Goal: Task Accomplishment & Management: Use online tool/utility

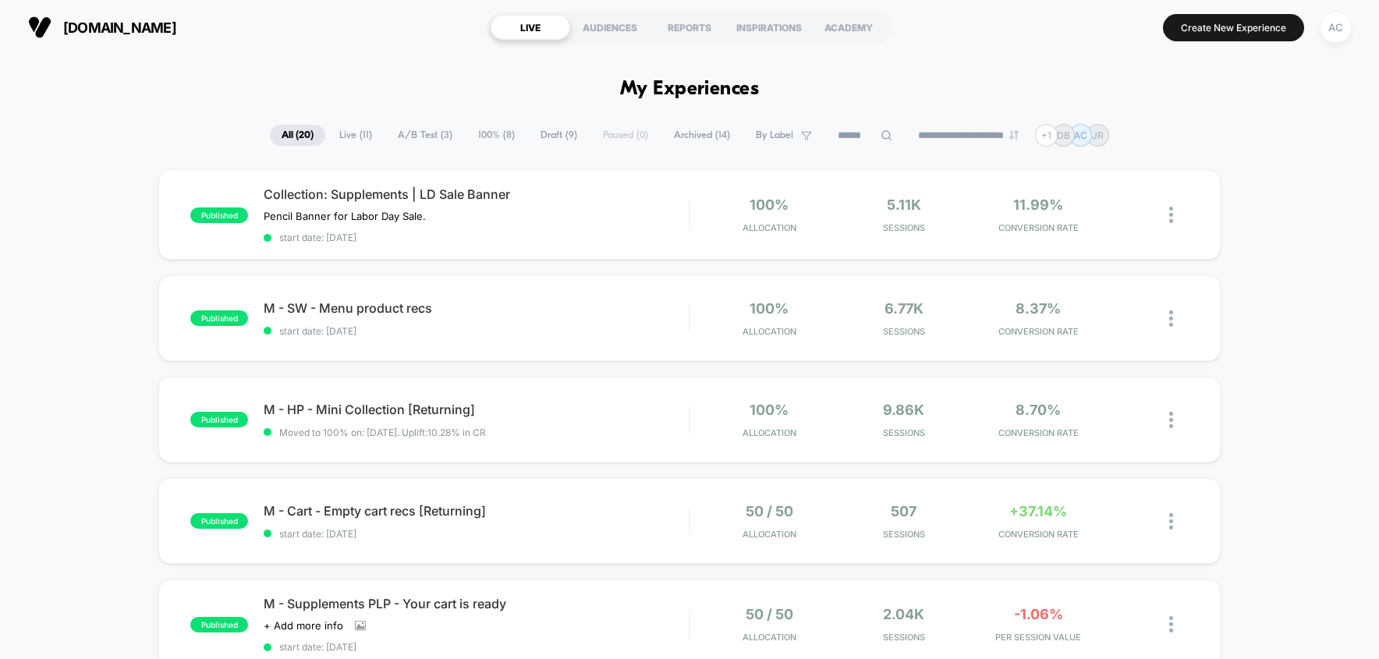
click at [348, 143] on span "Live ( 11 )" at bounding box center [356, 135] width 56 height 21
click at [292, 137] on span "All ( 20 )" at bounding box center [298, 135] width 55 height 21
click at [342, 316] on span "M - SW - Menu product recs Click to edit experience details" at bounding box center [476, 308] width 425 height 16
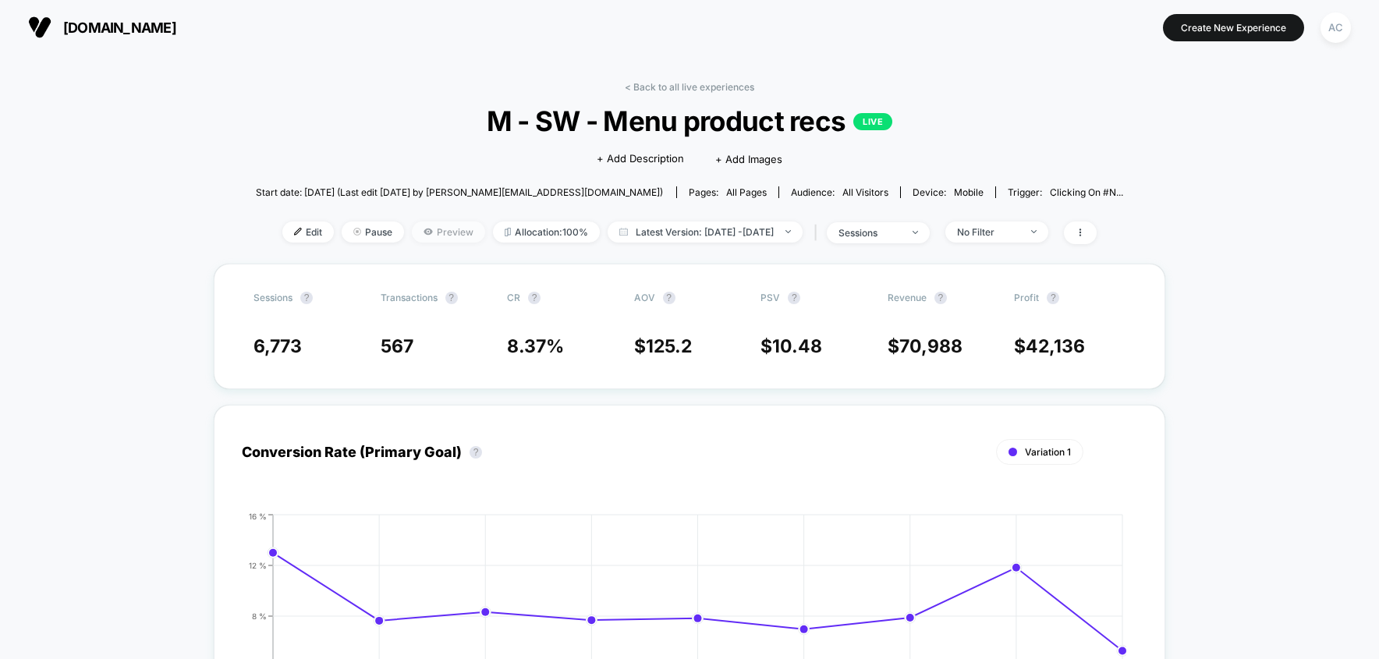
click at [428, 239] on span "Preview" at bounding box center [448, 232] width 73 height 21
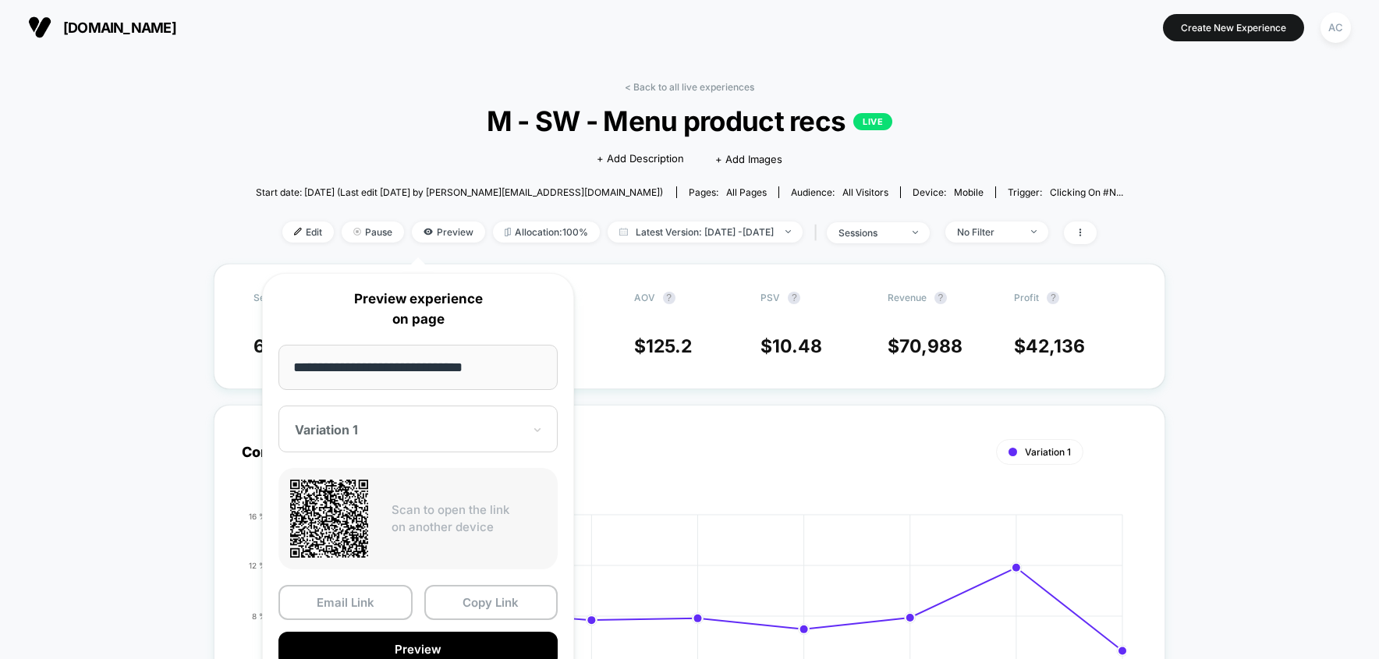
click at [329, 137] on span "M - SW - Menu product recs LIVE" at bounding box center [689, 121] width 781 height 33
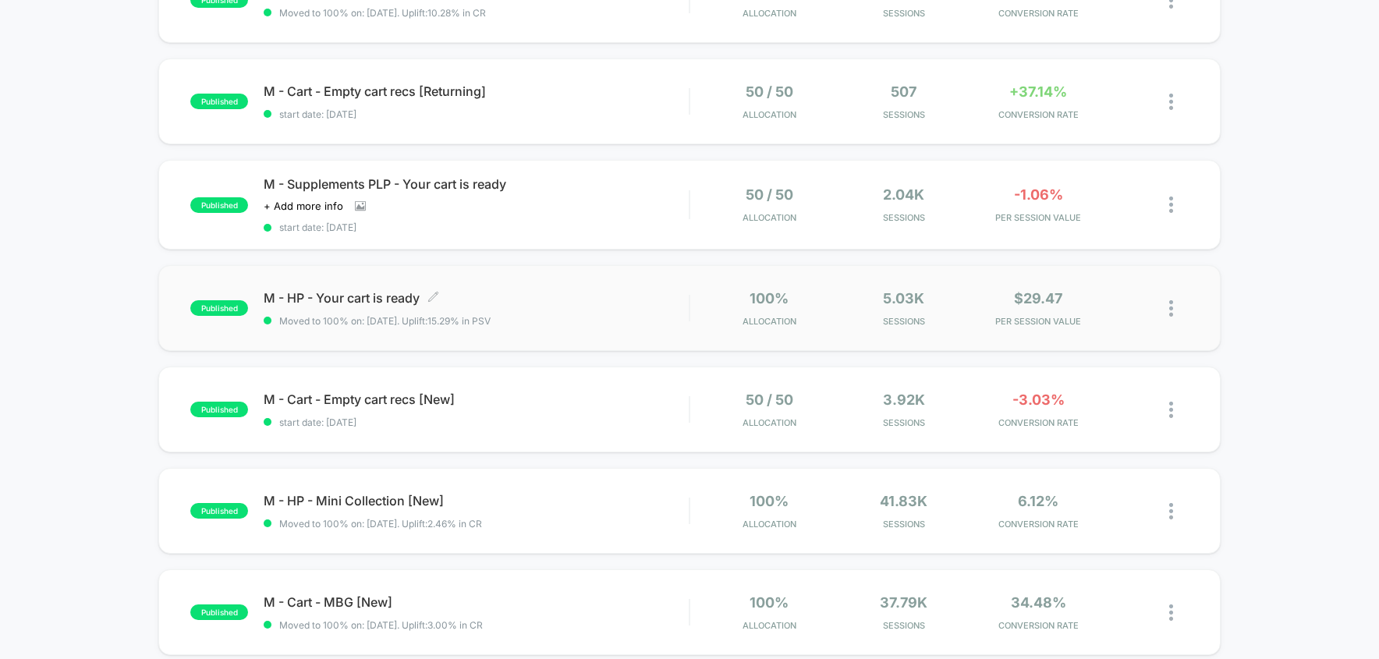
scroll to position [429, 0]
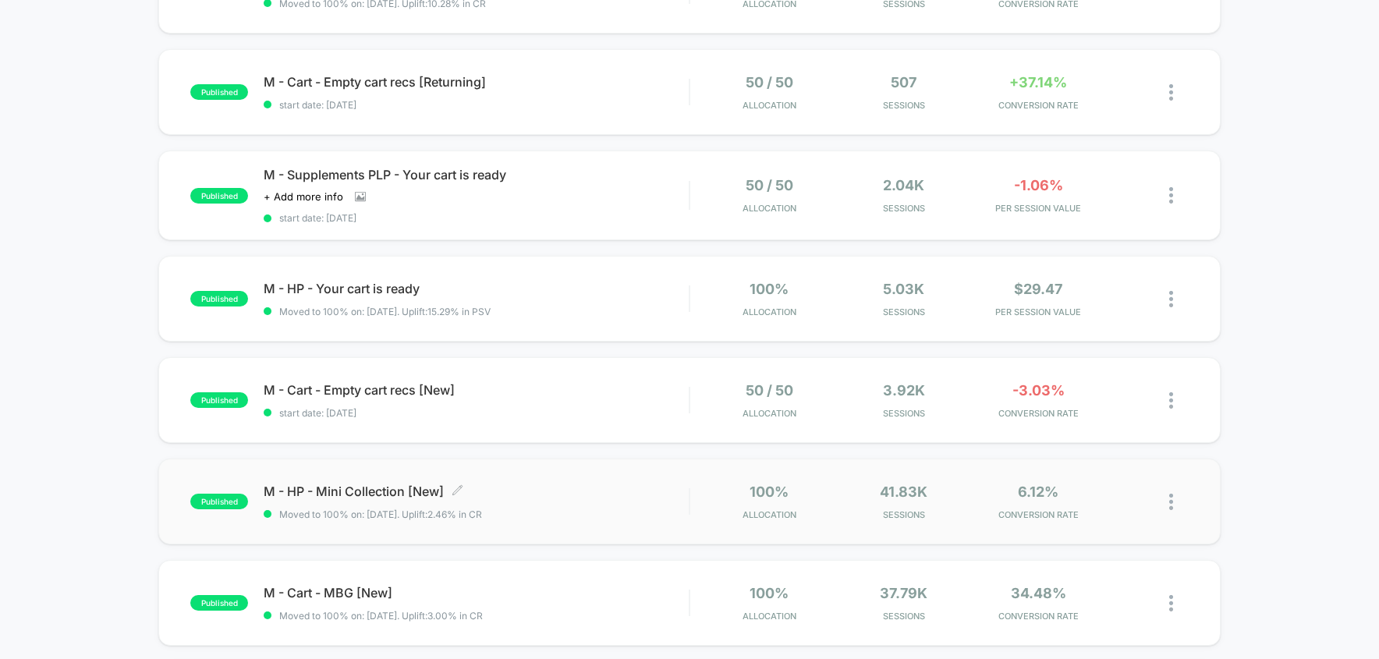
click at [349, 499] on span "M - HP - Mini Collection [New] Click to edit experience details" at bounding box center [476, 492] width 425 height 16
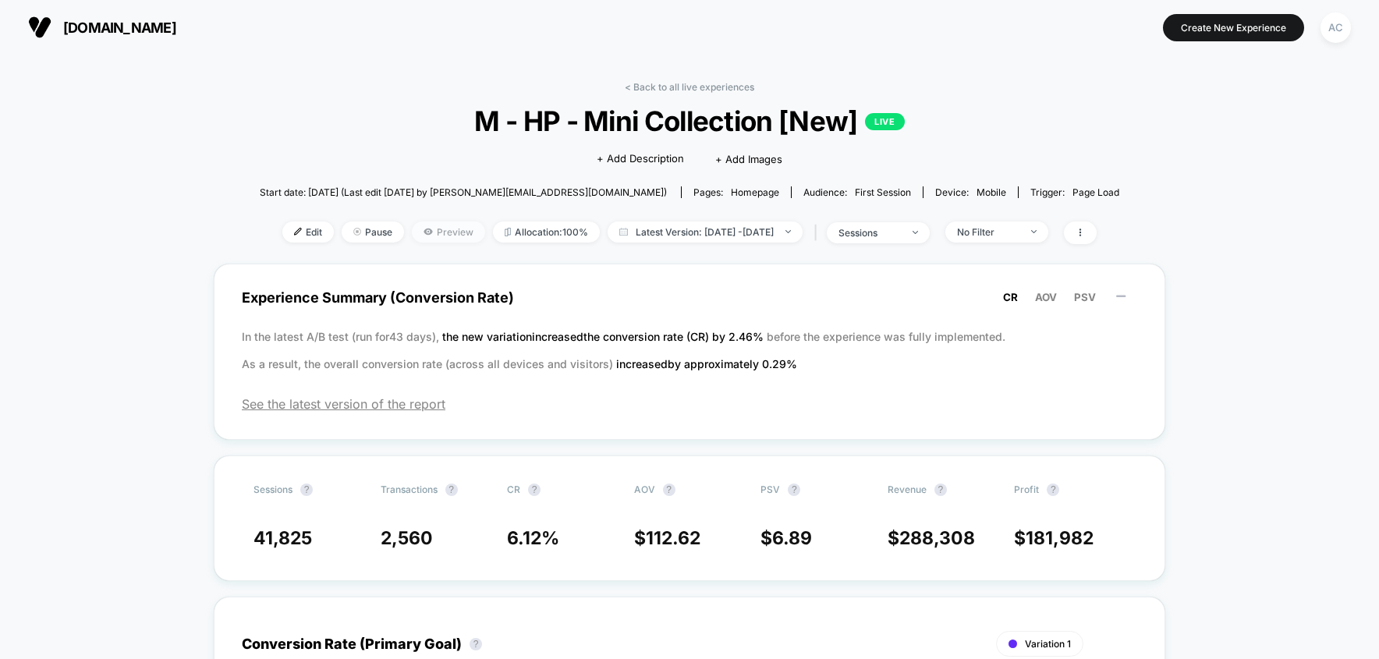
click at [420, 241] on span "Preview" at bounding box center [448, 232] width 73 height 21
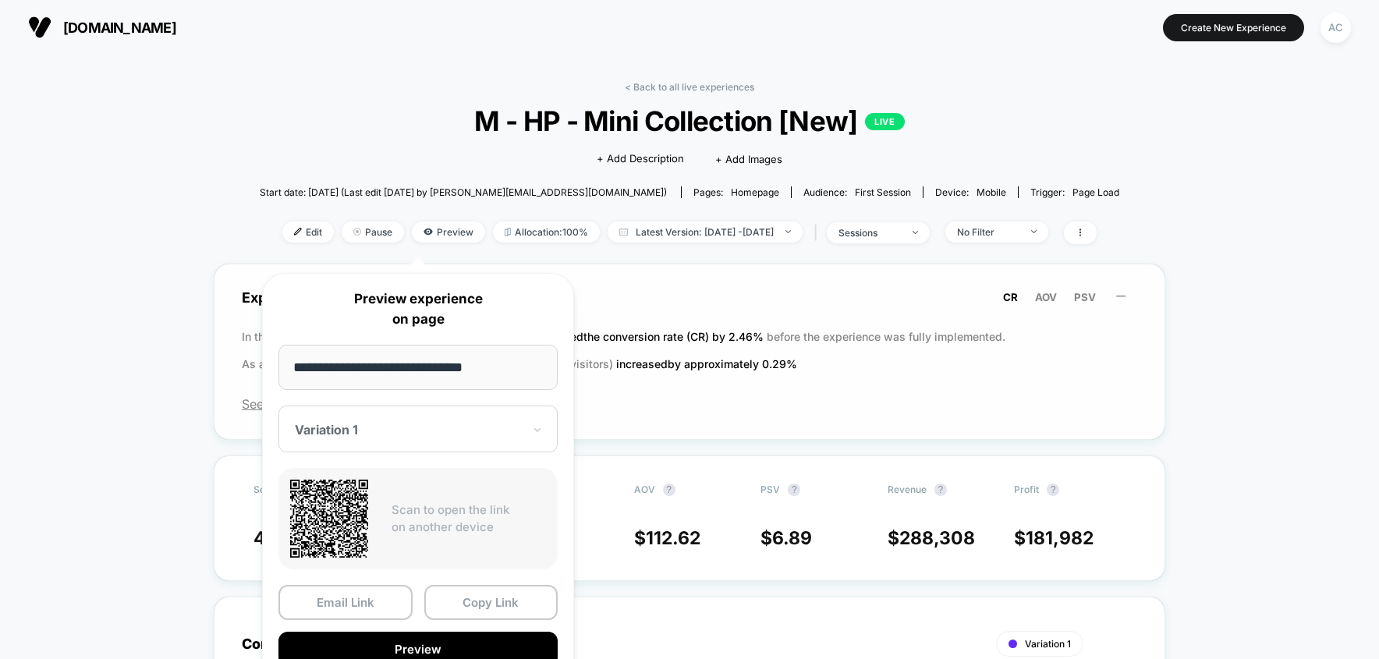
click at [718, 315] on span "Experience Summary (Conversion Rate) CR AOV PSV" at bounding box center [690, 297] width 896 height 35
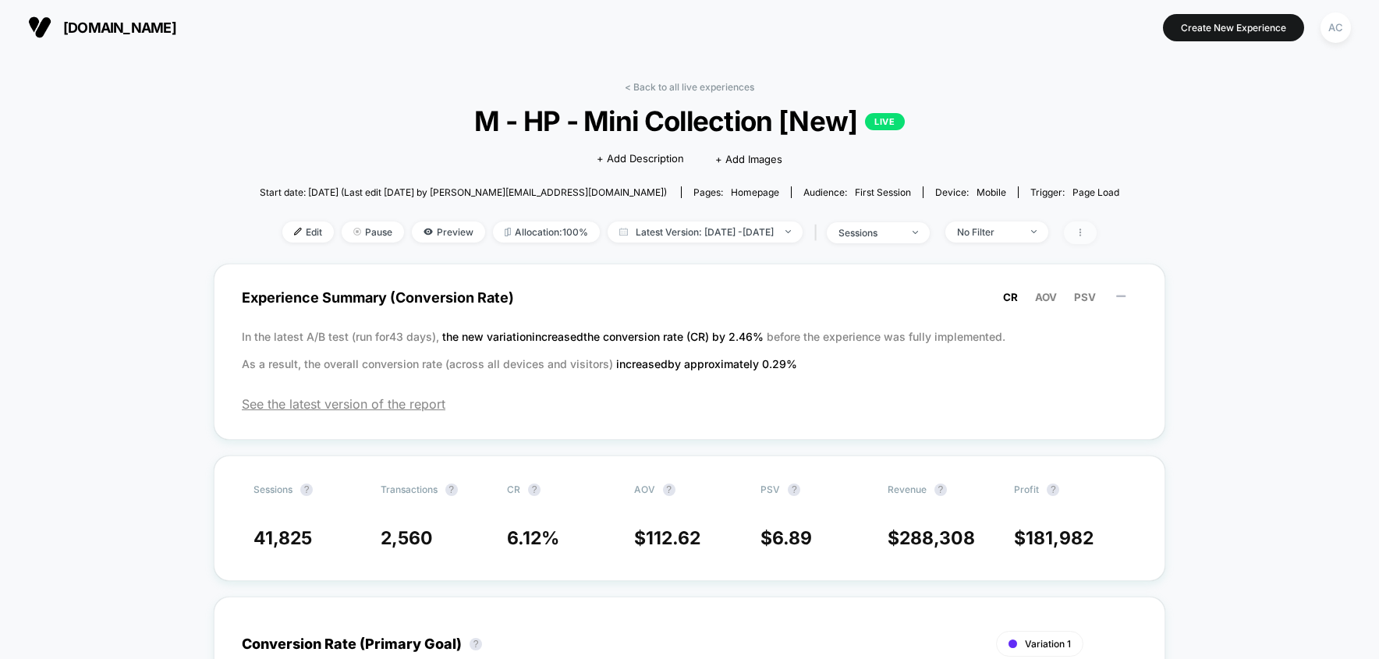
click at [1097, 242] on span at bounding box center [1080, 233] width 33 height 23
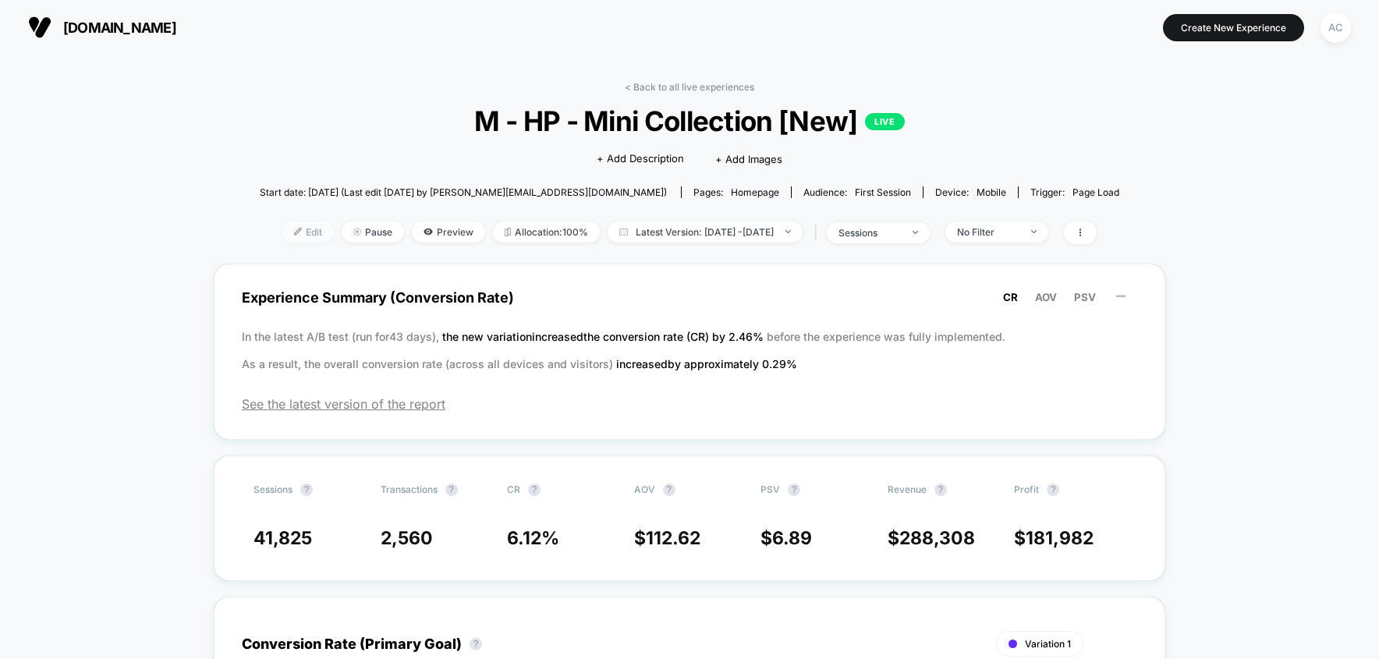
click at [286, 243] on span "Edit" at bounding box center [307, 232] width 51 height 21
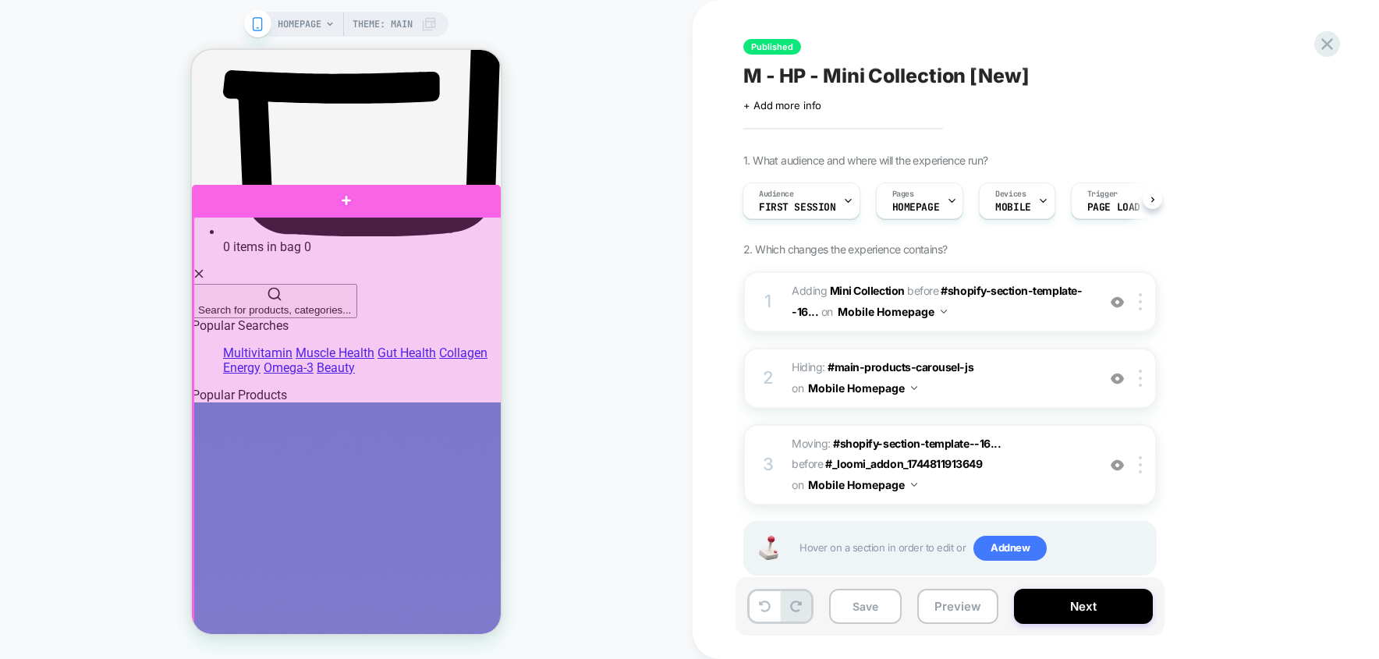
scroll to position [735, 0]
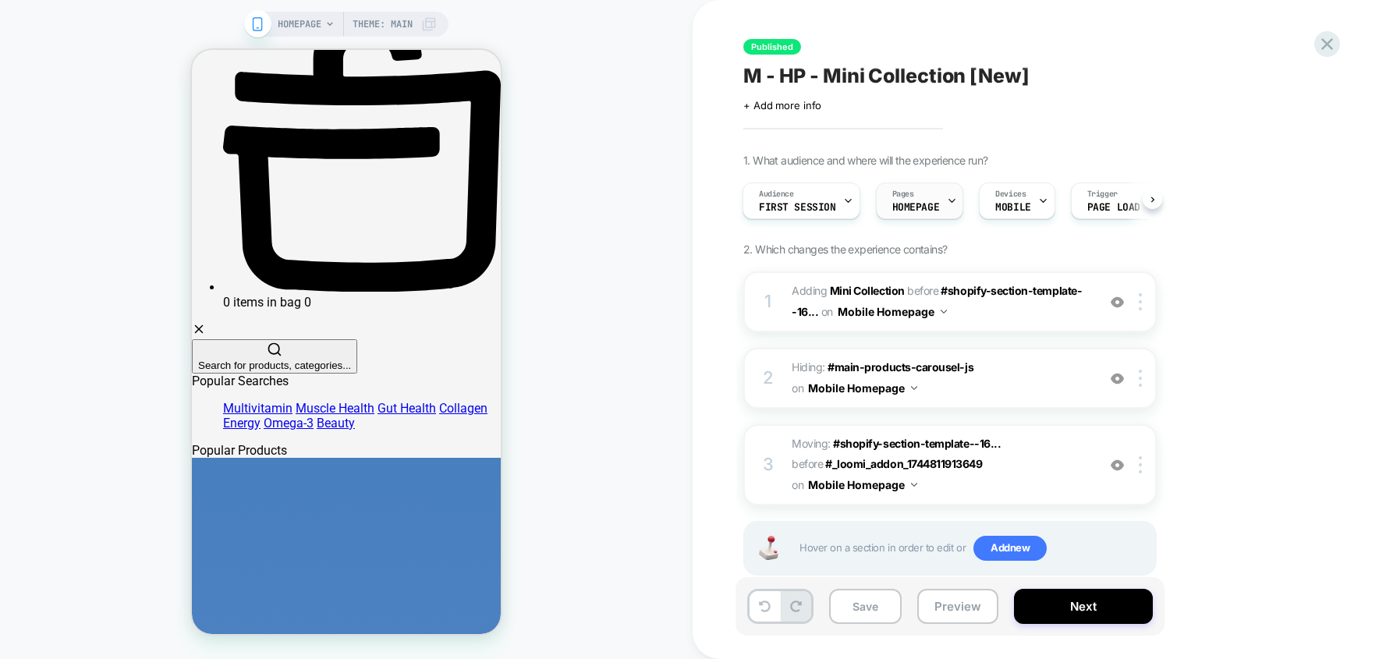
click at [949, 203] on icon at bounding box center [951, 201] width 5 height 3
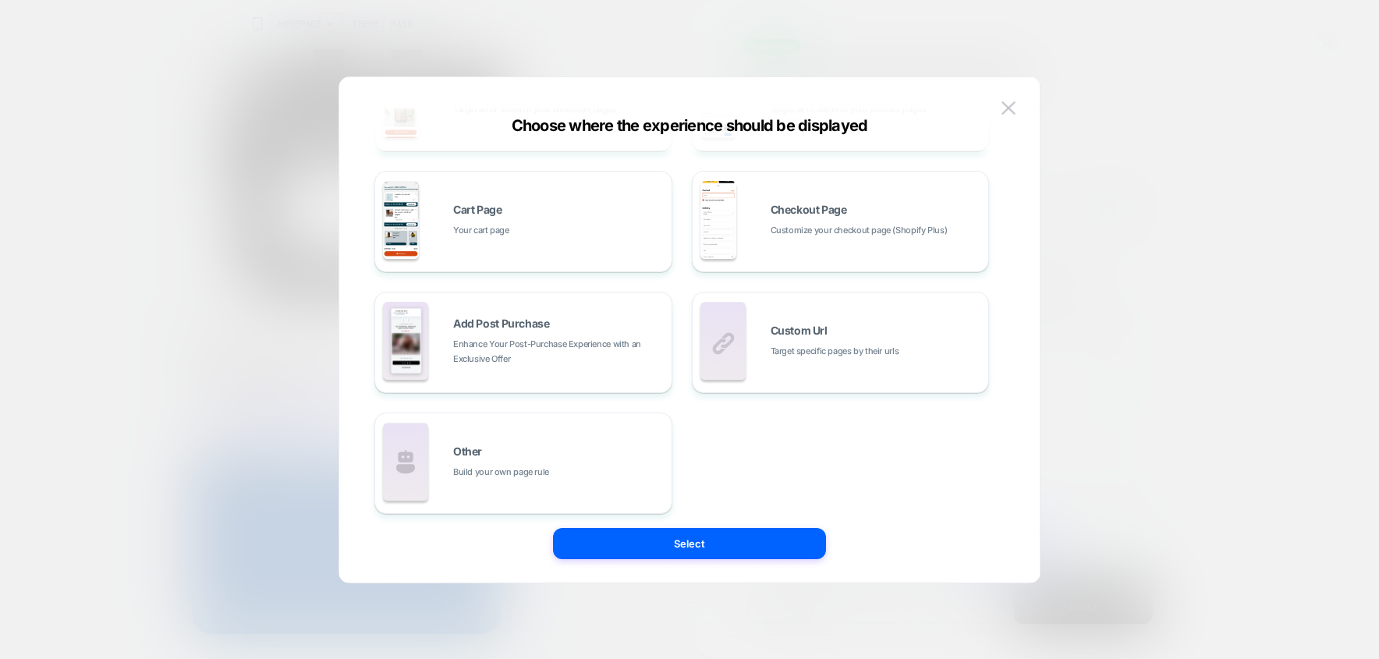
scroll to position [236, 0]
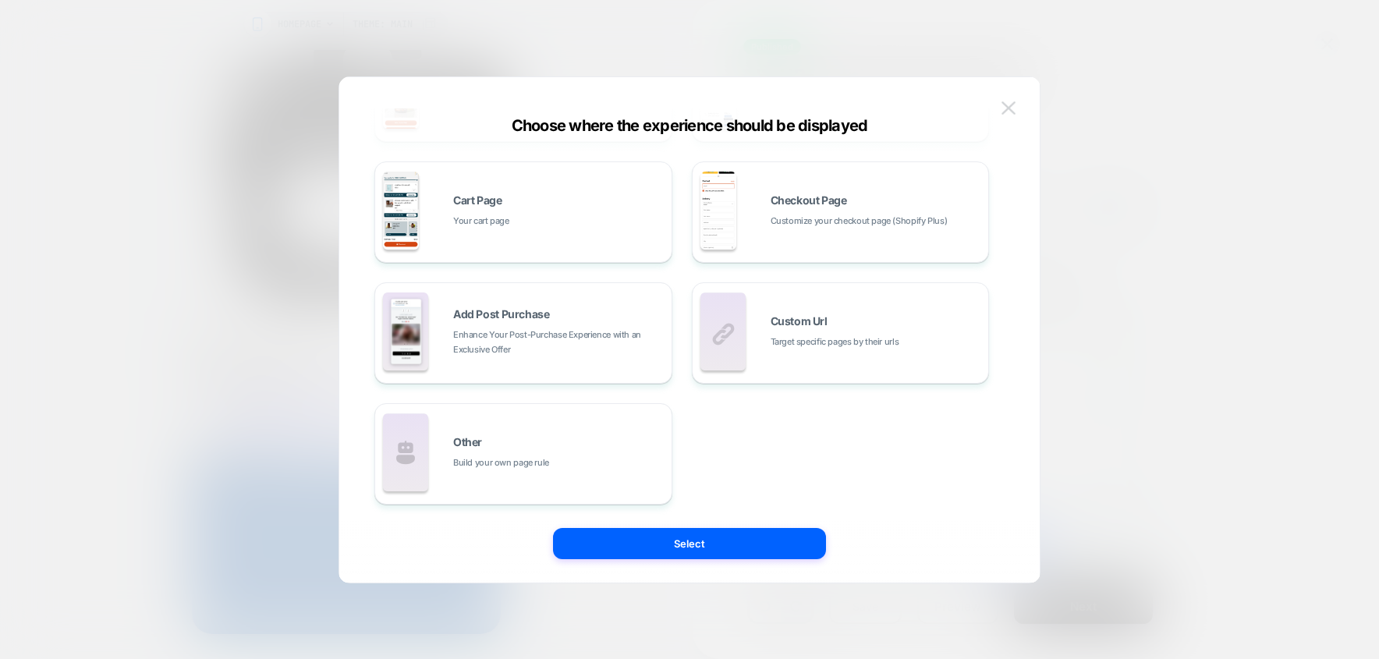
click at [1011, 101] on img at bounding box center [1009, 107] width 14 height 13
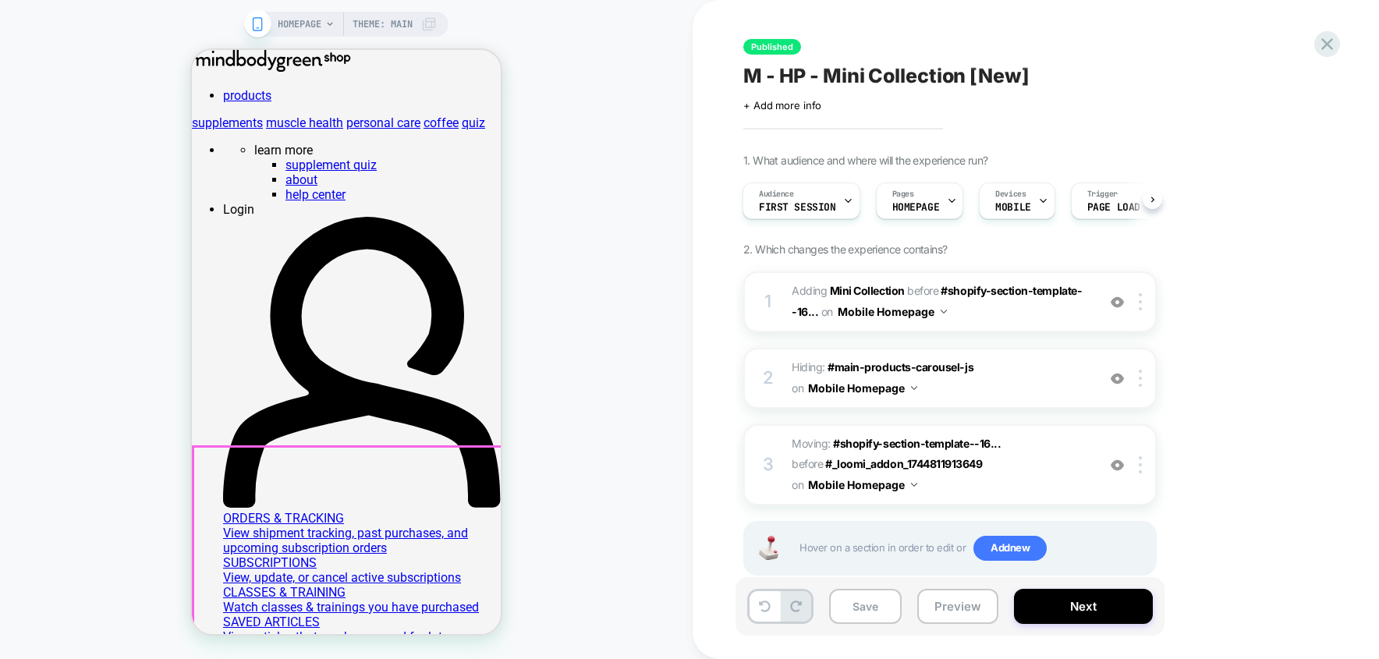
scroll to position [0, 0]
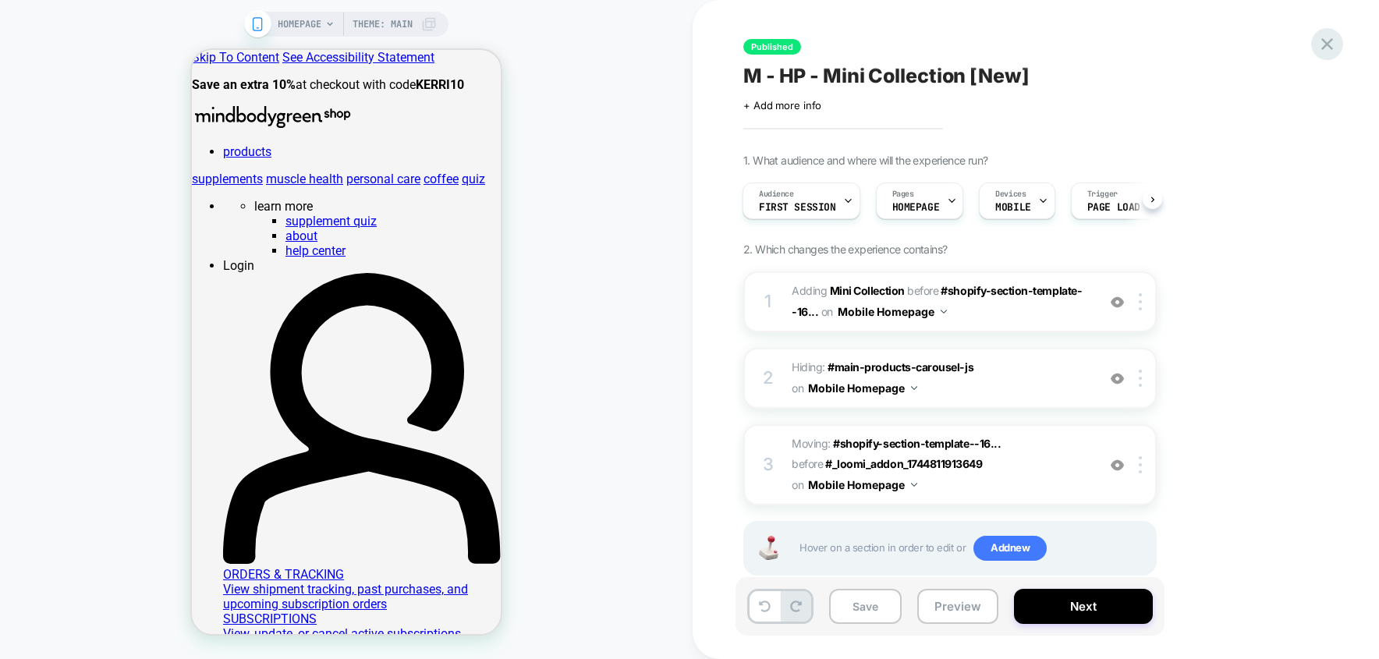
click at [1331, 36] on icon at bounding box center [1327, 44] width 21 height 21
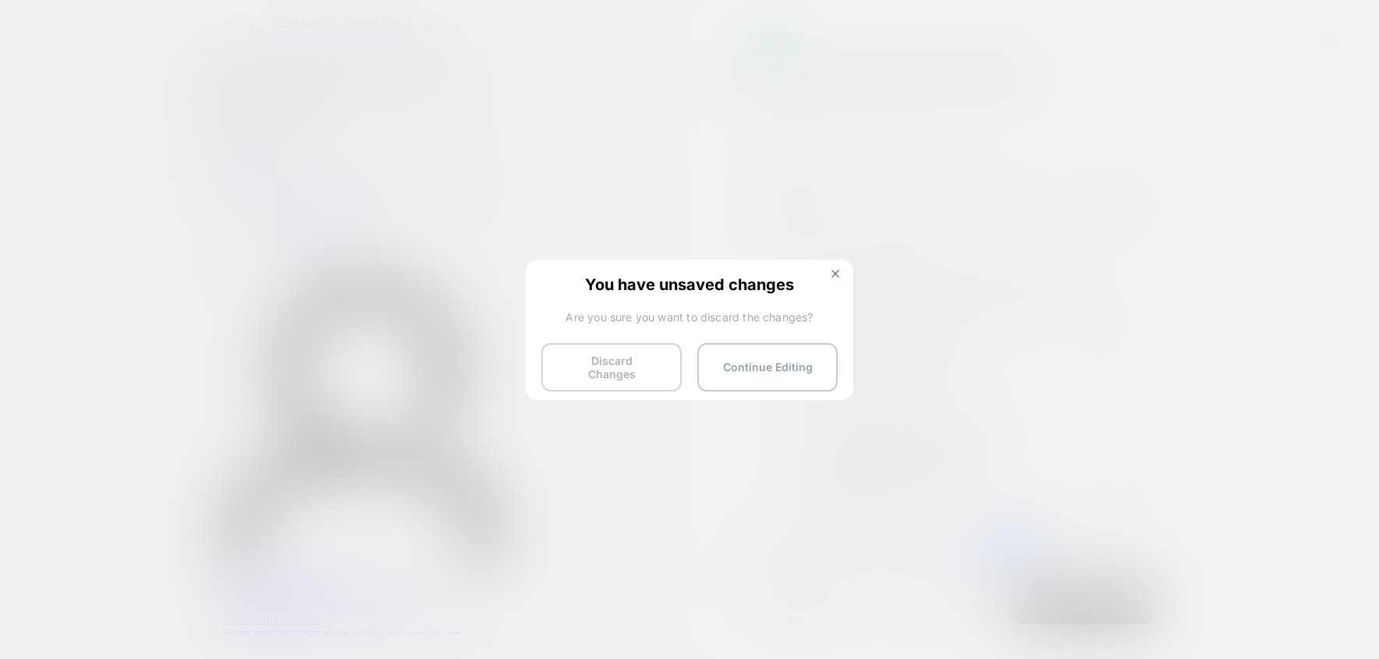
click at [644, 369] on button "Discard Changes" at bounding box center [611, 367] width 140 height 48
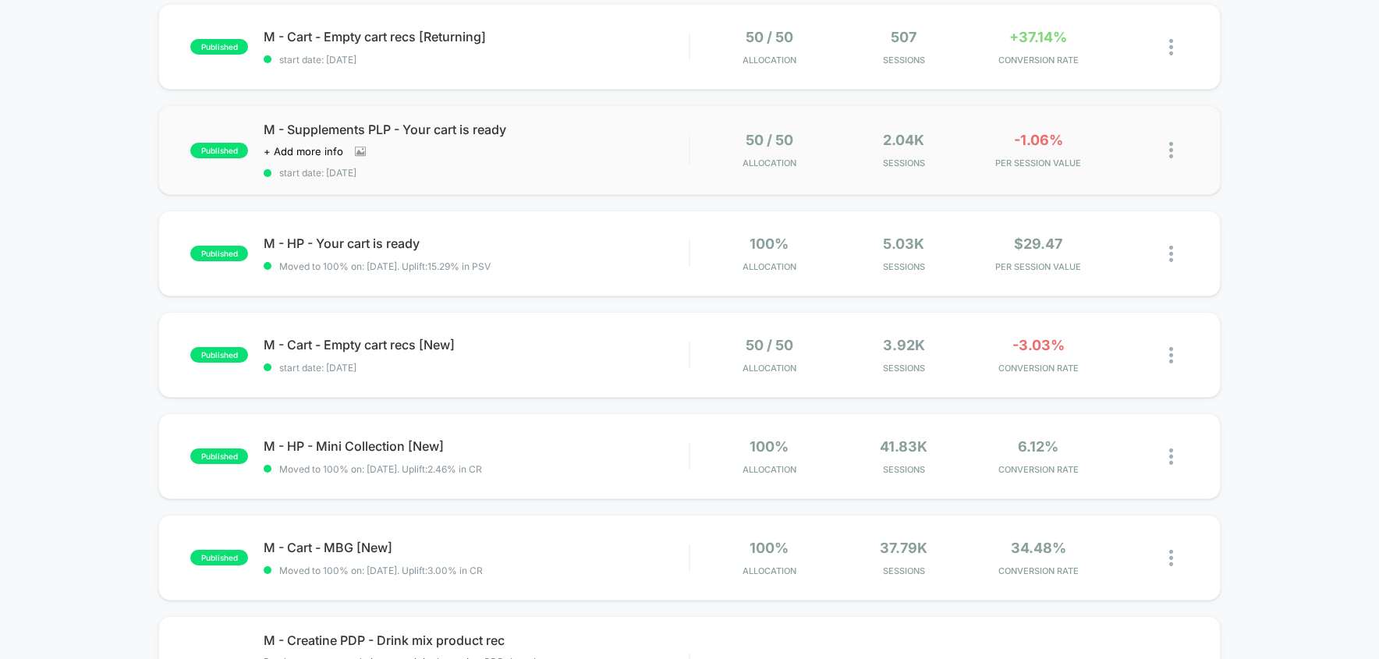
scroll to position [476, 0]
click at [1172, 463] on img at bounding box center [1171, 455] width 4 height 16
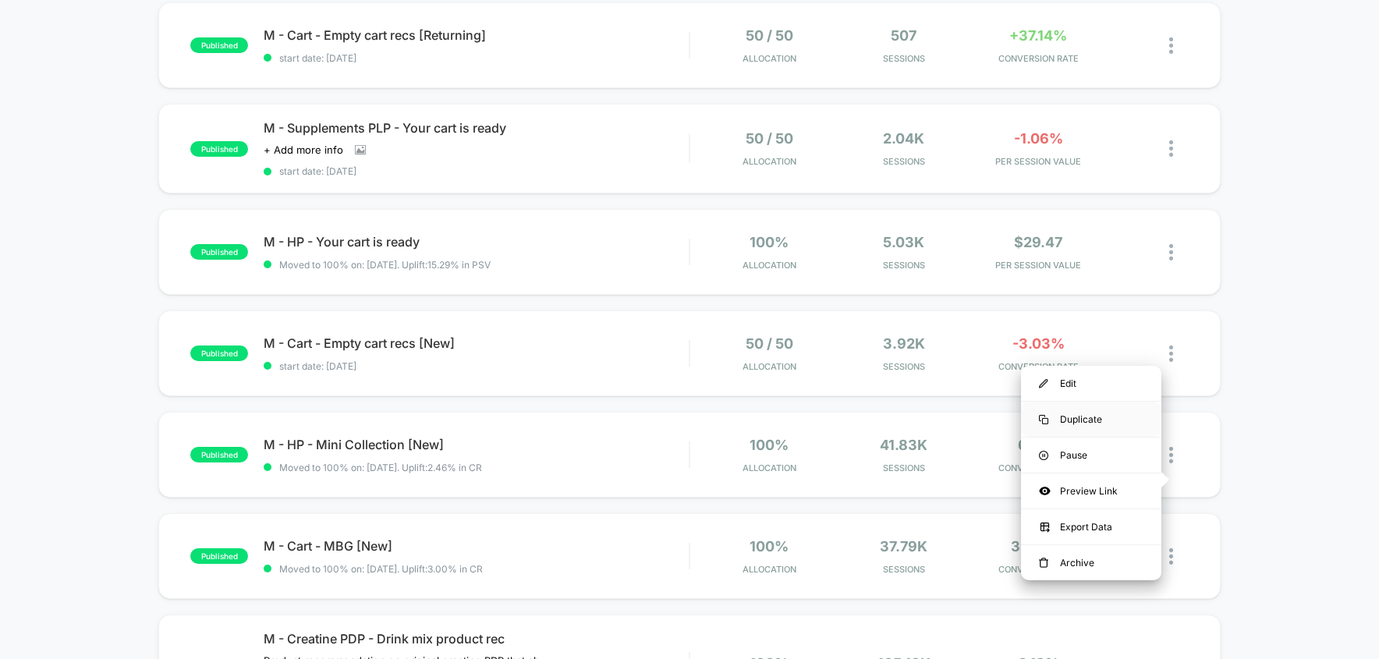
click at [1109, 426] on div "Duplicate" at bounding box center [1091, 419] width 140 height 35
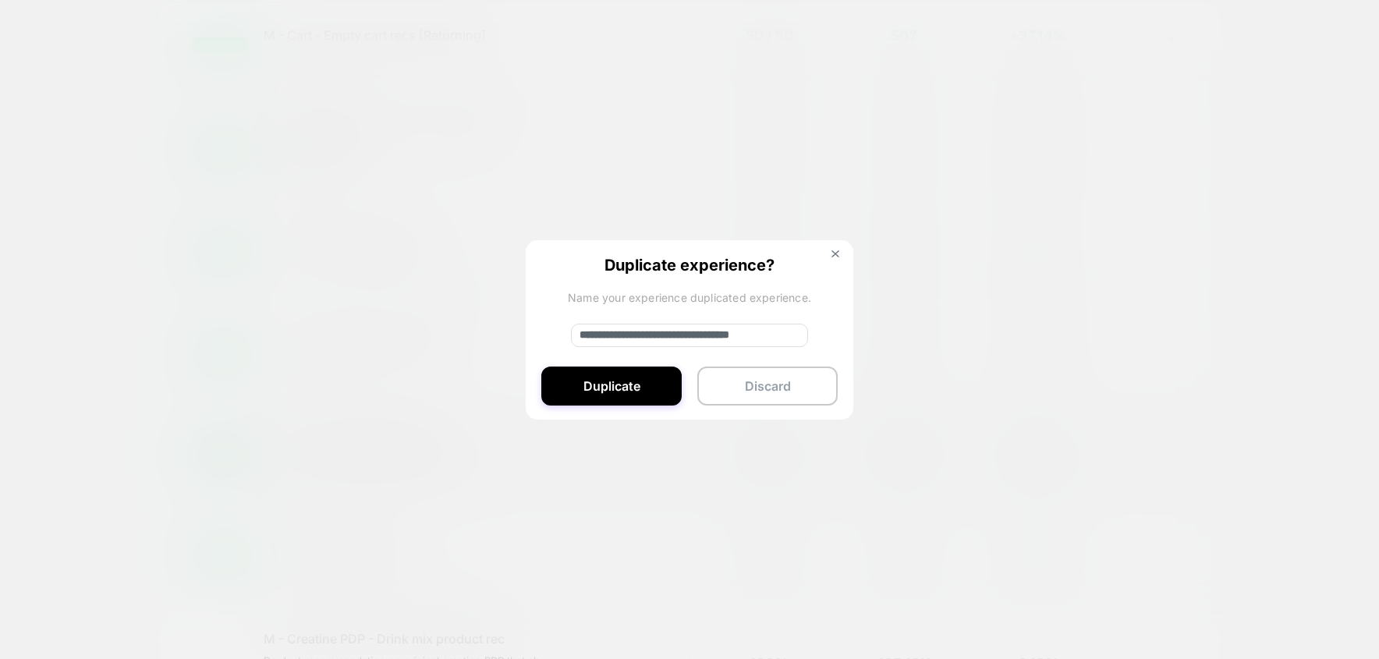
type textarea "*"
drag, startPoint x: 670, startPoint y: 337, endPoint x: 442, endPoint y: 335, distance: 228.6
click at [1169, 437] on div "**********" at bounding box center [1179, 455] width 20 height 37
click at [601, 341] on input "**********" at bounding box center [689, 335] width 237 height 23
type input "**********"
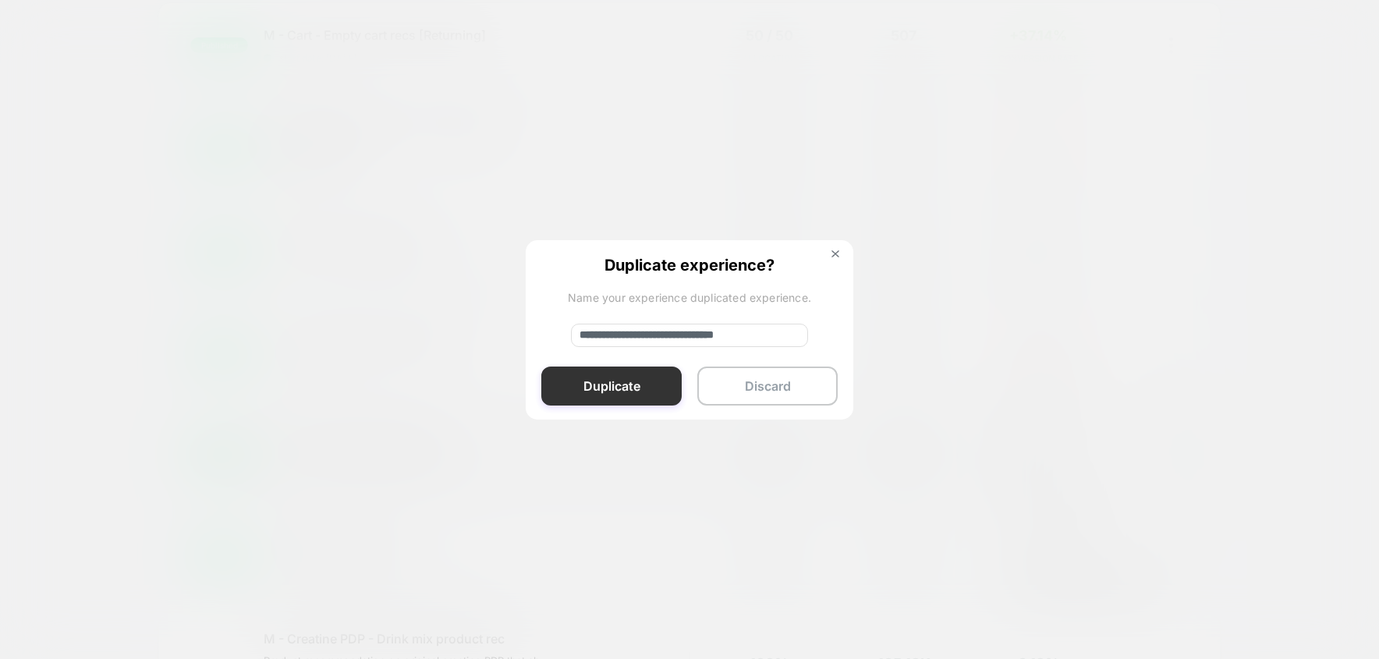
click at [654, 392] on button "Duplicate" at bounding box center [611, 386] width 140 height 39
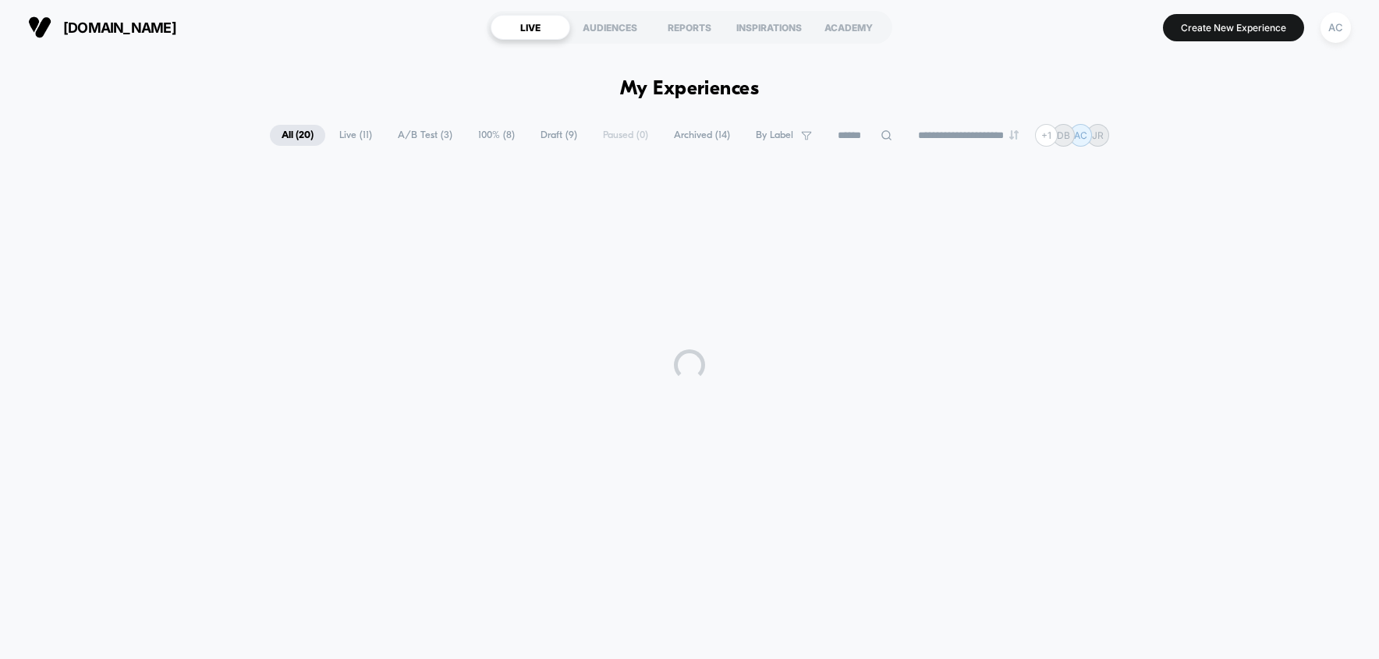
scroll to position [0, 0]
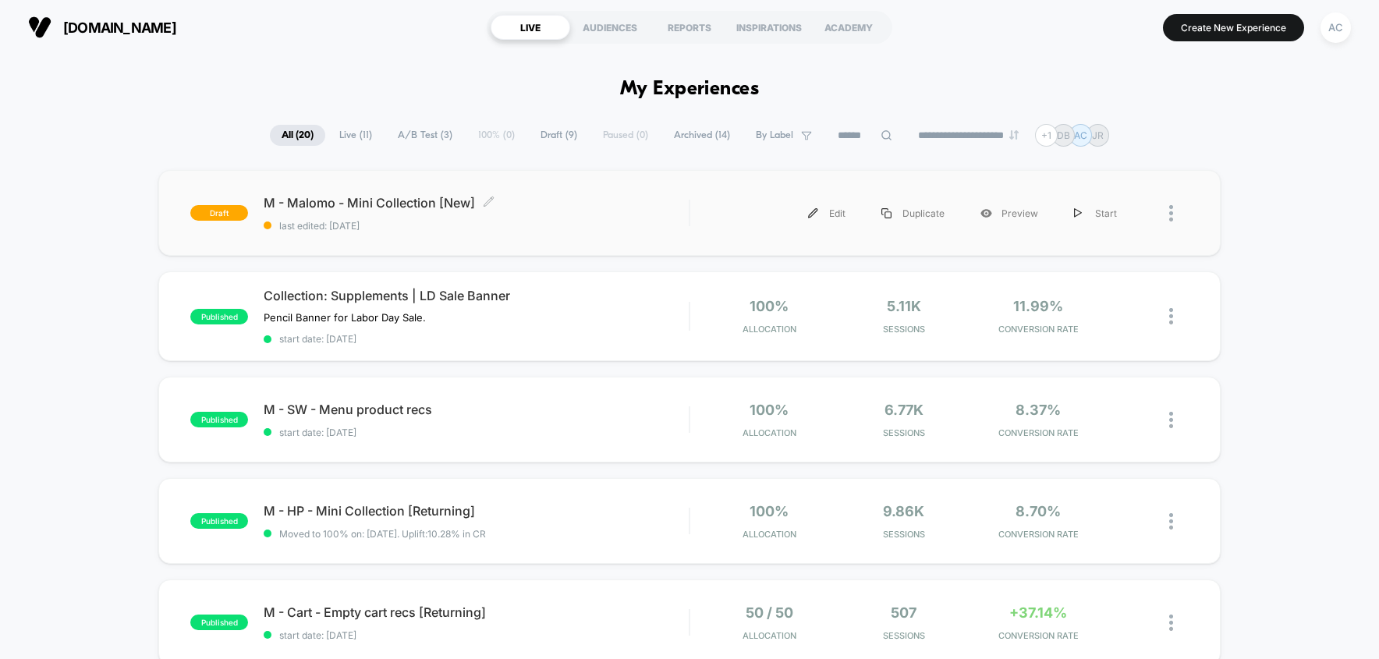
click at [609, 219] on div "M - Malomo - Mini Collection [New] Click to edit experience details Click to ed…" at bounding box center [476, 213] width 425 height 37
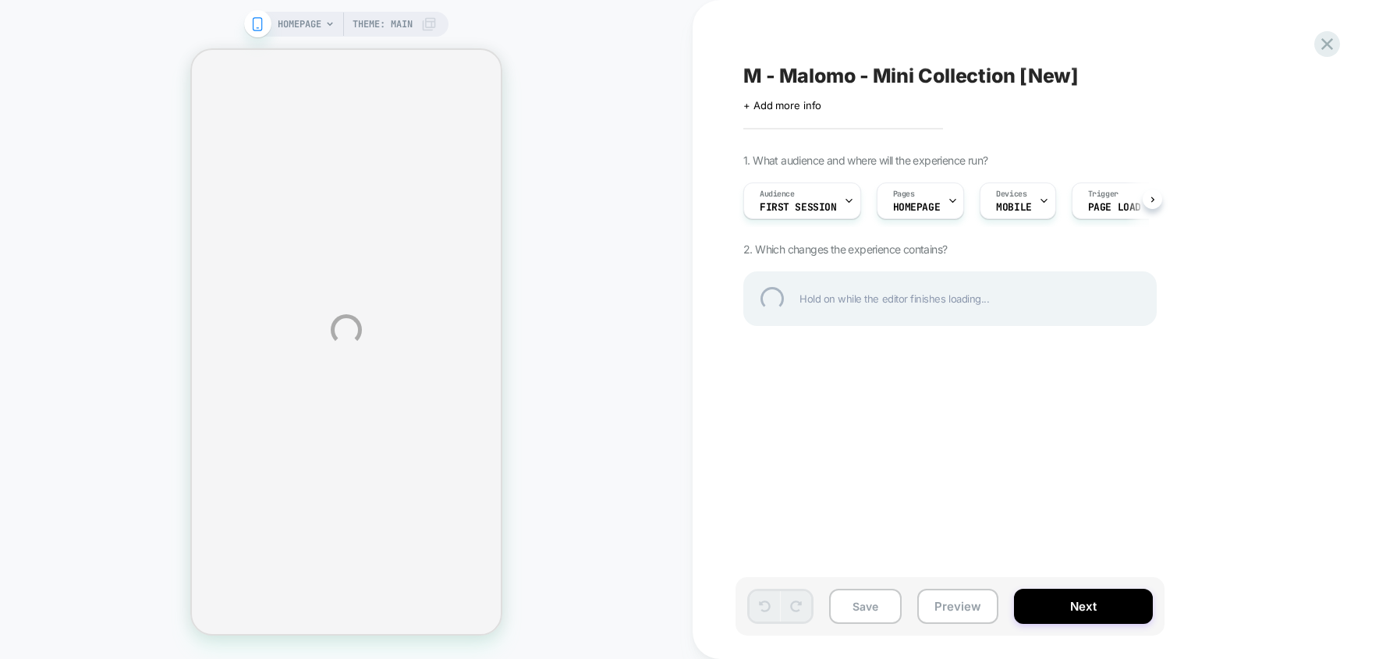
click at [928, 207] on div "HOMEPAGE Theme: MAIN M - Malomo - Mini Collection [New] Click to edit experienc…" at bounding box center [689, 329] width 1379 height 659
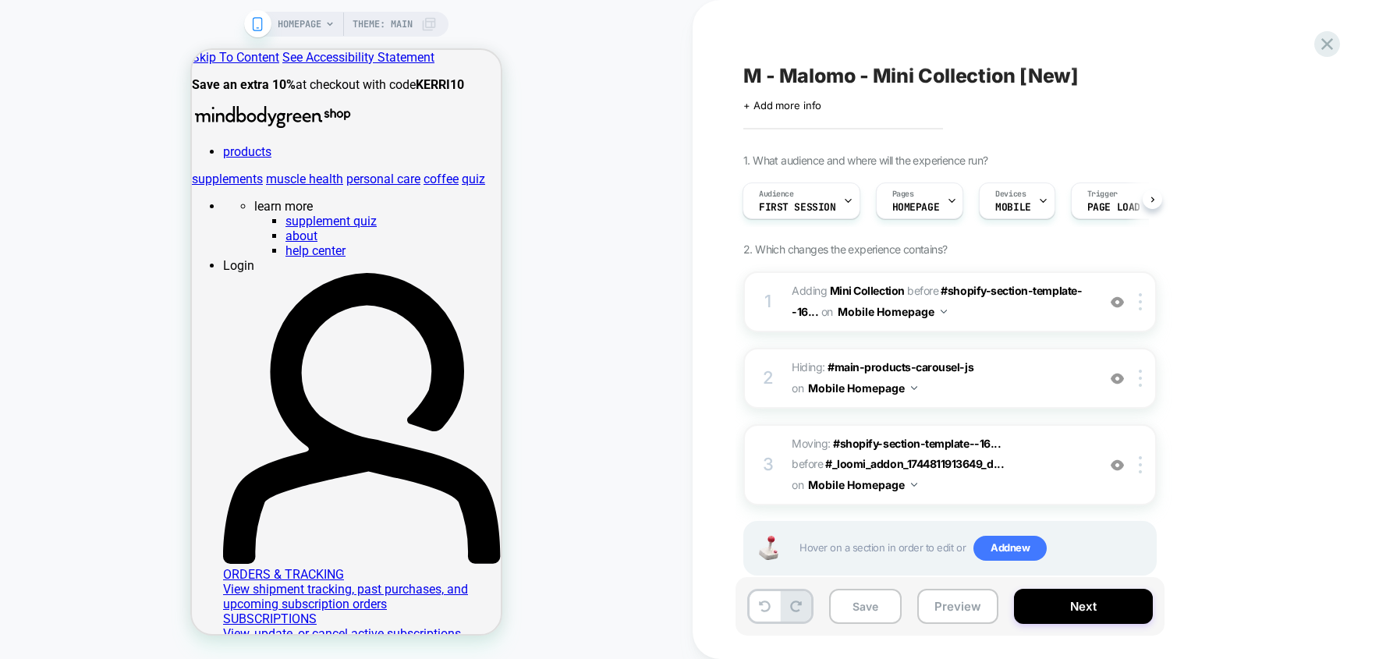
scroll to position [48, 0]
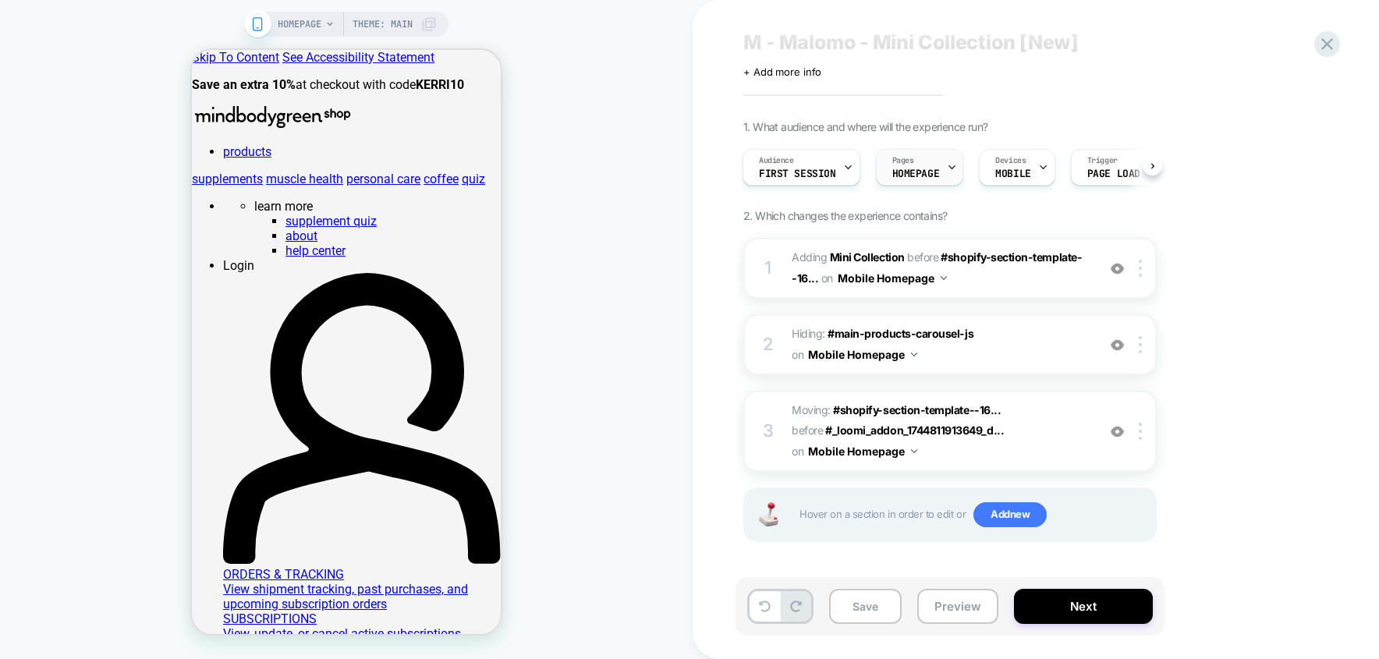
click at [927, 171] on span "HOMEPAGE" at bounding box center [916, 174] width 48 height 11
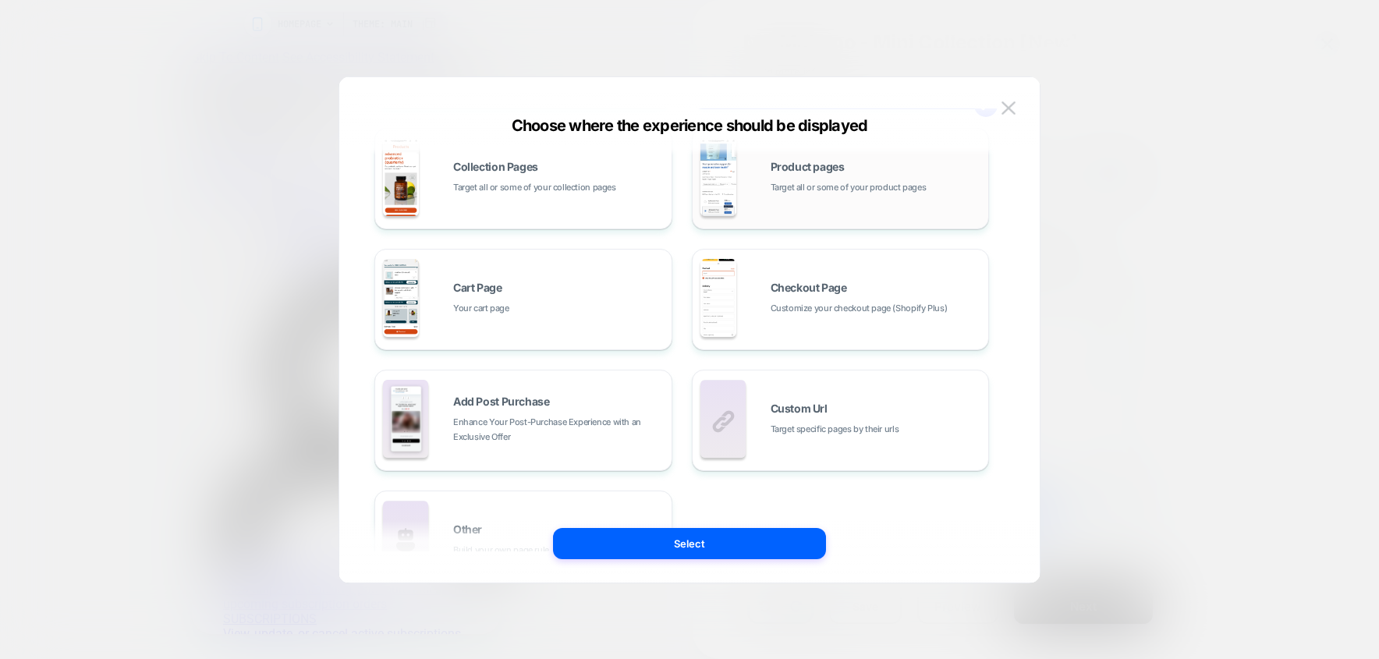
scroll to position [236, 0]
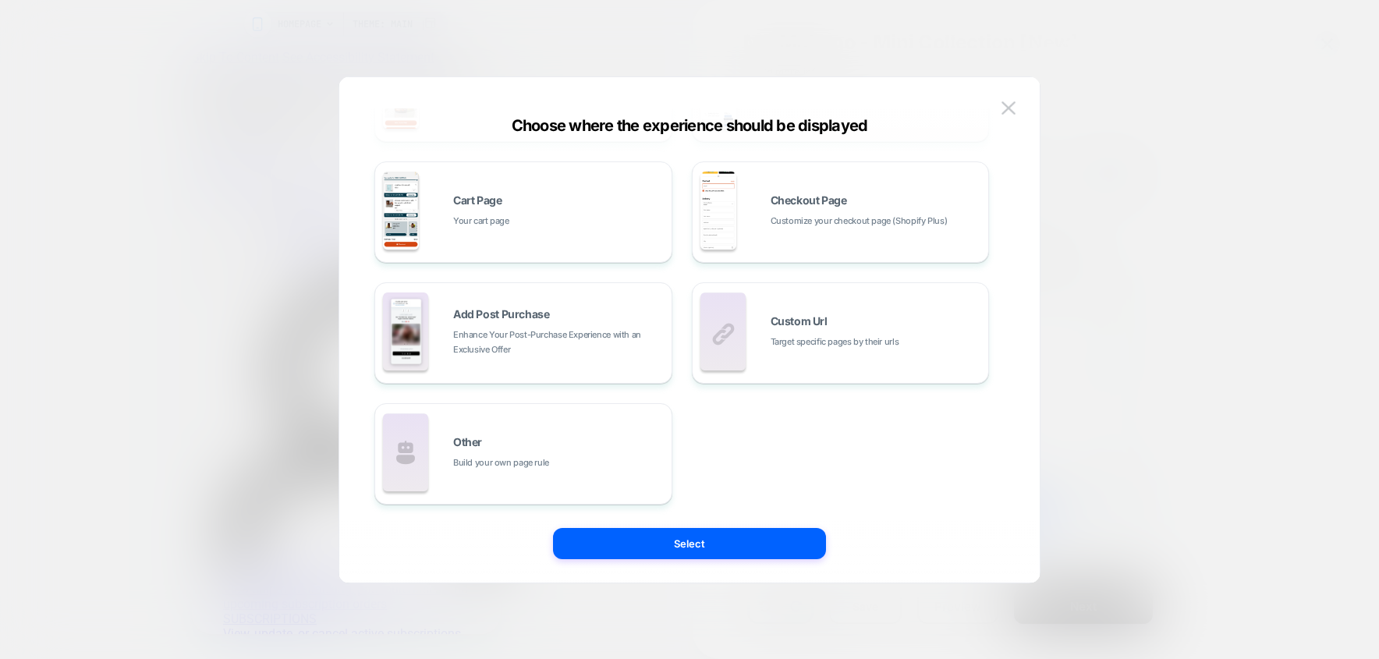
click at [814, 338] on span "Target specific pages by their urls" at bounding box center [835, 342] width 129 height 15
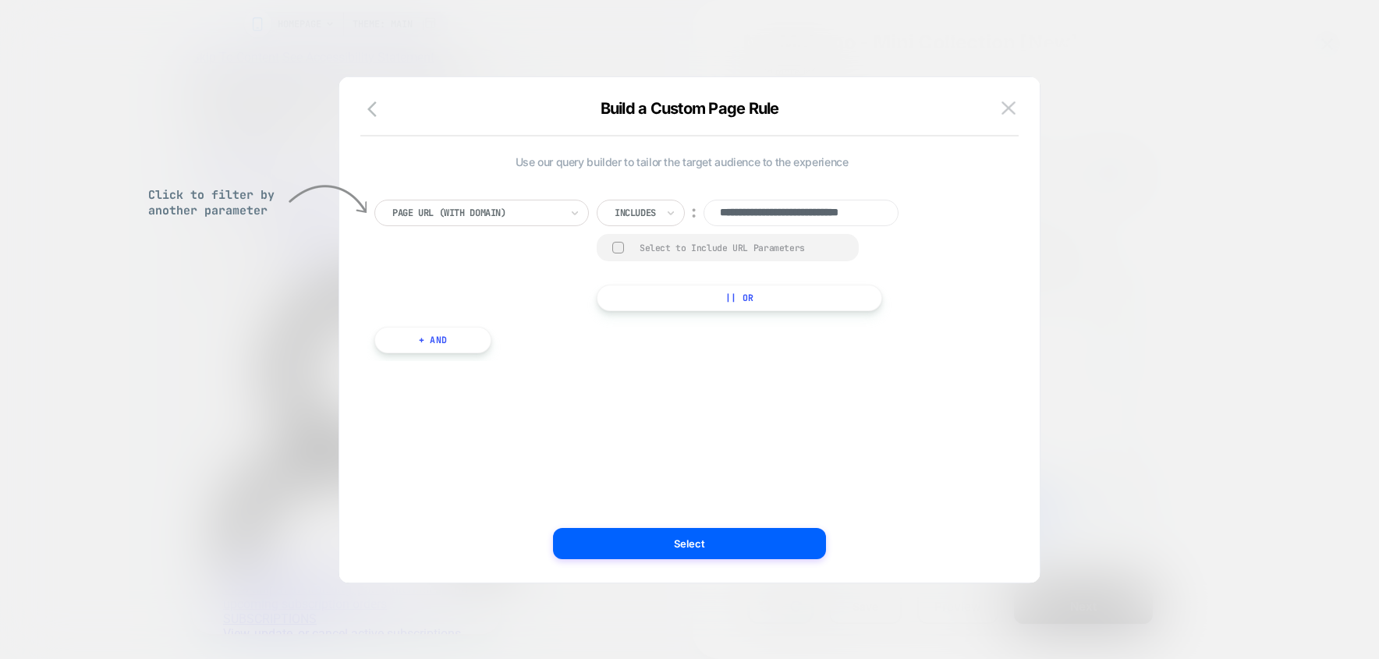
scroll to position [0, 0]
drag, startPoint x: 887, startPoint y: 218, endPoint x: 622, endPoint y: 216, distance: 265.2
click at [622, 216] on div "**********" at bounding box center [761, 213] width 328 height 27
paste input "**********"
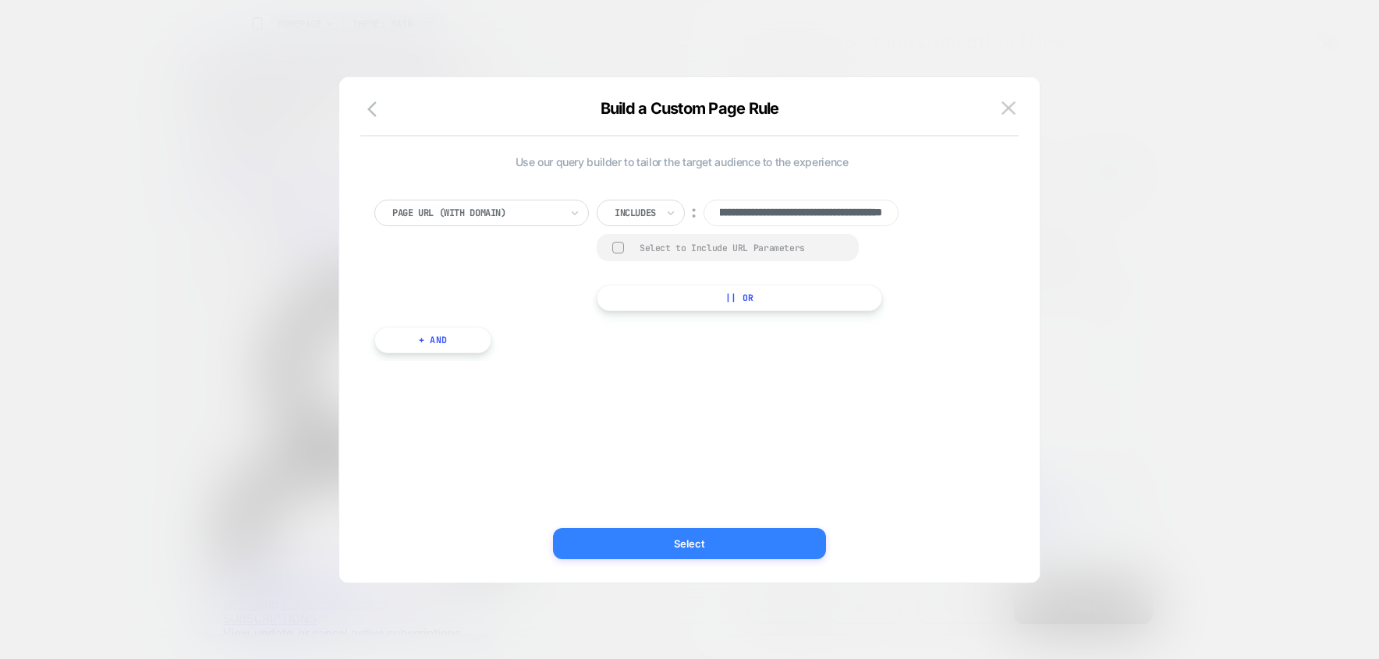
type input "**********"
click at [703, 538] on button "Select" at bounding box center [689, 543] width 273 height 31
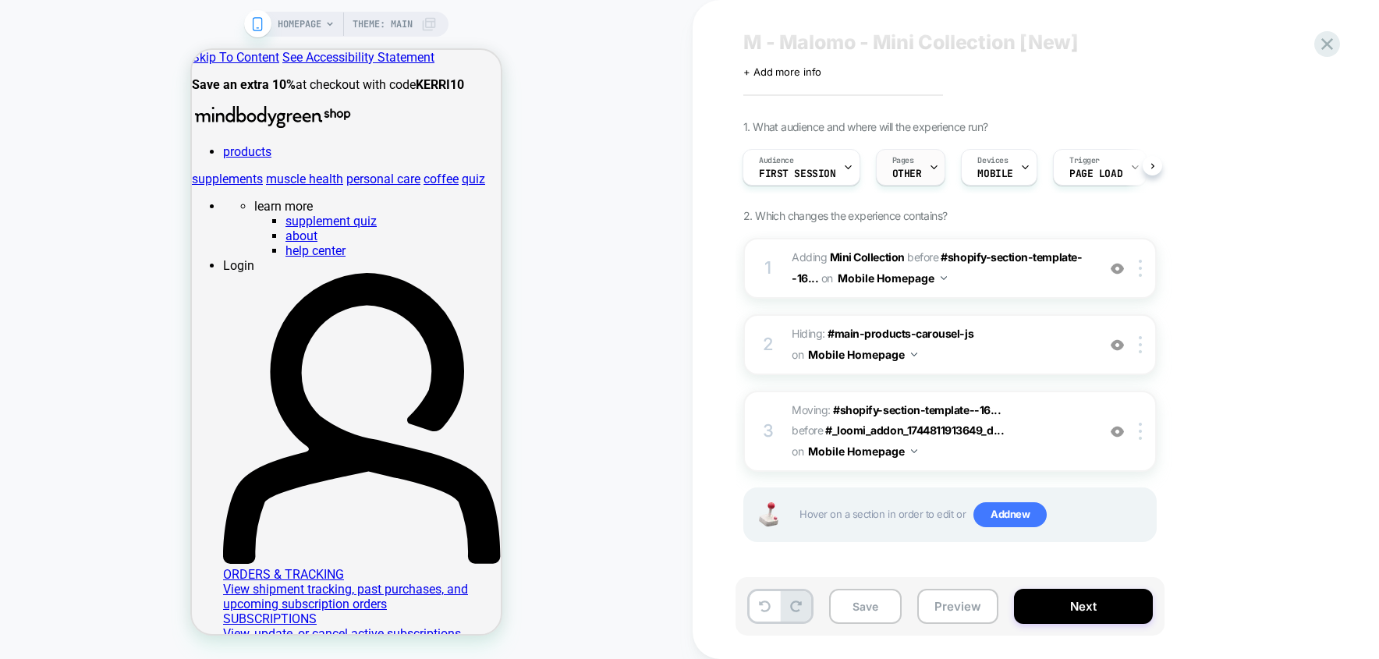
click at [923, 161] on div "Pages OTHER" at bounding box center [907, 167] width 61 height 35
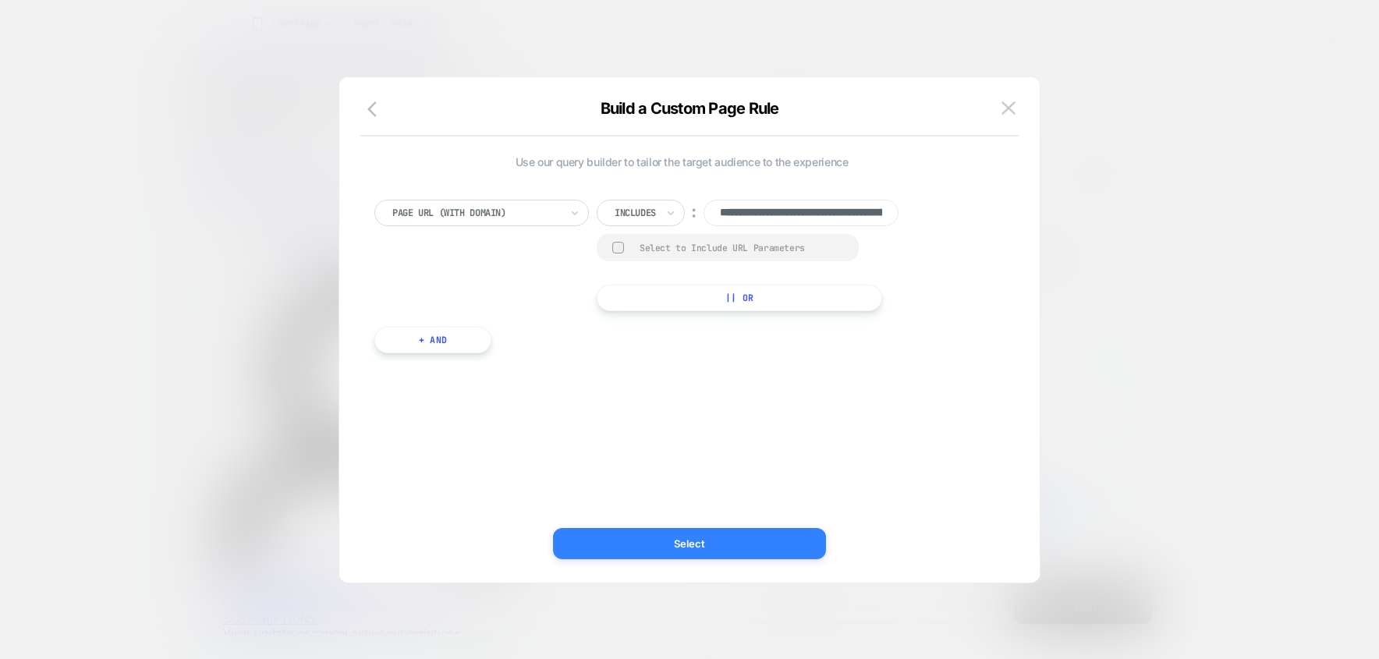
click at [789, 546] on button "Select" at bounding box center [689, 543] width 273 height 31
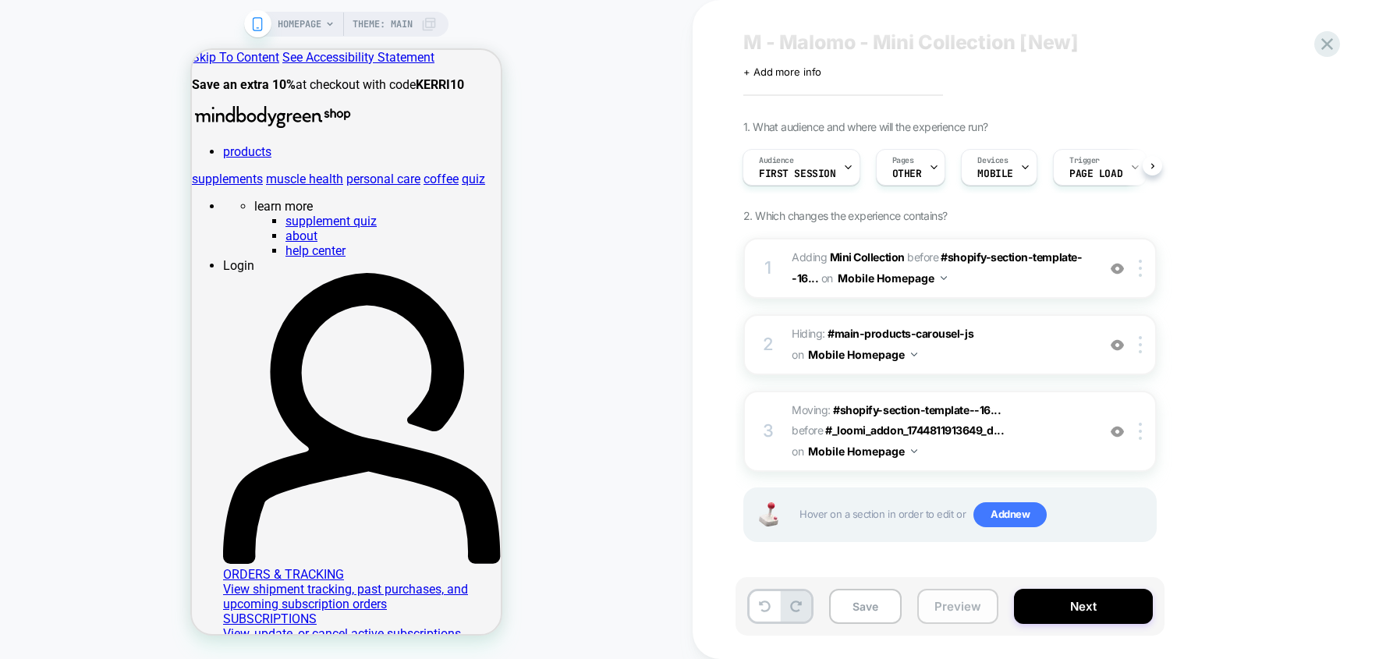
click at [949, 610] on button "Preview" at bounding box center [957, 606] width 81 height 35
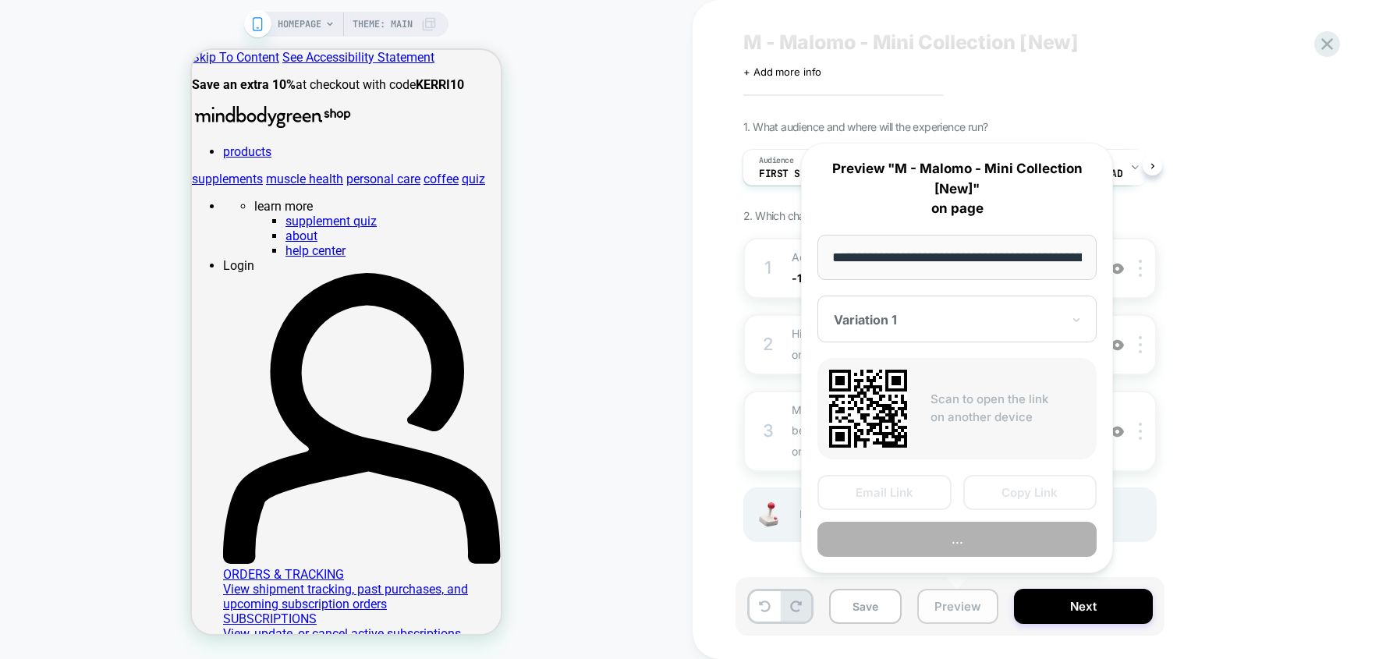
scroll to position [0, 88]
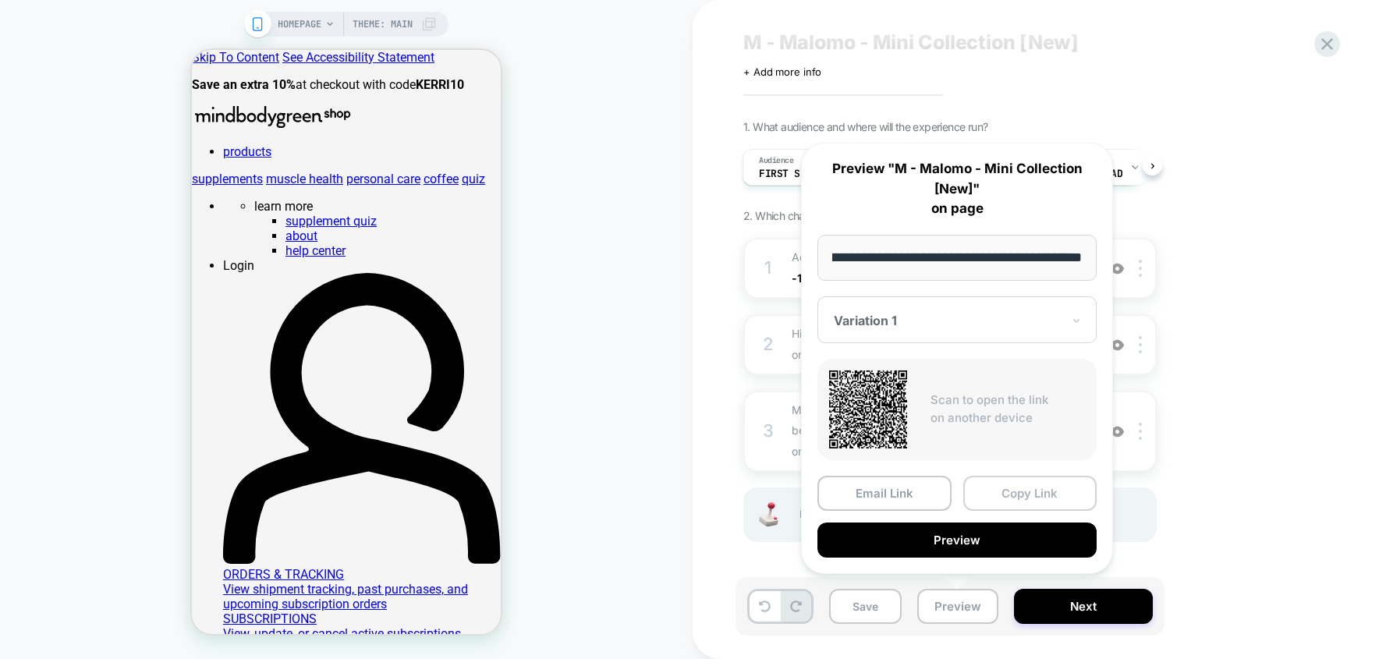
click at [1013, 496] on button "Copy Link" at bounding box center [1030, 493] width 134 height 35
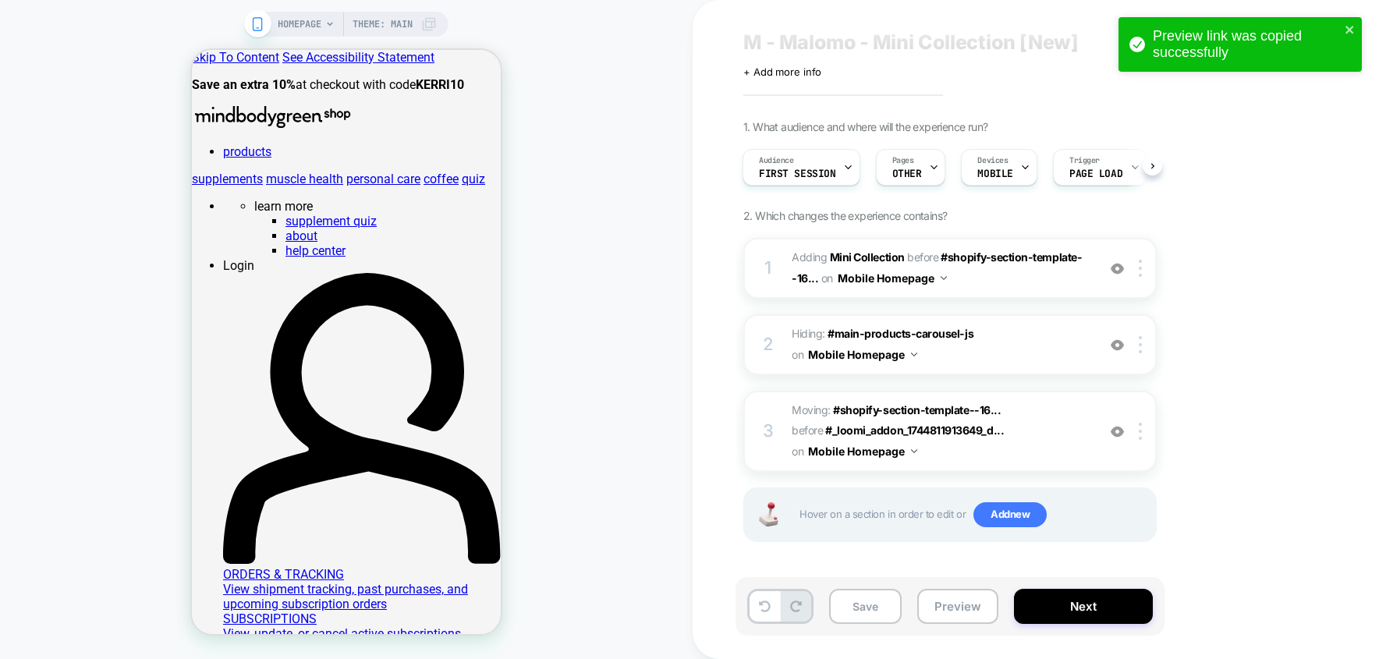
scroll to position [0, 2]
click at [1349, 27] on icon "close" at bounding box center [1350, 29] width 11 height 12
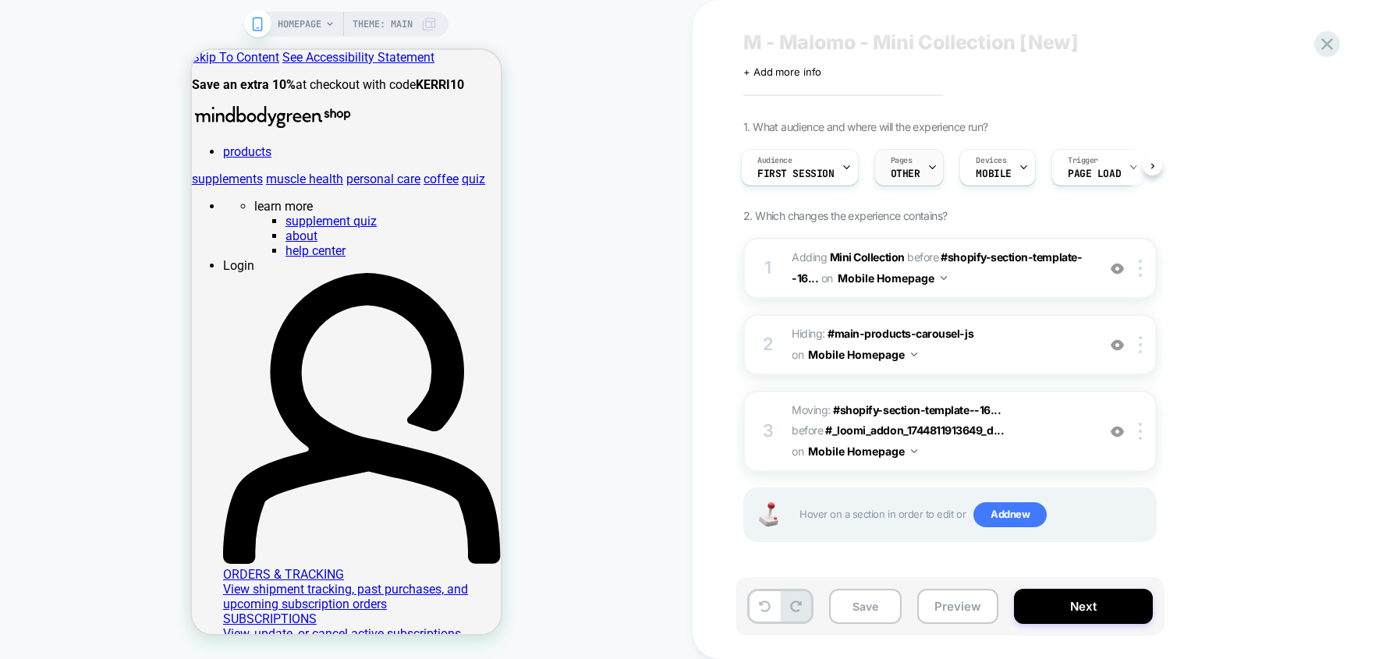
click at [932, 162] on icon at bounding box center [933, 167] width 10 height 10
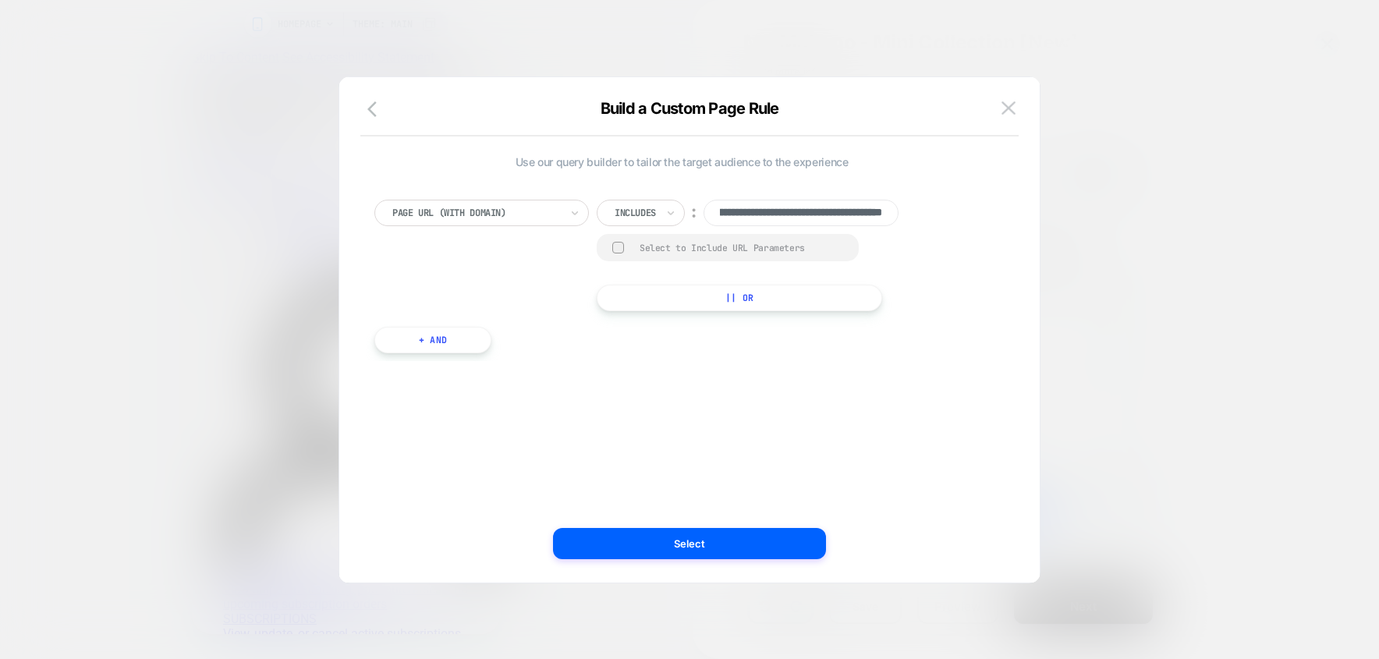
scroll to position [0, 0]
click at [746, 254] on div "Select to Include URL Parameters" at bounding box center [742, 248] width 204 height 12
click at [1003, 105] on img at bounding box center [1009, 107] width 14 height 13
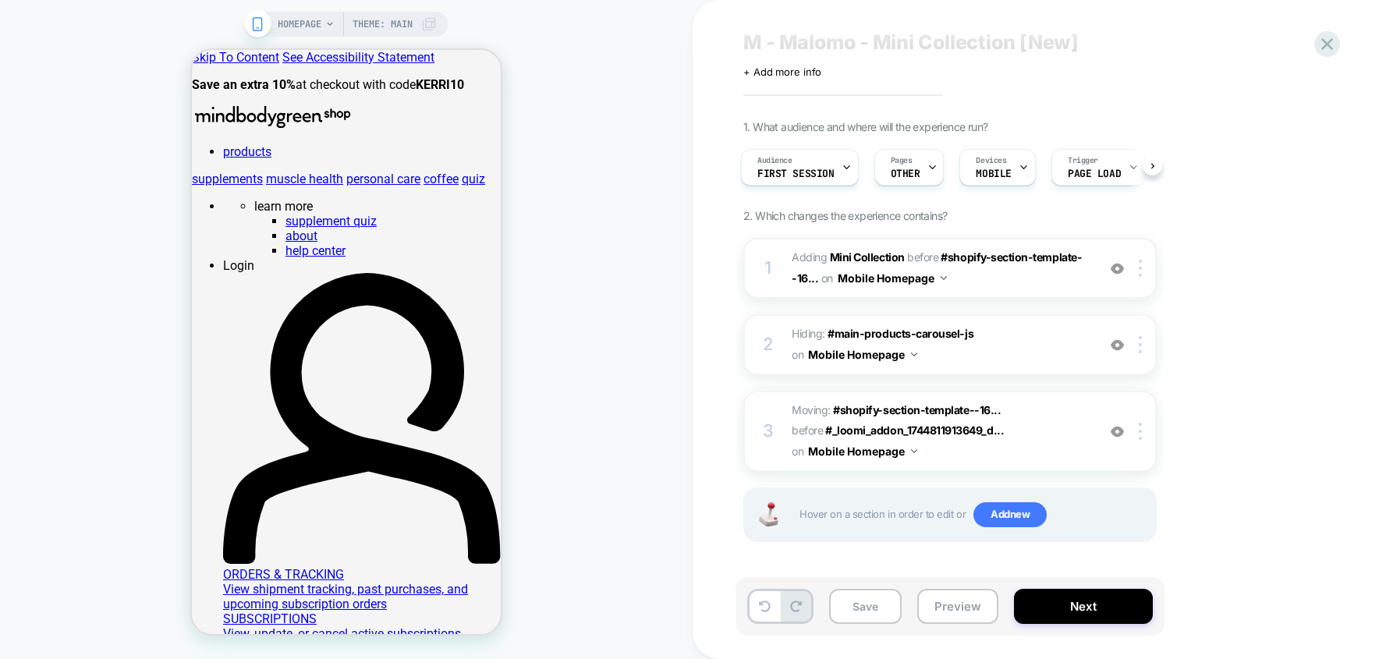
click at [941, 276] on img at bounding box center [944, 278] width 6 height 4
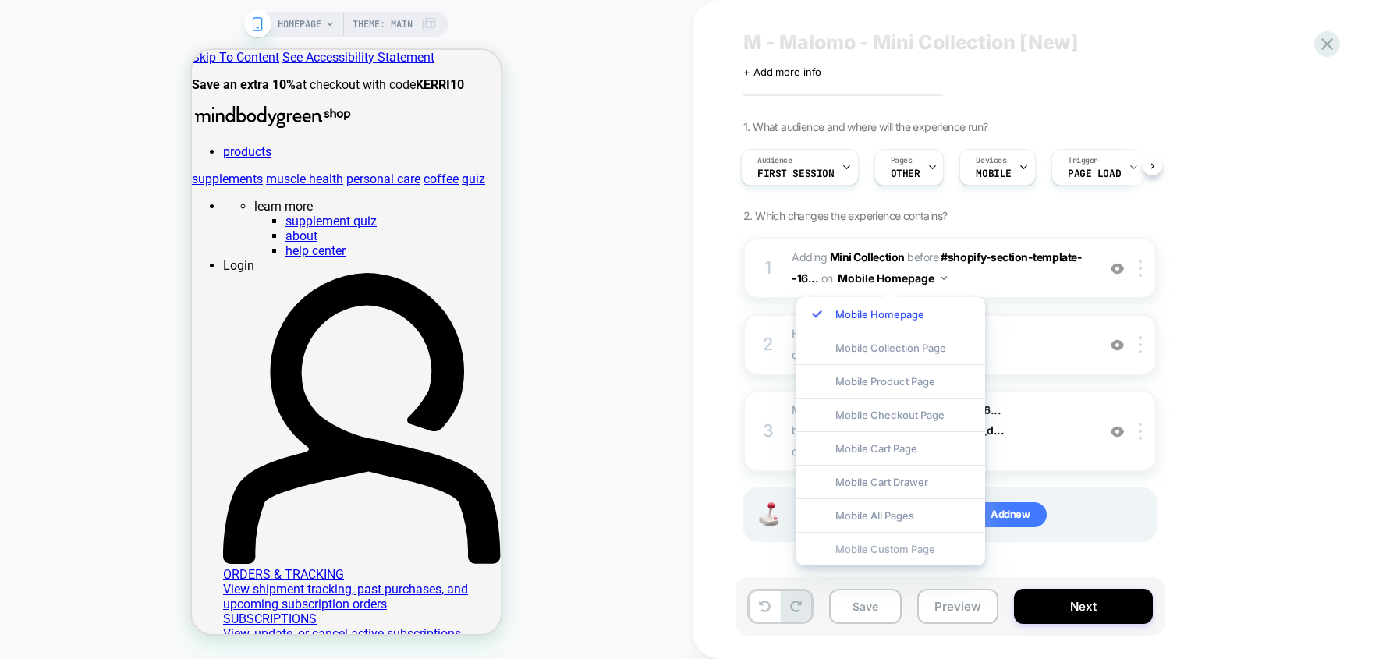
click at [912, 545] on div "Mobile Custom Page" at bounding box center [891, 549] width 189 height 34
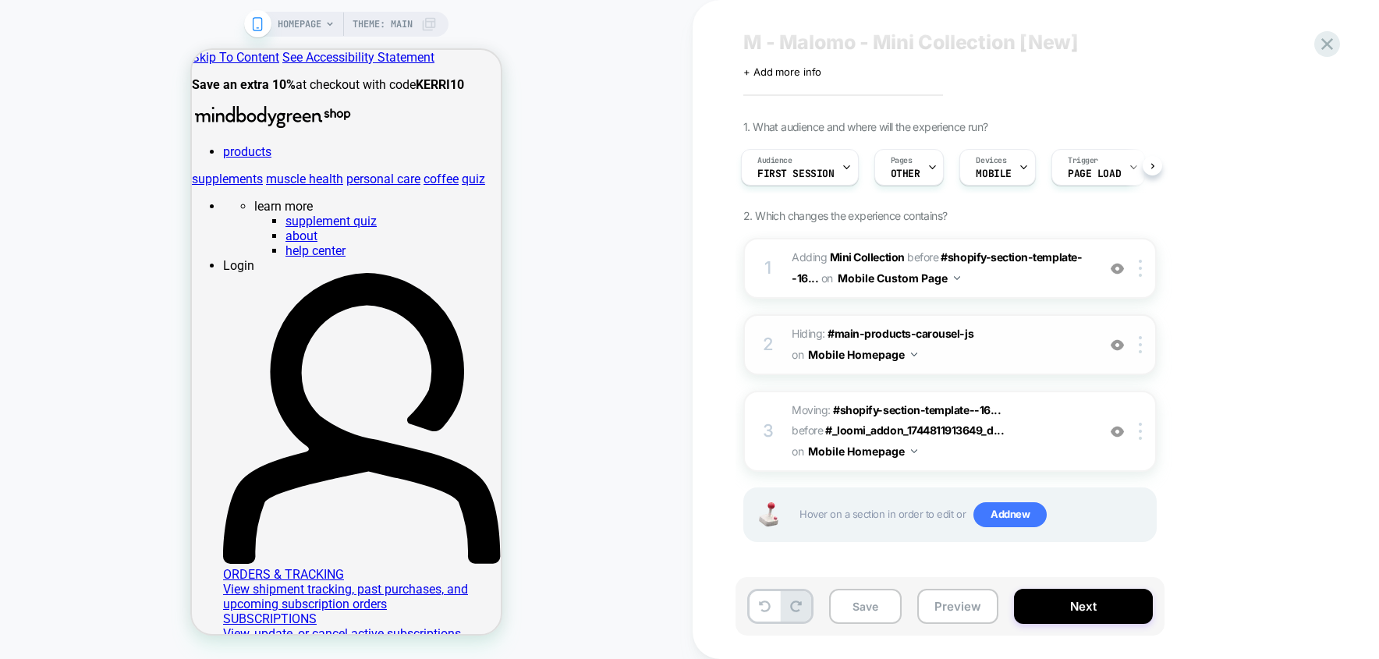
click at [906, 351] on button "Mobile Homepage" at bounding box center [862, 354] width 109 height 23
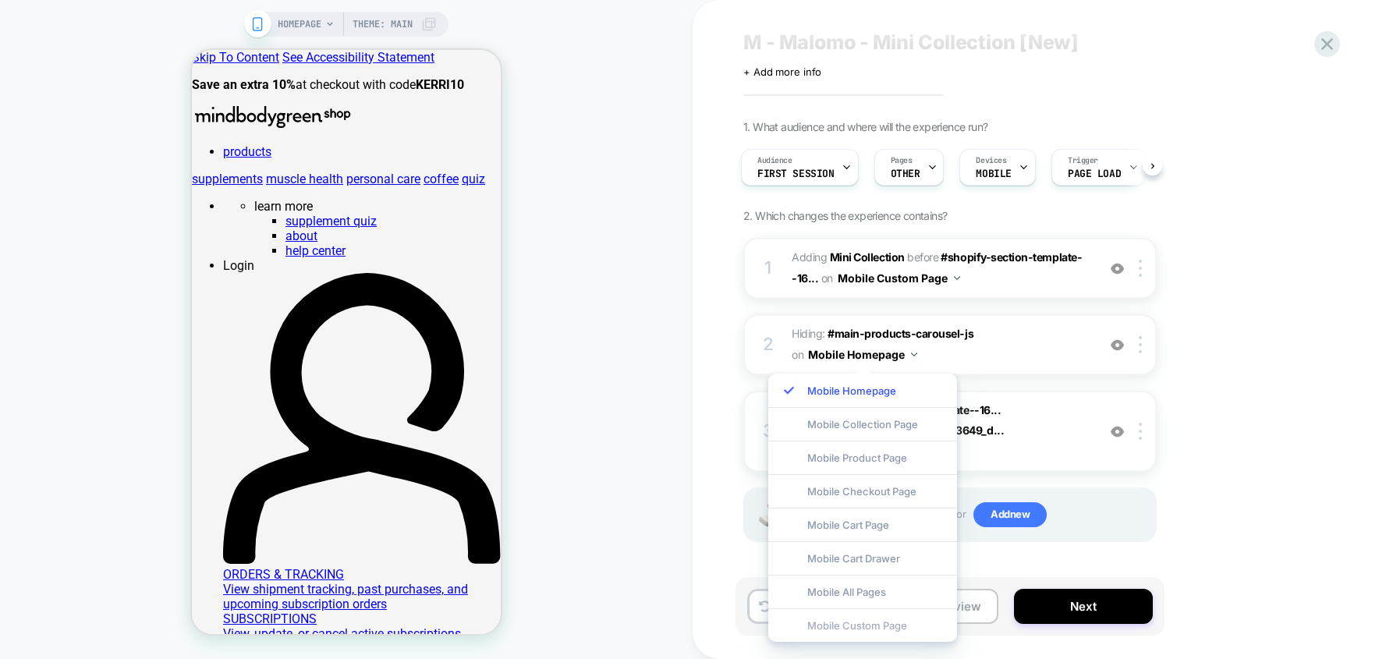
click at [877, 627] on div "Mobile Custom Page" at bounding box center [862, 625] width 189 height 34
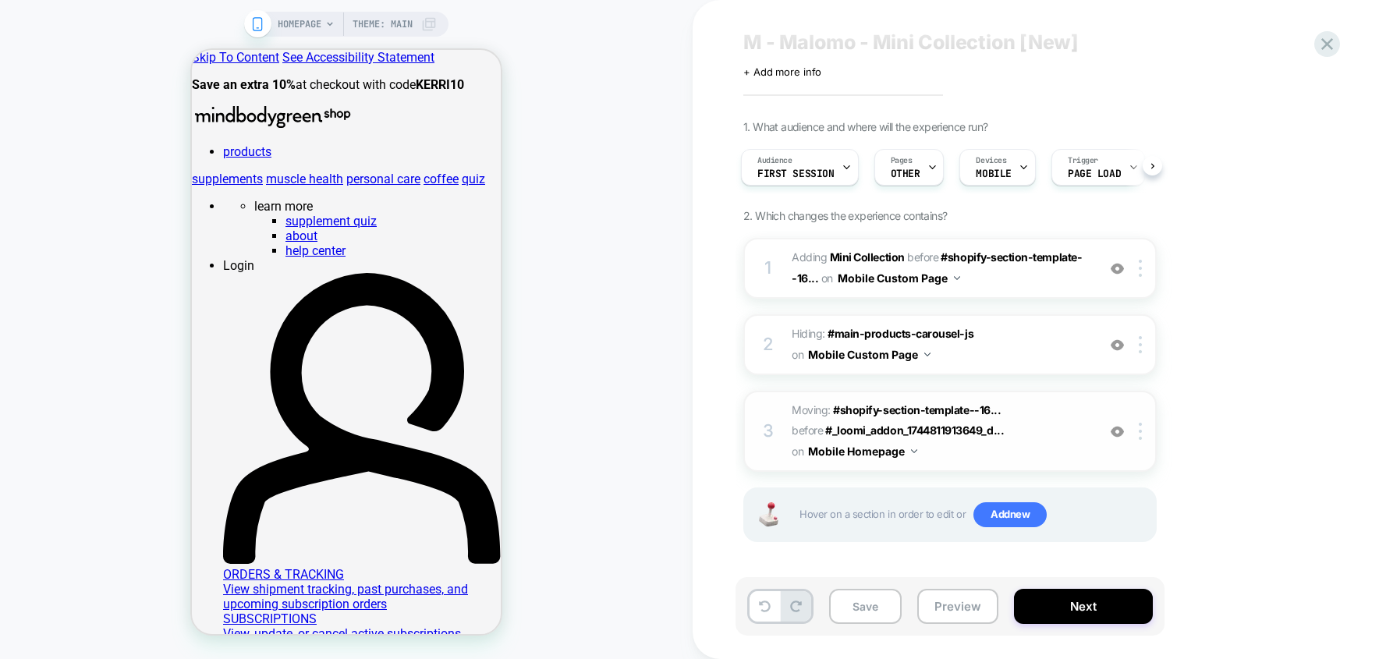
click at [901, 449] on button "Mobile Homepage" at bounding box center [862, 451] width 109 height 23
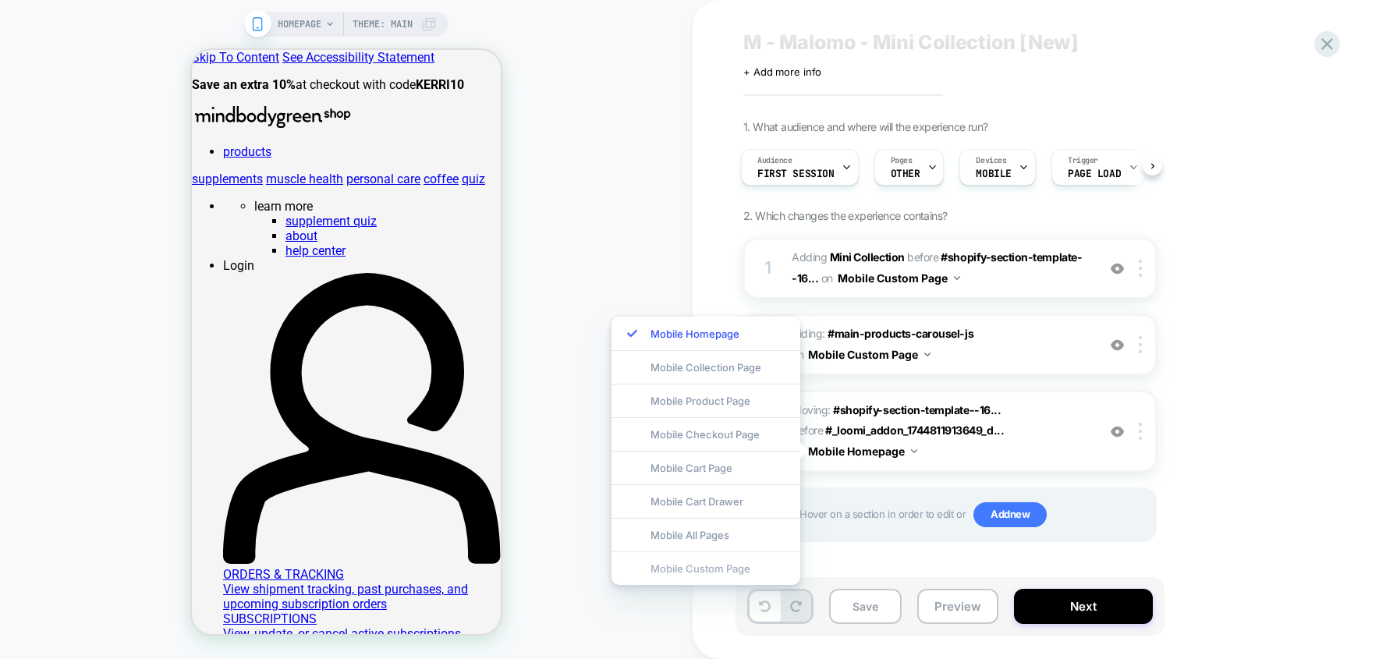
click at [768, 562] on div "Mobile Custom Page" at bounding box center [706, 569] width 189 height 34
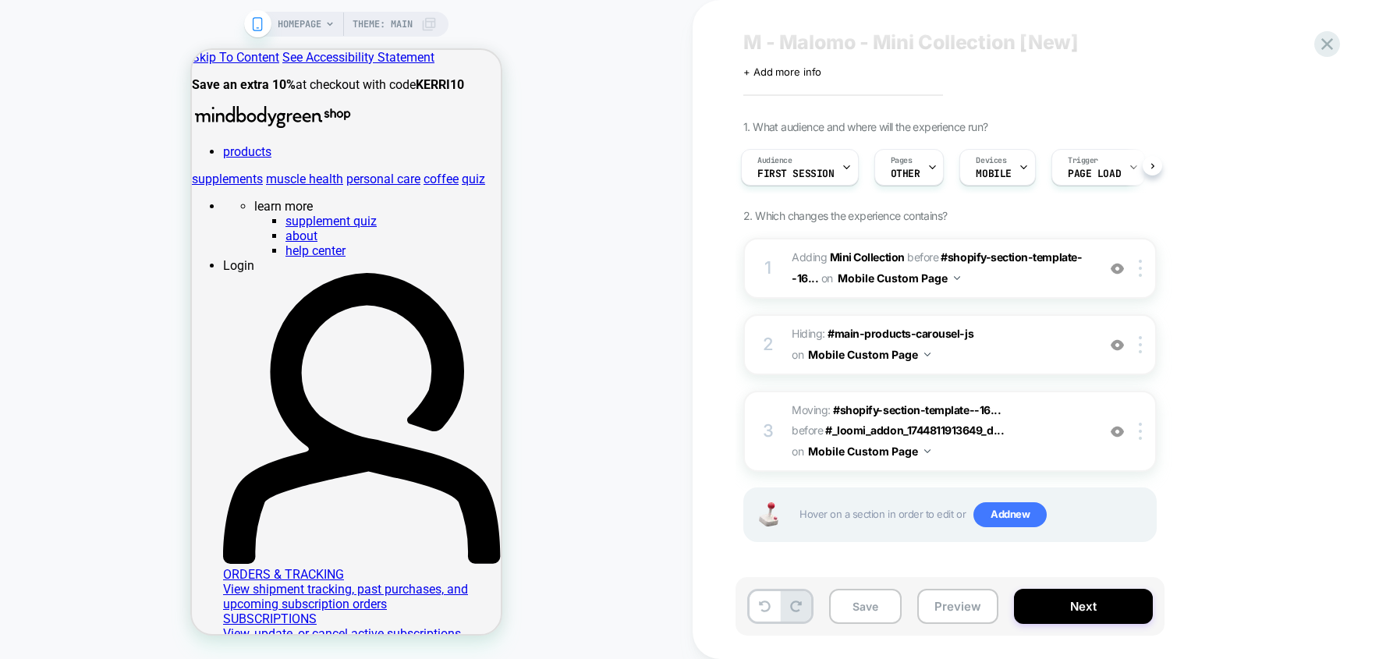
click at [1194, 275] on div "1. What audience and where will the experience run? Audience First Session Page…" at bounding box center [1027, 350] width 569 height 461
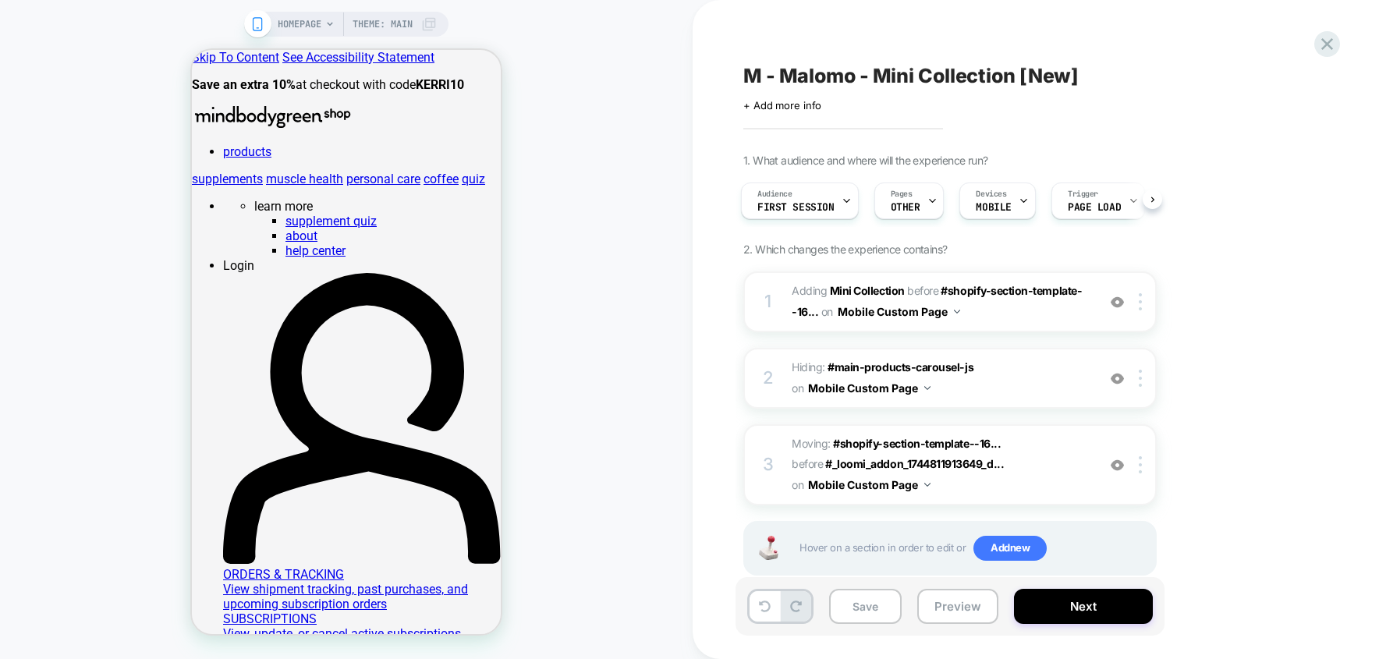
scroll to position [48, 0]
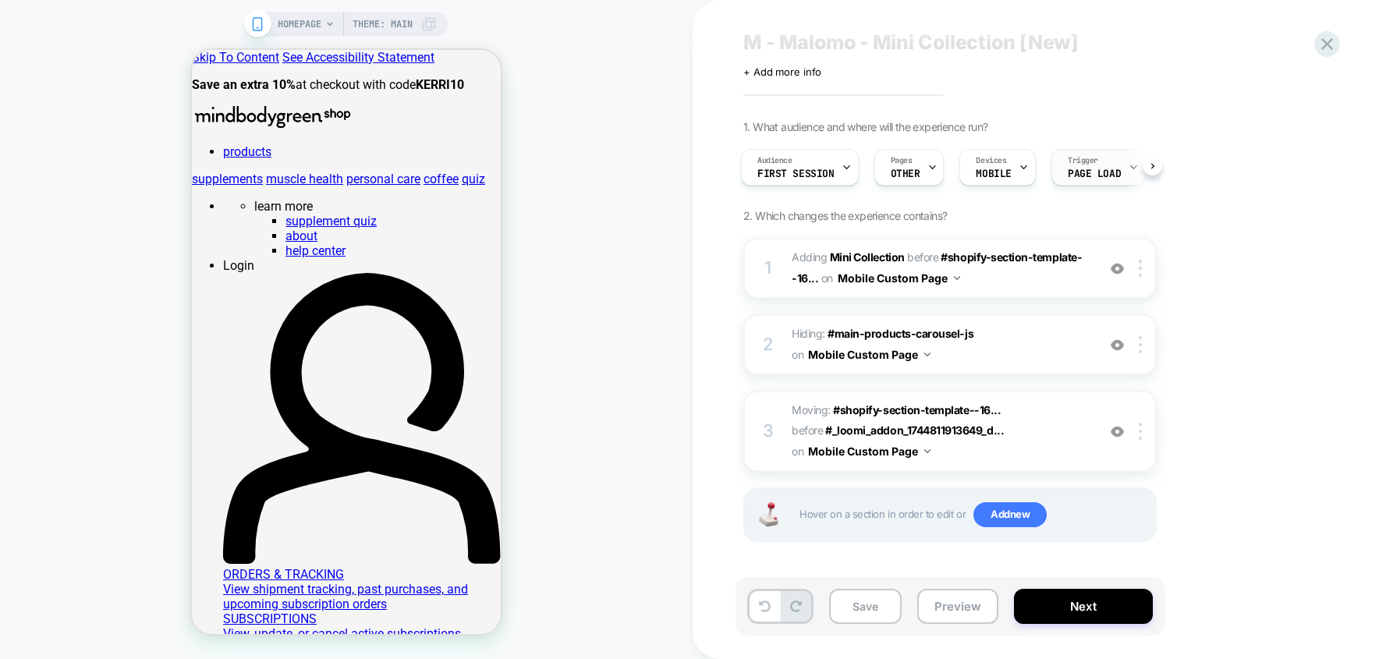
click at [1094, 169] on span "Page Load" at bounding box center [1094, 174] width 53 height 11
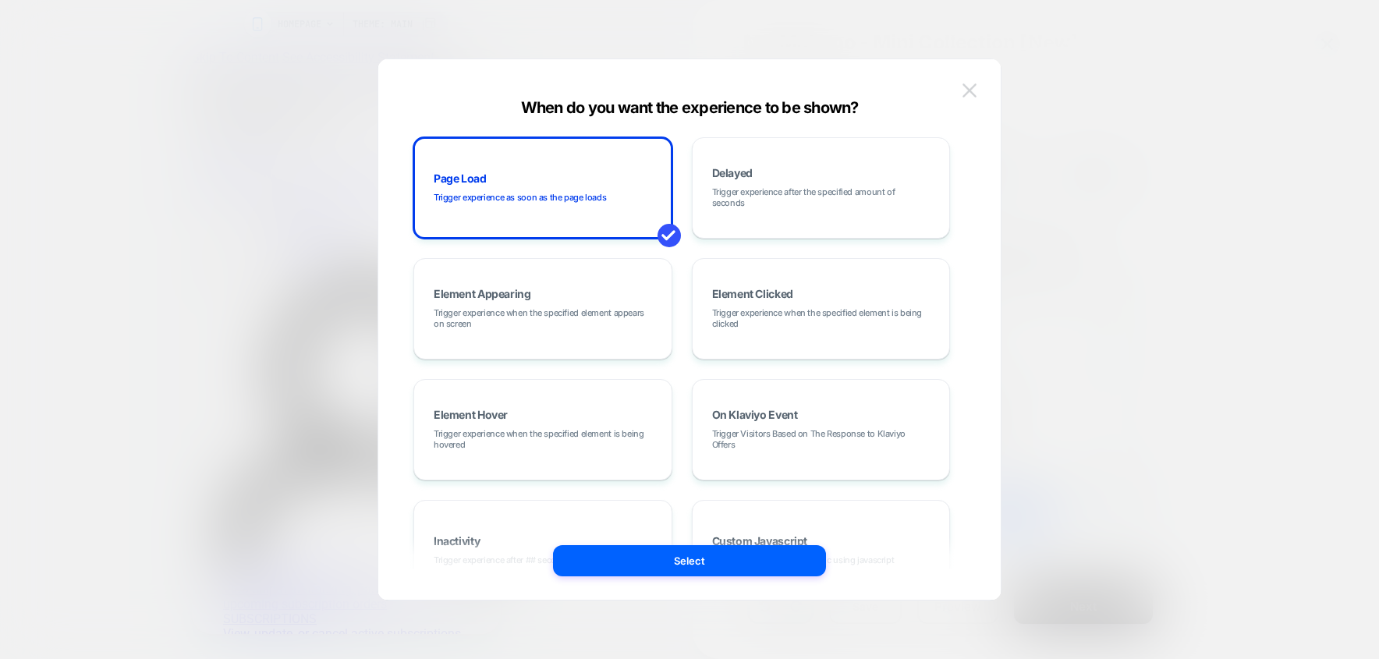
click at [979, 79] on button at bounding box center [969, 90] width 23 height 23
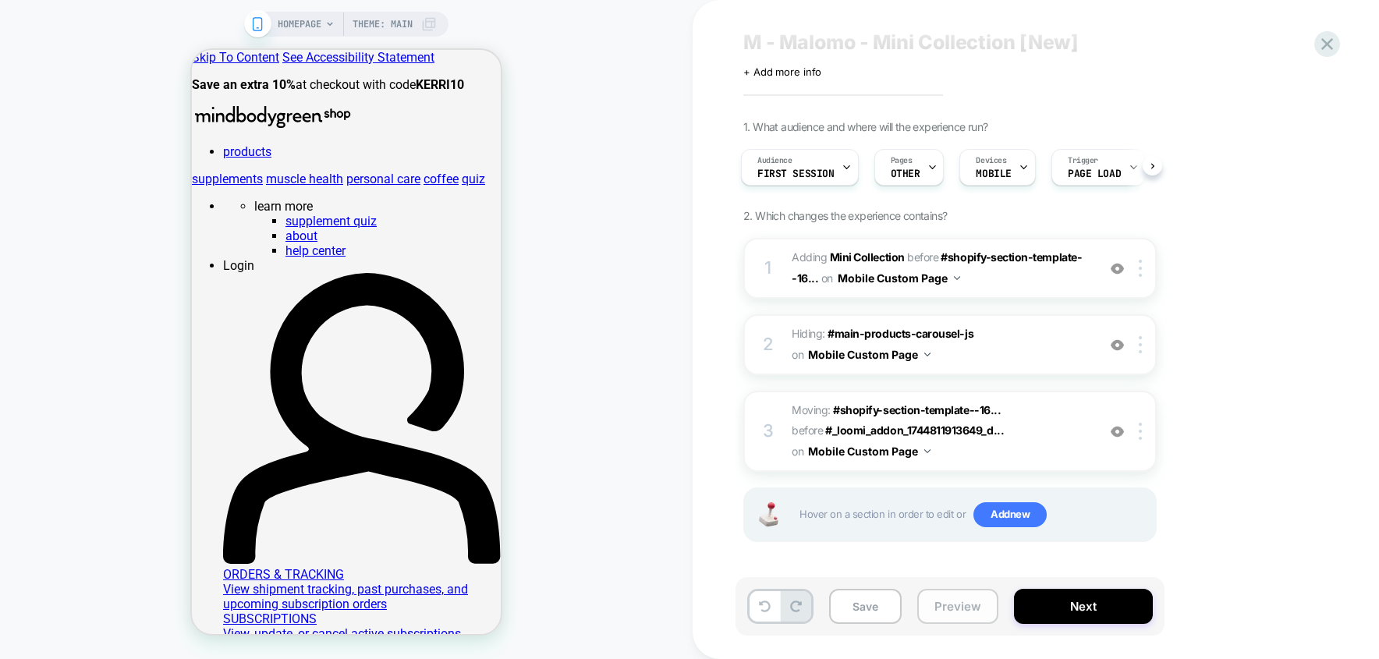
click at [949, 608] on button "Preview" at bounding box center [957, 606] width 81 height 35
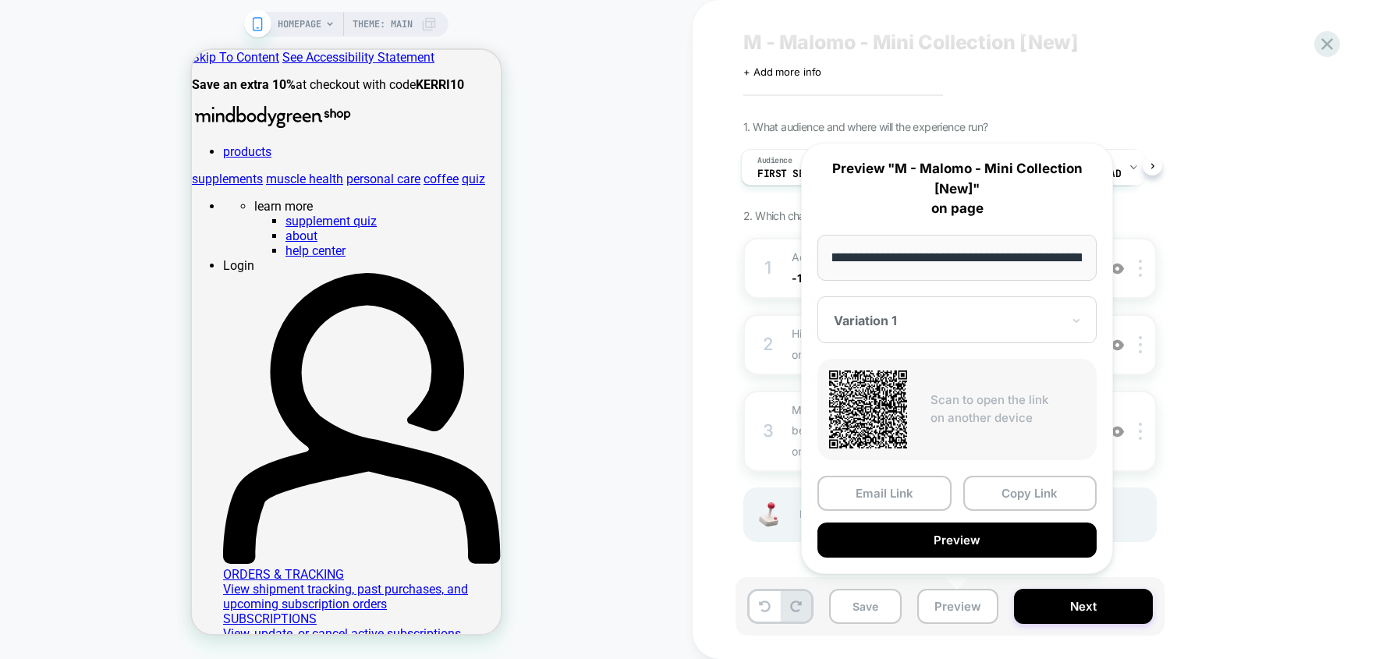
scroll to position [0, 0]
drag, startPoint x: 990, startPoint y: 263, endPoint x: 814, endPoint y: 261, distance: 176.3
click at [814, 261] on div "**********" at bounding box center [957, 358] width 312 height 431
click at [1217, 205] on div "1. What audience and where will the experience run? Audience First Session Page…" at bounding box center [1027, 350] width 569 height 461
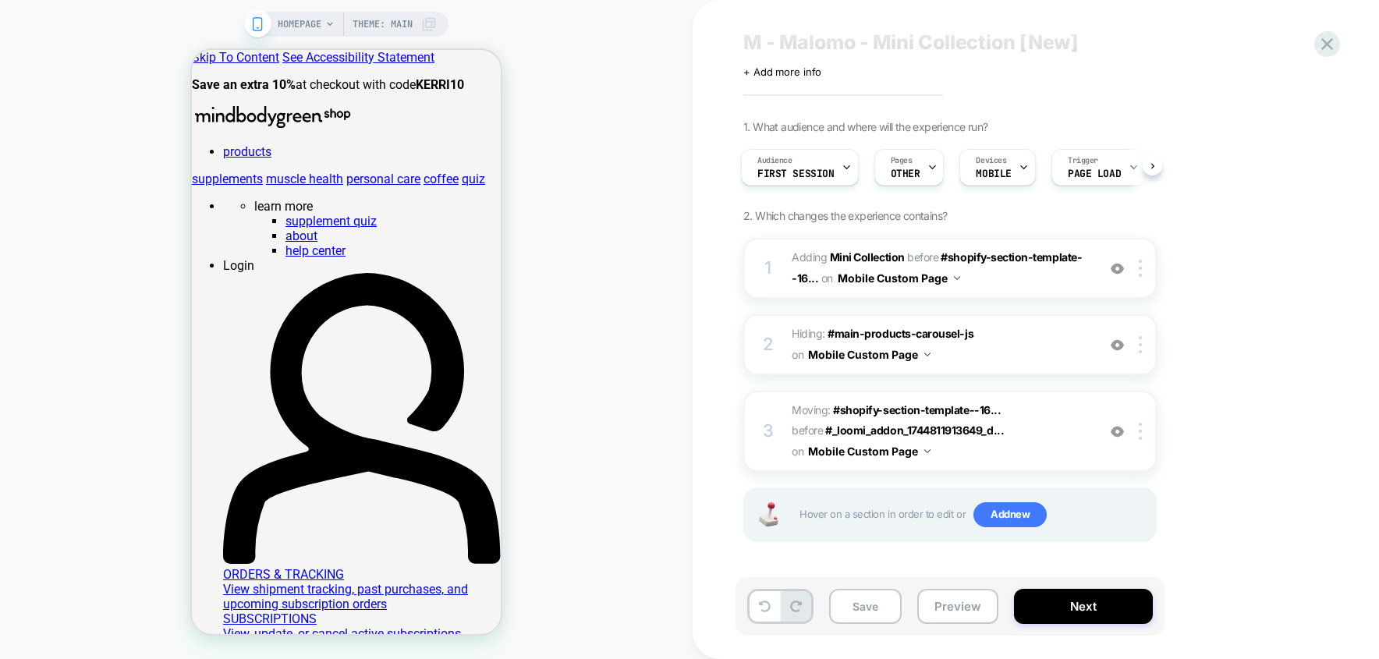
scroll to position [22, 0]
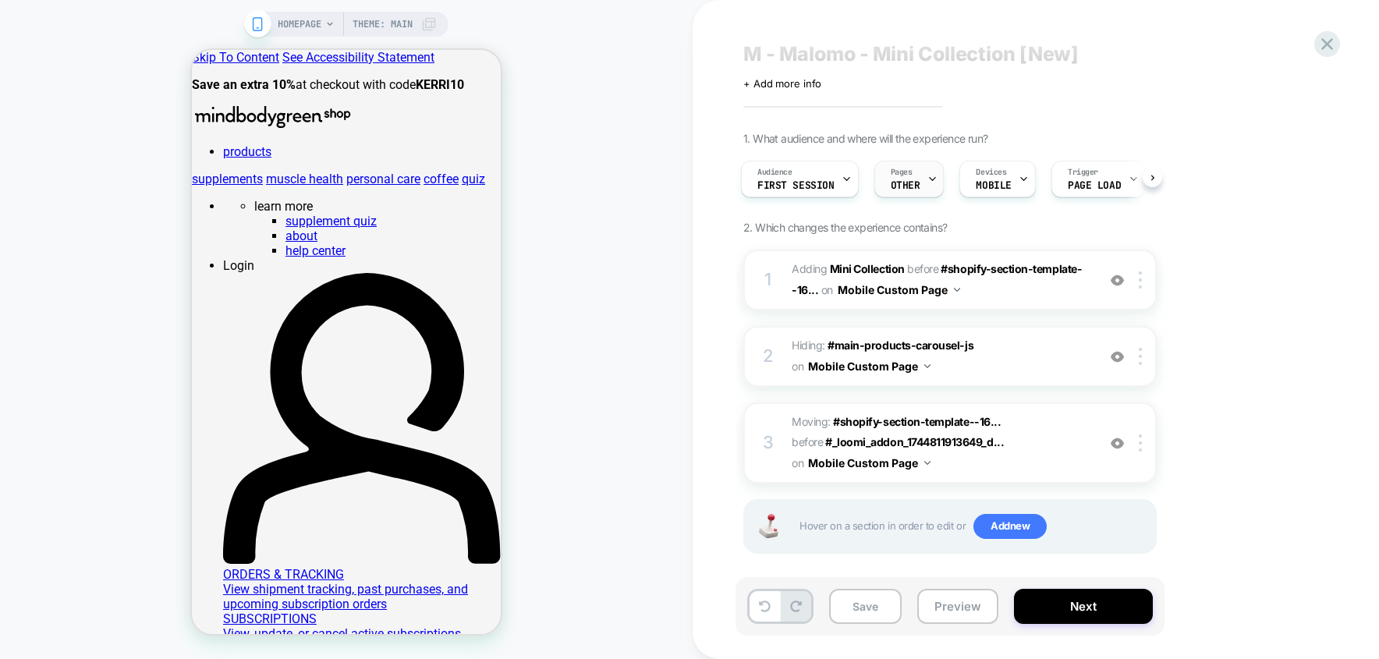
click at [904, 197] on div "Pages OTHER" at bounding box center [905, 178] width 61 height 35
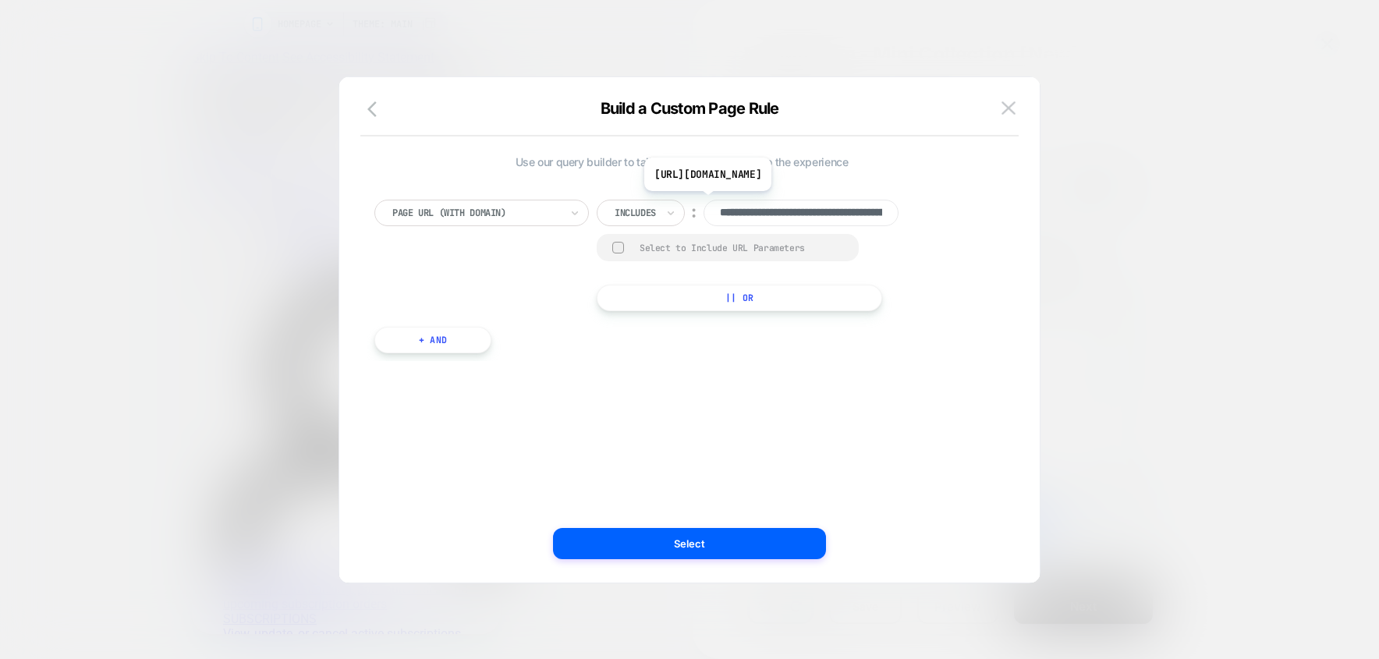
scroll to position [0, 172]
click at [569, 209] on icon at bounding box center [574, 213] width 11 height 16
click at [624, 211] on div at bounding box center [635, 213] width 41 height 14
click at [756, 368] on div "**********" at bounding box center [681, 262] width 615 height 214
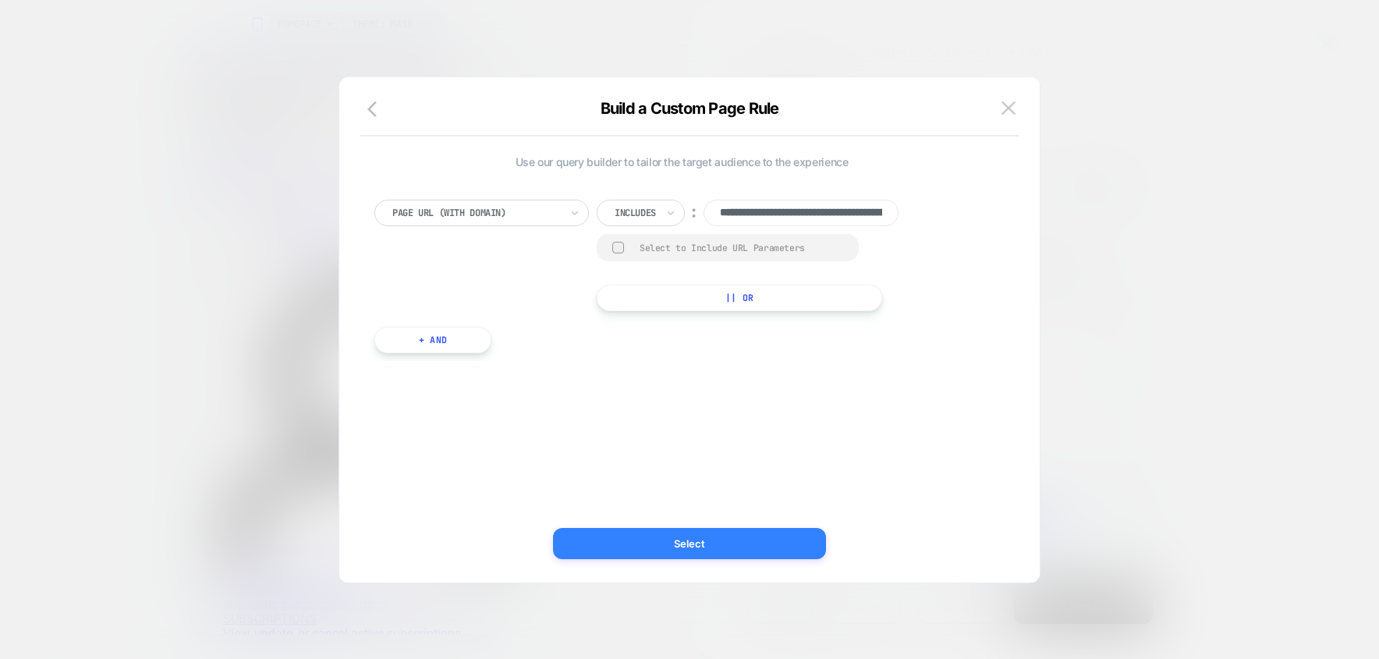
click at [704, 548] on button "Select" at bounding box center [689, 543] width 273 height 31
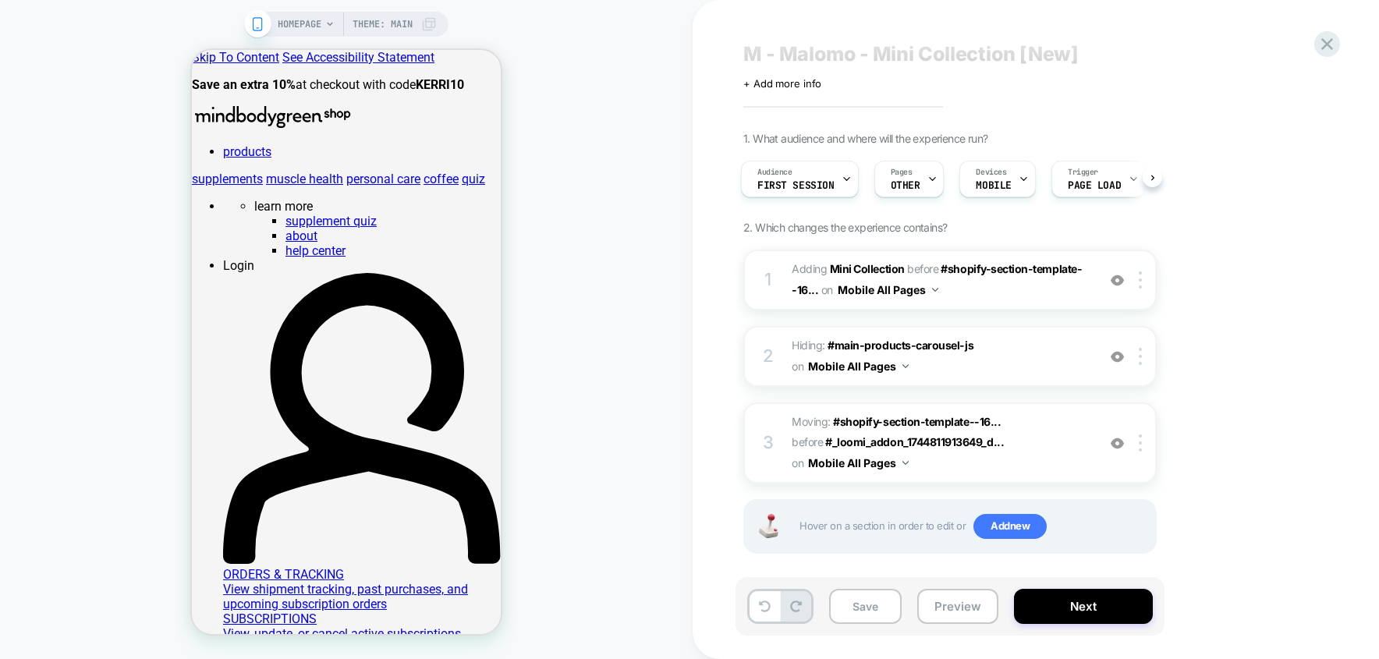
scroll to position [48, 0]
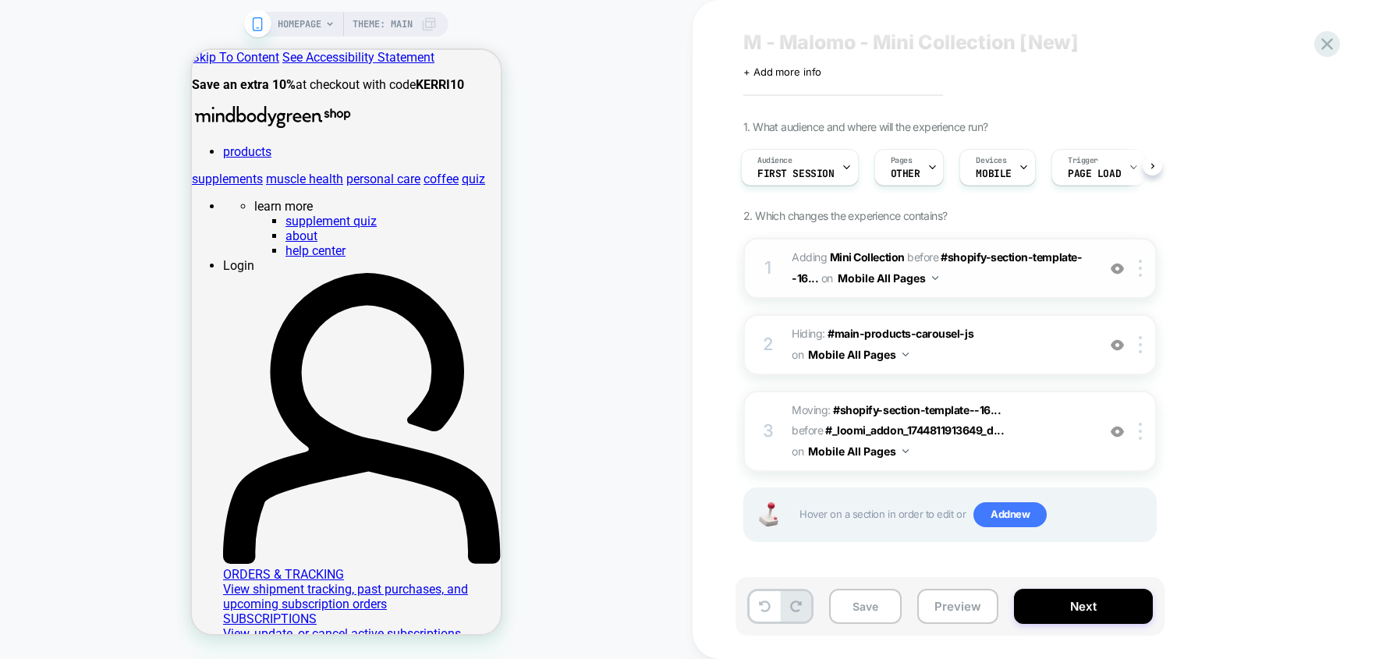
click at [1050, 266] on span "#_loomi_addon_1744811913649_dup1756481143 Adding Mini Collection BEFORE #shopif…" at bounding box center [940, 268] width 297 height 42
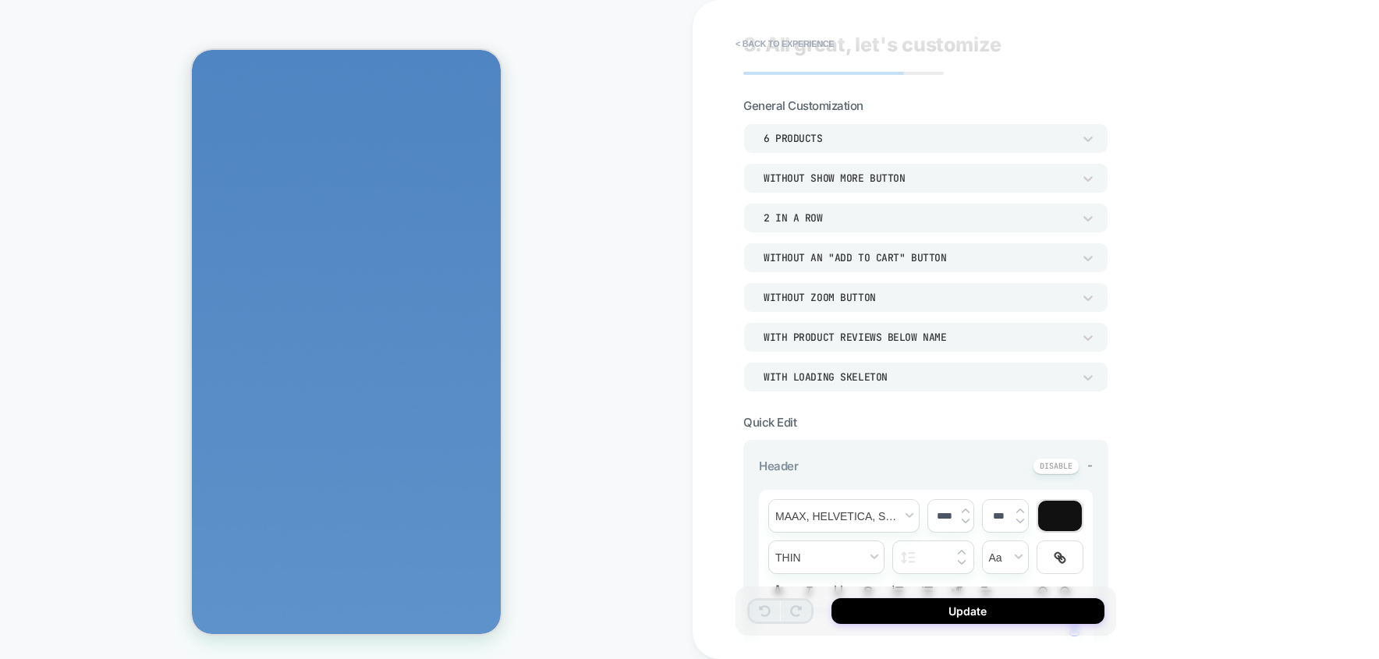
scroll to position [0, 0]
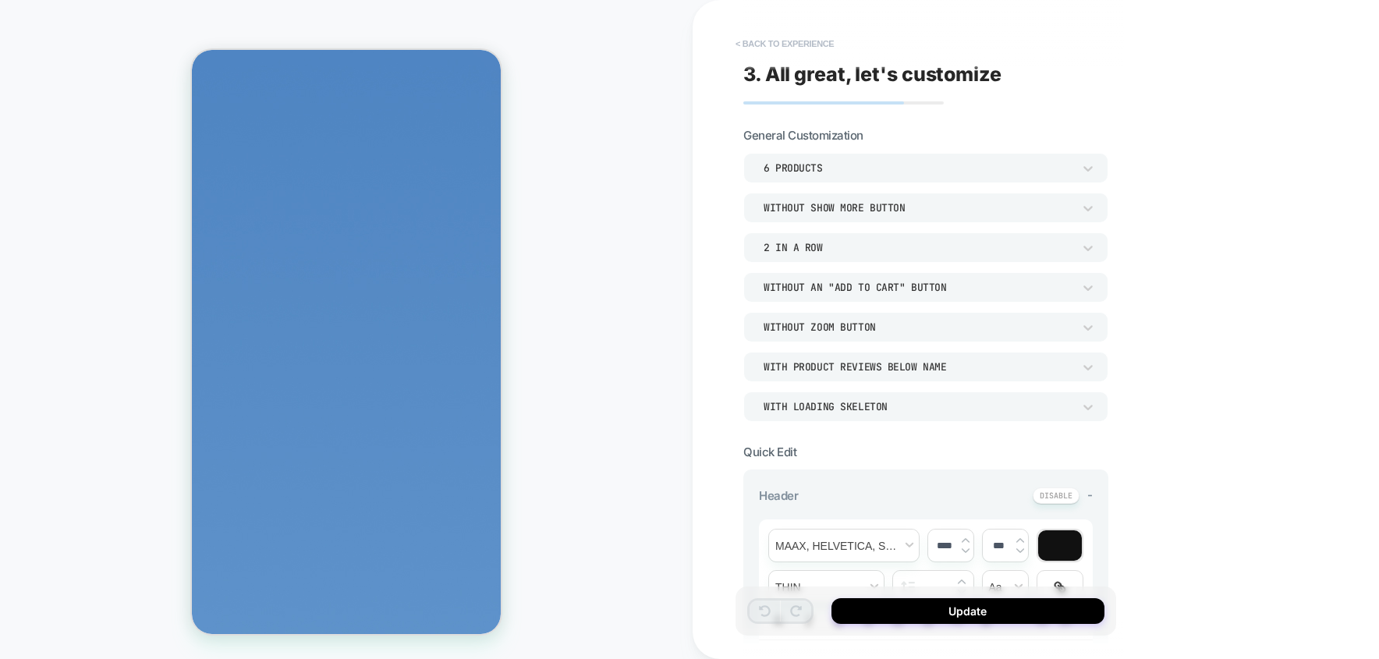
click at [772, 42] on button "< Back to experience" at bounding box center [785, 43] width 114 height 25
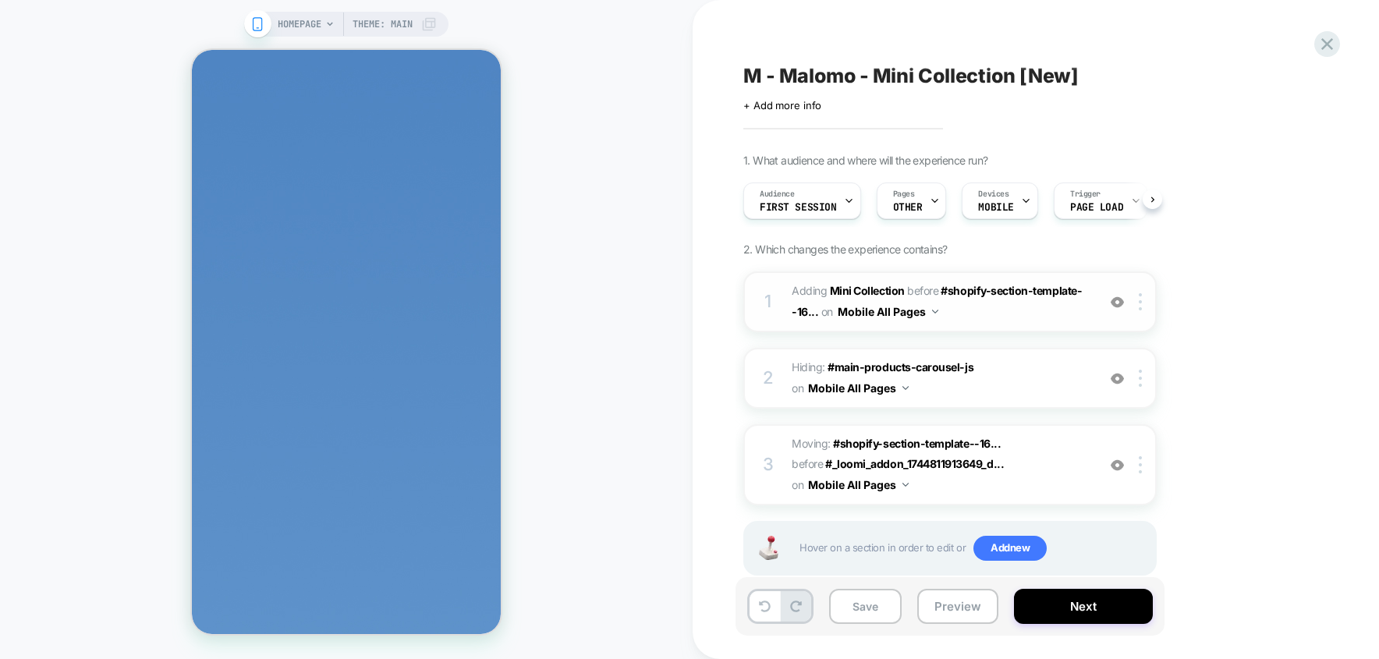
scroll to position [0, 1]
click at [1143, 310] on div at bounding box center [1143, 301] width 26 height 17
click at [1137, 310] on div at bounding box center [1143, 301] width 26 height 17
click at [995, 303] on span "#shopify-section-template--16..." at bounding box center [937, 301] width 290 height 34
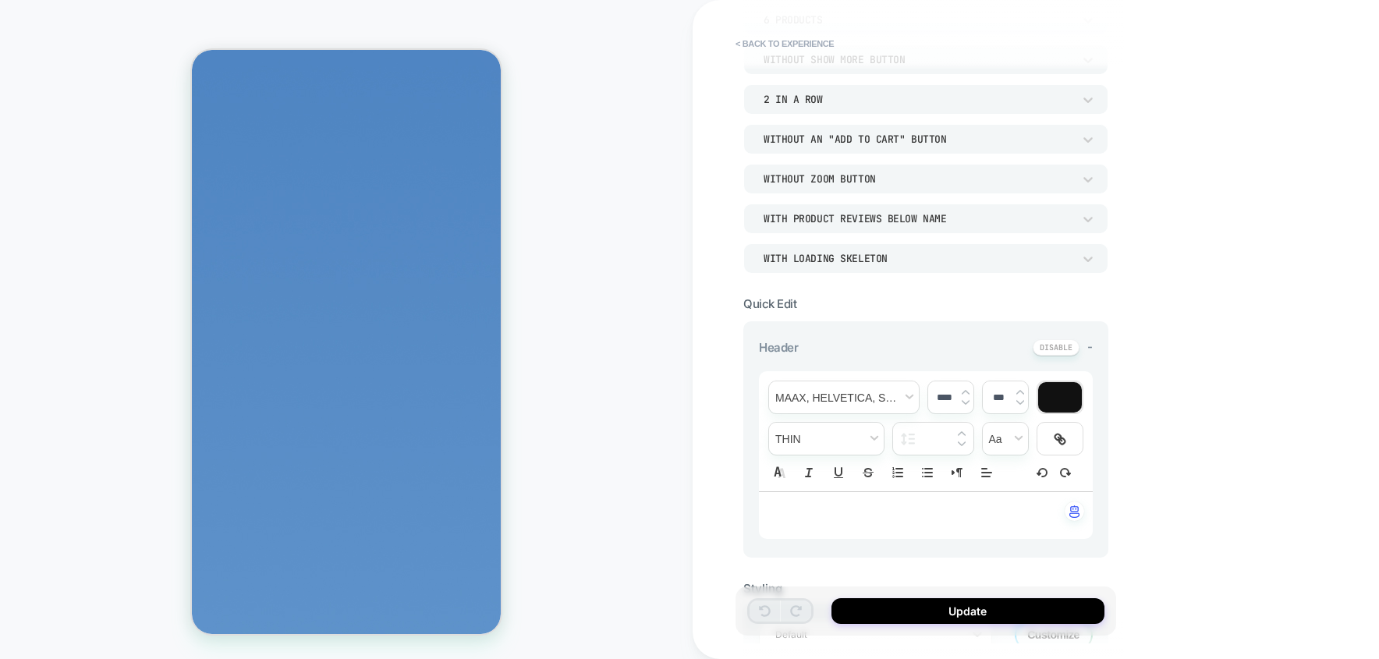
scroll to position [0, 0]
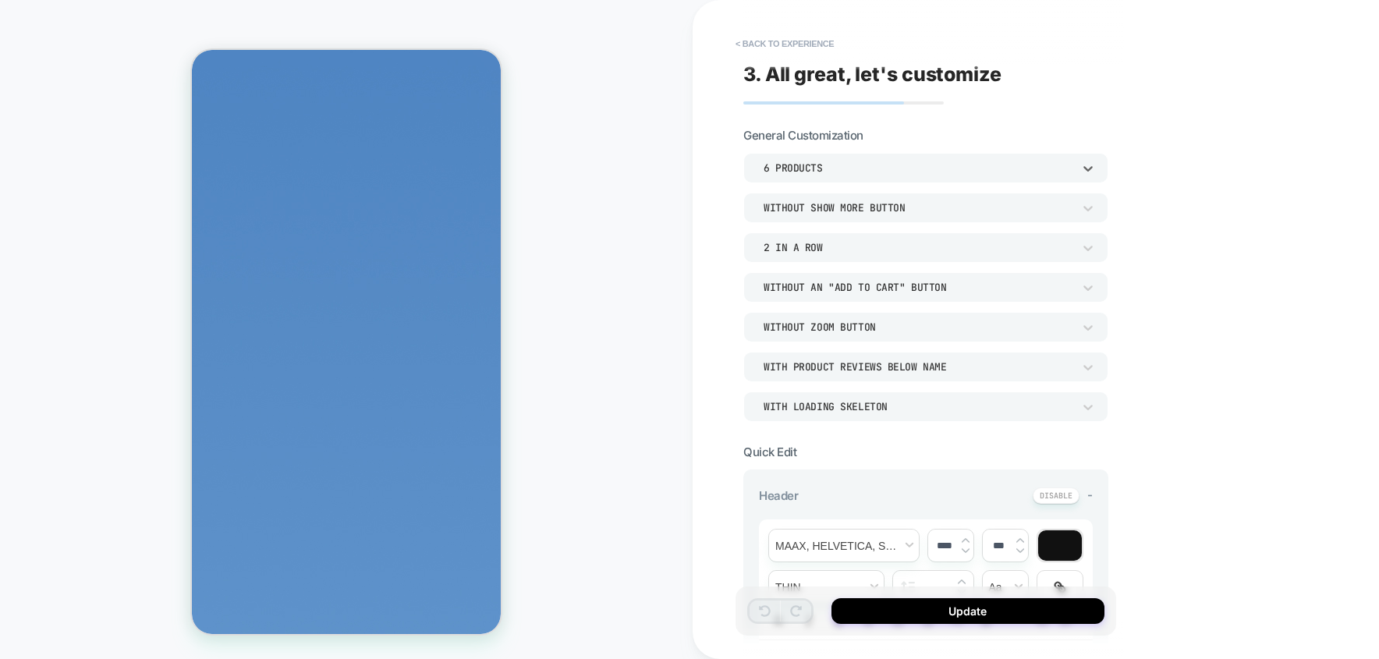
click at [888, 175] on div "6 Products" at bounding box center [918, 167] width 309 height 13
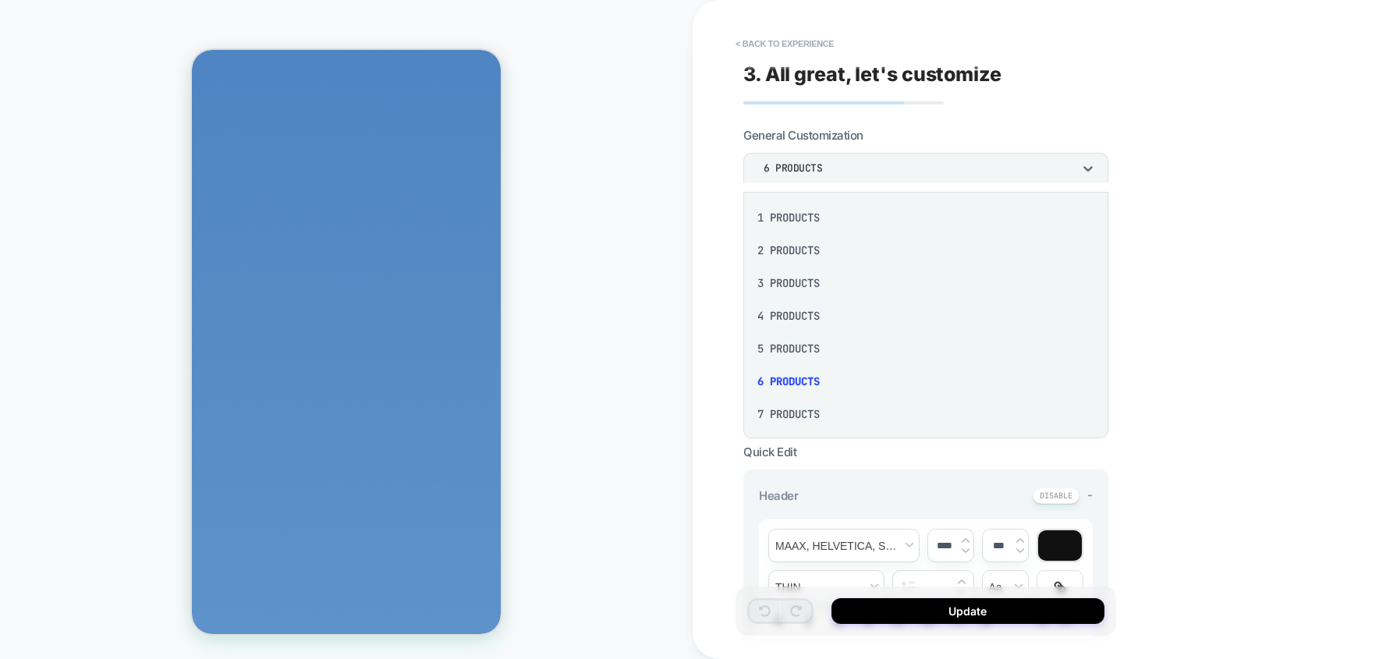
click at [1199, 151] on div at bounding box center [689, 329] width 1379 height 659
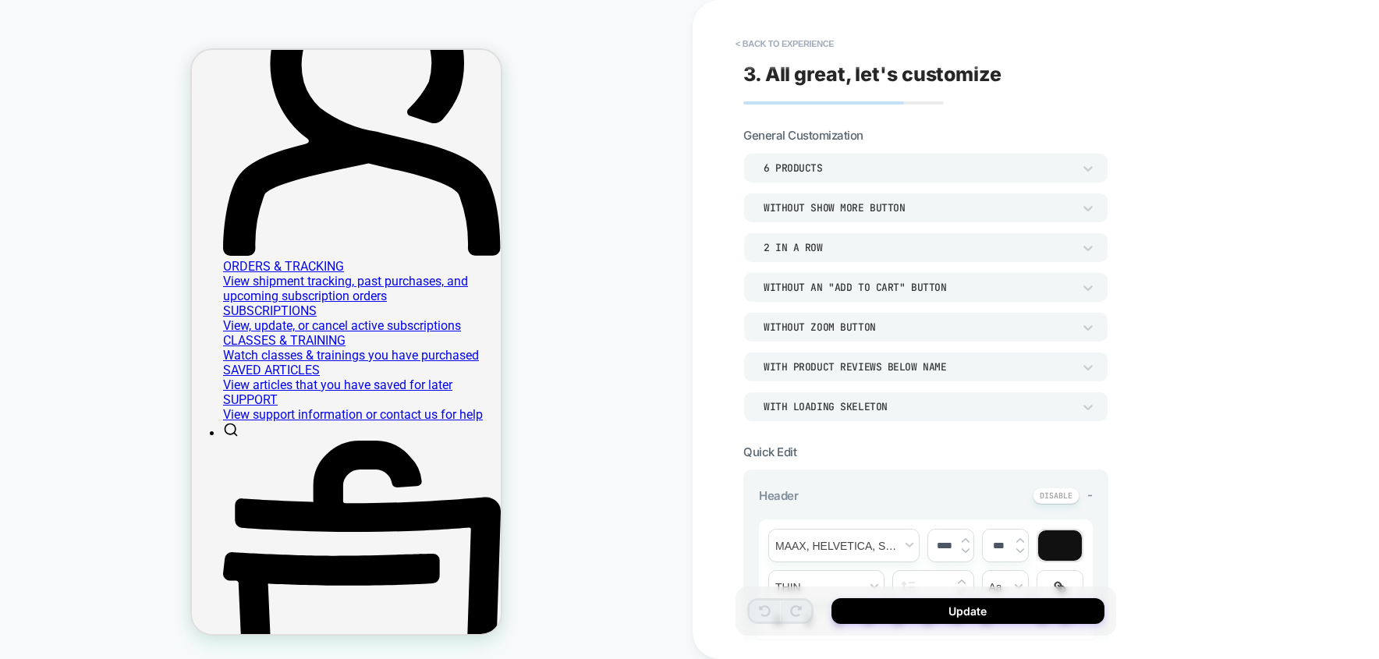
scroll to position [229, 0]
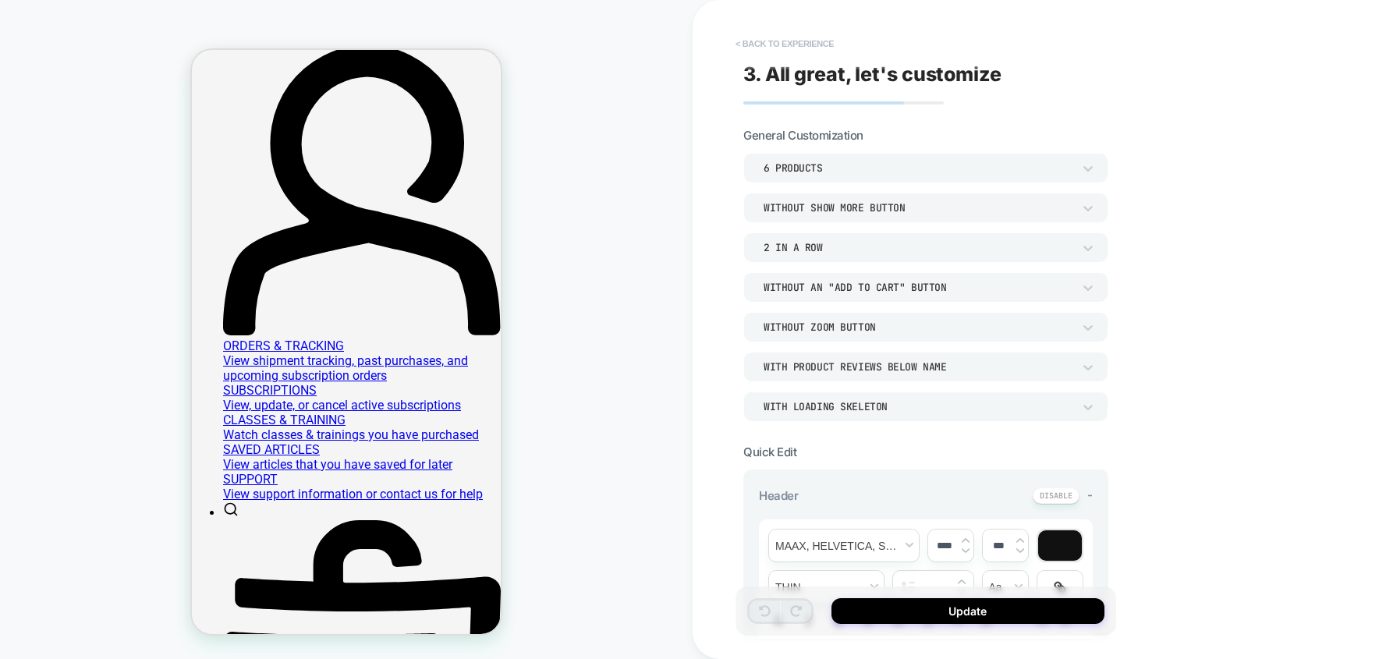
click at [817, 46] on button "< Back to experience" at bounding box center [785, 43] width 114 height 25
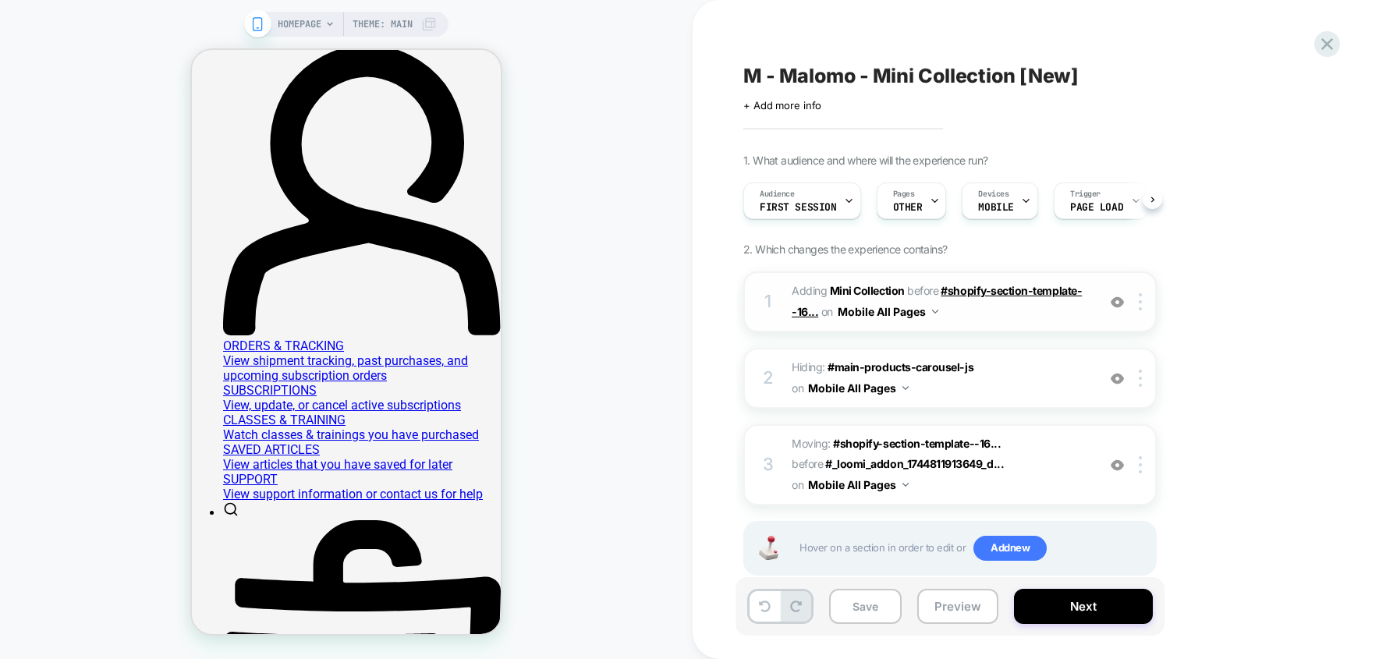
scroll to position [0, 1]
click at [1135, 310] on div at bounding box center [1143, 301] width 26 height 17
click at [1212, 246] on div "1. What audience and where will the experience run? Audience First Session Page…" at bounding box center [1027, 384] width 569 height 461
click at [1137, 310] on div at bounding box center [1143, 301] width 26 height 17
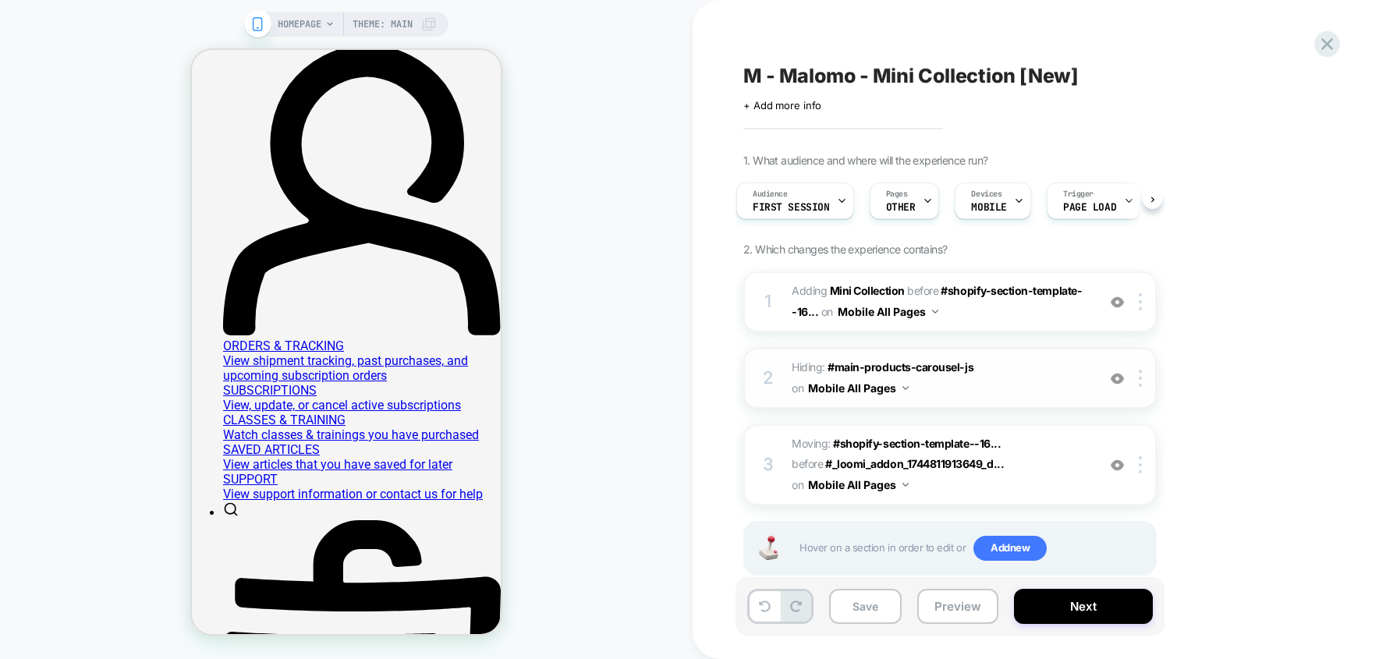
scroll to position [48, 0]
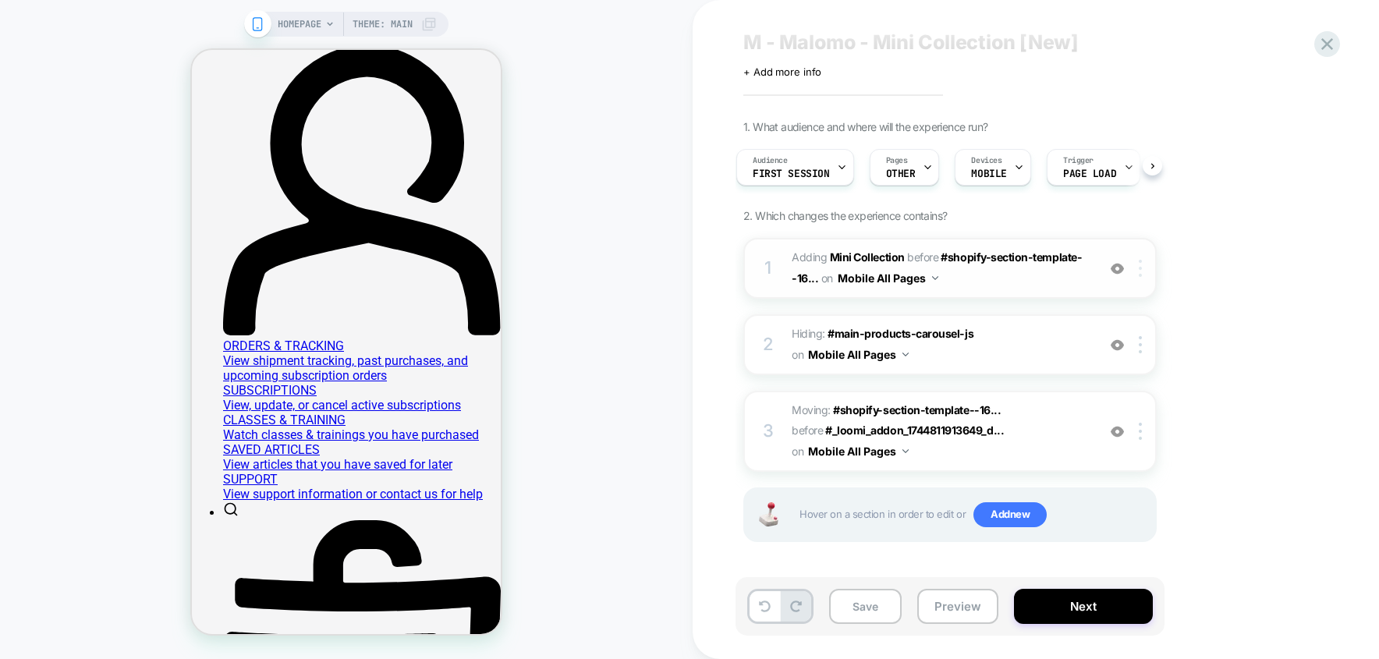
click at [1146, 268] on div at bounding box center [1143, 268] width 26 height 17
click at [965, 261] on span "#shopify-section-template--16..." at bounding box center [937, 267] width 290 height 34
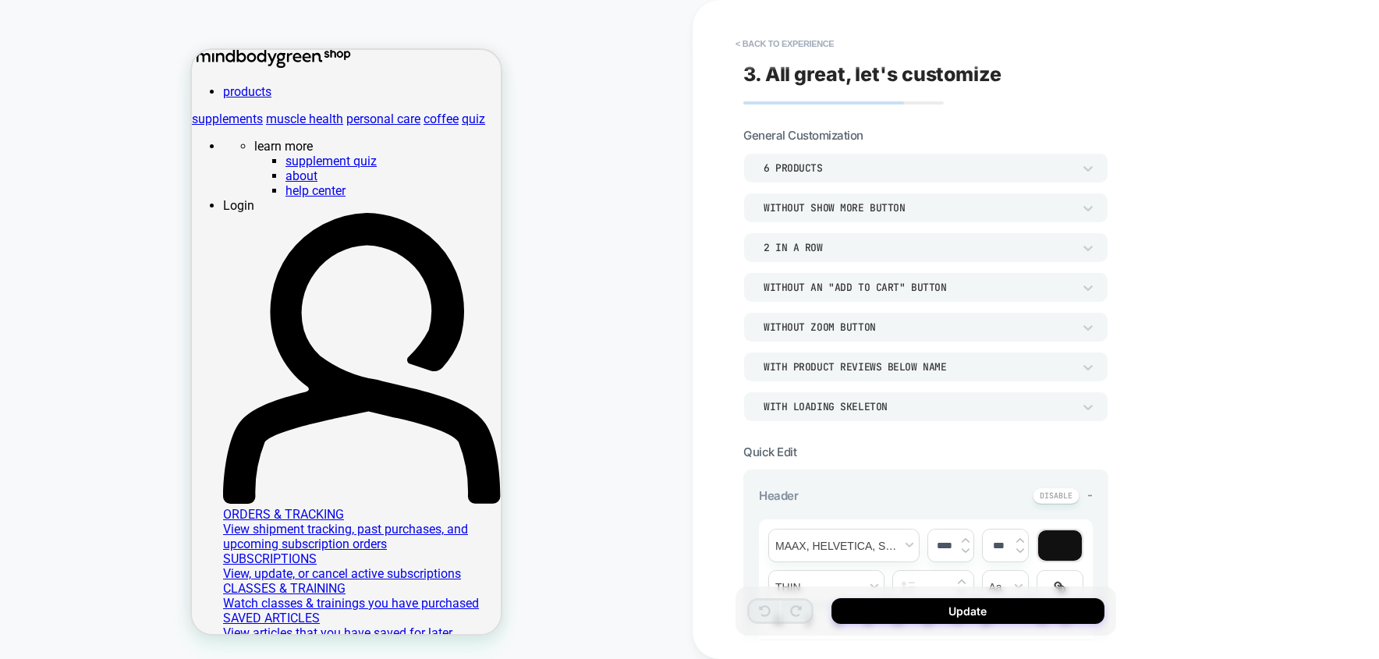
scroll to position [0, 0]
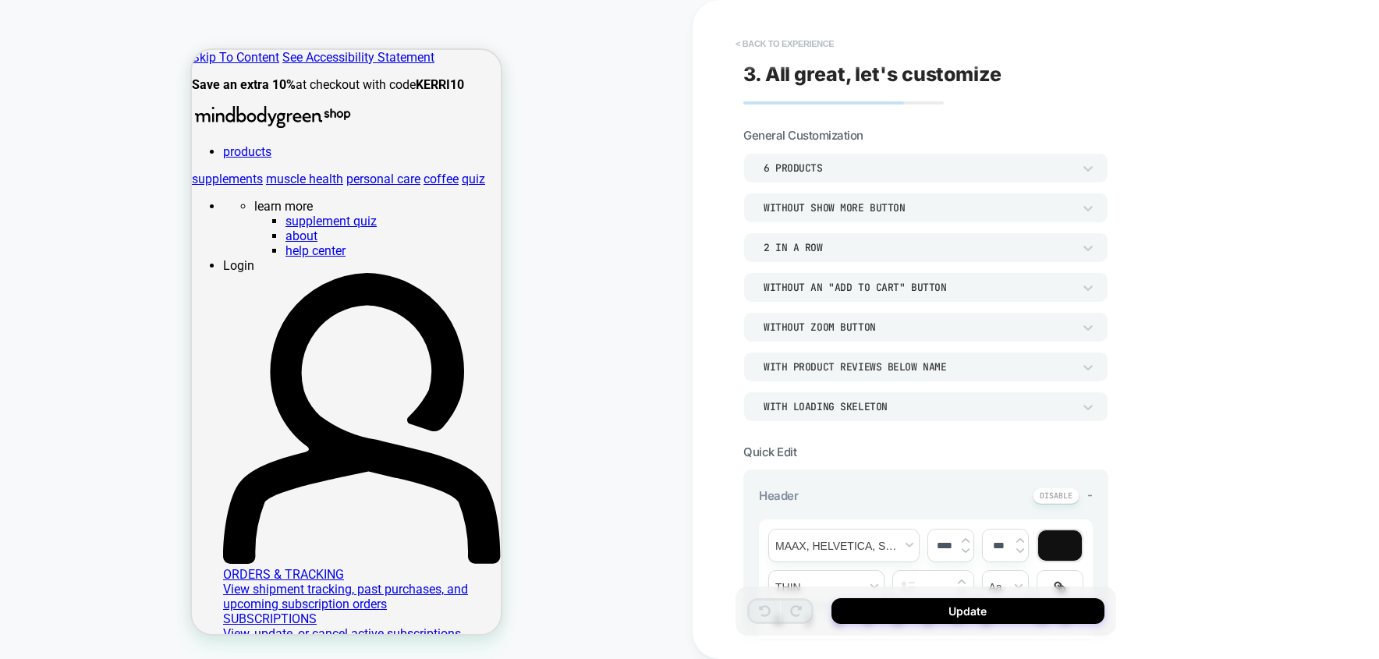
click at [825, 51] on button "< Back to experience" at bounding box center [785, 43] width 114 height 25
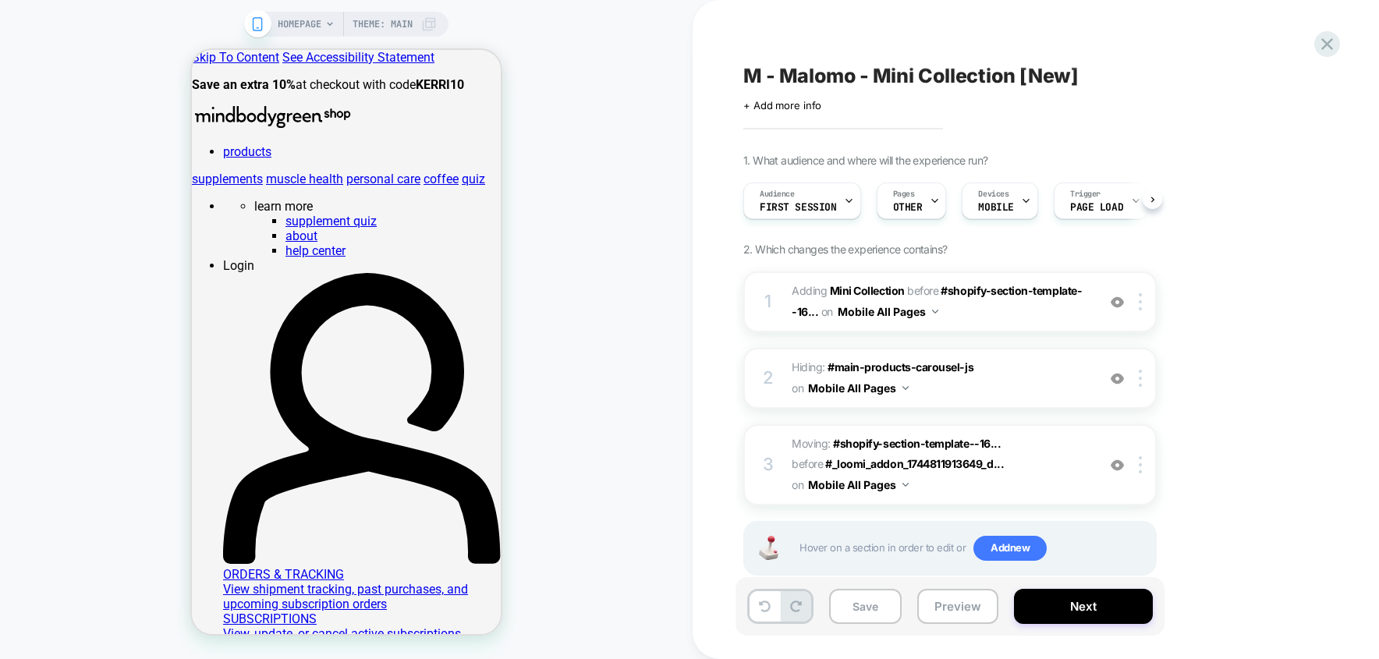
scroll to position [0, 1]
click at [1332, 44] on icon at bounding box center [1327, 44] width 21 height 21
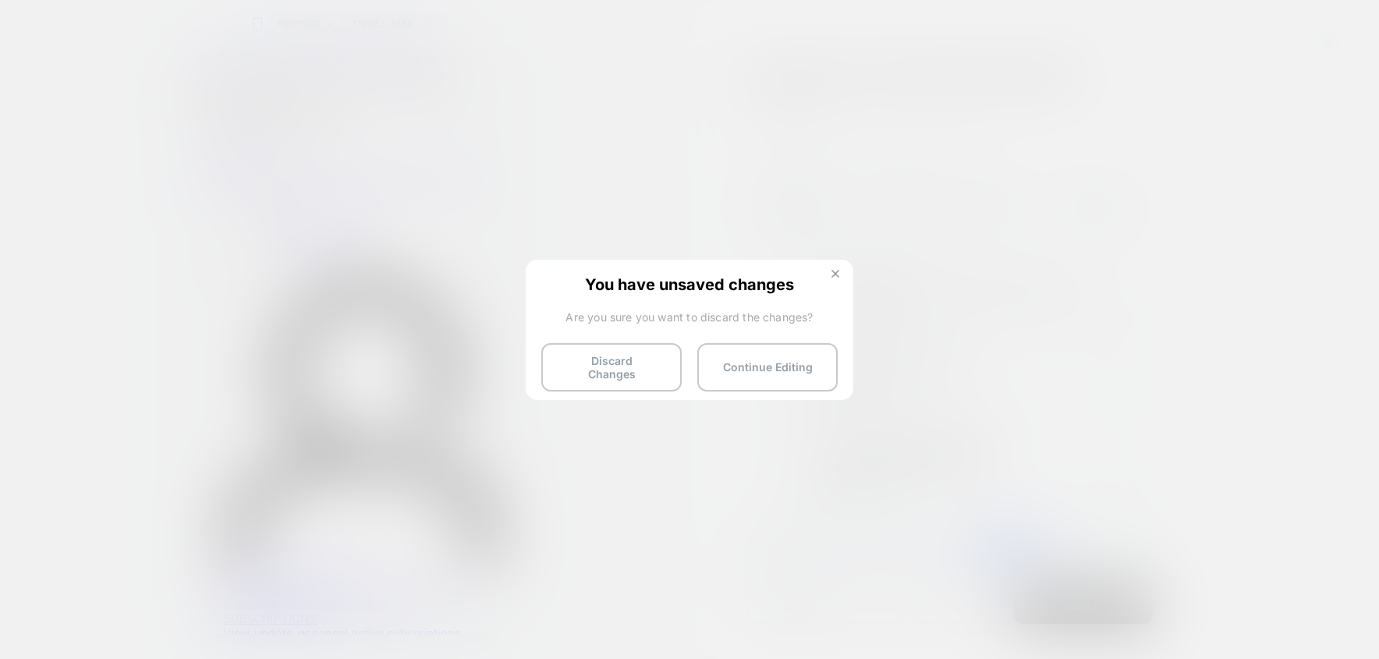
click at [828, 271] on button at bounding box center [835, 275] width 17 height 13
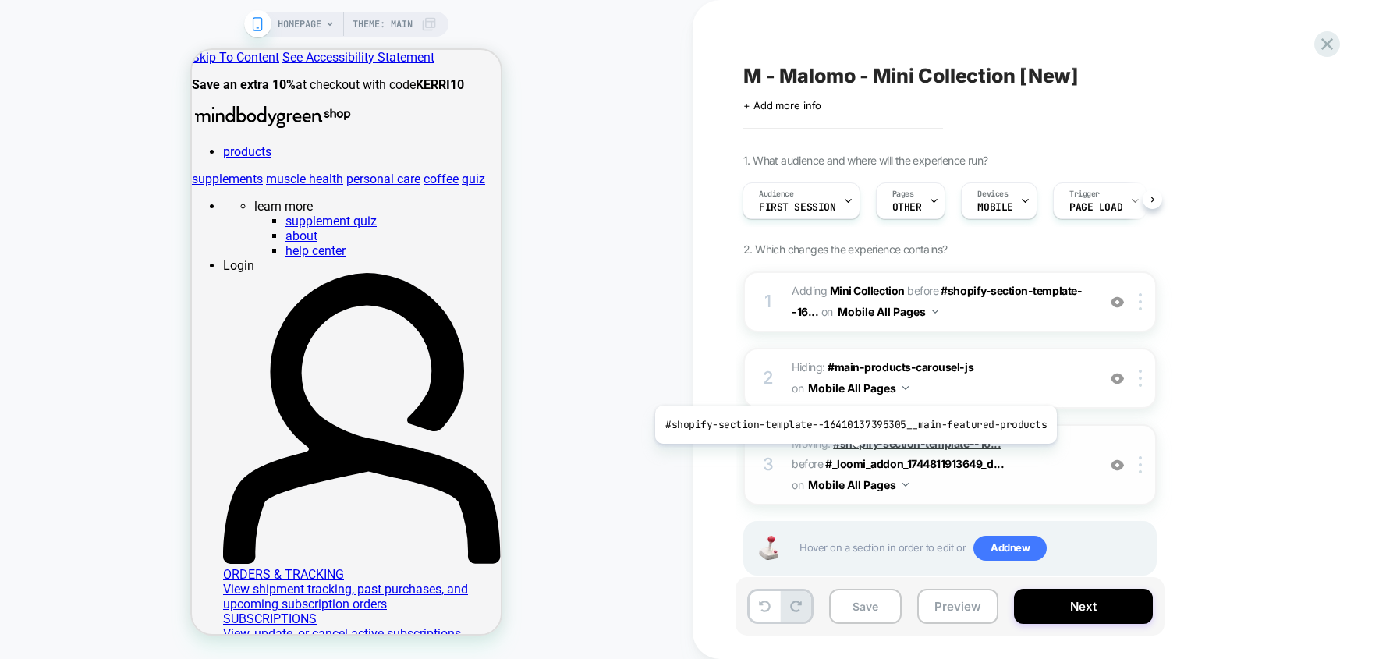
scroll to position [48, 0]
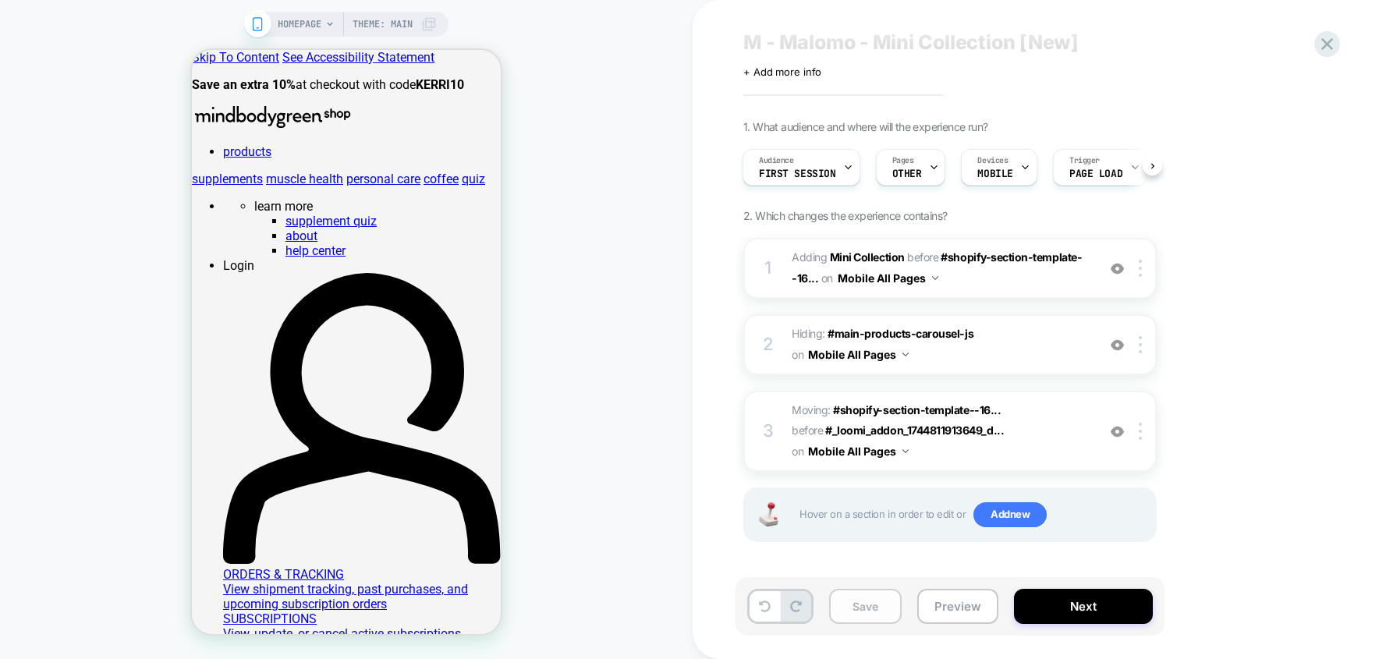
click at [857, 607] on button "Save" at bounding box center [865, 606] width 73 height 35
click at [896, 275] on button "Mobile All Pages" at bounding box center [888, 278] width 101 height 23
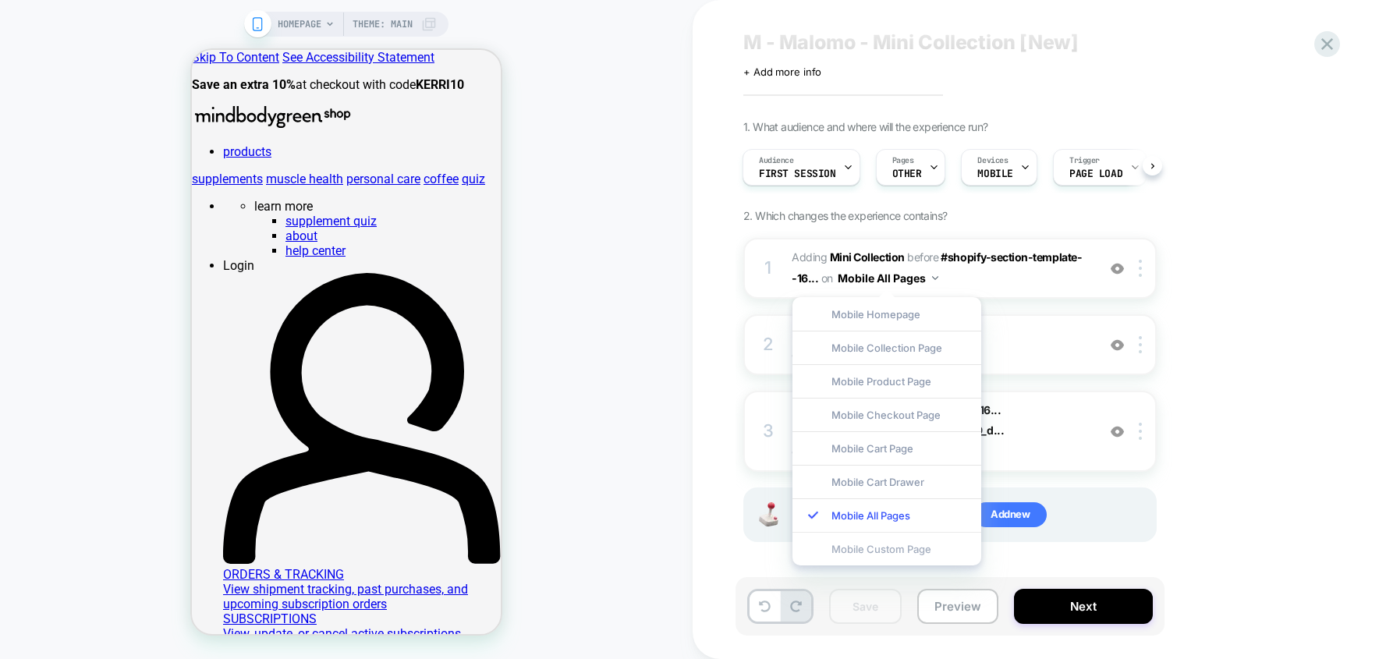
click at [881, 546] on div "Mobile Custom Page" at bounding box center [887, 549] width 189 height 34
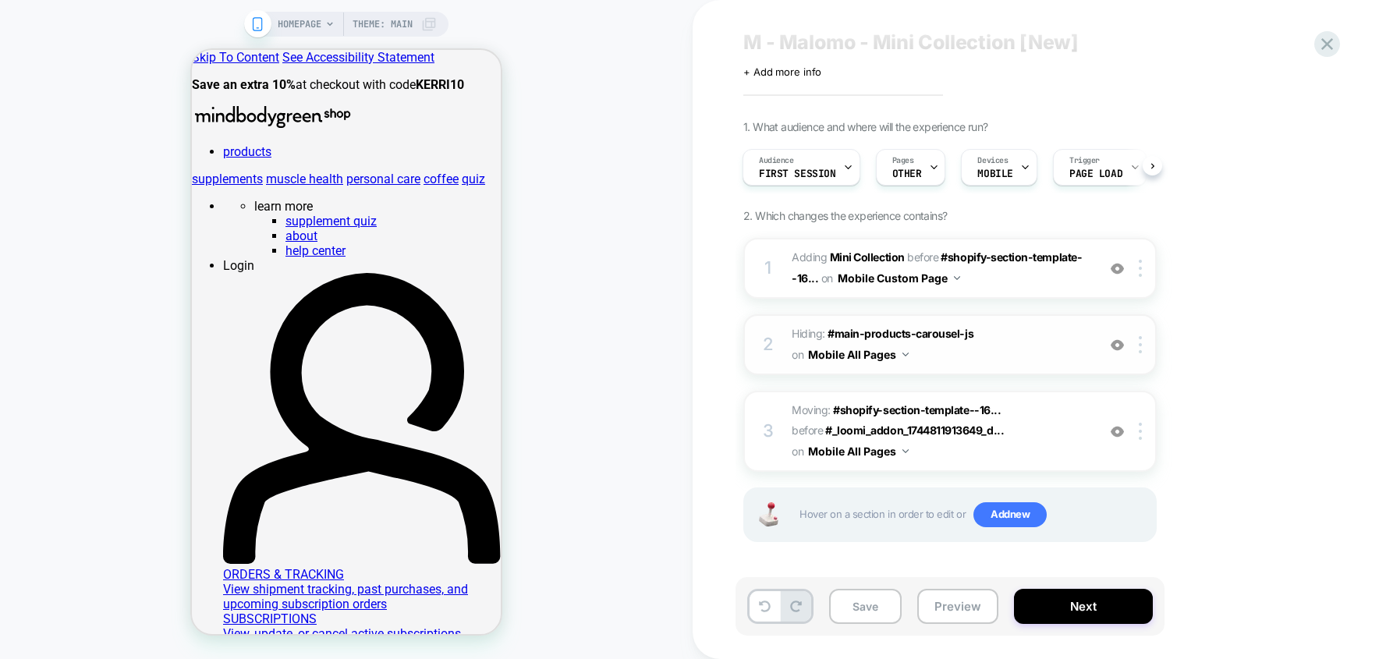
click at [889, 352] on button "Mobile All Pages" at bounding box center [858, 354] width 101 height 23
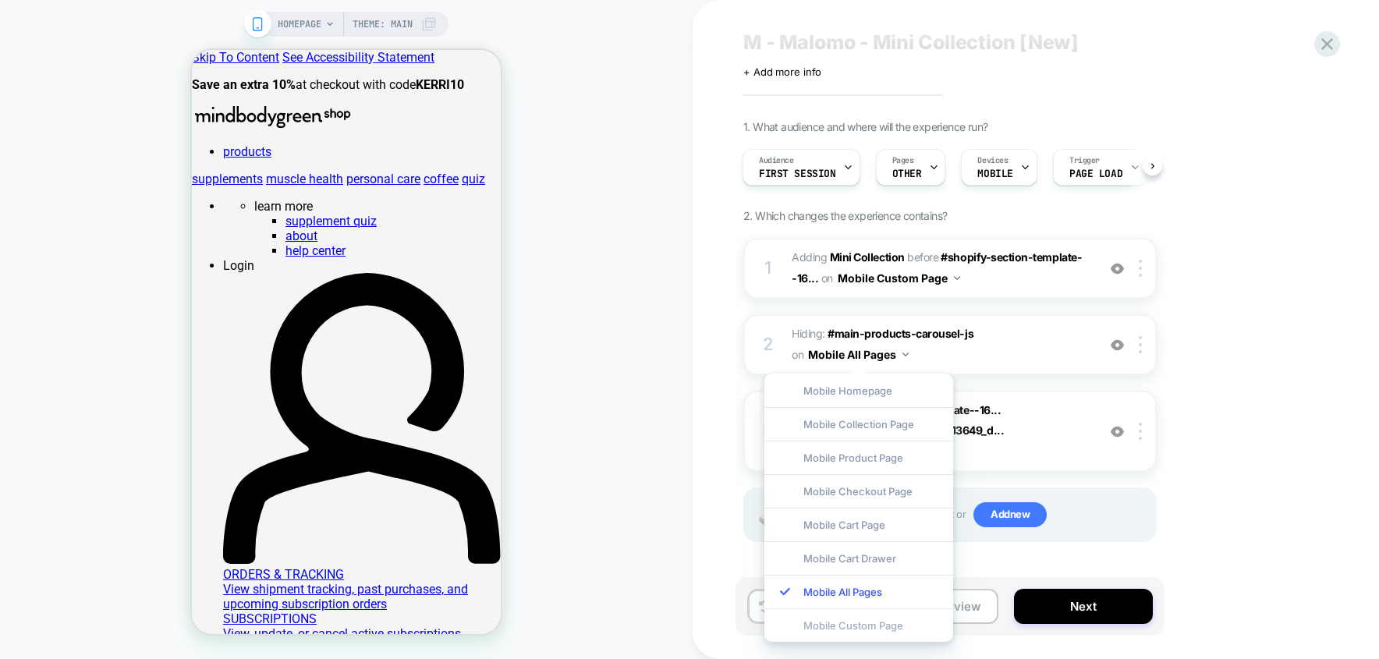
click at [871, 629] on div "Mobile Custom Page" at bounding box center [859, 625] width 189 height 34
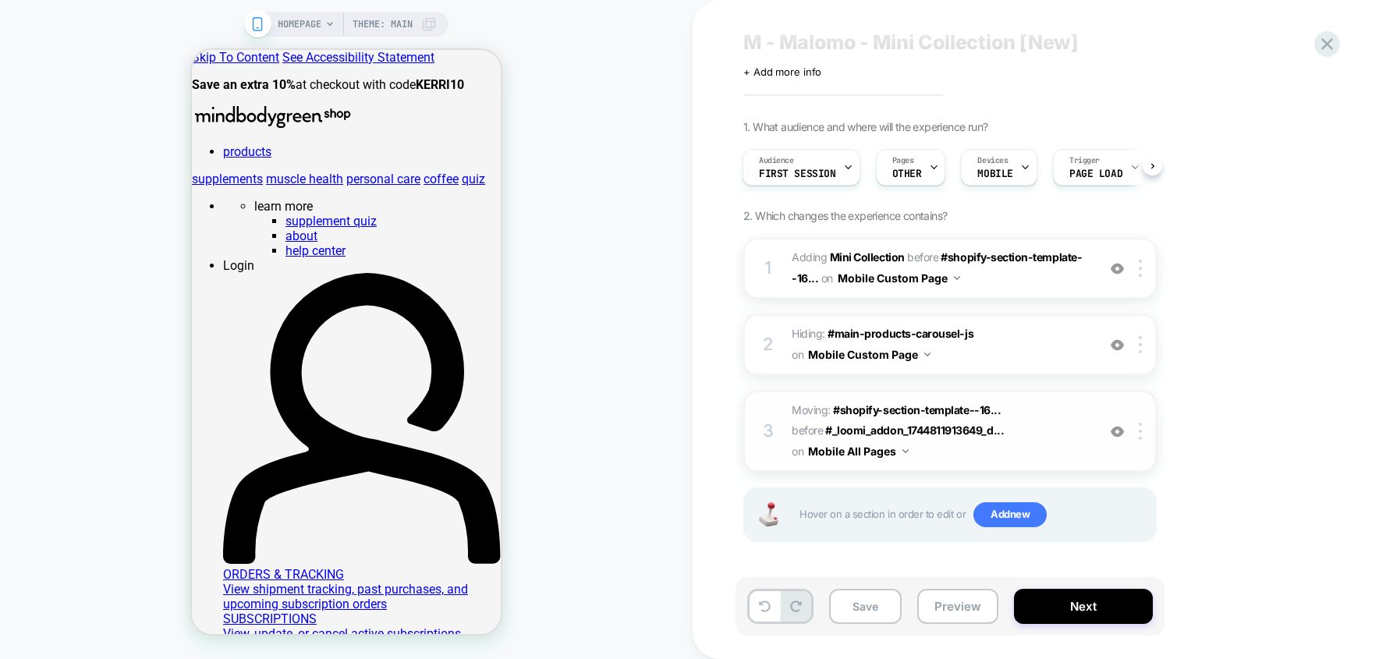
click at [871, 452] on button "Mobile All Pages" at bounding box center [858, 451] width 101 height 23
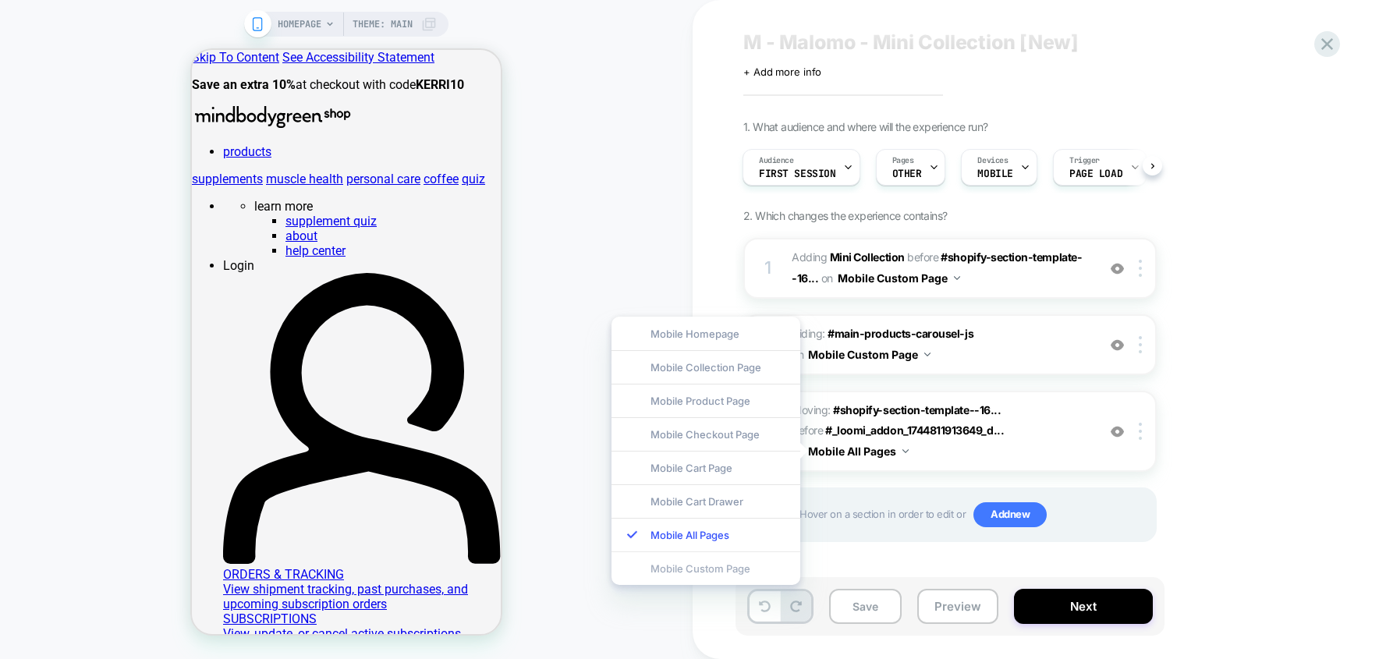
click at [759, 562] on div "Mobile Custom Page" at bounding box center [706, 569] width 189 height 34
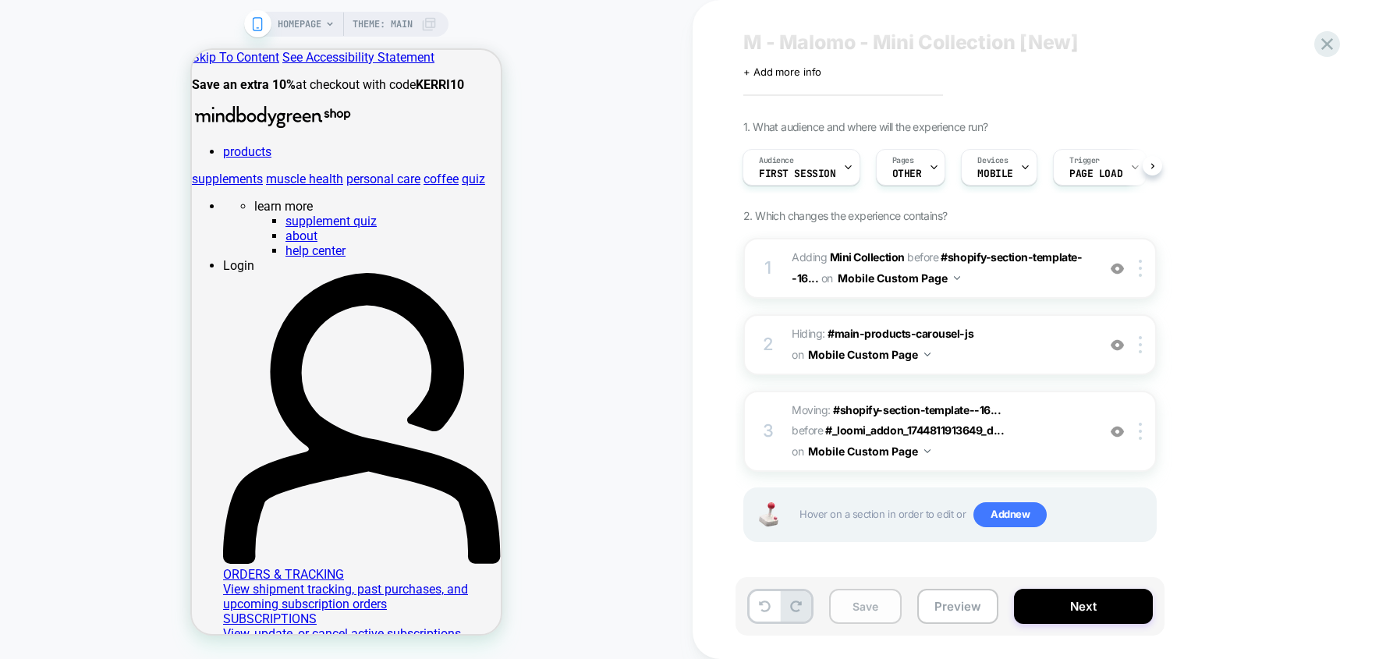
click at [854, 615] on button "Save" at bounding box center [865, 606] width 73 height 35
click at [1326, 46] on icon at bounding box center [1327, 44] width 21 height 21
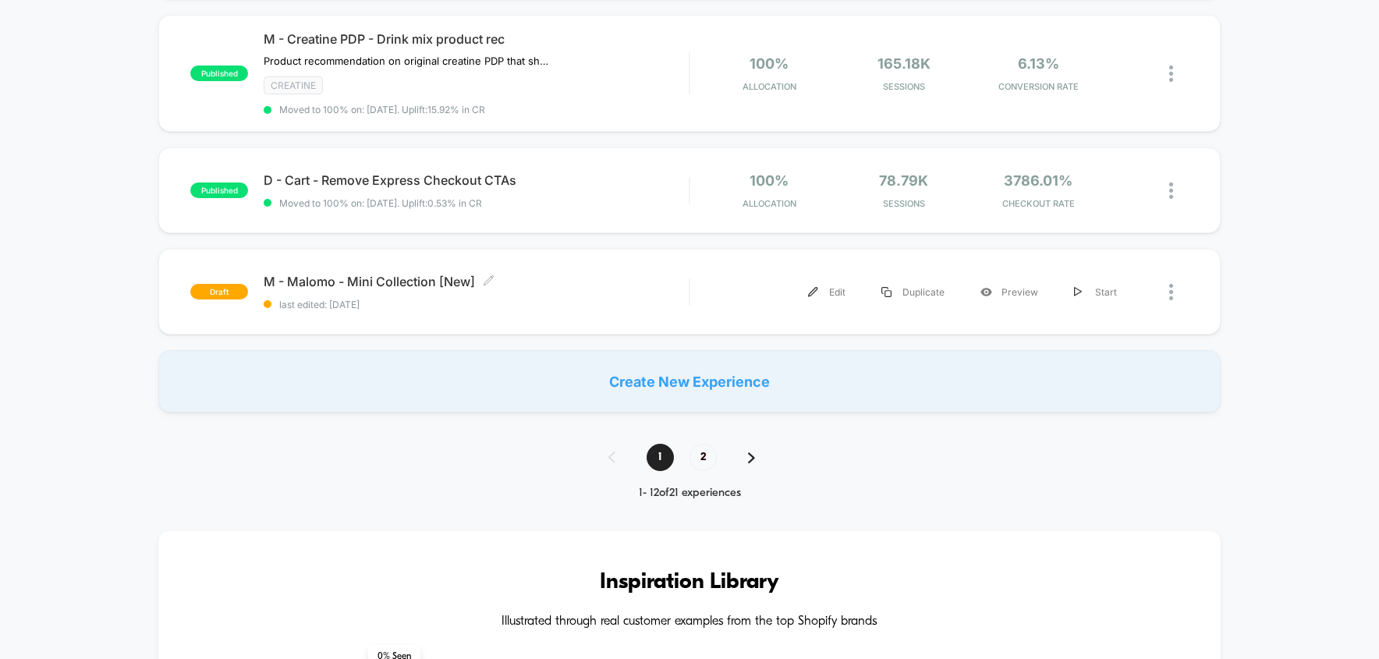
scroll to position [1075, 0]
click at [442, 290] on span "M - Malomo - Mini Collection [New] Click to edit experience details" at bounding box center [476, 283] width 425 height 16
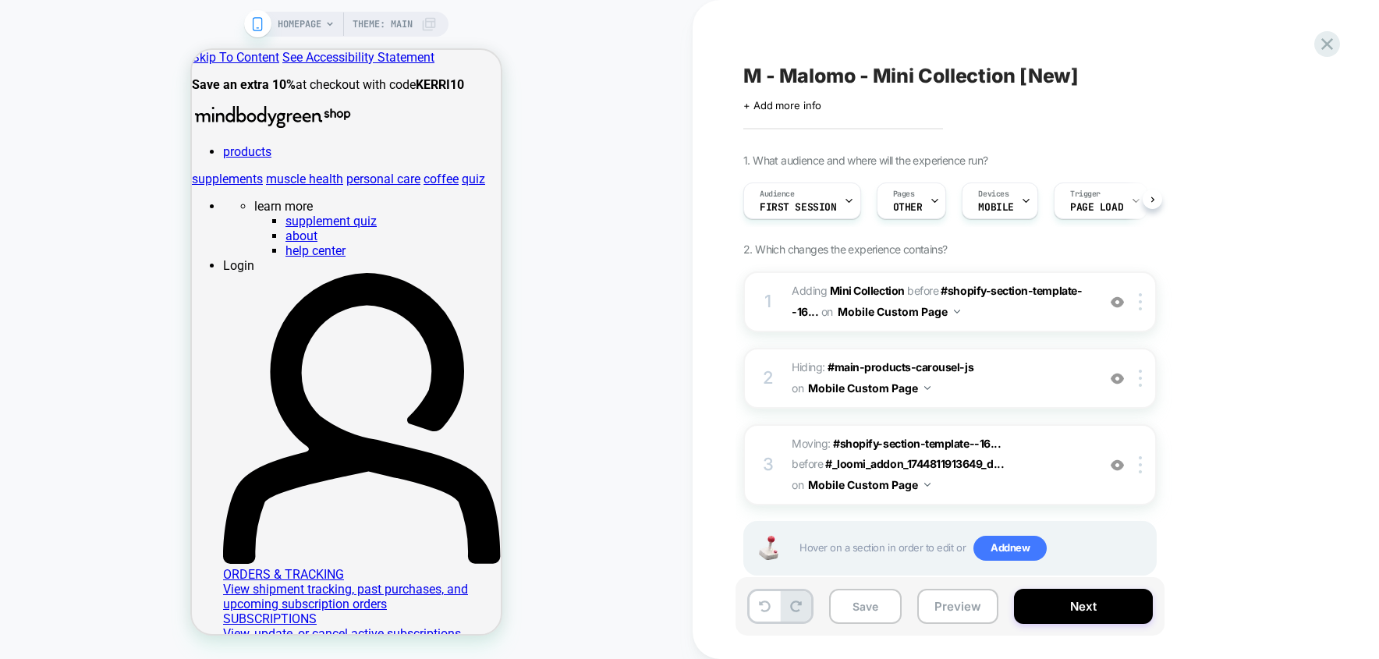
scroll to position [0, 1]
drag, startPoint x: 995, startPoint y: 378, endPoint x: 801, endPoint y: 384, distance: 194.3
click at [801, 384] on span "Hiding : #main-products-carousel-js #main-products-carousel-js on Mobile Custom…" at bounding box center [940, 378] width 297 height 42
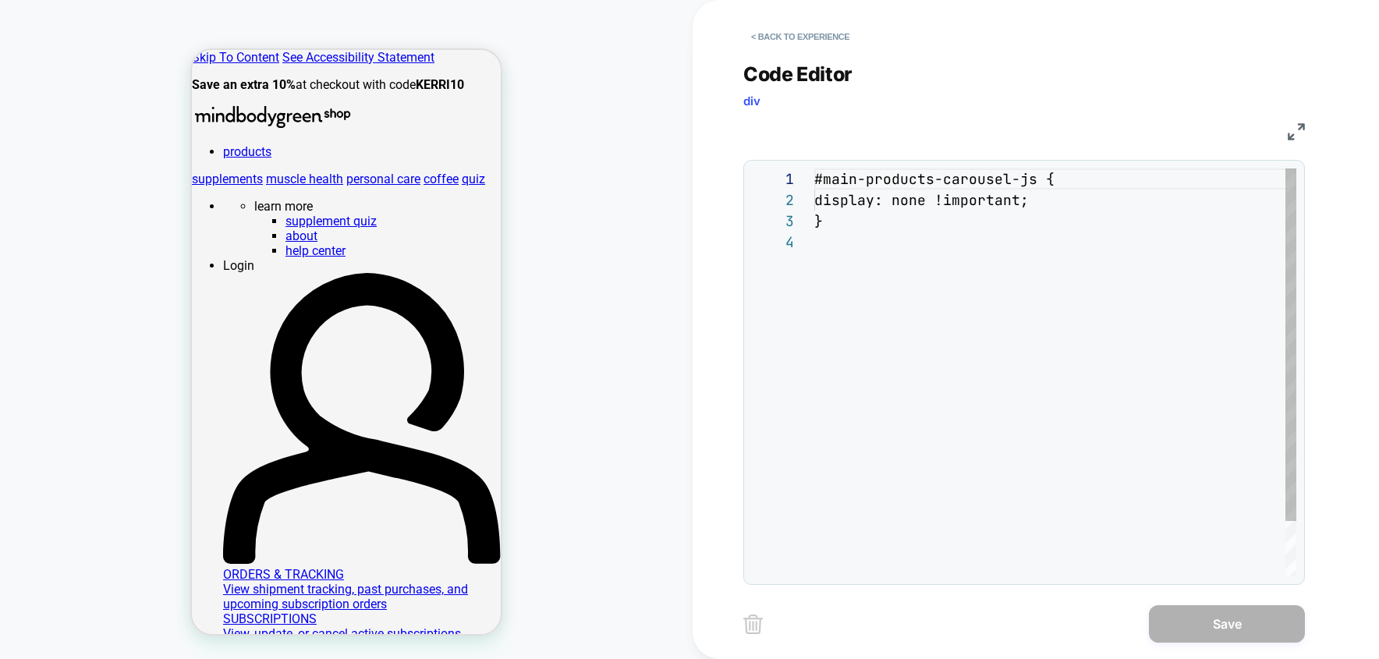
scroll to position [63, 0]
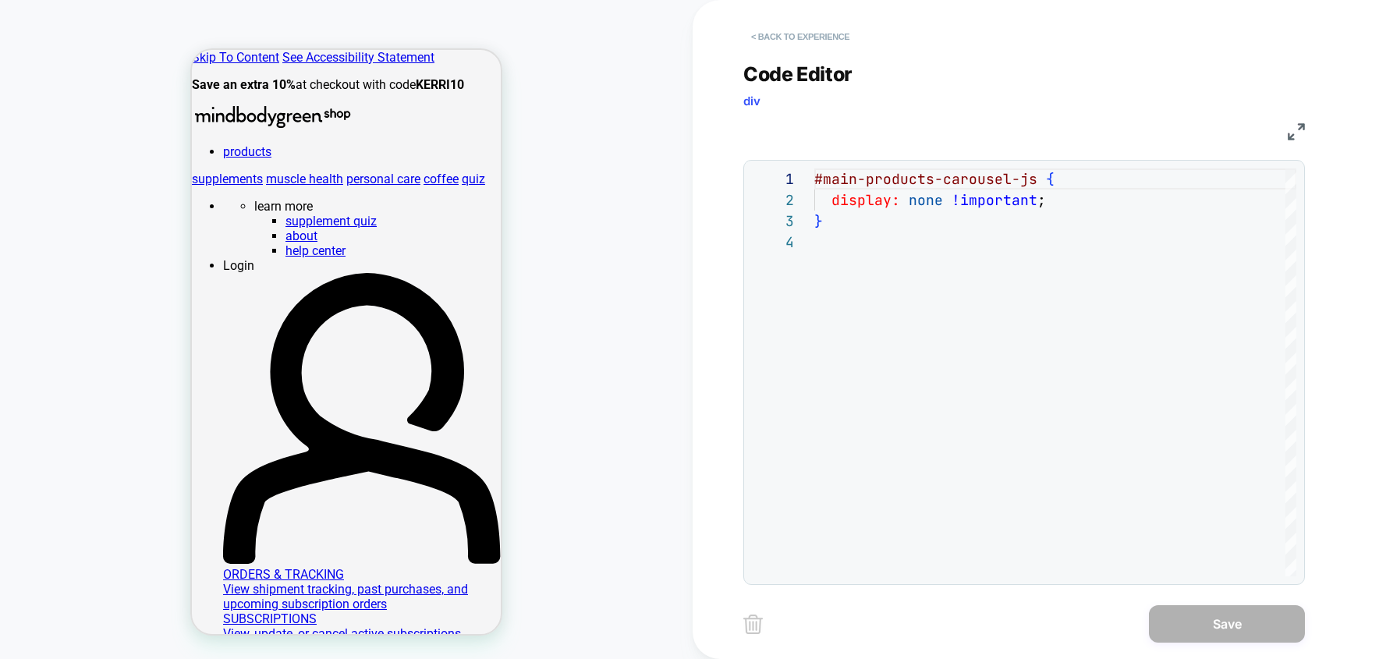
click at [774, 35] on button "< Back to experience" at bounding box center [800, 36] width 114 height 25
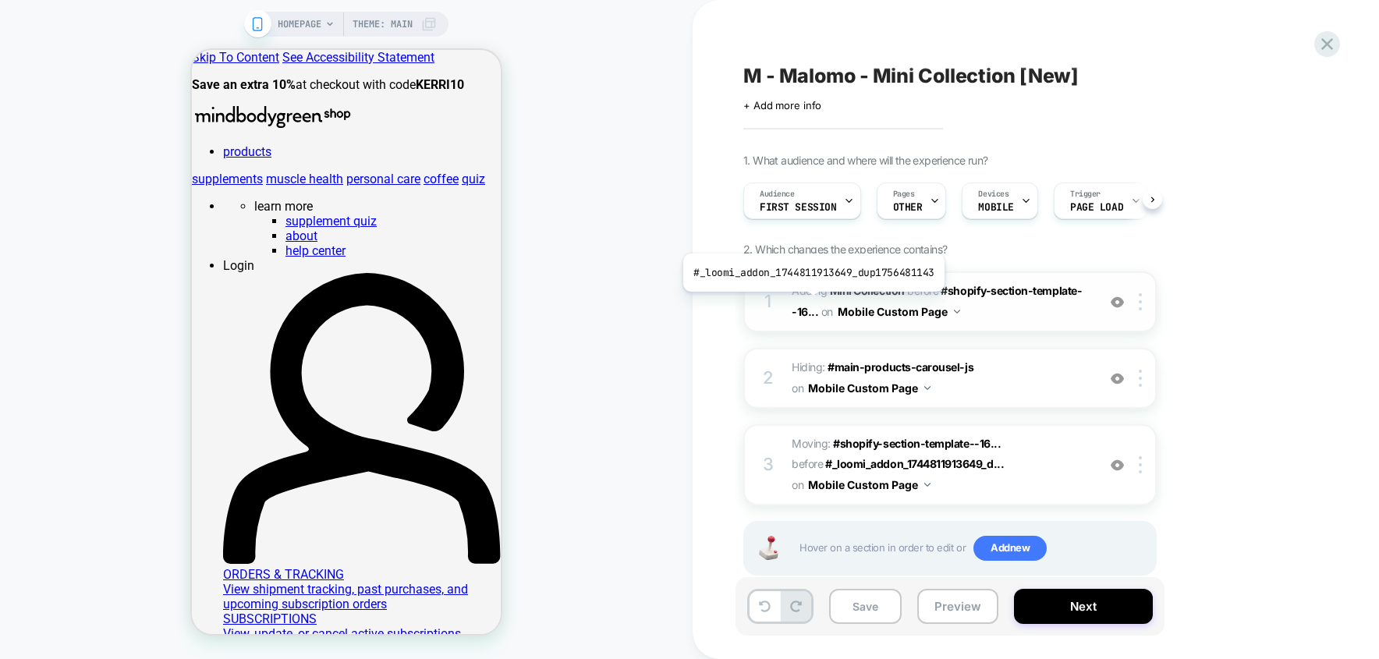
scroll to position [0, 1]
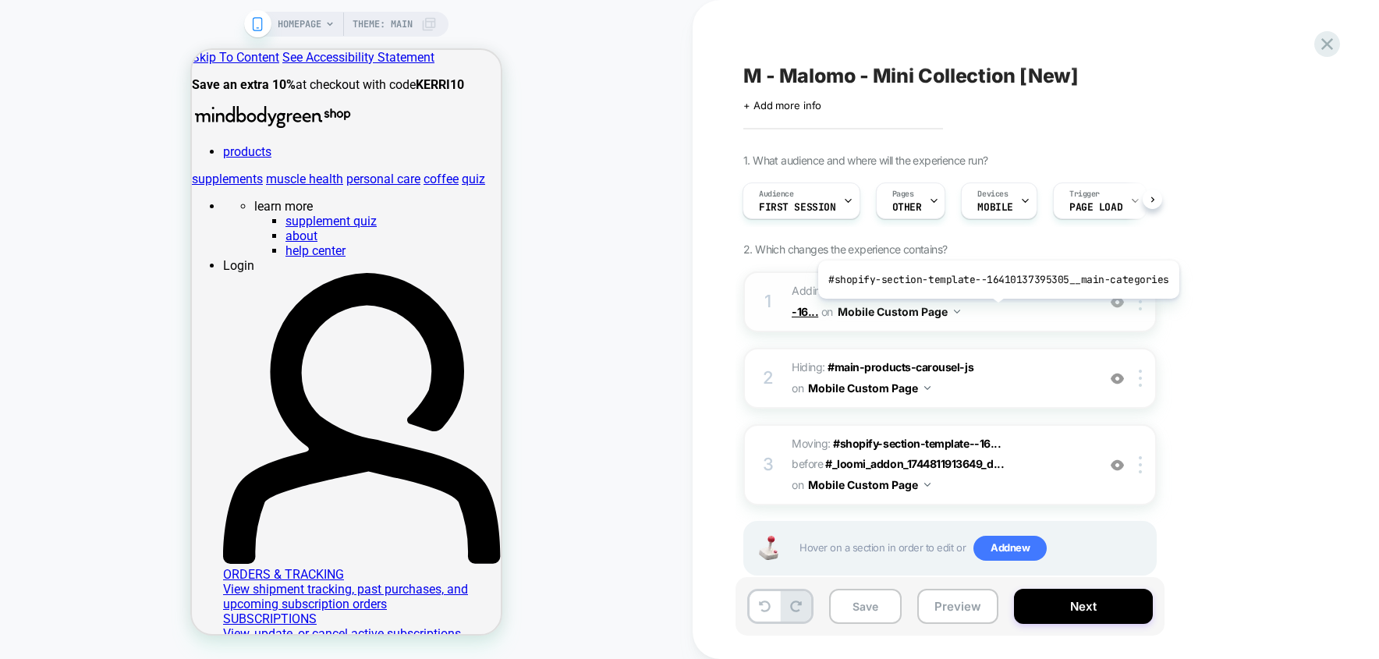
click at [995, 310] on span "#shopify-section-template--16..." at bounding box center [937, 301] width 290 height 34
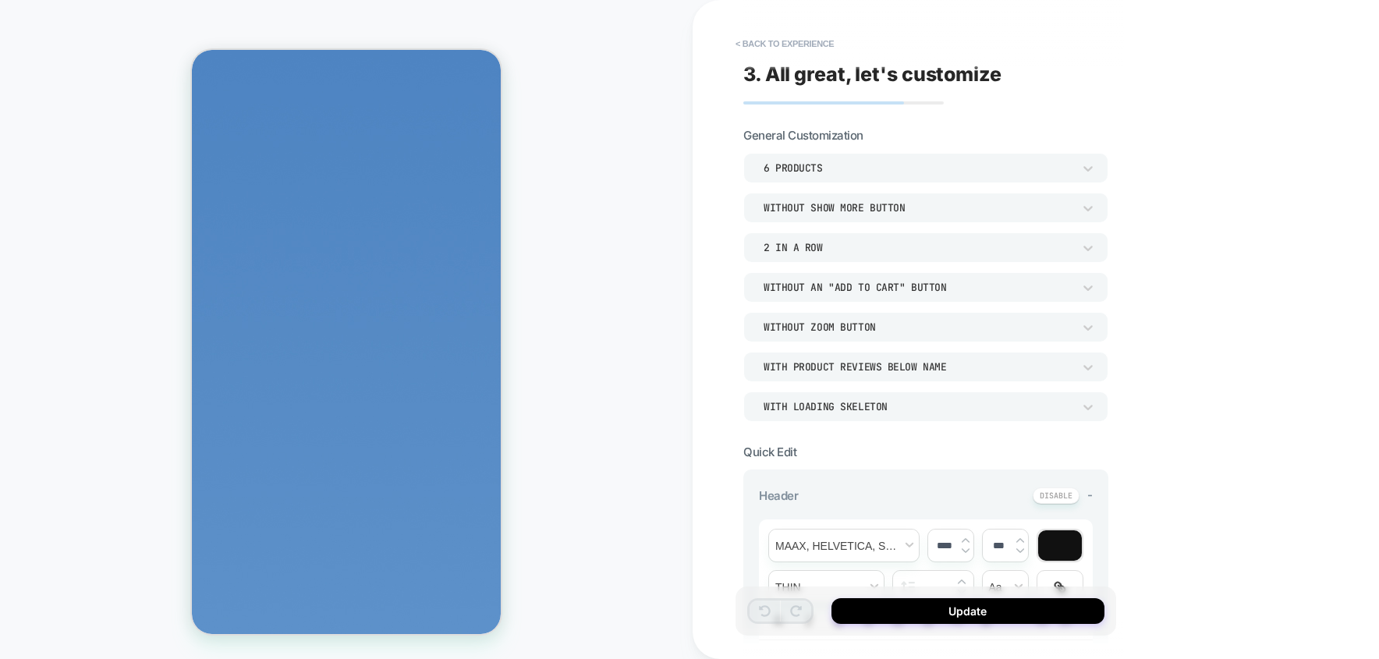
scroll to position [1495, 0]
click at [783, 44] on button "< Back to experience" at bounding box center [785, 43] width 114 height 25
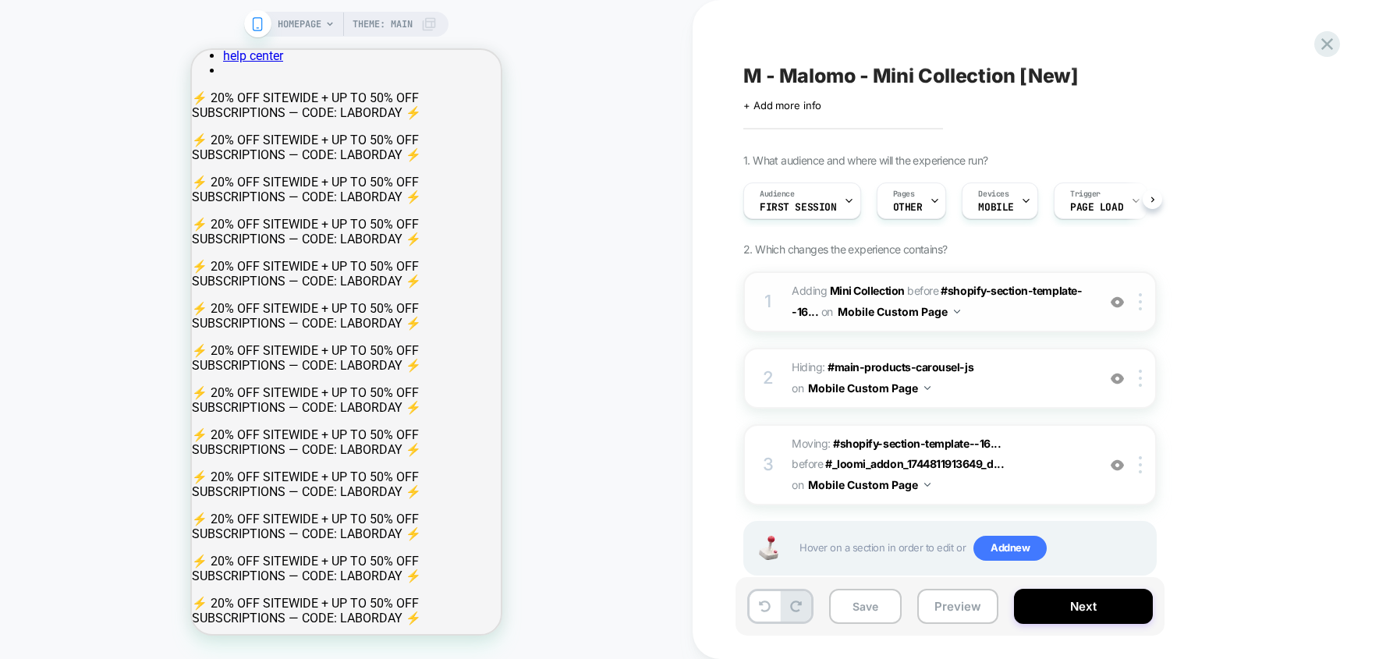
scroll to position [0, 1]
click at [968, 307] on span "#shopify-section-template--16..." at bounding box center [937, 301] width 290 height 34
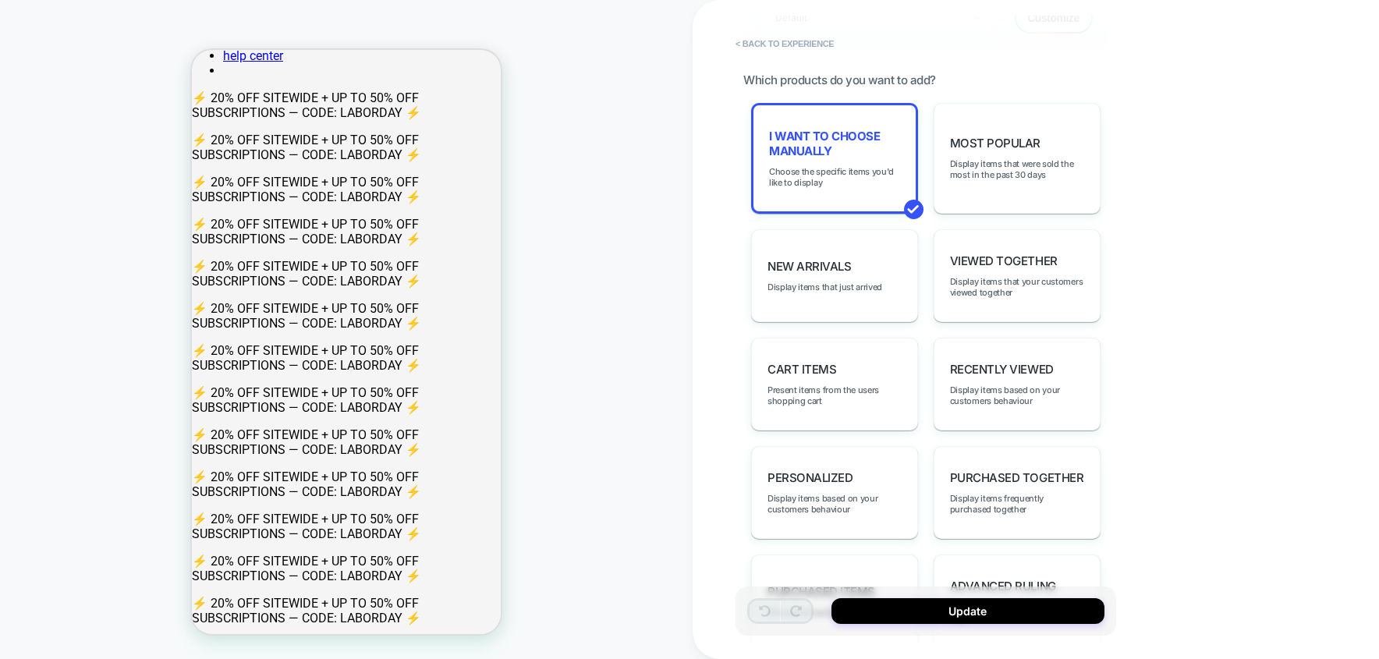
scroll to position [0, 0]
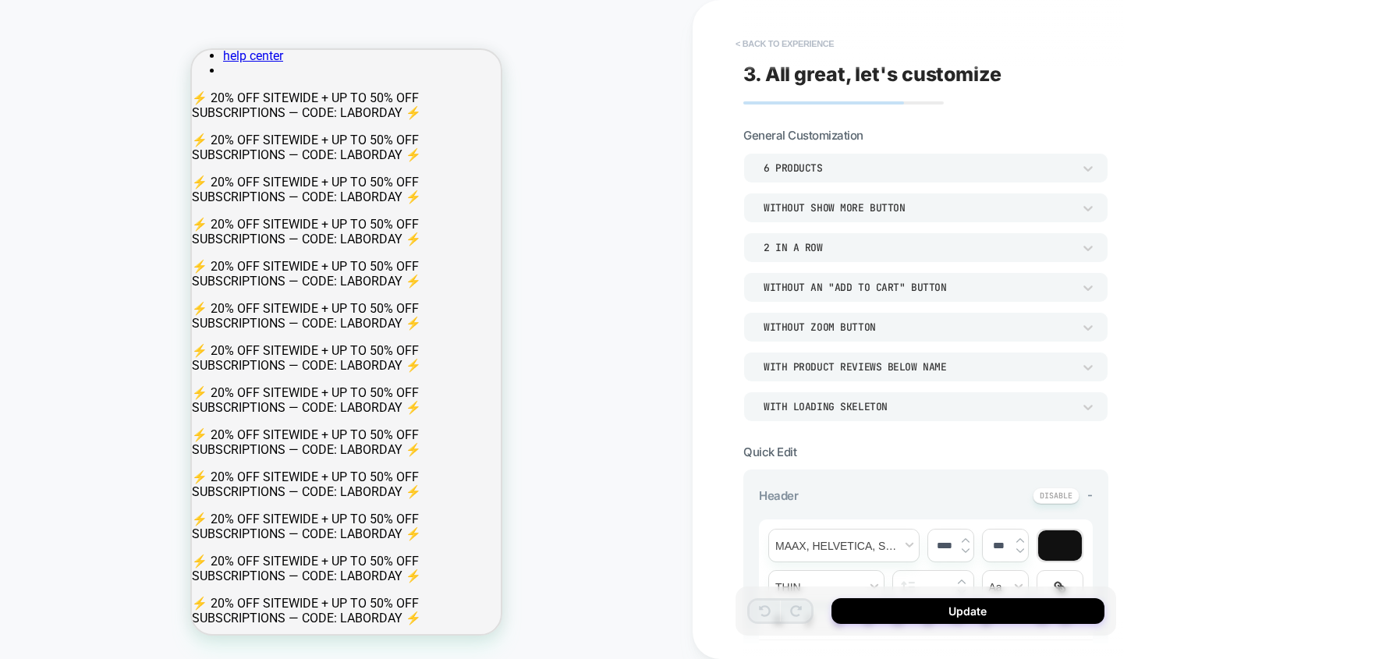
click at [750, 51] on button "< Back to experience" at bounding box center [785, 43] width 114 height 25
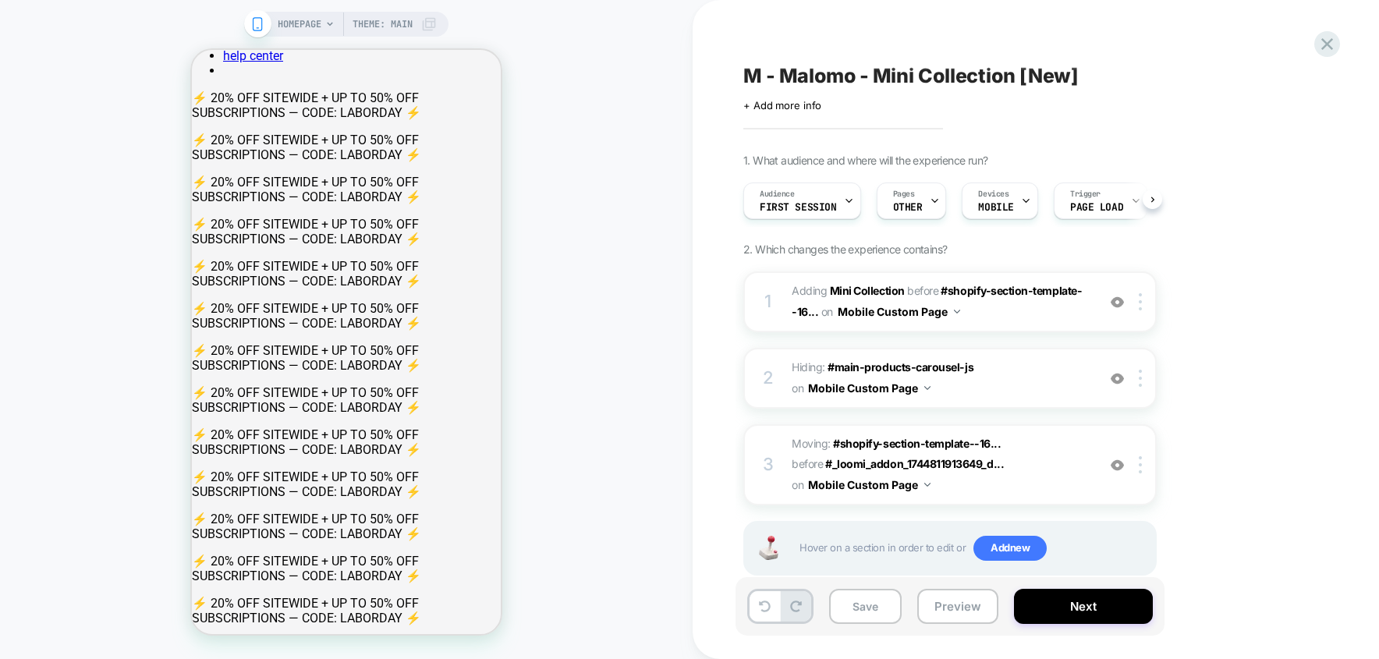
scroll to position [0, 1]
drag, startPoint x: 993, startPoint y: 385, endPoint x: 817, endPoint y: 381, distance: 176.3
click at [817, 381] on span "Hiding : #main-products-carousel-js #main-products-carousel-js on Mobile Custom…" at bounding box center [940, 378] width 297 height 42
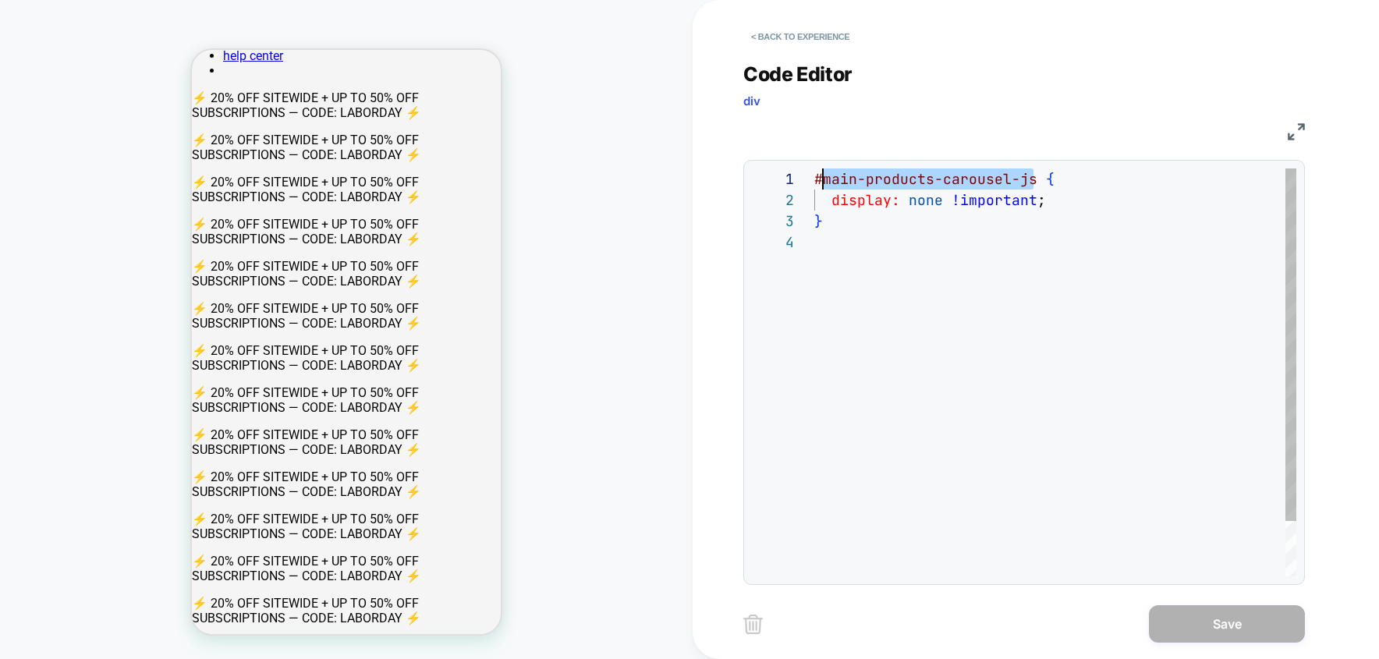
scroll to position [0, 0]
drag, startPoint x: 1031, startPoint y: 182, endPoint x: 814, endPoint y: 178, distance: 217.7
click at [814, 178] on div "#main-products-carousel-js { display: none !important ; }" at bounding box center [1055, 404] width 482 height 471
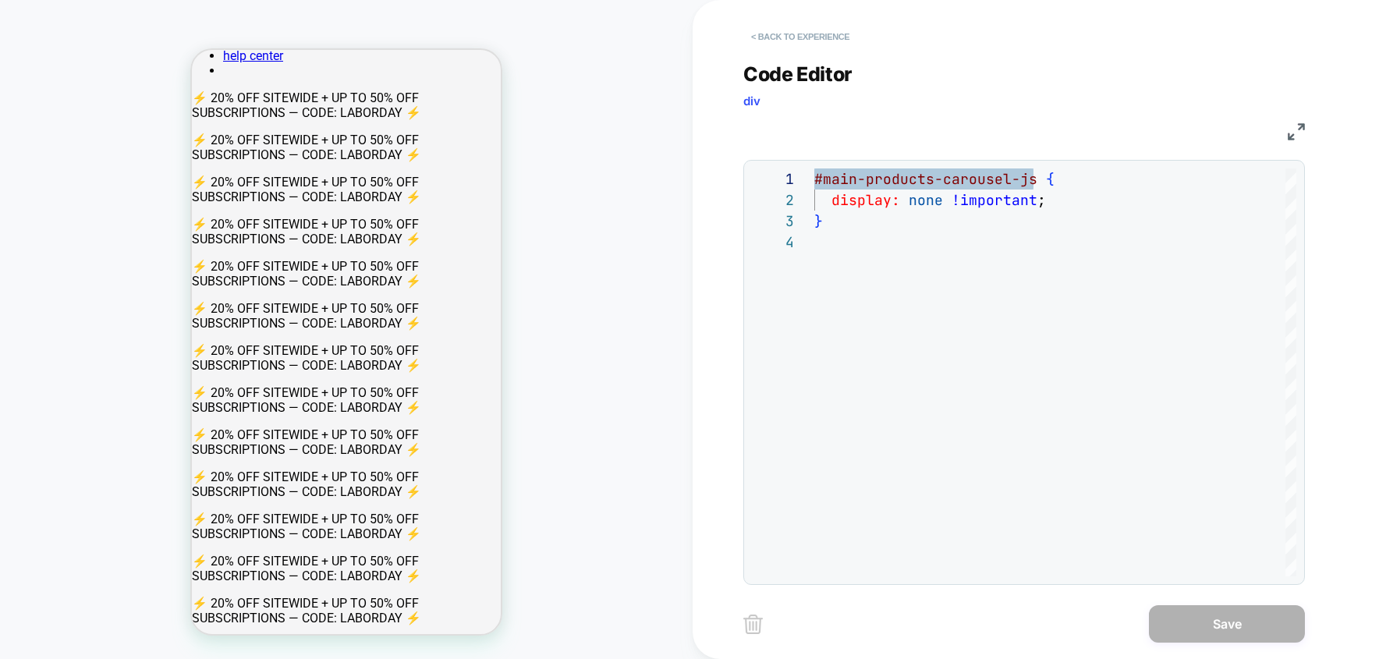
click at [830, 39] on button "< Back to experience" at bounding box center [800, 36] width 114 height 25
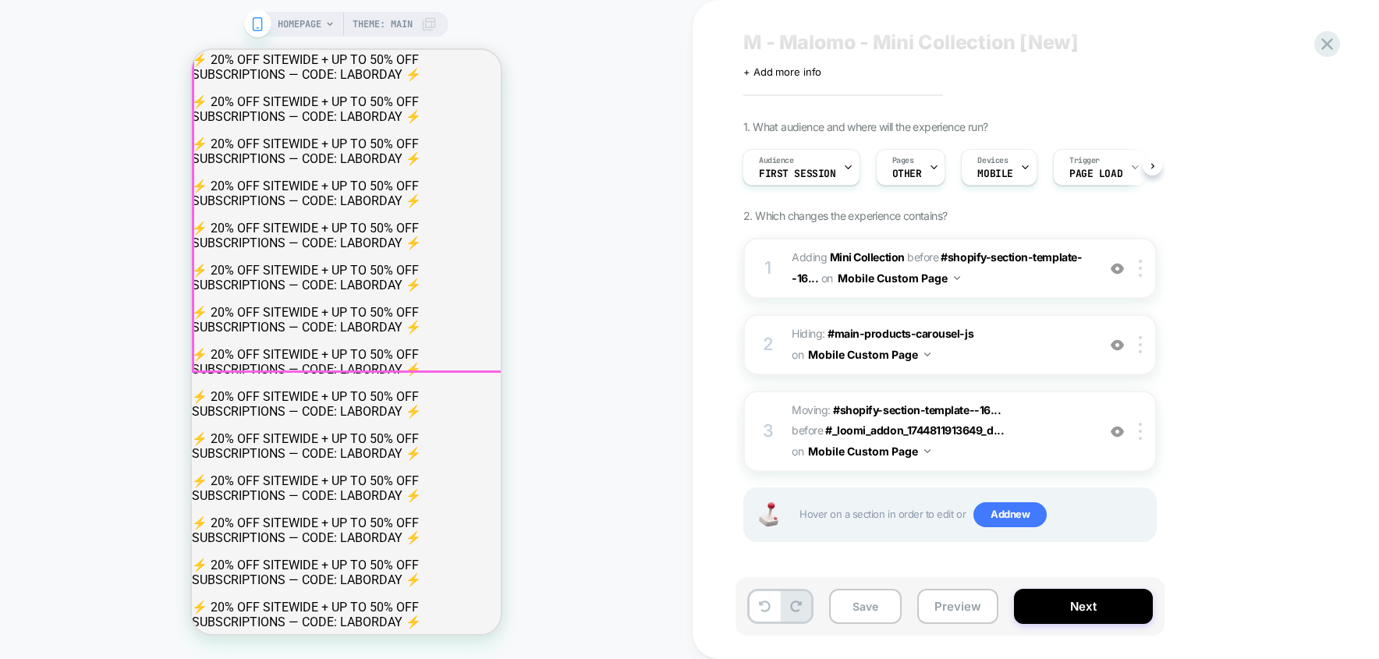
scroll to position [2144, 0]
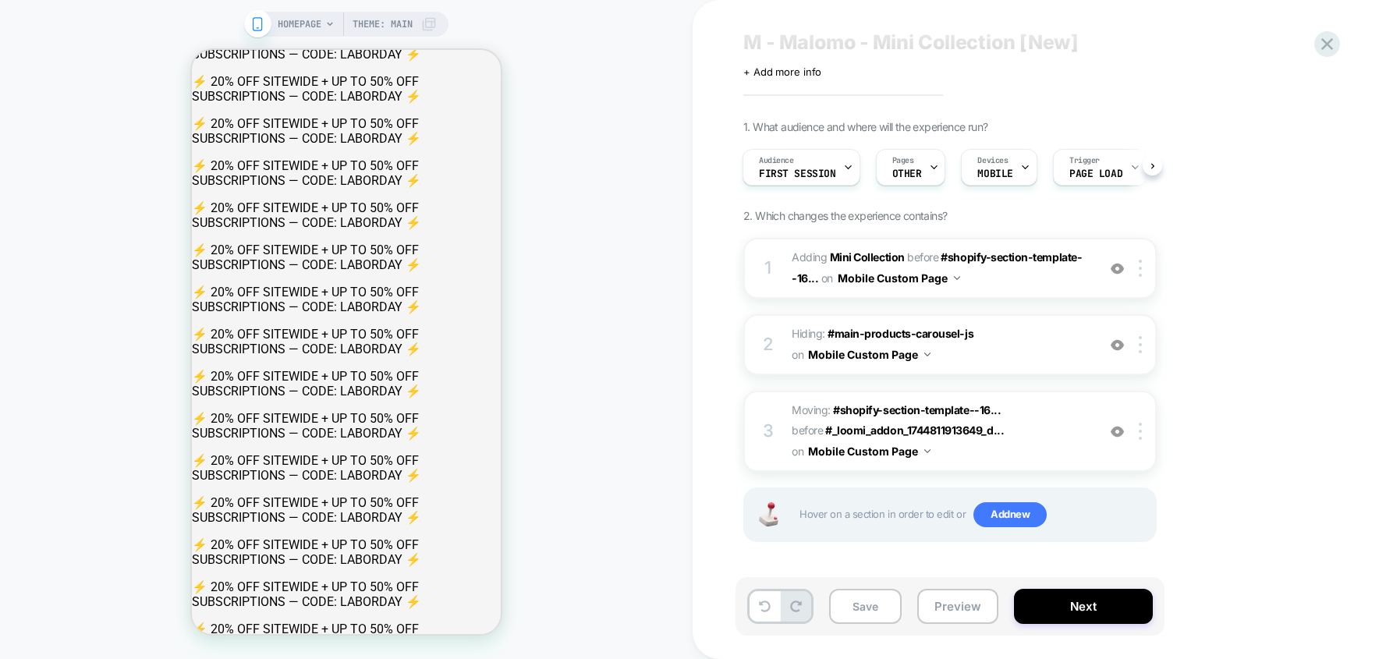
click at [946, 184] on div "Audience First Session Pages OTHER Devices MOBILE Trigger Page Load" at bounding box center [942, 167] width 413 height 52
click at [924, 169] on div "Pages OTHER" at bounding box center [907, 167] width 61 height 35
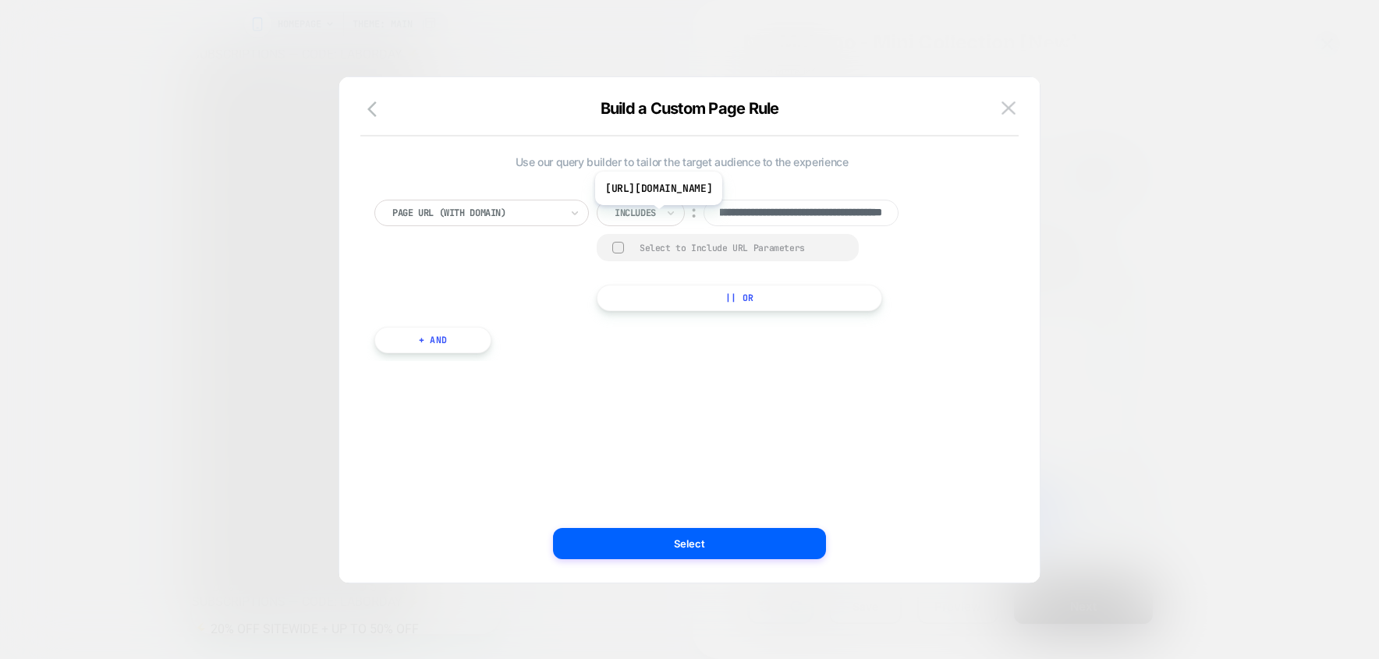
scroll to position [0, 0]
drag, startPoint x: 883, startPoint y: 218, endPoint x: 632, endPoint y: 218, distance: 251.2
click at [632, 218] on div "**********" at bounding box center [761, 213] width 328 height 27
click at [1009, 106] on img at bounding box center [1009, 107] width 14 height 13
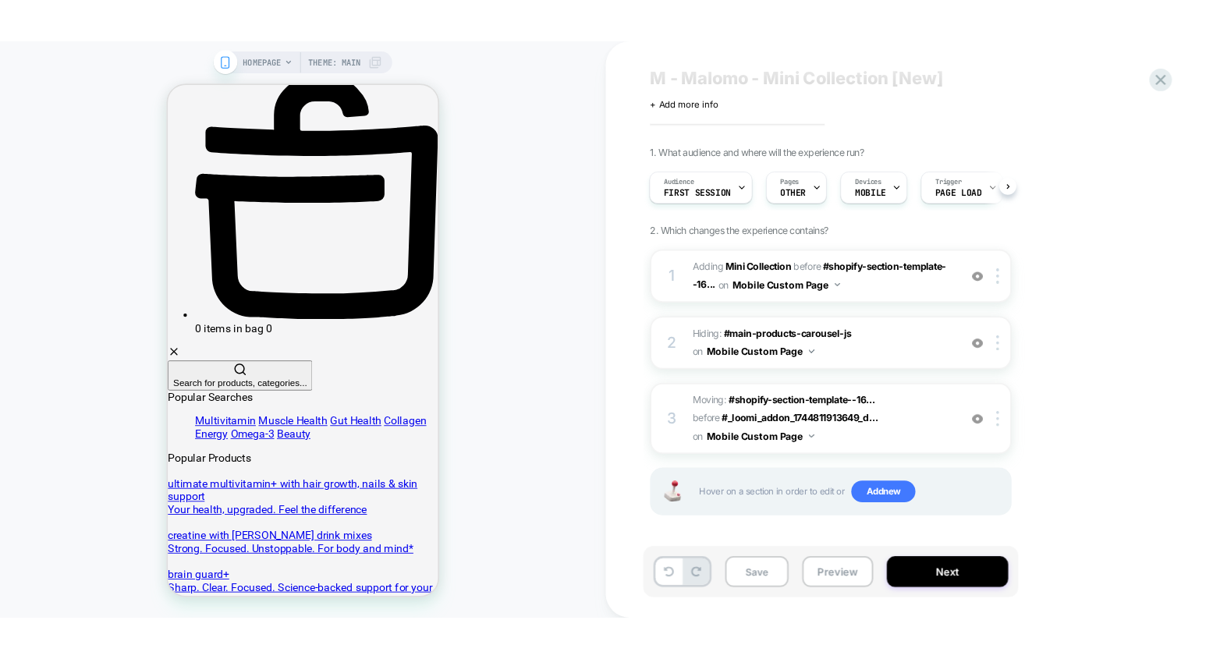
scroll to position [704, 0]
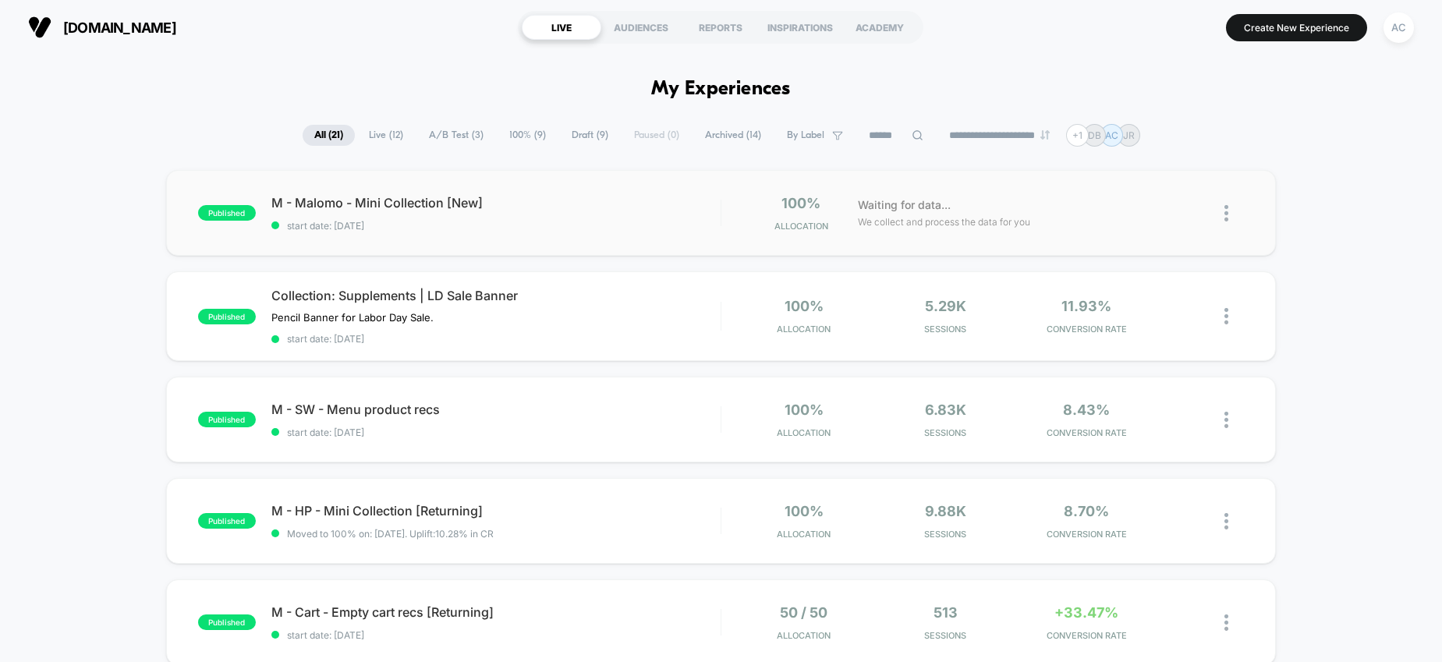
click at [1228, 218] on img at bounding box center [1227, 213] width 4 height 16
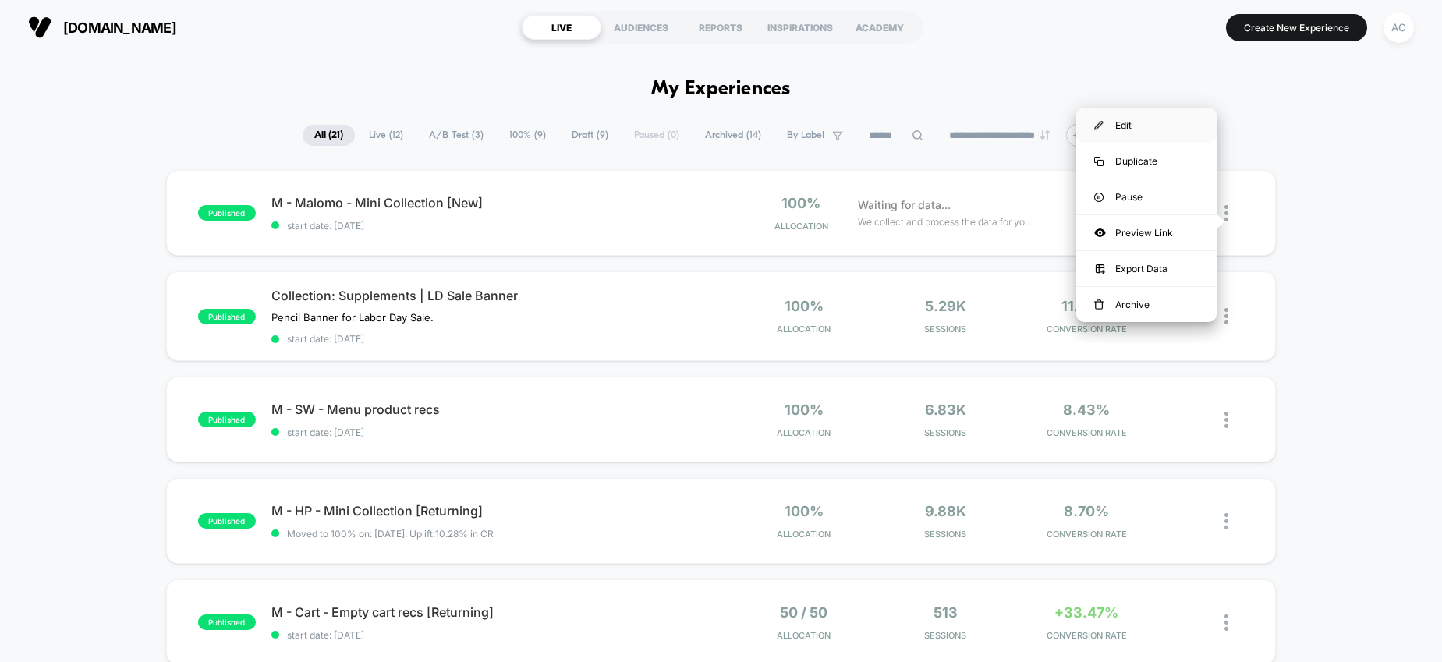
click at [1147, 121] on div "Edit" at bounding box center [1147, 125] width 140 height 35
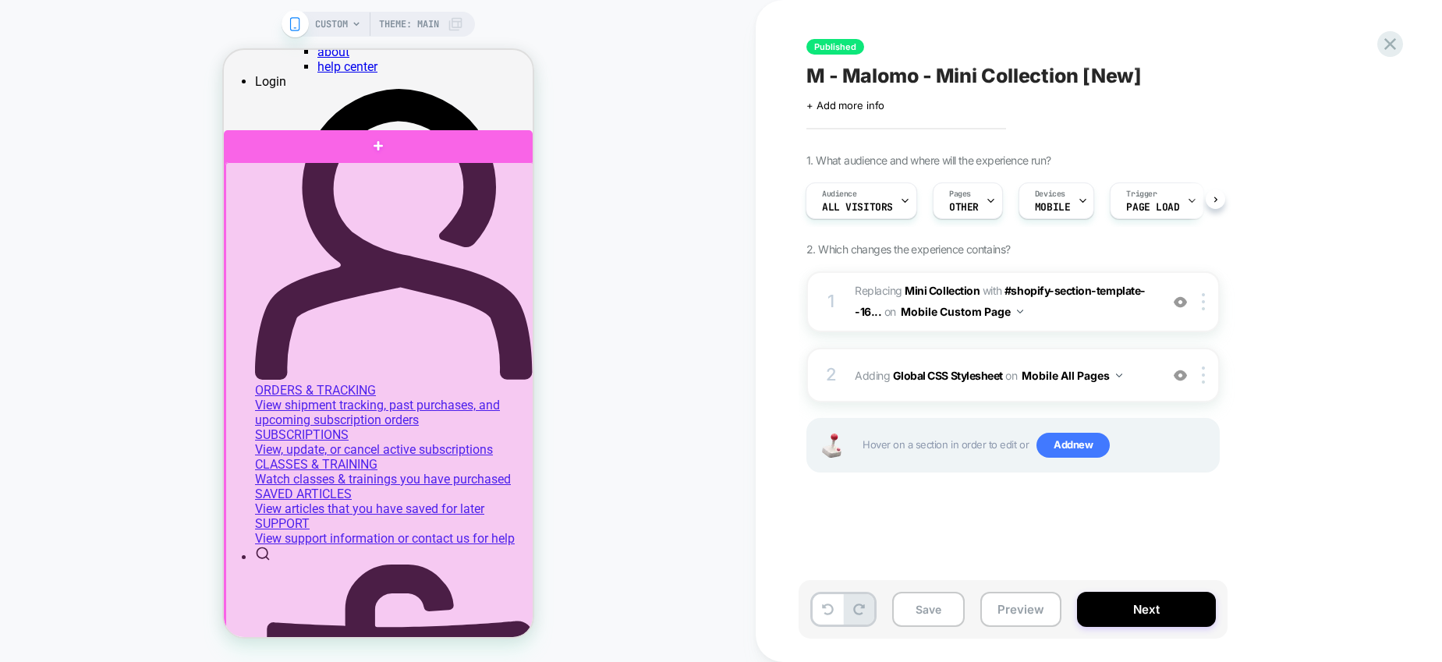
scroll to position [151, 0]
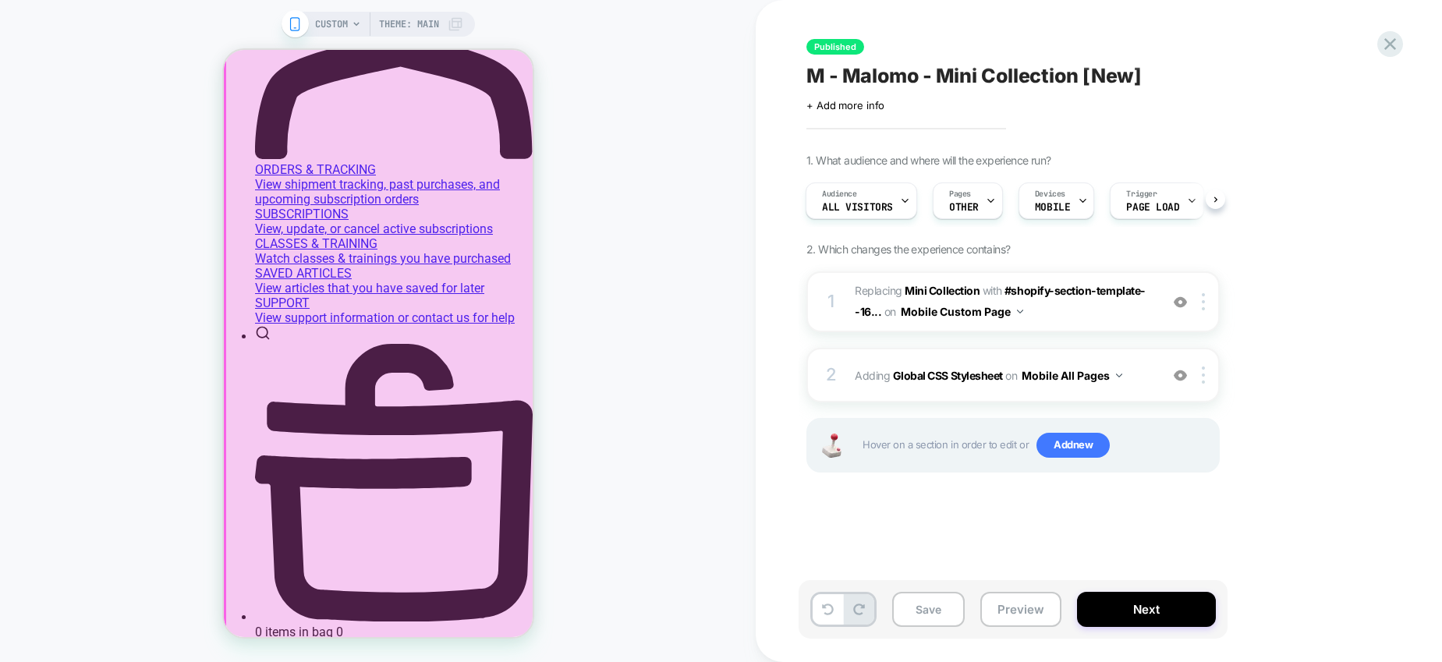
scroll to position [399, 0]
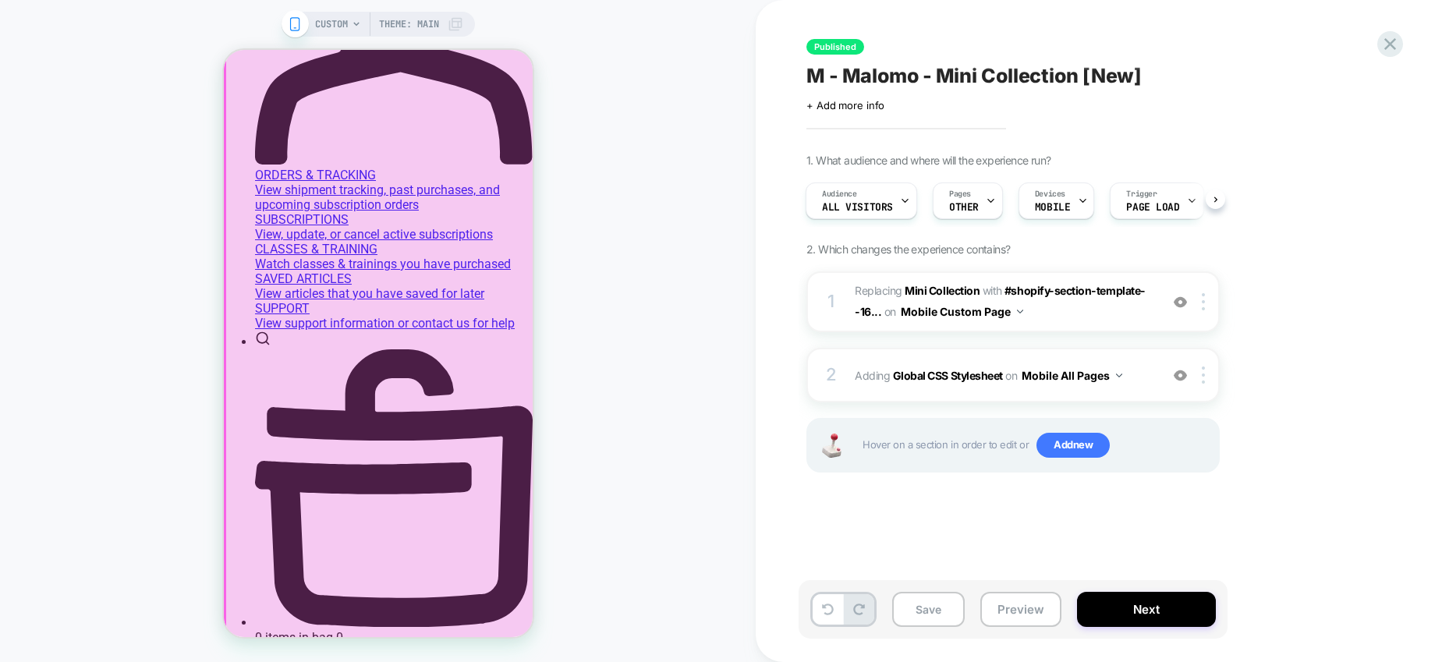
click at [445, 378] on div at bounding box center [379, 476] width 309 height 882
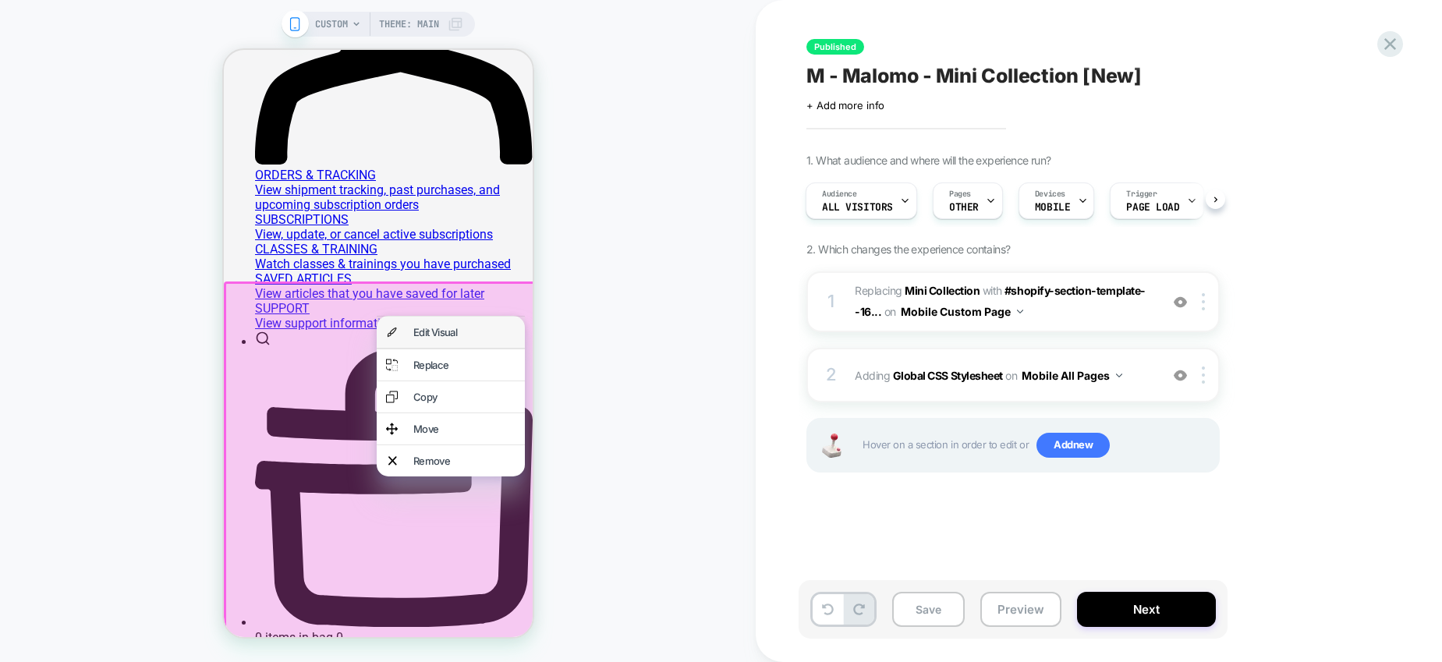
drag, startPoint x: 437, startPoint y: 334, endPoint x: 921, endPoint y: 420, distance: 492.0
click at [437, 334] on div "Edit Visual" at bounding box center [464, 332] width 102 height 12
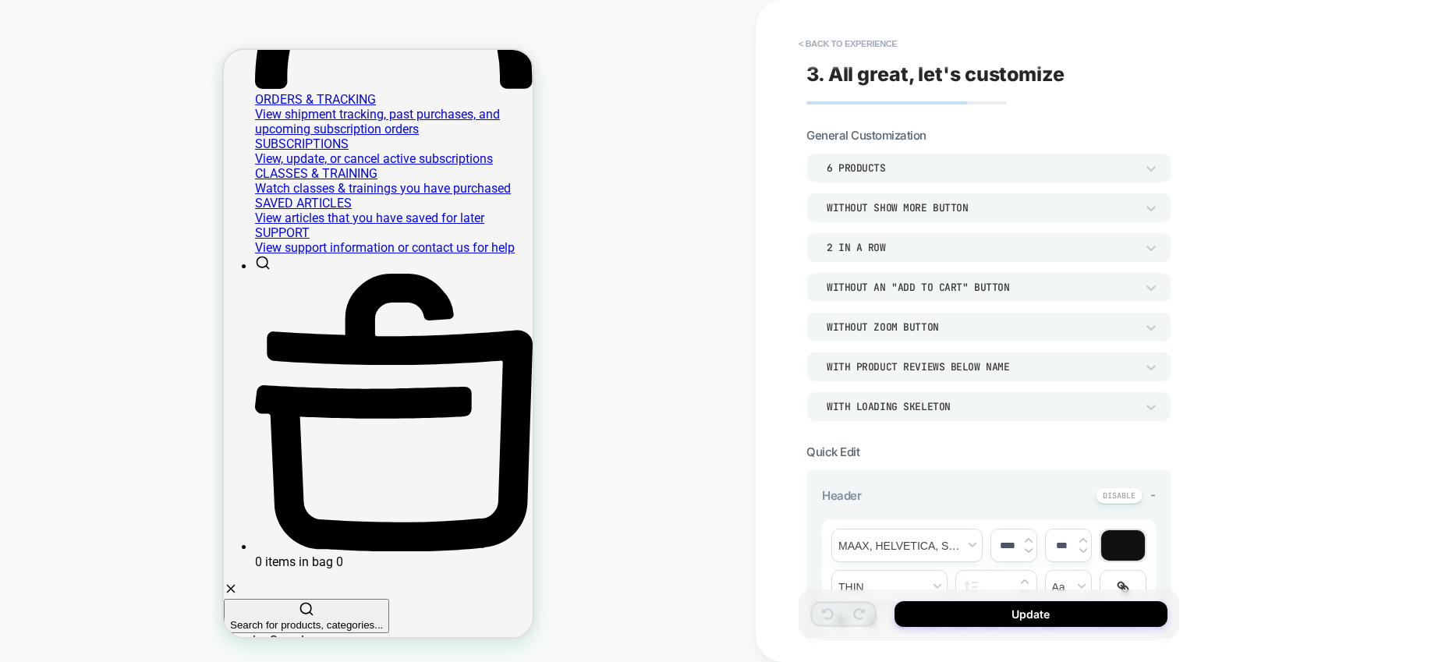
scroll to position [484, 0]
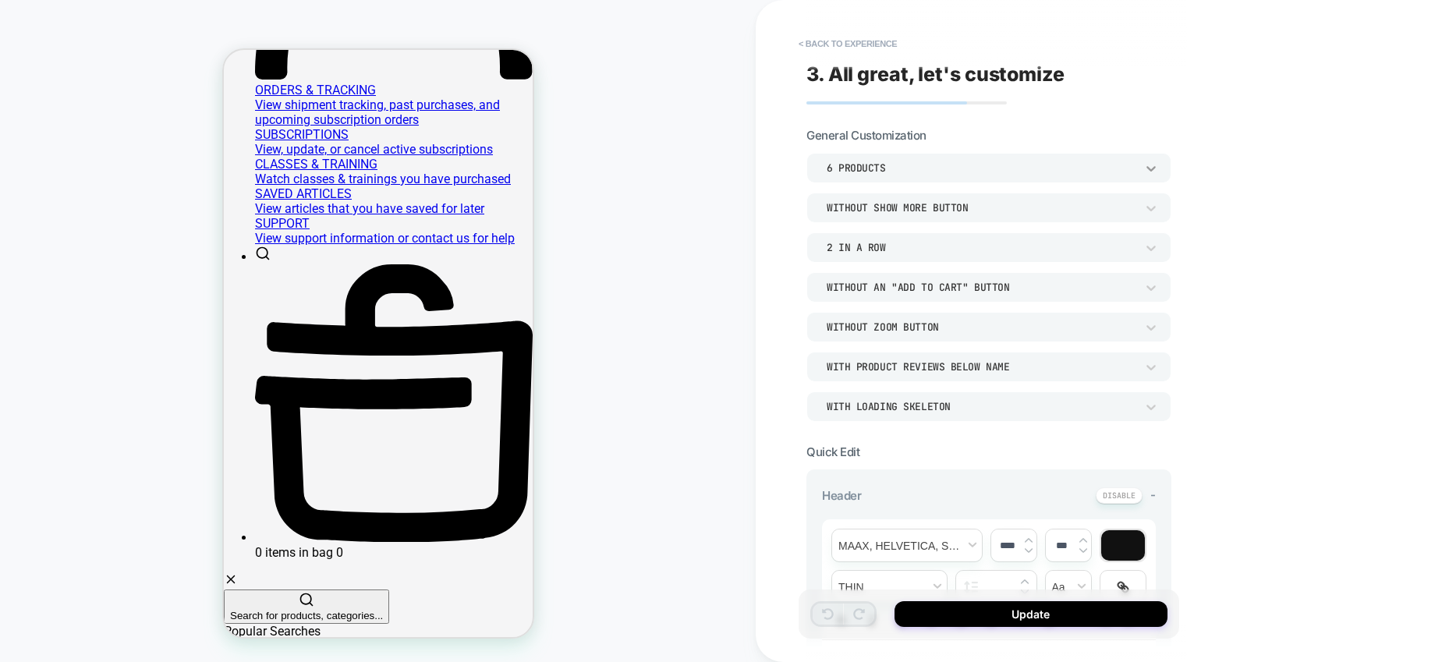
click at [1155, 176] on icon at bounding box center [1152, 169] width 16 height 16
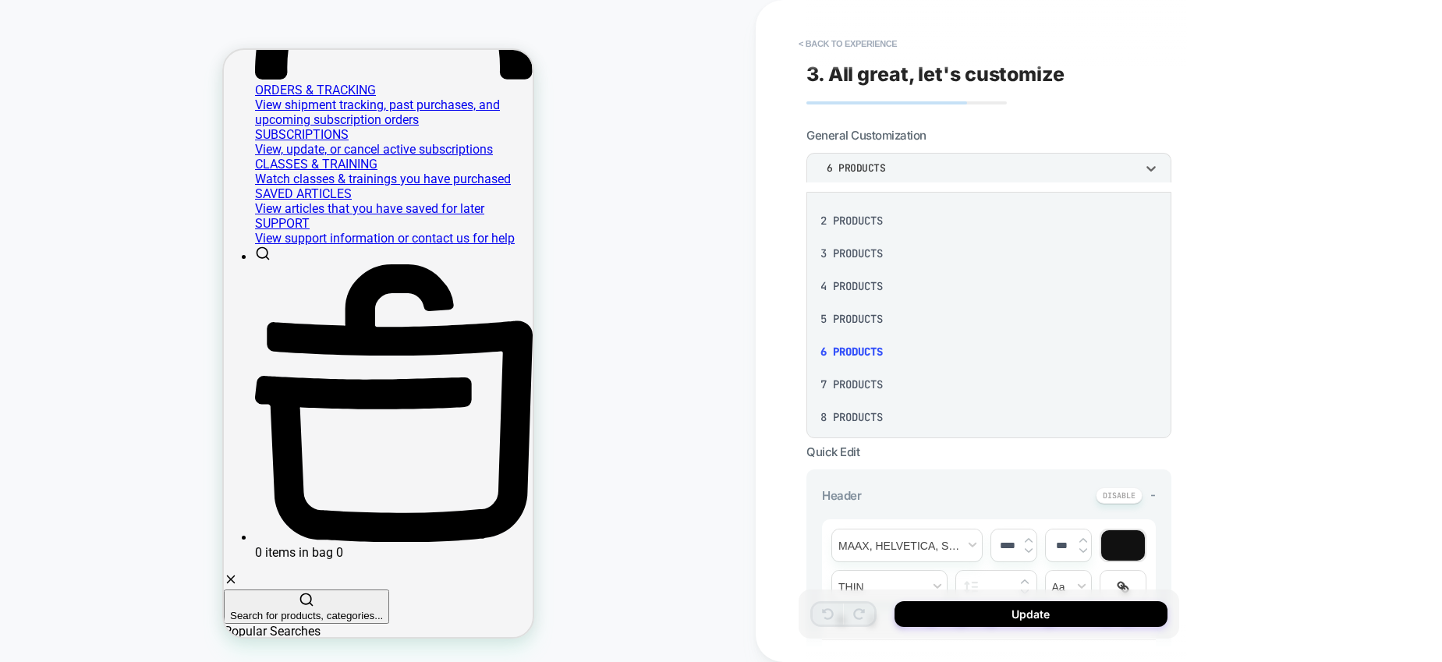
scroll to position [0, 0]
click at [1277, 138] on div at bounding box center [721, 331] width 1442 height 662
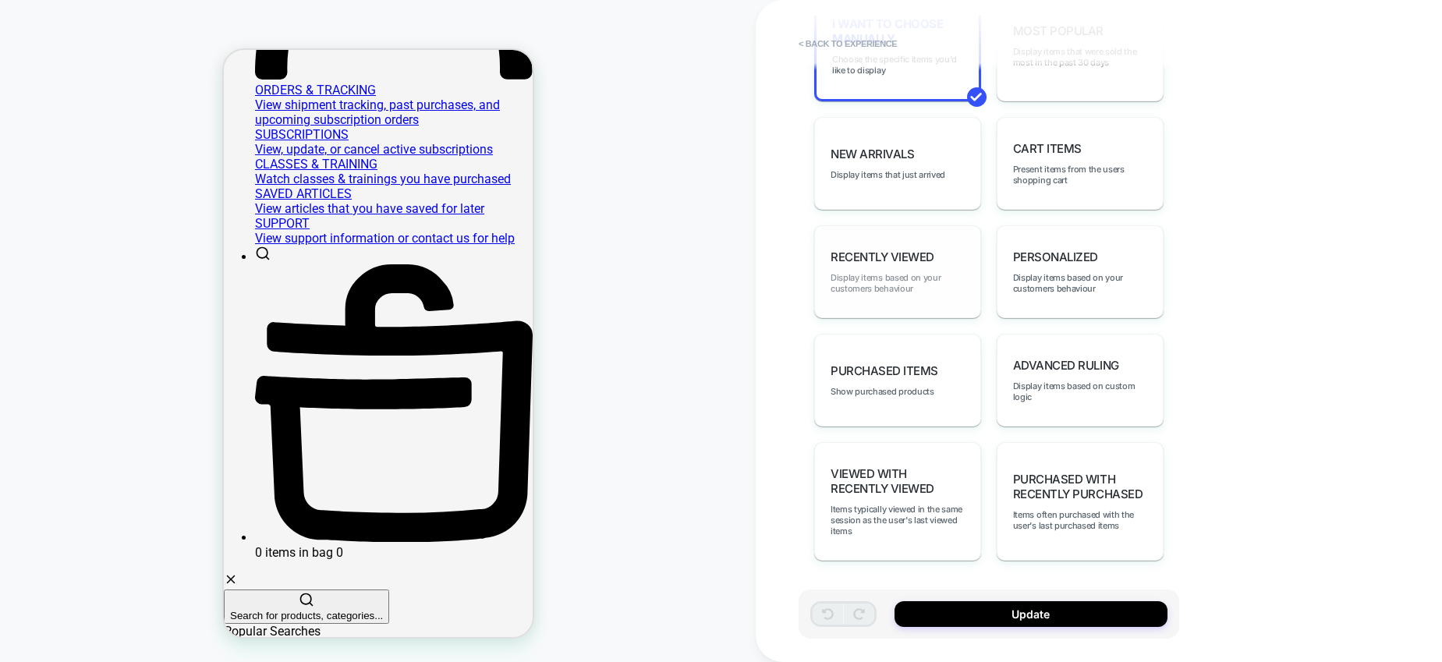
scroll to position [825, 0]
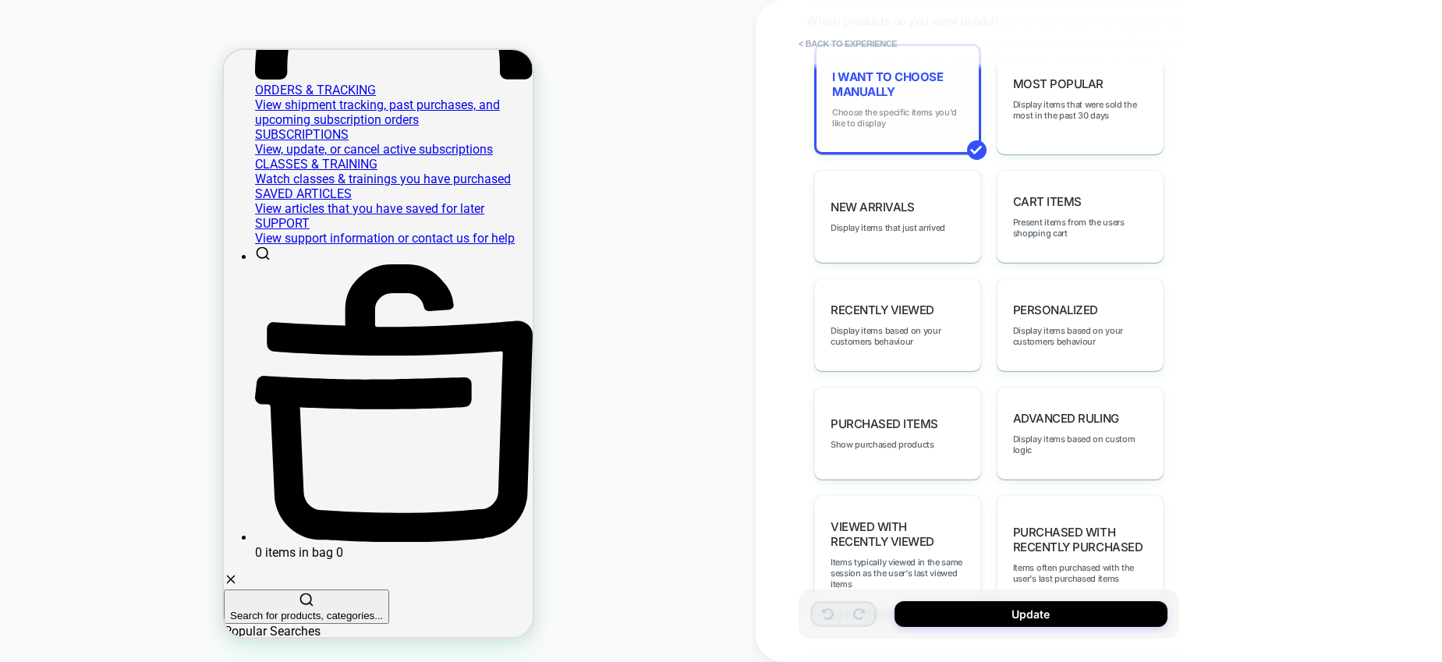
click at [880, 129] on span "Choose the specific items you'd like to display" at bounding box center [897, 118] width 131 height 22
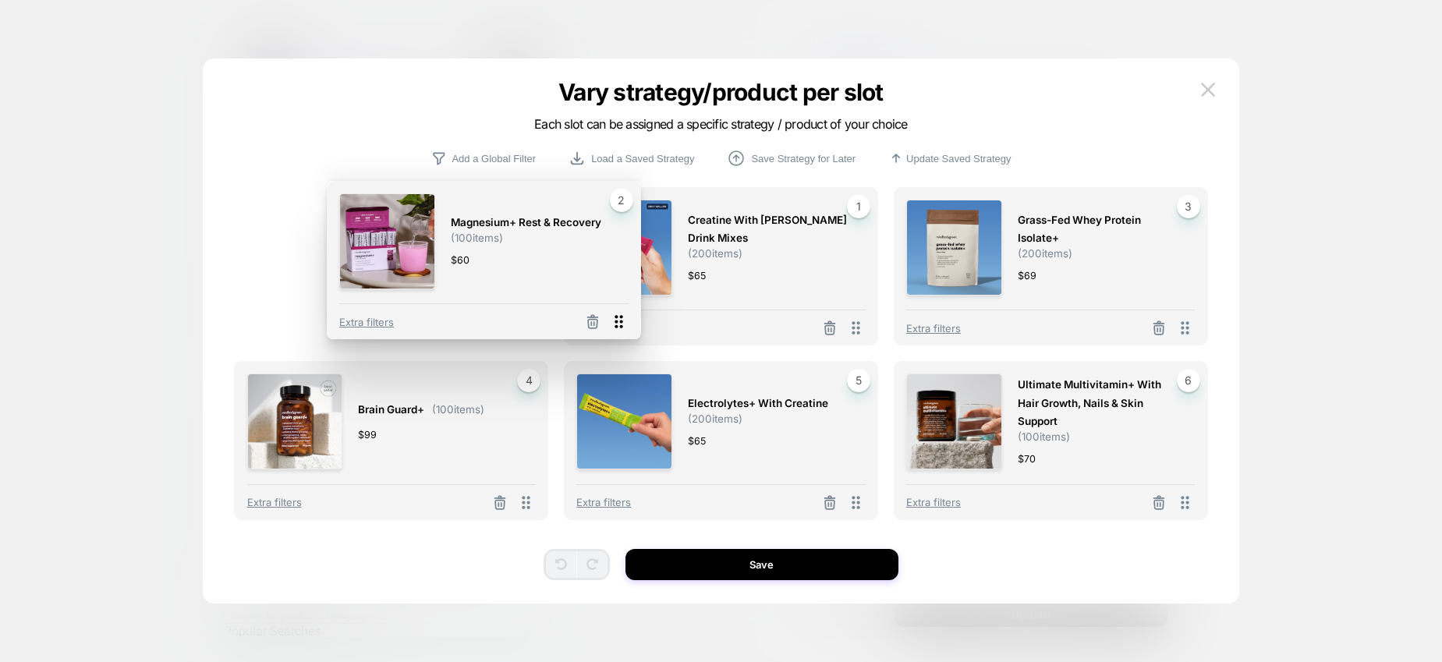
drag, startPoint x: 857, startPoint y: 333, endPoint x: 610, endPoint y: 327, distance: 247.4
click at [615, 327] on icon at bounding box center [619, 321] width 8 height 13
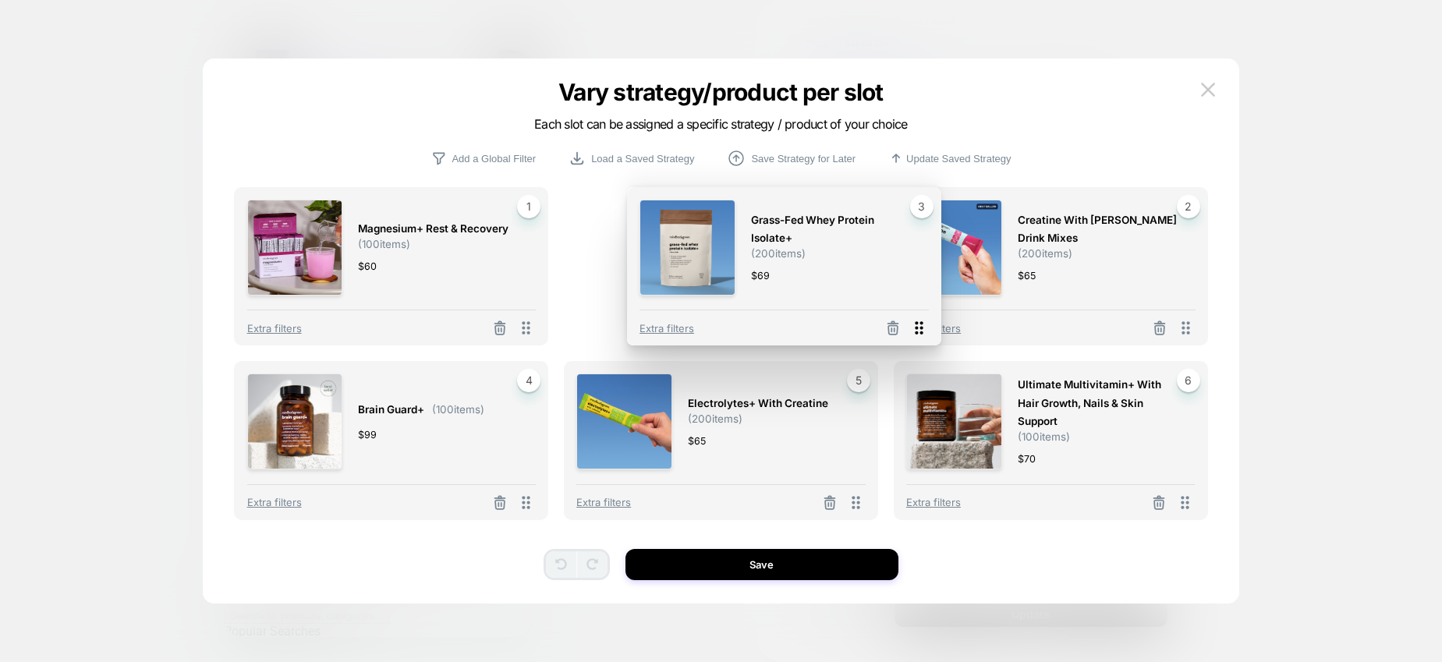
drag, startPoint x: 1188, startPoint y: 330, endPoint x: 869, endPoint y: 328, distance: 319.1
click at [909, 328] on icon at bounding box center [919, 328] width 20 height 20
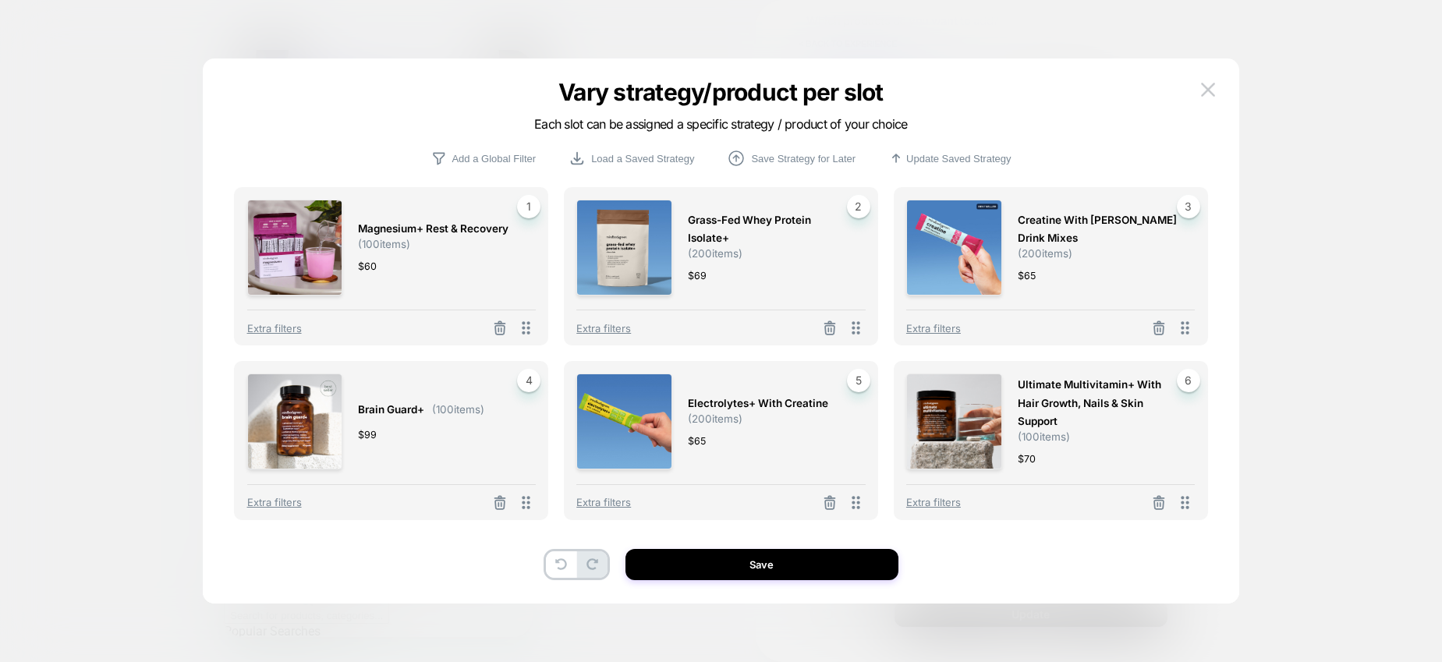
click at [438, 477] on div "brain guard+ ( 100 items) $ 99 4 Extra filters" at bounding box center [391, 440] width 314 height 158
click at [292, 504] on span "Extra filters" at bounding box center [274, 502] width 55 height 12
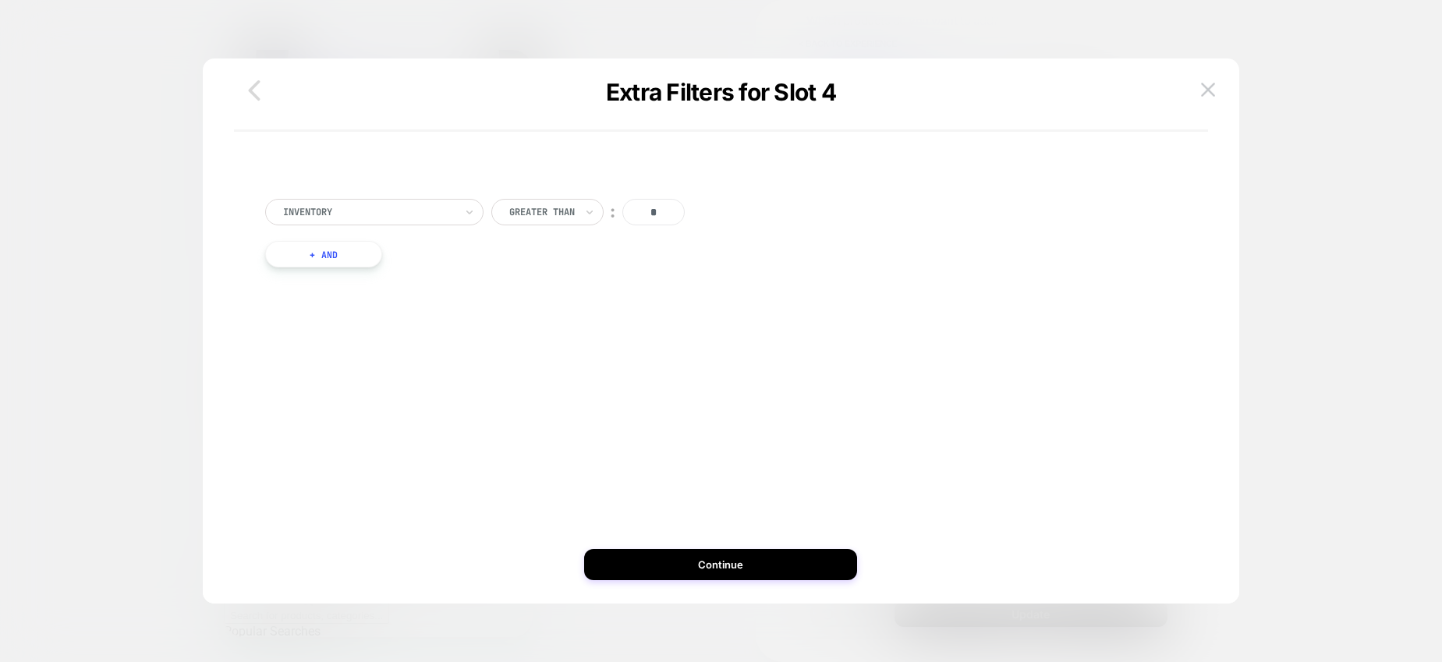
click at [259, 100] on icon "button" at bounding box center [255, 90] width 12 height 20
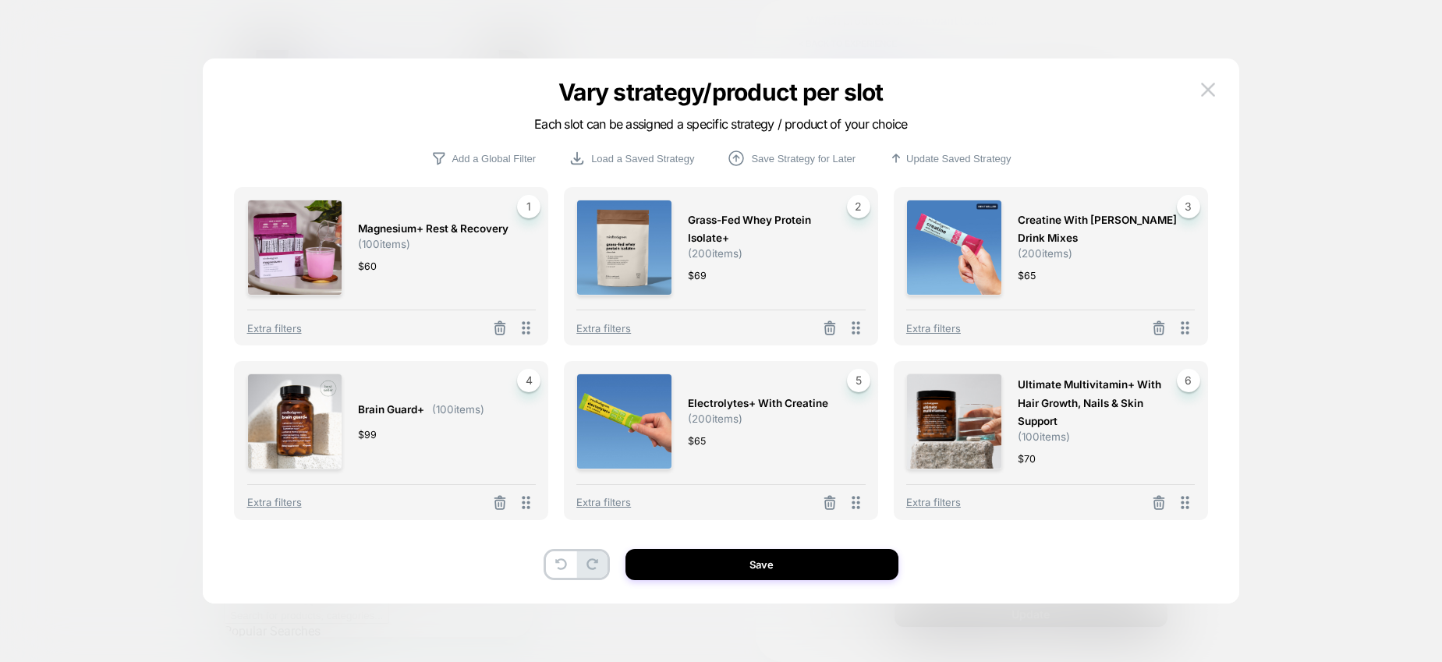
click at [378, 390] on div "brain guard+ ( 100 items) $ 99" at bounding box center [421, 422] width 126 height 96
click at [398, 410] on span "brain guard+" at bounding box center [391, 410] width 66 height 18
click at [307, 431] on img at bounding box center [295, 422] width 96 height 96
click at [610, 165] on p "Load a Saved Strategy" at bounding box center [642, 159] width 103 height 12
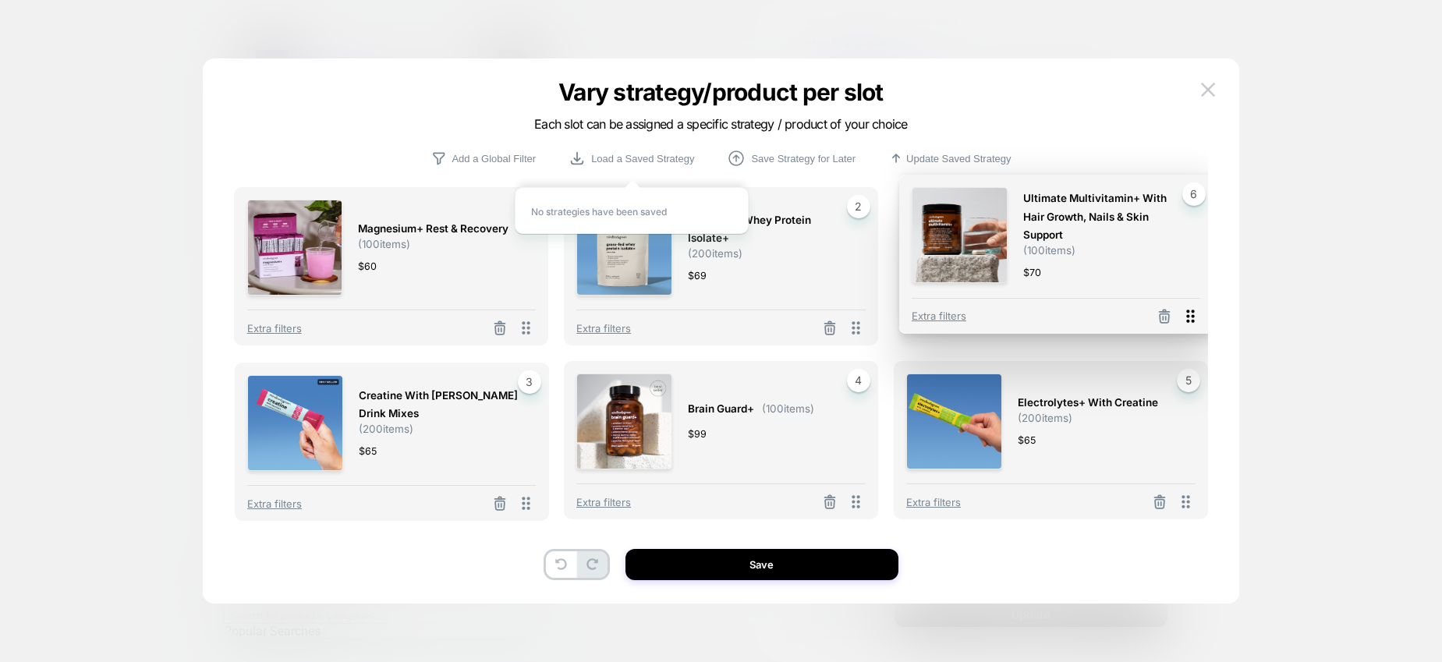
drag, startPoint x: 1188, startPoint y: 503, endPoint x: 1191, endPoint y: 325, distance: 178.7
click at [1191, 323] on icon at bounding box center [1191, 316] width 8 height 13
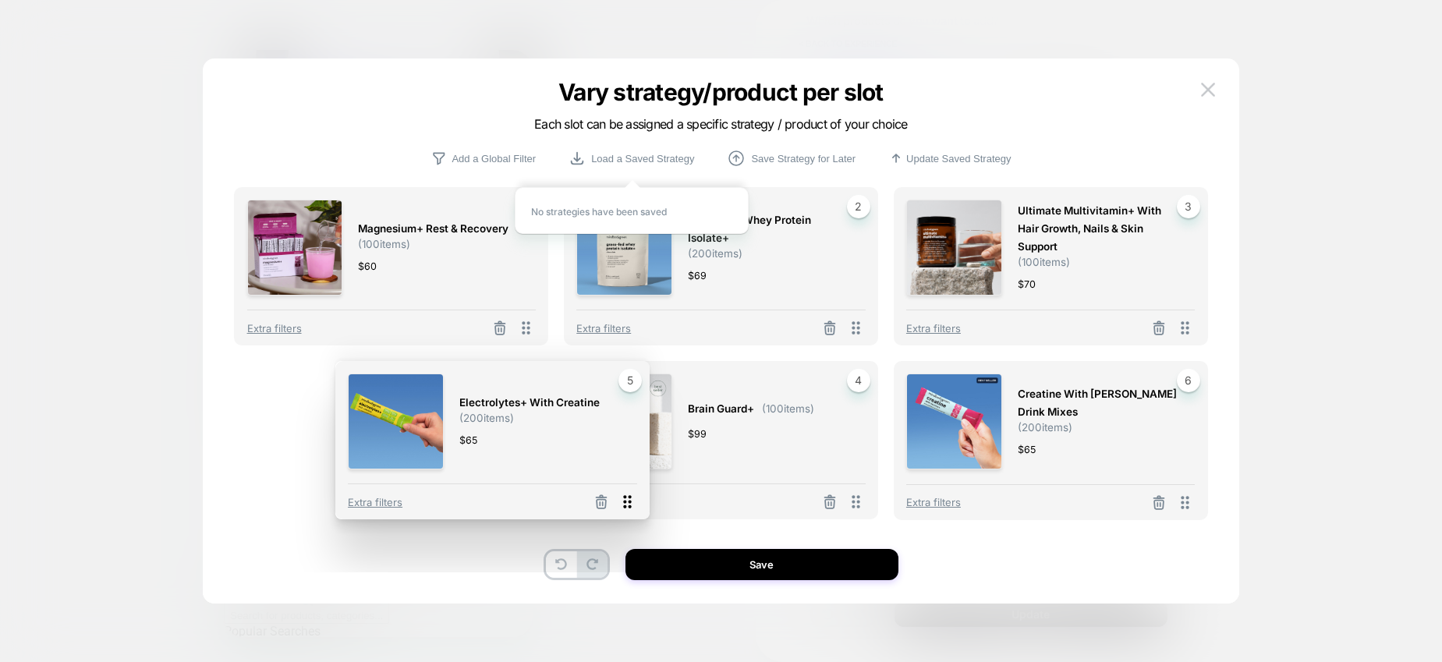
drag, startPoint x: 860, startPoint y: 510, endPoint x: 632, endPoint y: 510, distance: 228.6
click at [632, 510] on icon at bounding box center [628, 503] width 20 height 20
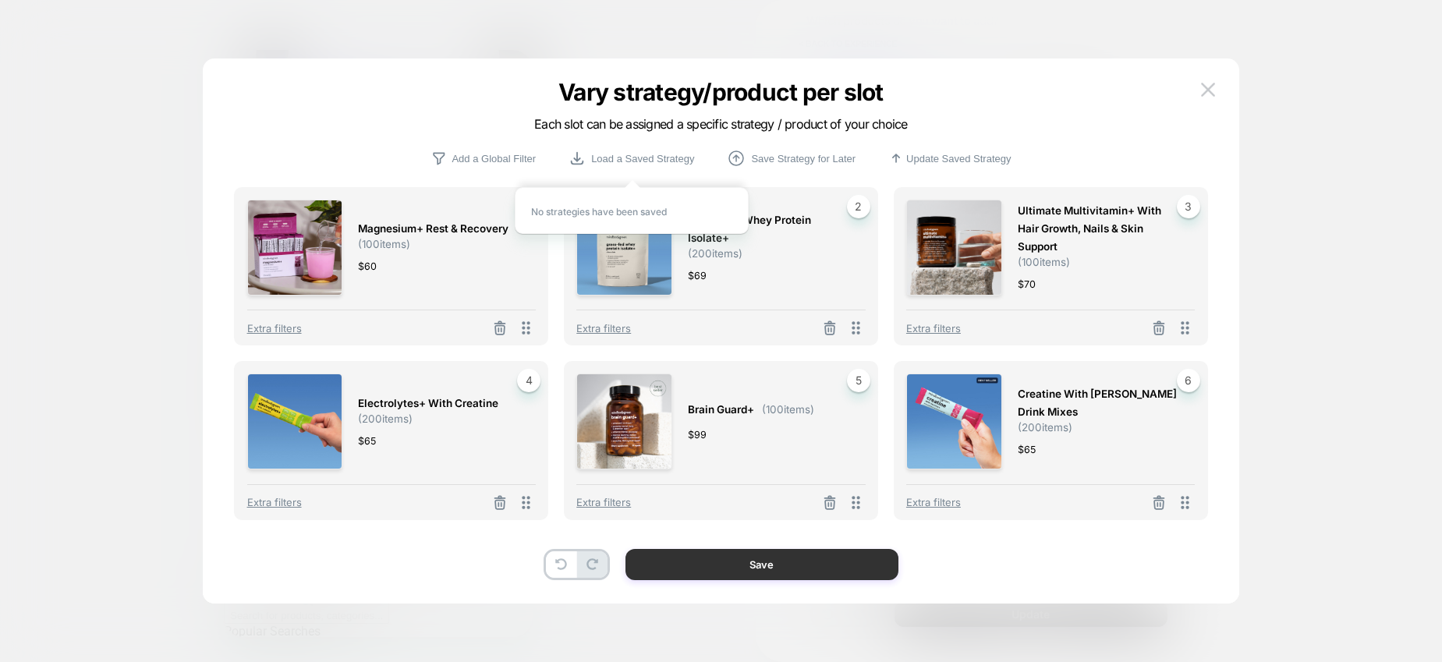
click at [786, 569] on button "Save" at bounding box center [762, 564] width 273 height 31
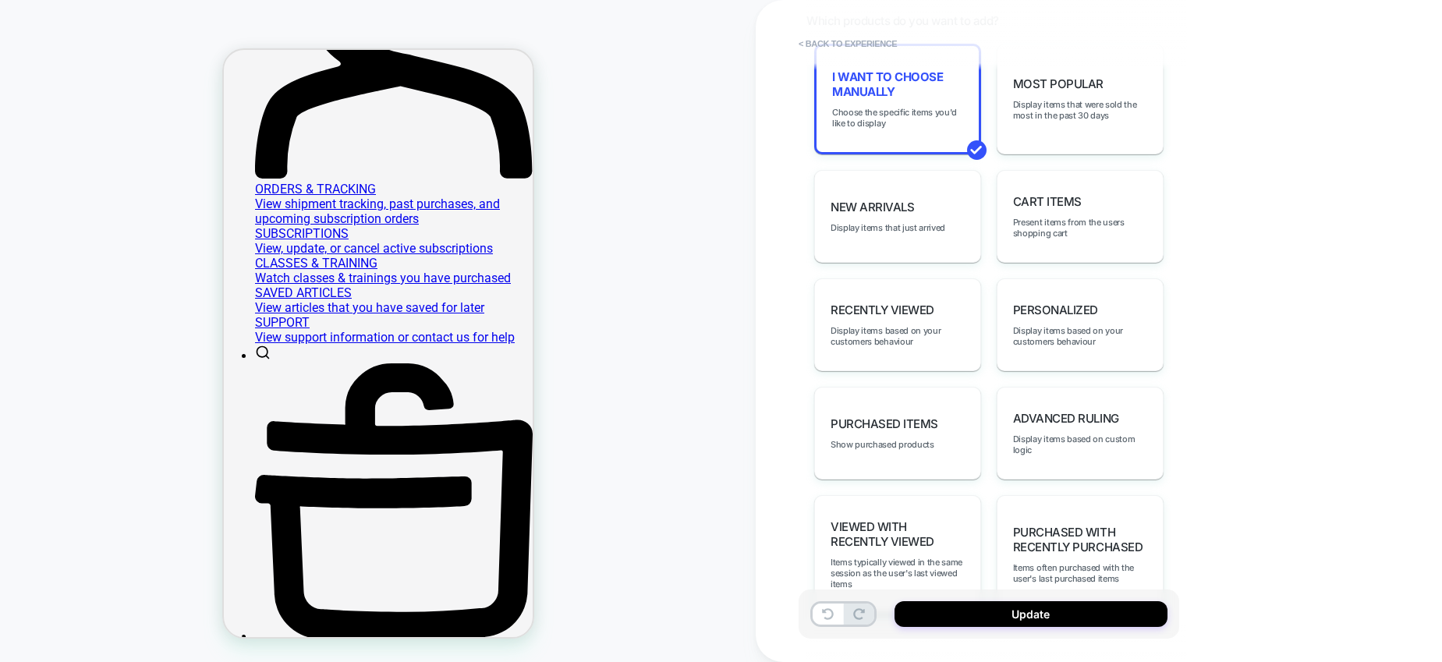
scroll to position [938, 0]
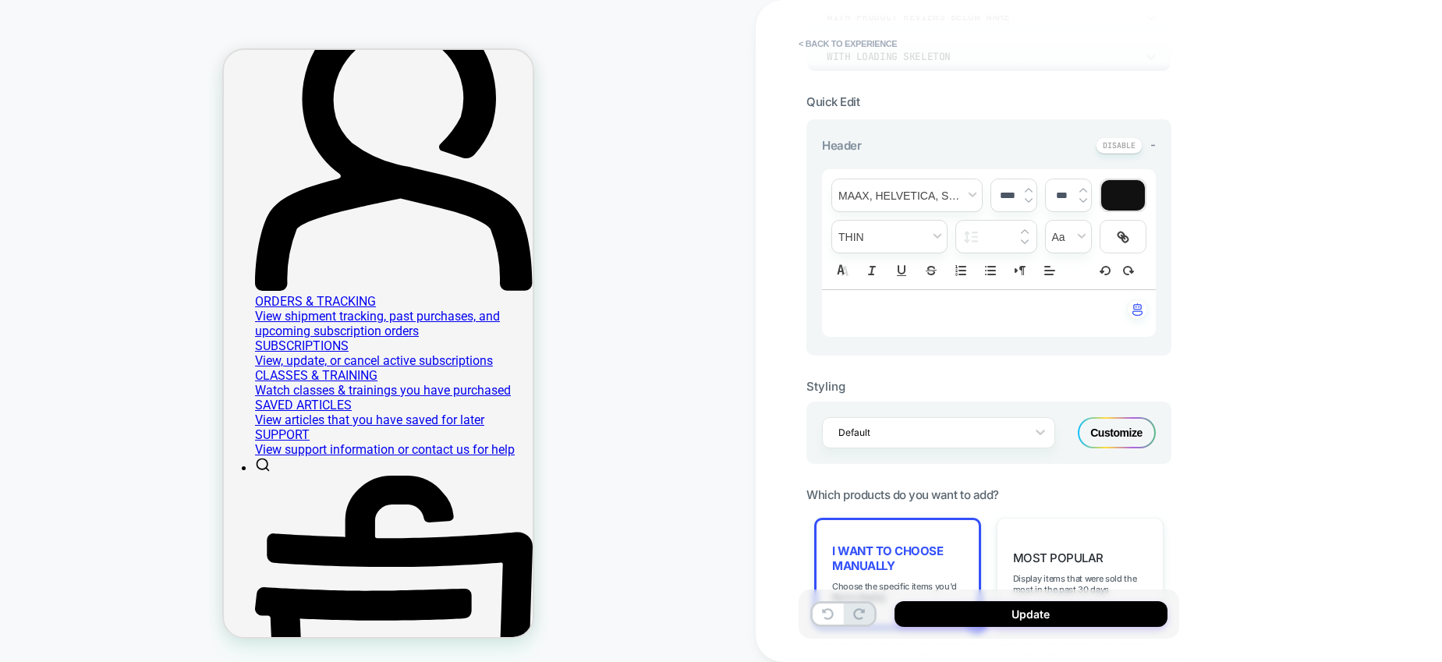
scroll to position [233, 0]
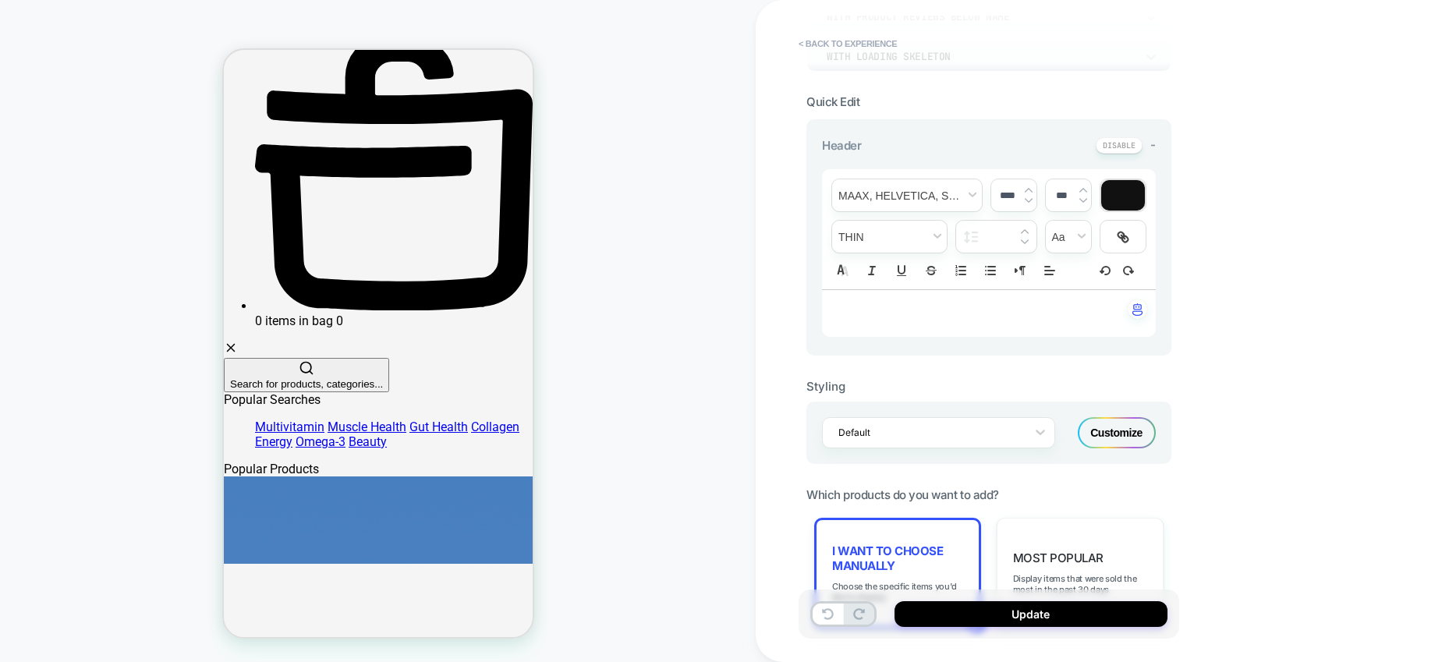
scroll to position [659, 0]
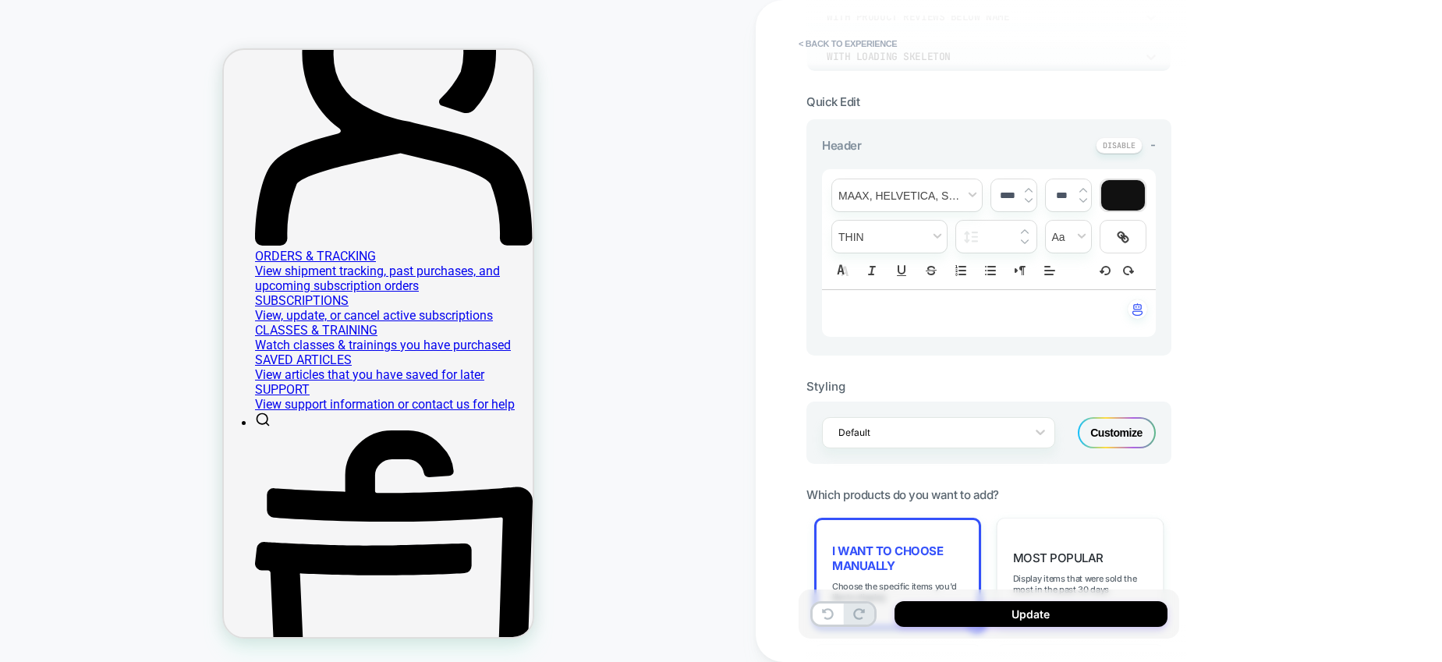
scroll to position [454, 0]
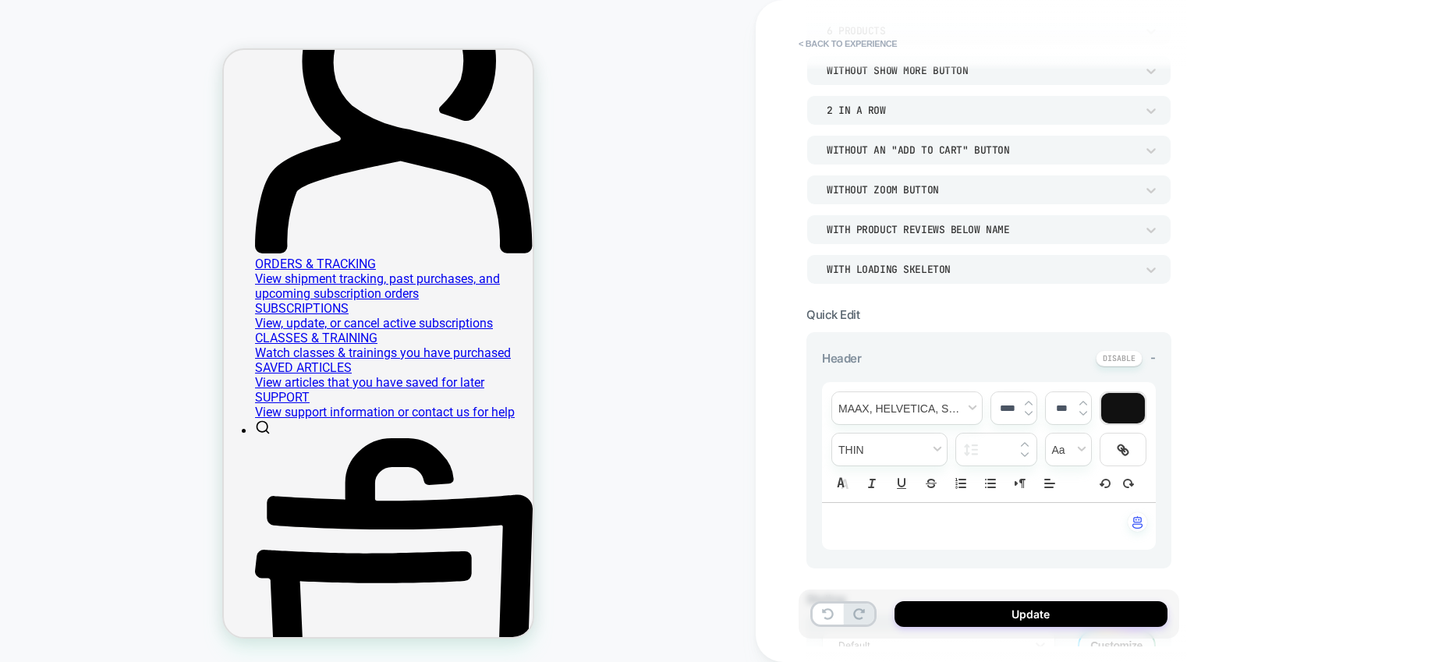
scroll to position [0, 0]
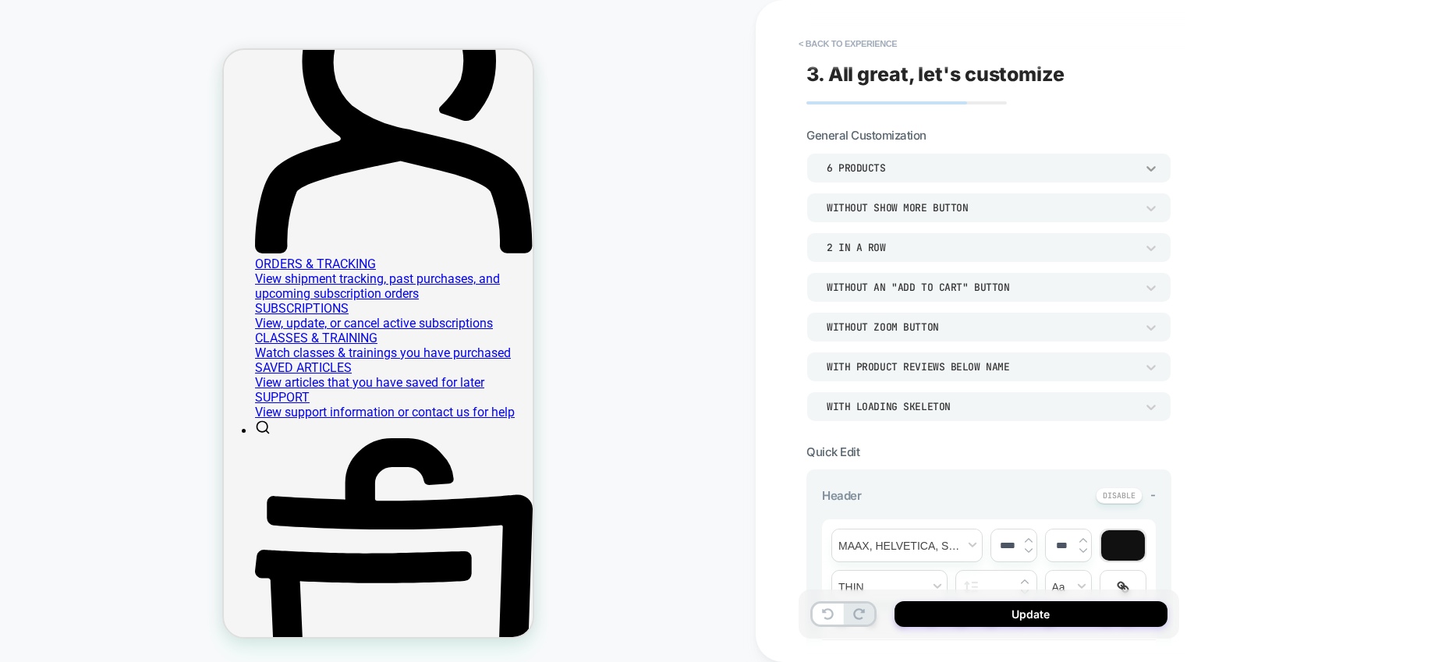
click at [1158, 169] on icon at bounding box center [1152, 169] width 16 height 16
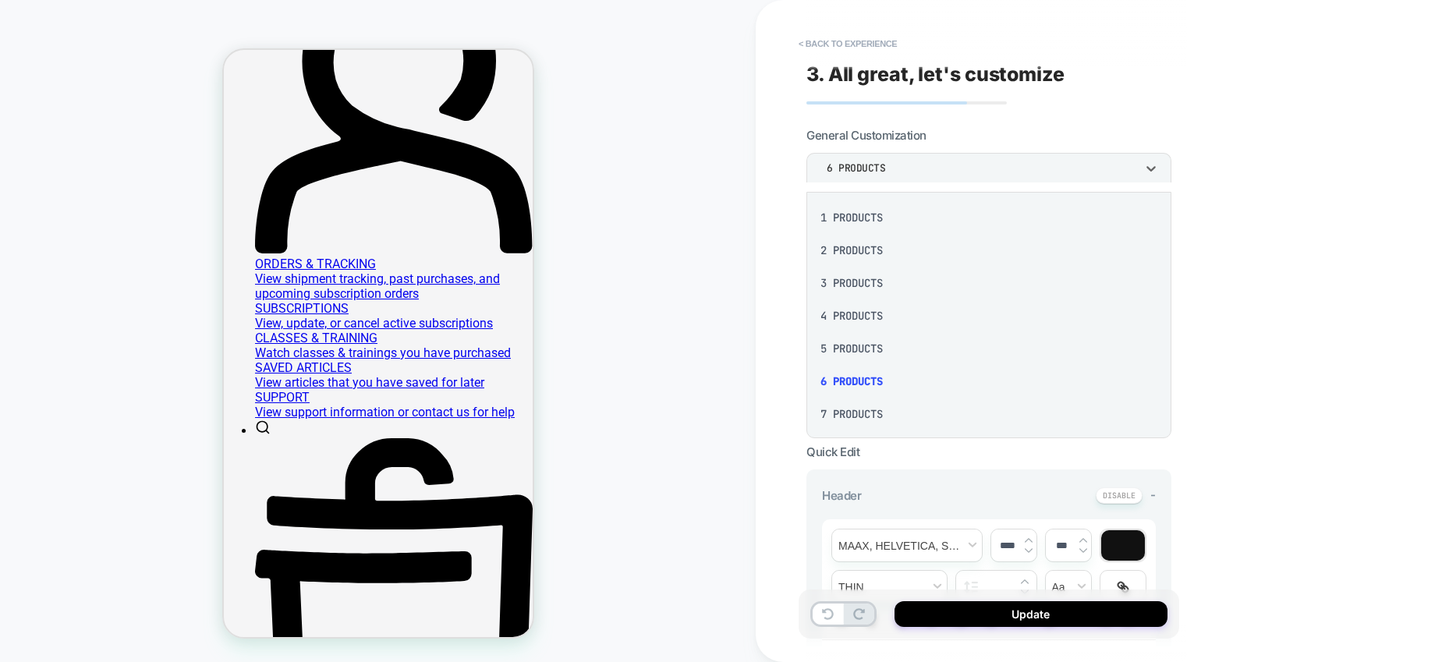
click at [1325, 174] on div at bounding box center [721, 331] width 1442 height 662
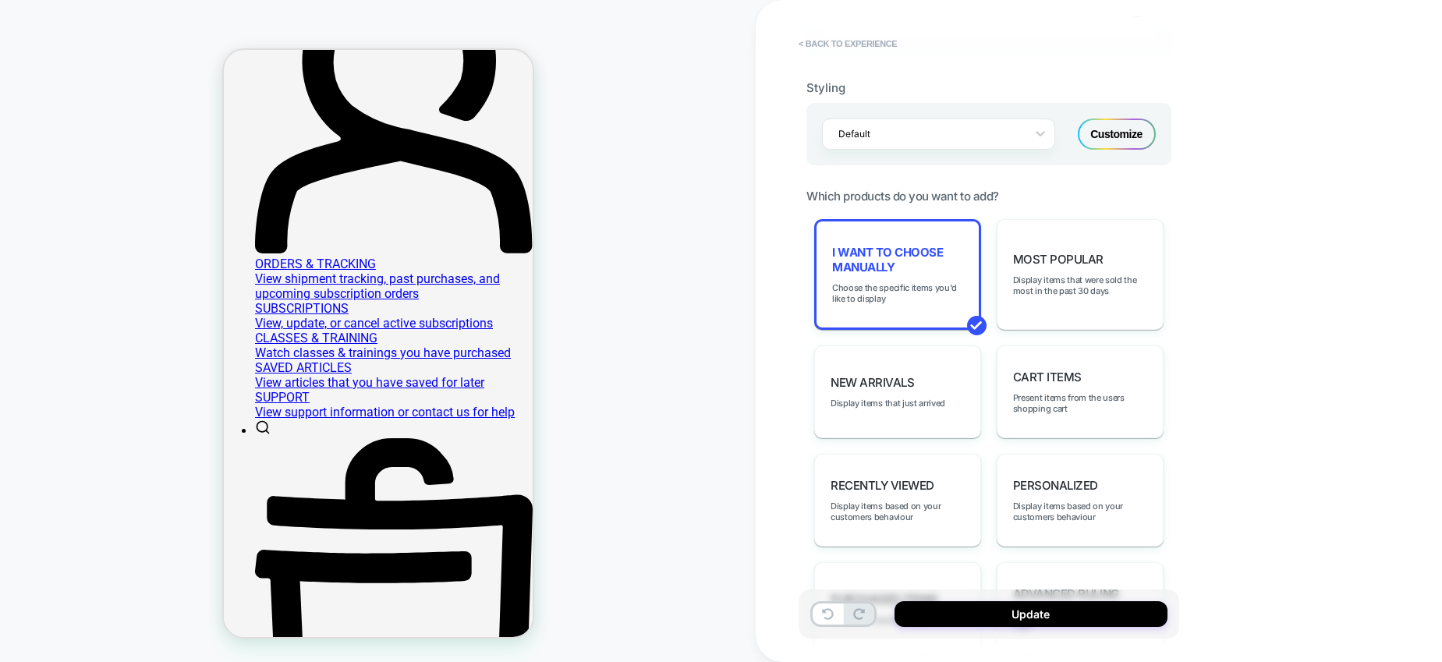
scroll to position [792, 0]
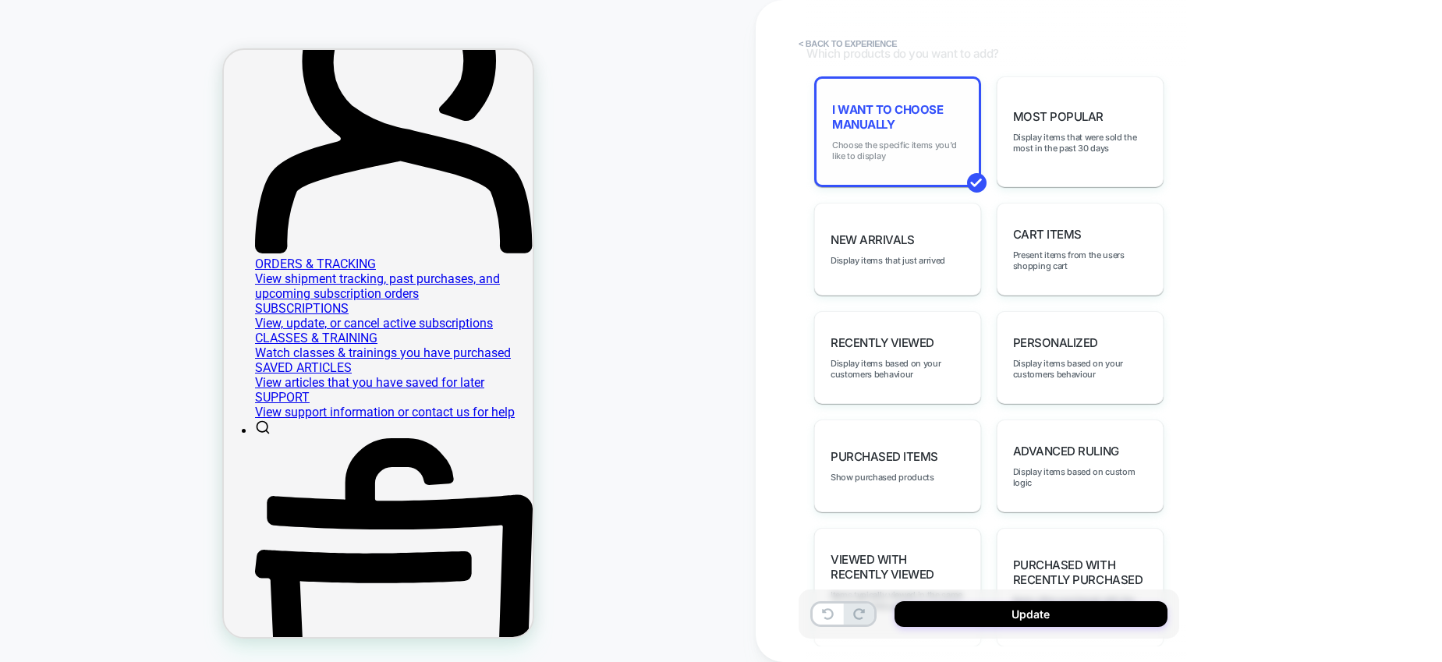
click at [909, 161] on span "Choose the specific items you'd like to display" at bounding box center [897, 151] width 131 height 22
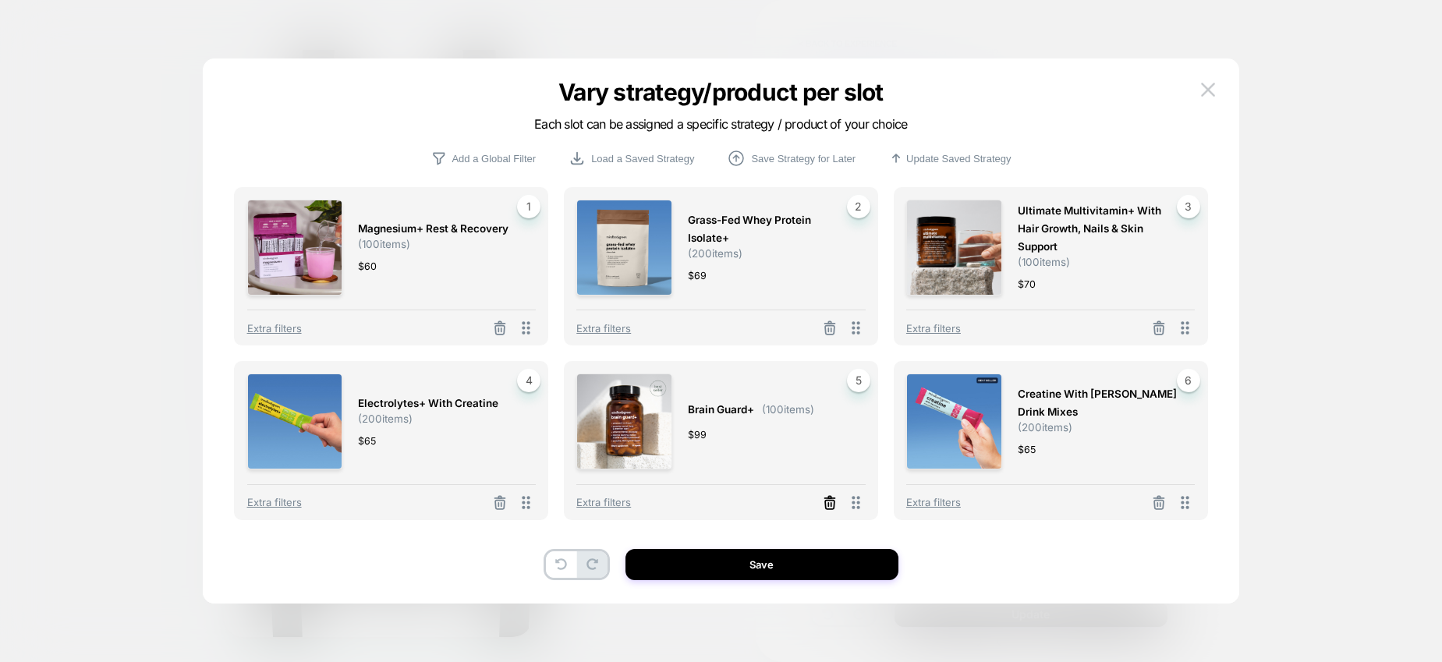
click at [828, 502] on icon at bounding box center [830, 503] width 16 height 16
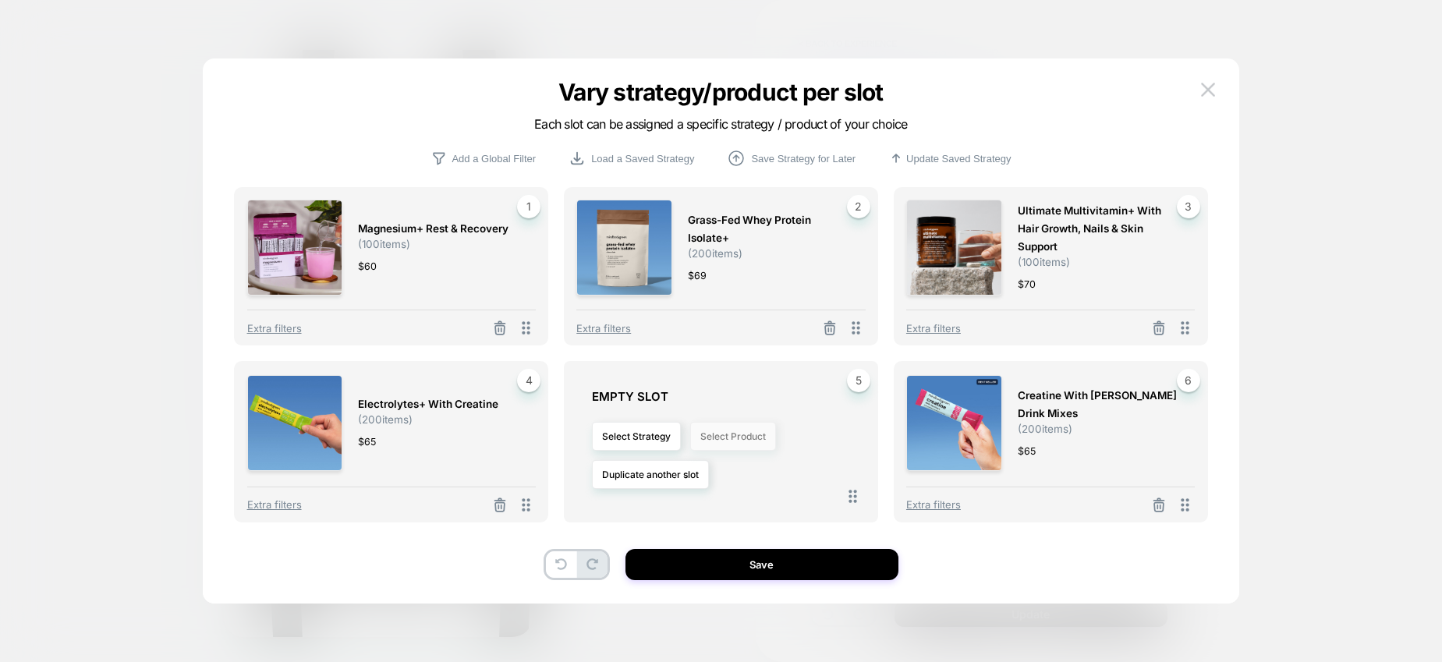
click at [747, 445] on button "Select Product" at bounding box center [733, 436] width 86 height 29
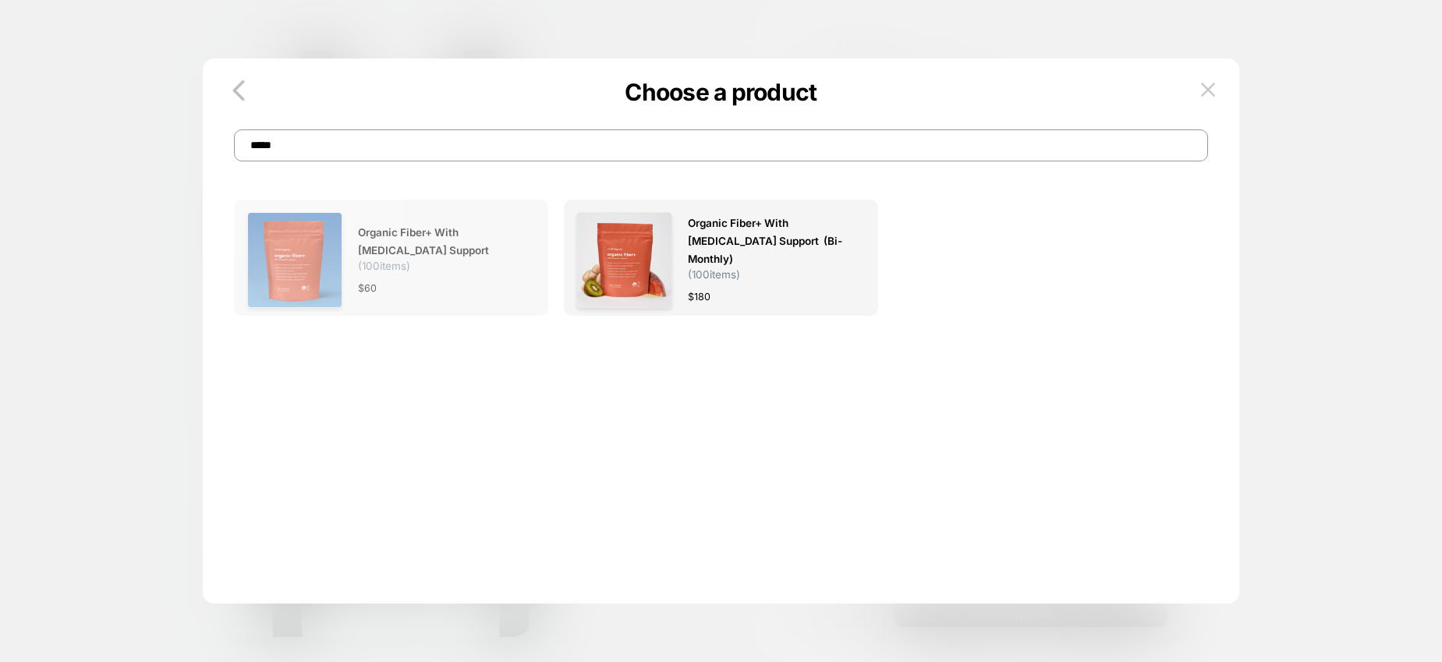
type input "*****"
click at [410, 276] on div "organic fiber+ with prebiotic support ( 100 items) $ 60" at bounding box center [439, 260] width 162 height 96
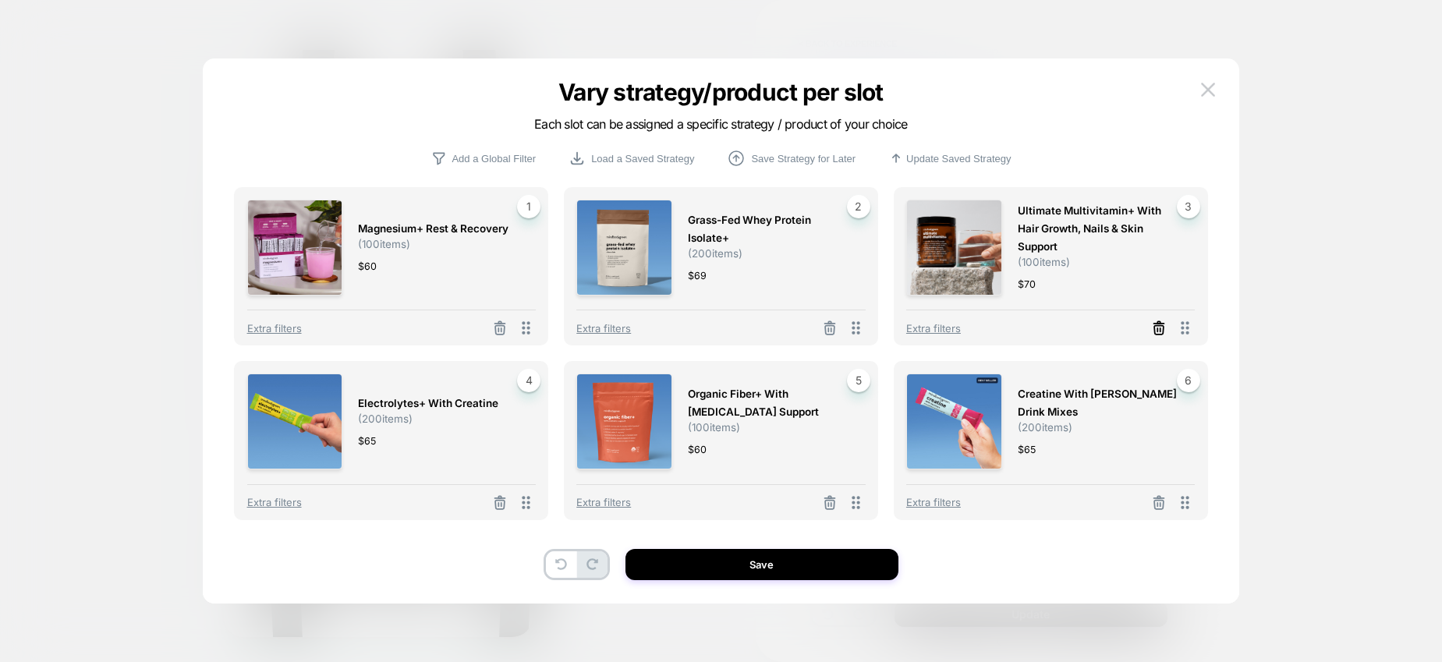
click at [1160, 327] on icon at bounding box center [1159, 329] width 16 height 16
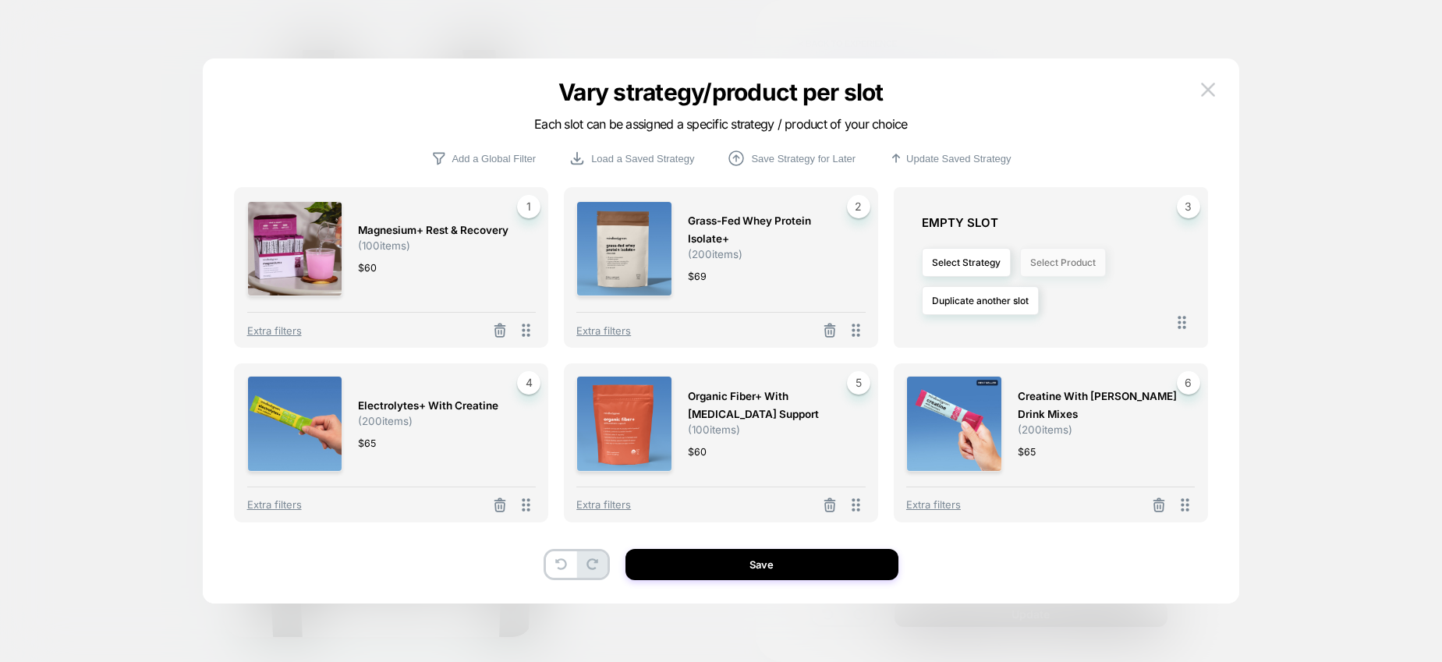
click at [1070, 261] on button "Select Product" at bounding box center [1063, 262] width 86 height 29
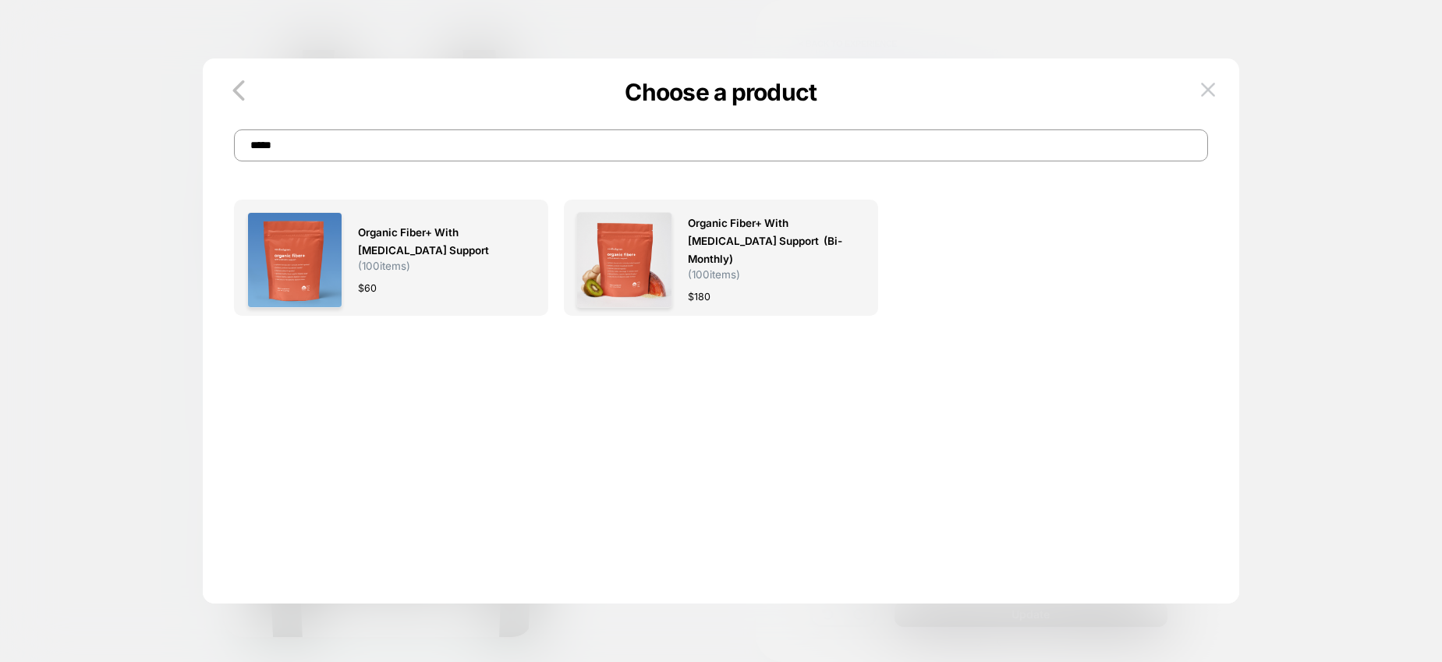
click at [778, 161] on input "*****" at bounding box center [721, 145] width 974 height 32
type textarea "*"
drag, startPoint x: 325, startPoint y: 150, endPoint x: 211, endPoint y: 150, distance: 114.7
click at [211, 150] on div "Choose a product *****" at bounding box center [721, 130] width 1036 height 64
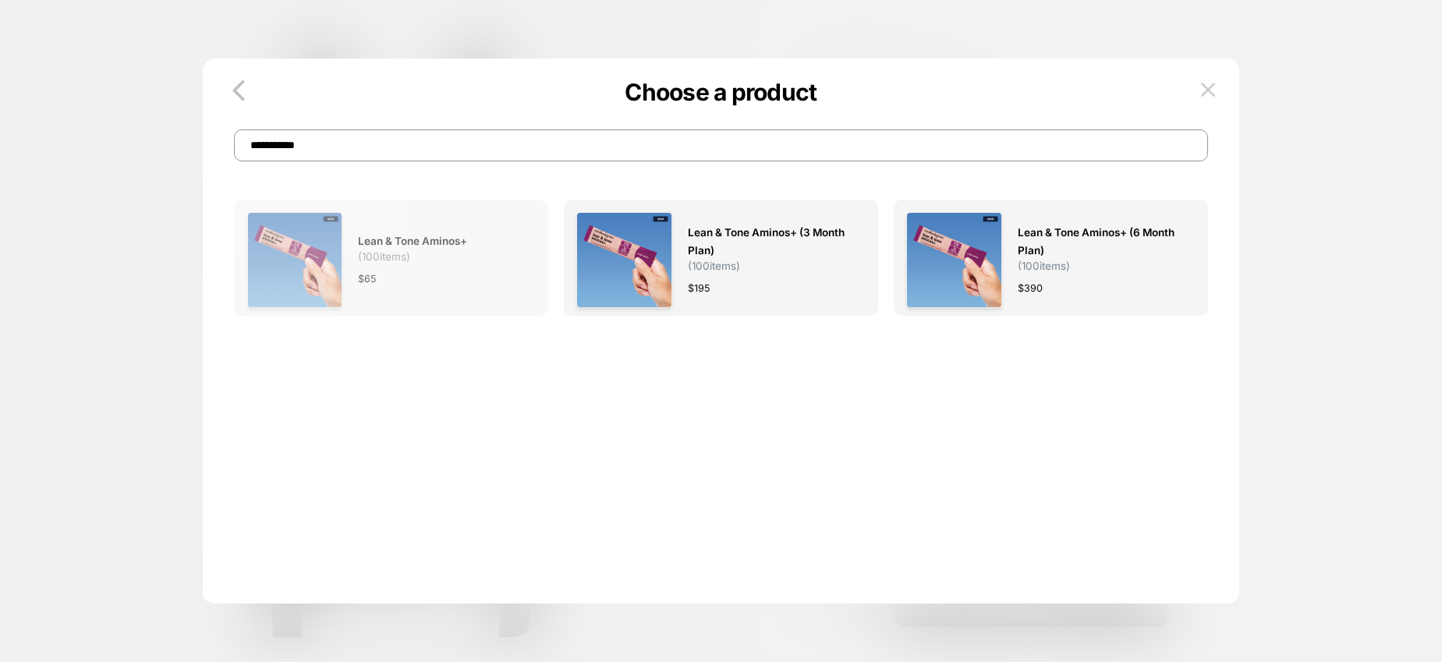
type input "**********"
click at [468, 261] on span "lean & tone aminos+ ( 100 items)" at bounding box center [439, 247] width 162 height 30
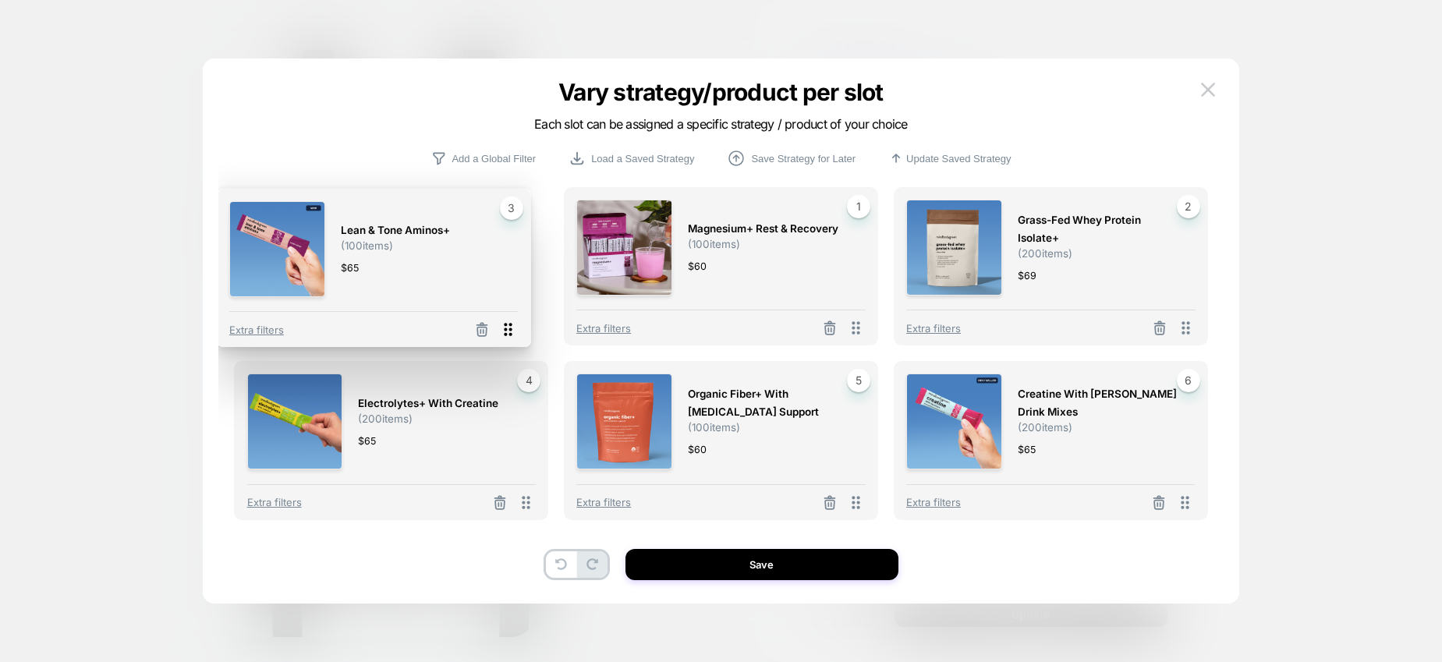
drag, startPoint x: 1183, startPoint y: 321, endPoint x: 522, endPoint y: 324, distance: 660.8
click at [513, 324] on icon at bounding box center [509, 329] width 8 height 13
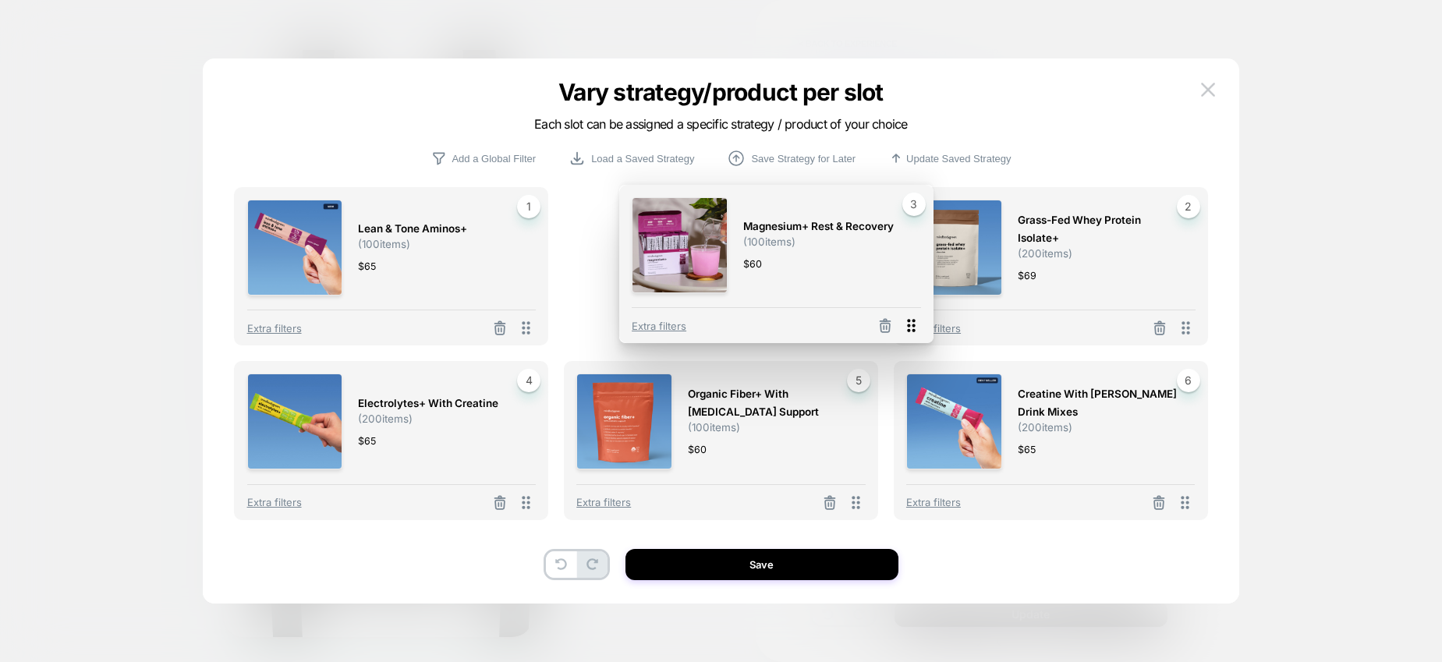
drag, startPoint x: 1190, startPoint y: 328, endPoint x: 916, endPoint y: 326, distance: 274.6
click at [916, 326] on icon at bounding box center [911, 326] width 20 height 20
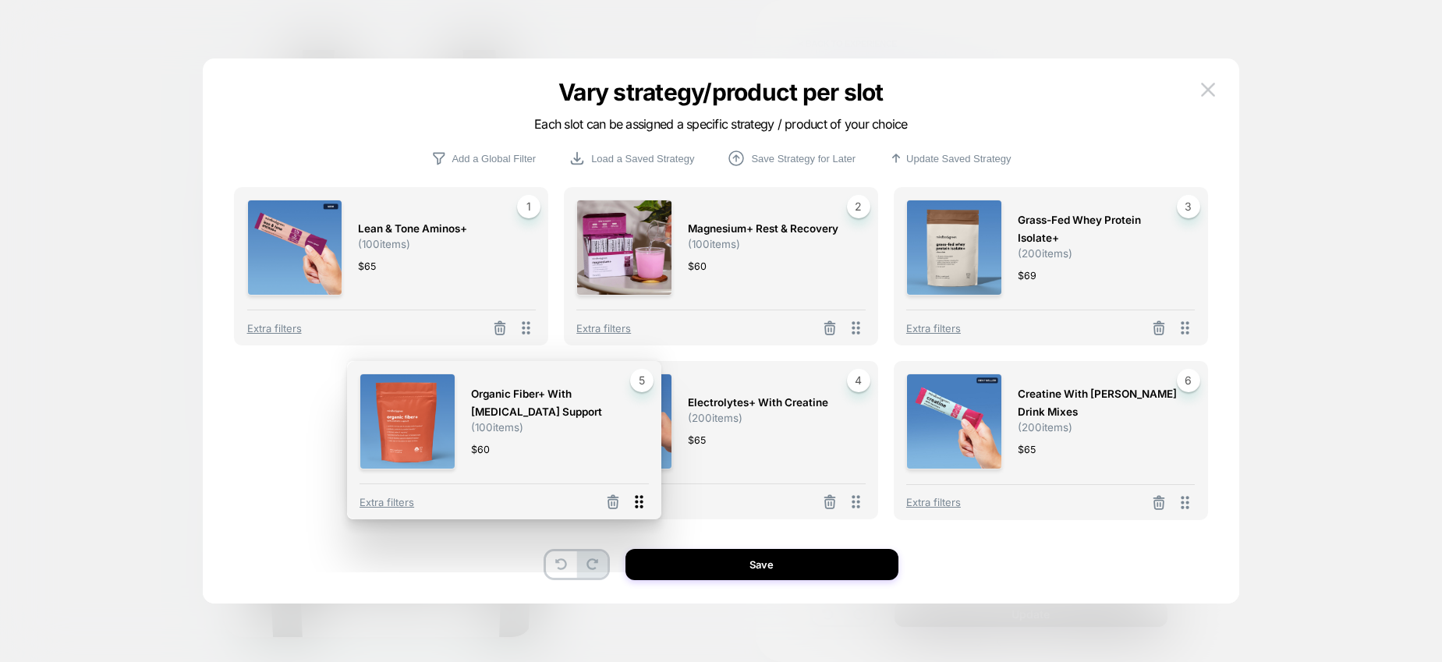
drag, startPoint x: 860, startPoint y: 504, endPoint x: 644, endPoint y: 504, distance: 216.9
click at [644, 504] on icon at bounding box center [640, 503] width 20 height 20
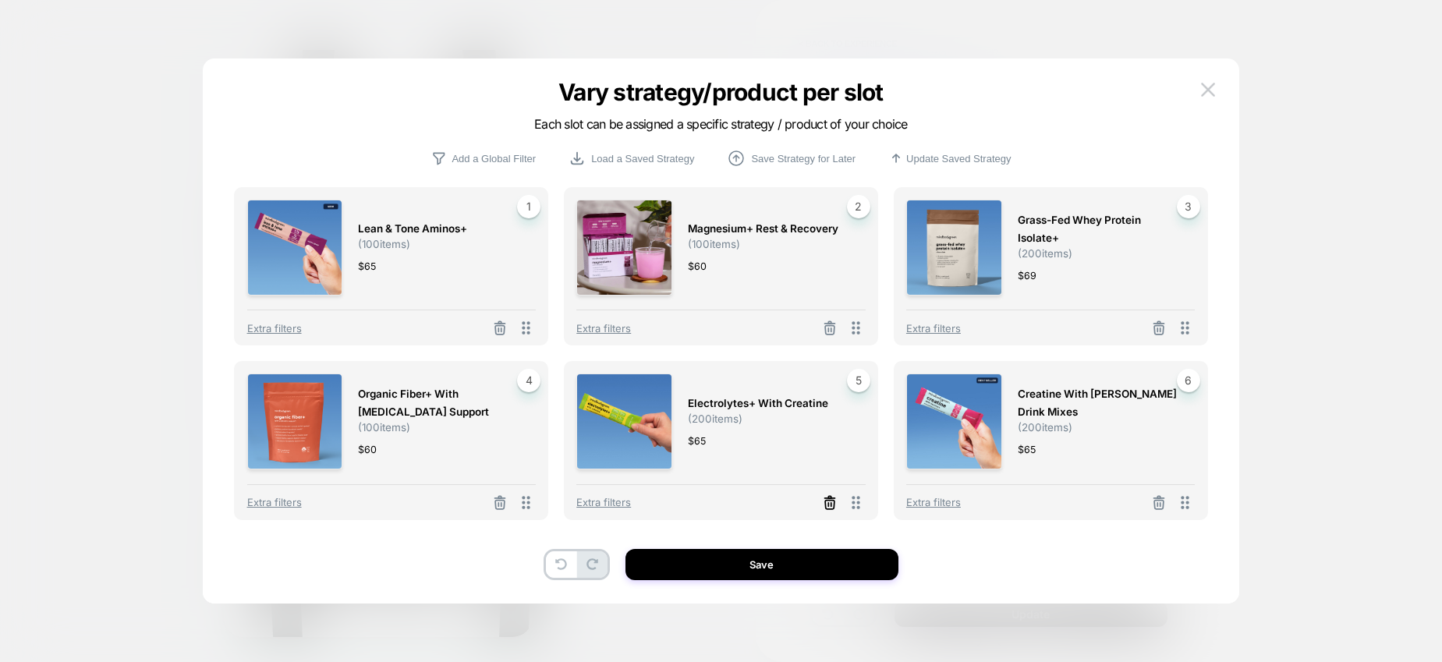
click at [829, 508] on icon at bounding box center [830, 503] width 16 height 16
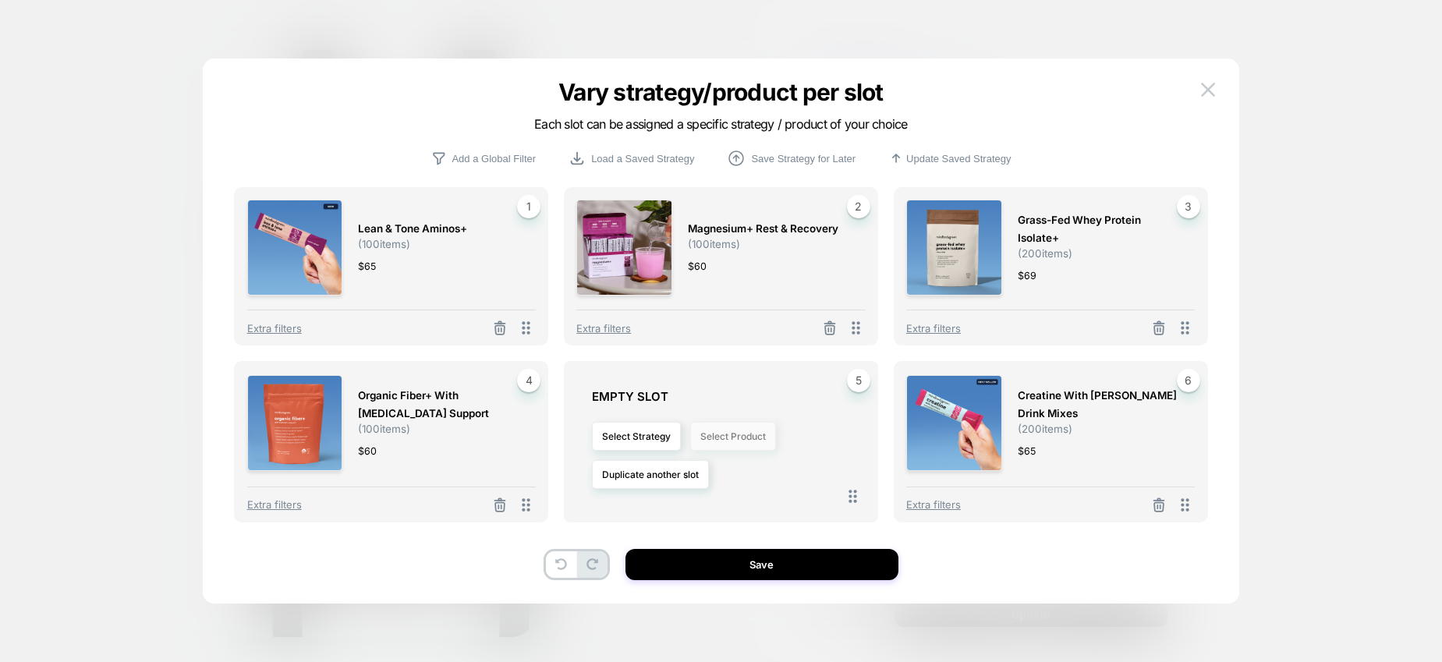
click at [718, 440] on button "Select Product" at bounding box center [733, 436] width 86 height 29
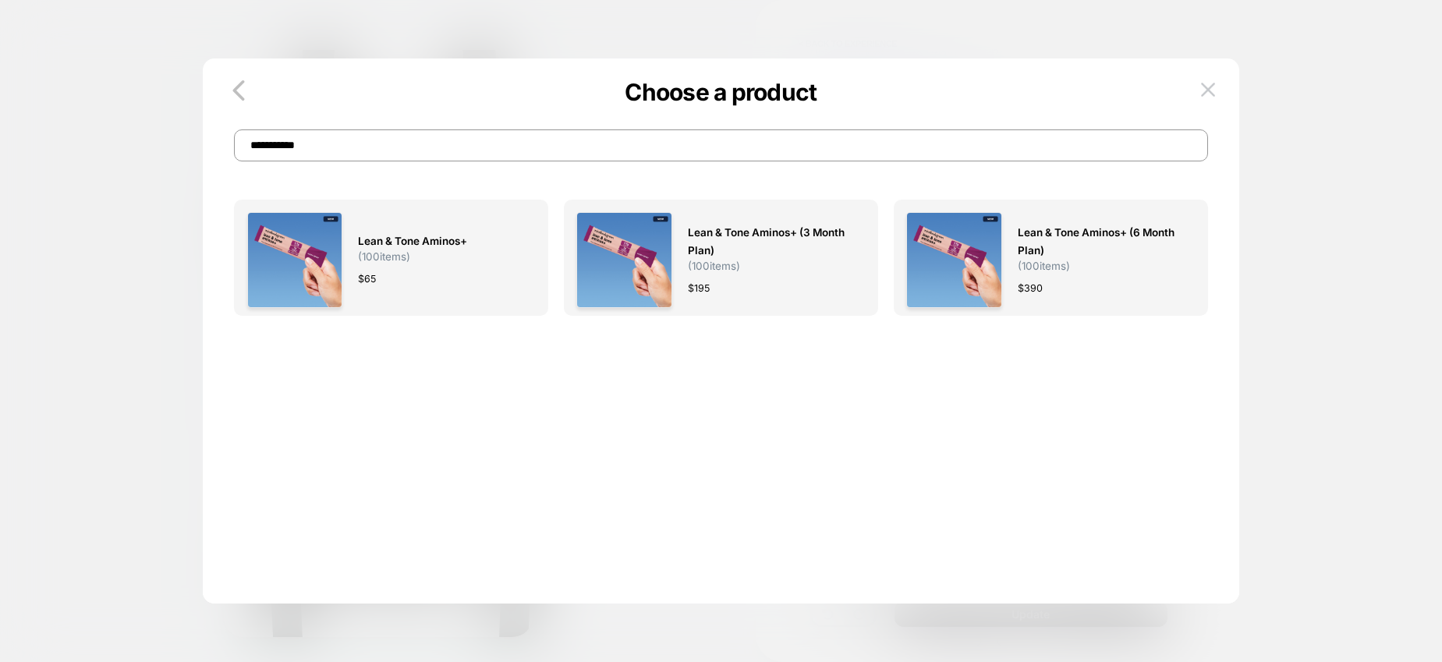
drag, startPoint x: 364, startPoint y: 164, endPoint x: 169, endPoint y: 163, distance: 195.0
click at [807, 164] on div "**********" at bounding box center [989, 361] width 365 height 570
type input "*"
type input "**********"
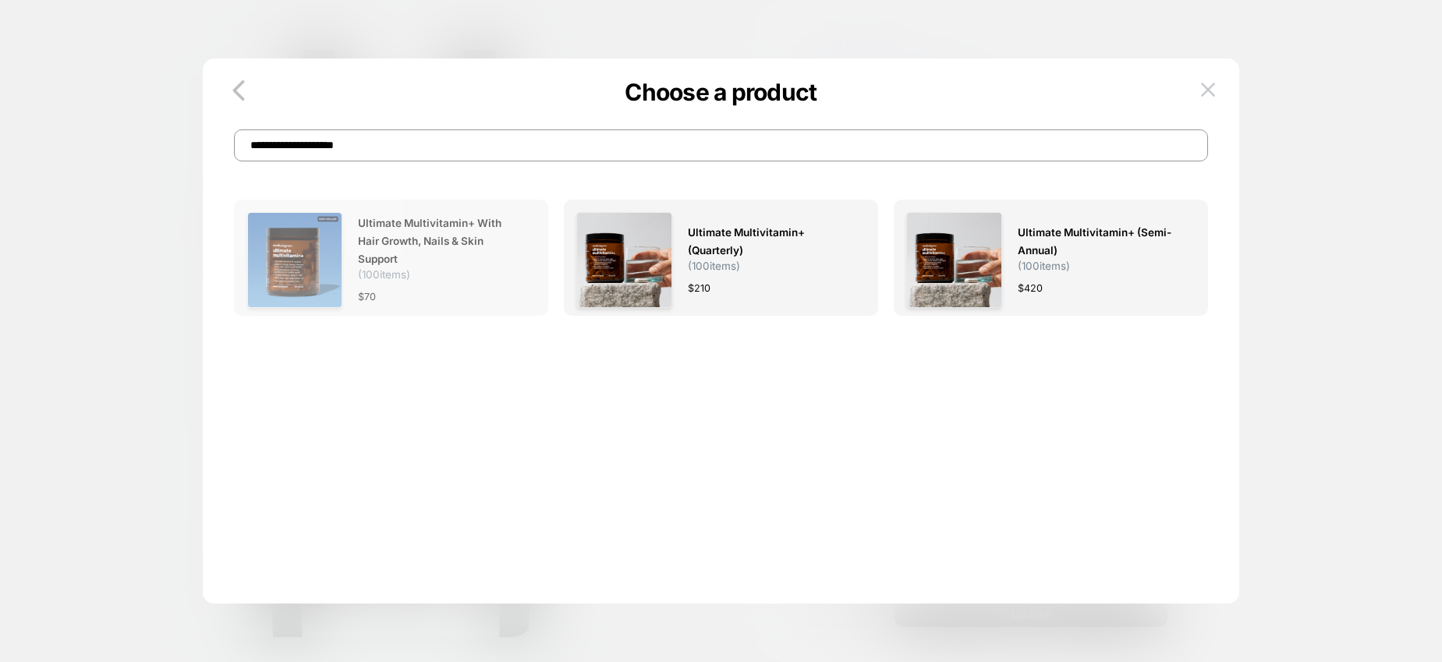
click at [410, 253] on span "ultimate multivitamin+ with hair growth, nails & skin support" at bounding box center [439, 242] width 162 height 54
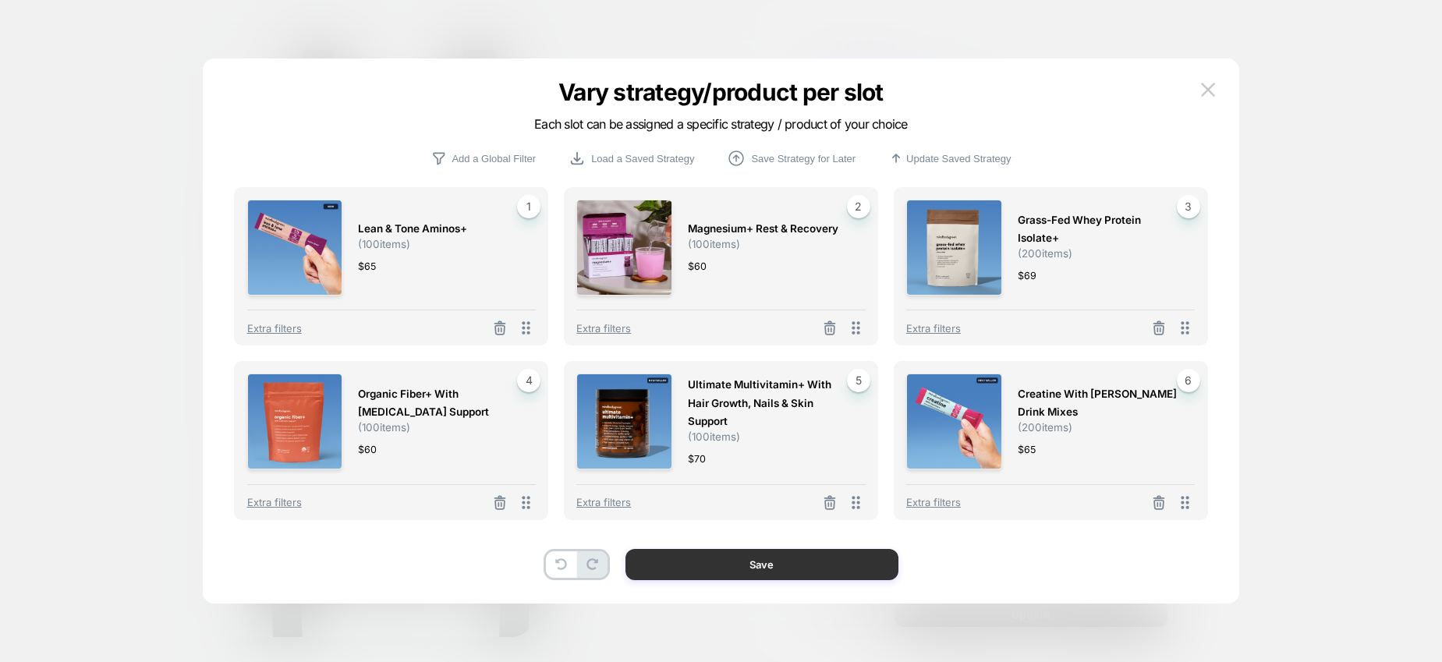
click at [731, 560] on button "Save" at bounding box center [762, 564] width 273 height 31
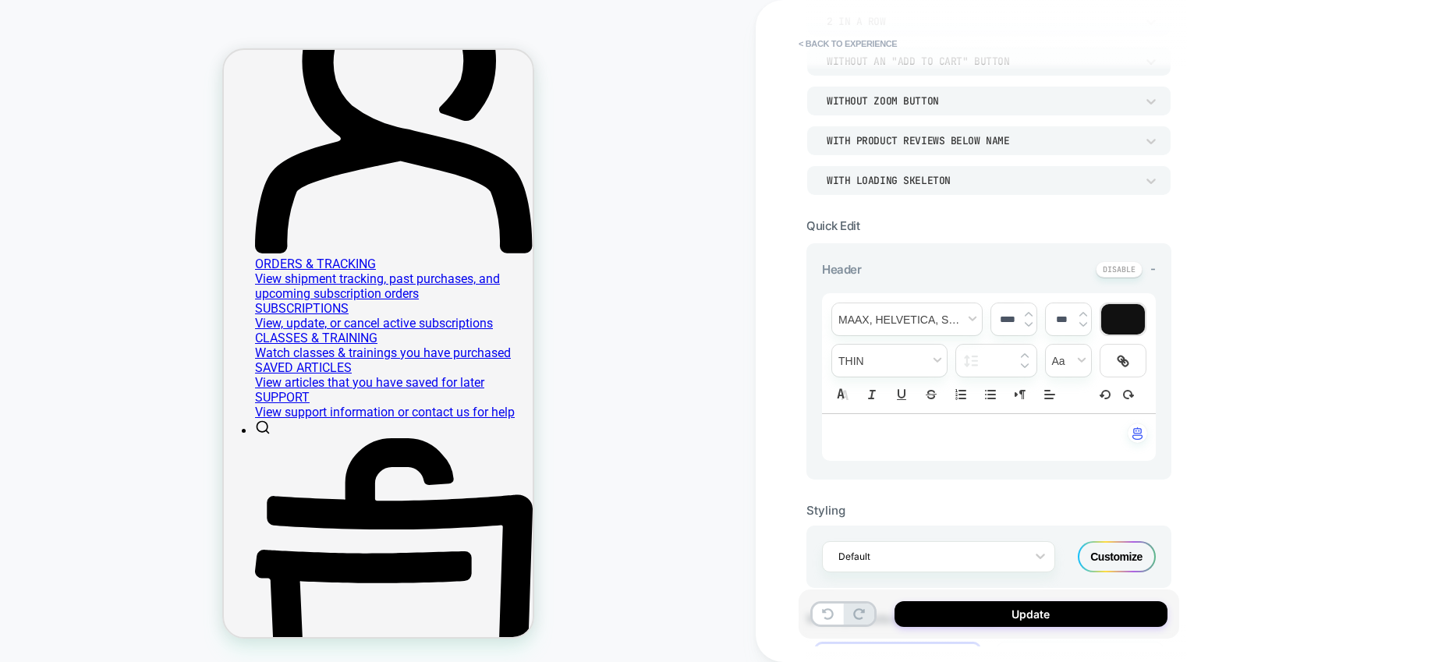
scroll to position [0, 0]
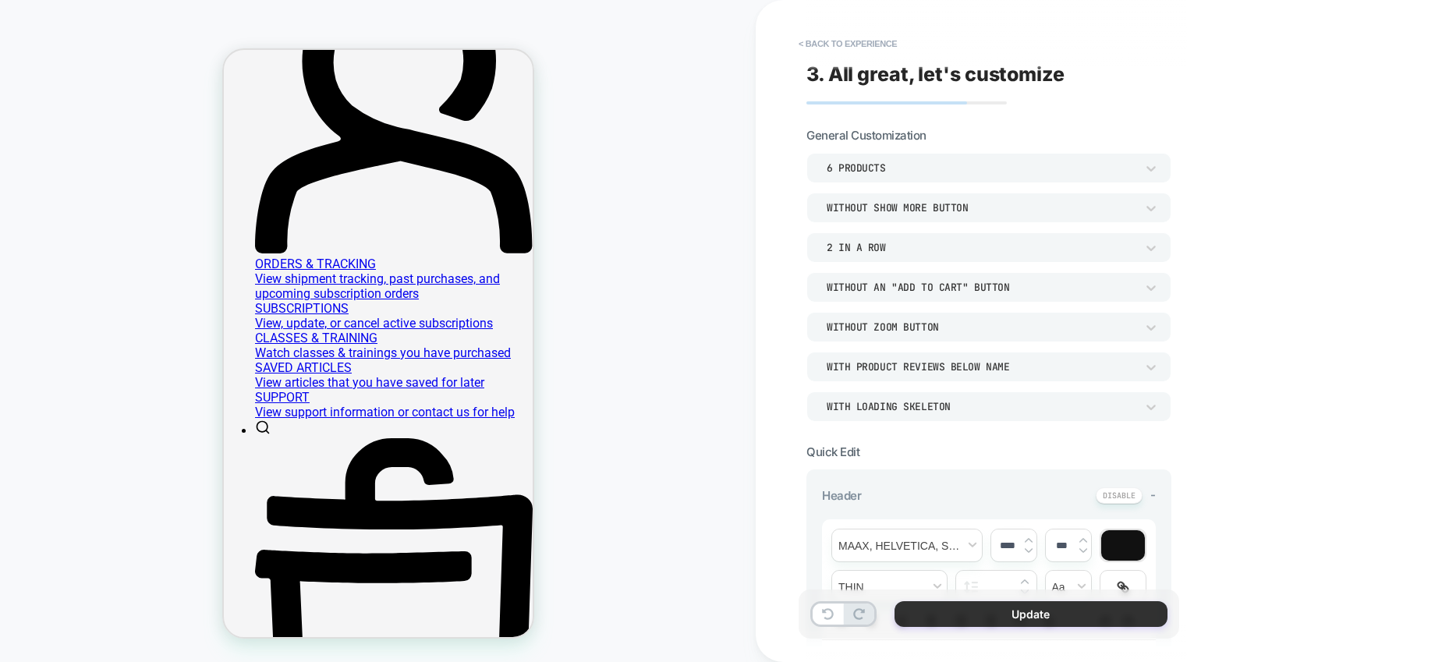
click at [989, 612] on button "Update" at bounding box center [1031, 614] width 273 height 26
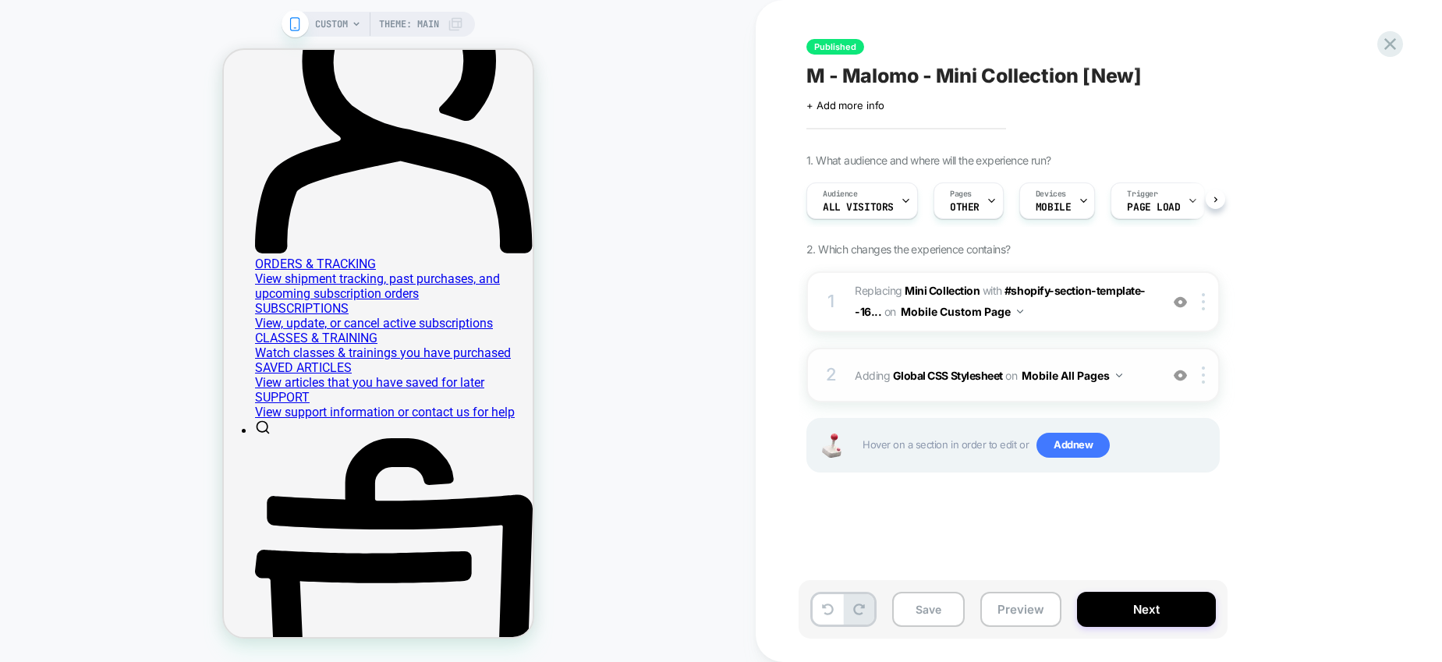
scroll to position [0, 1]
click at [1137, 616] on button "Next" at bounding box center [1146, 609] width 139 height 35
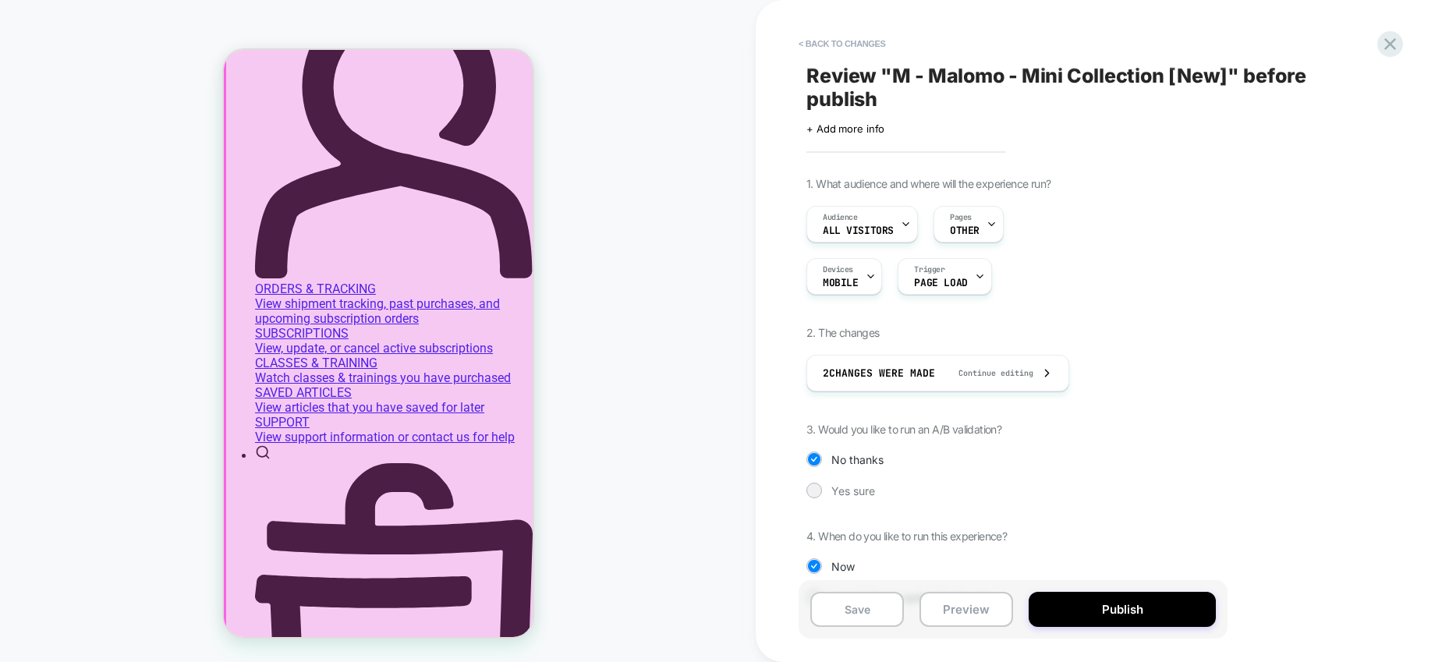
scroll to position [366, 0]
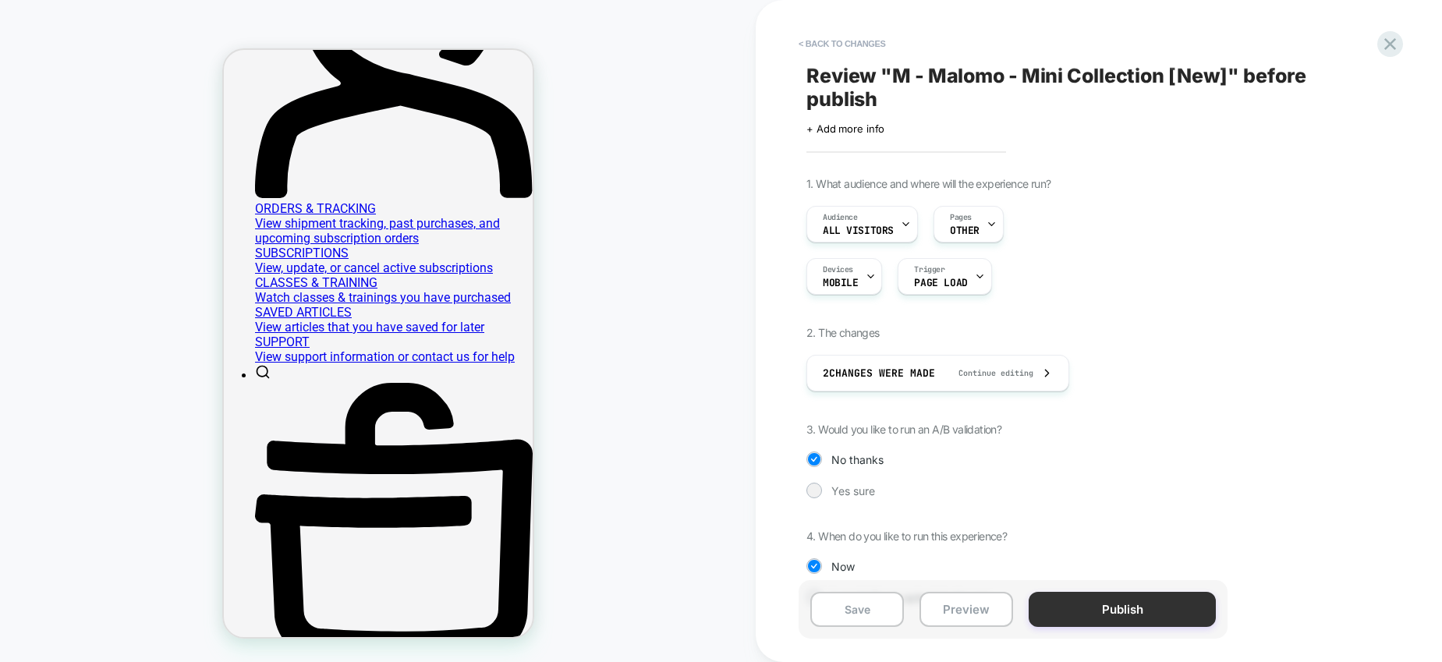
click at [1130, 616] on button "Publish" at bounding box center [1122, 609] width 187 height 35
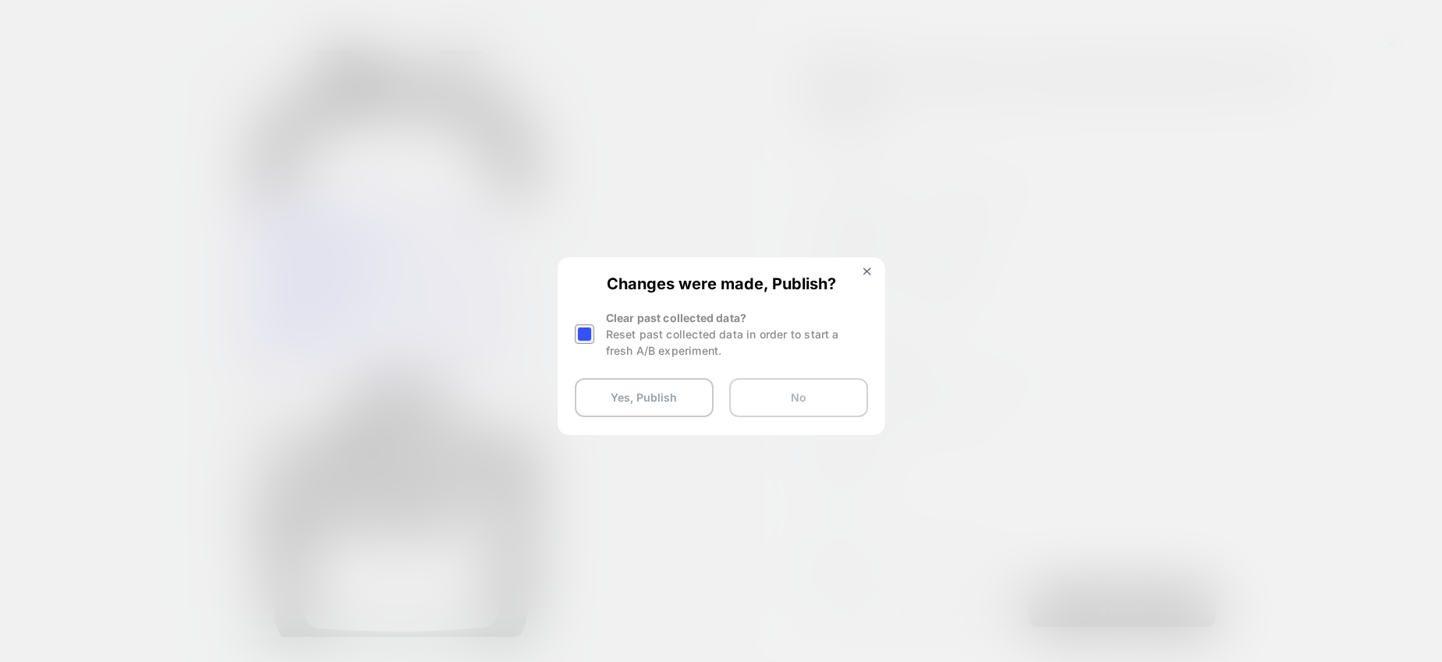
click at [779, 403] on button "No" at bounding box center [798, 397] width 139 height 39
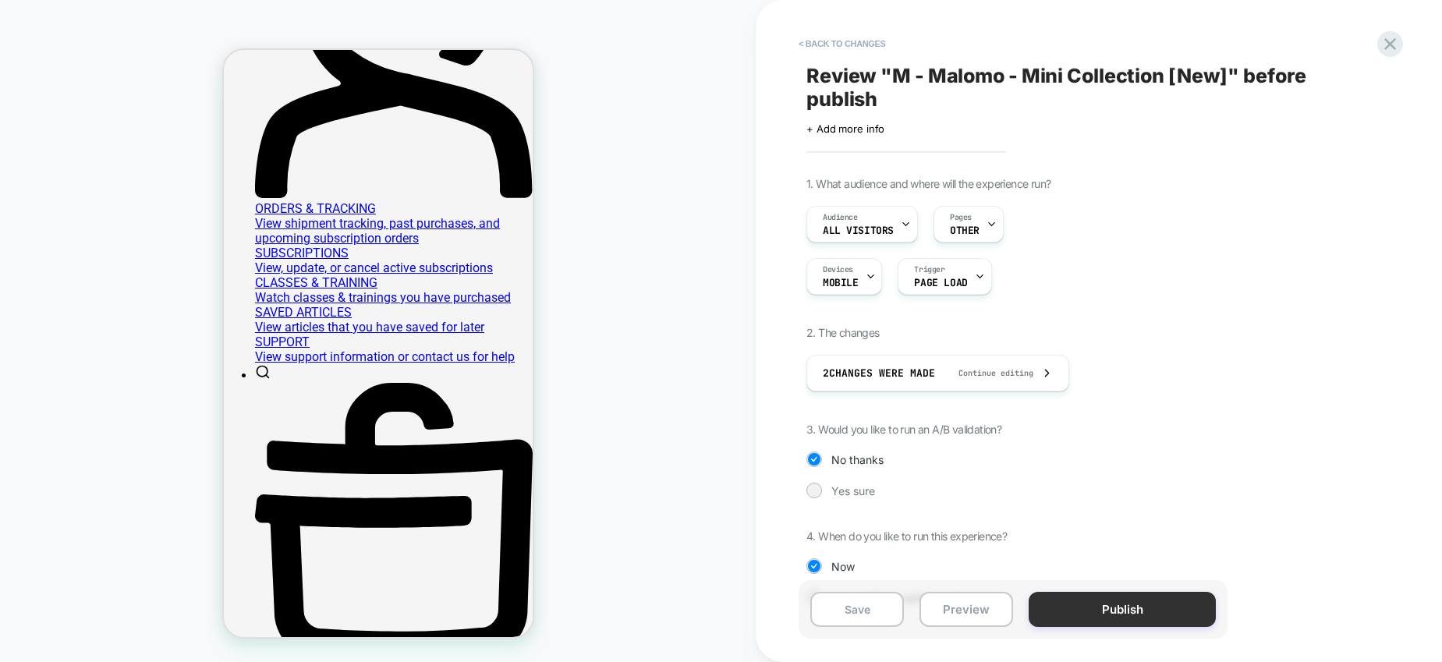
click at [1106, 616] on button "Publish" at bounding box center [1122, 609] width 187 height 35
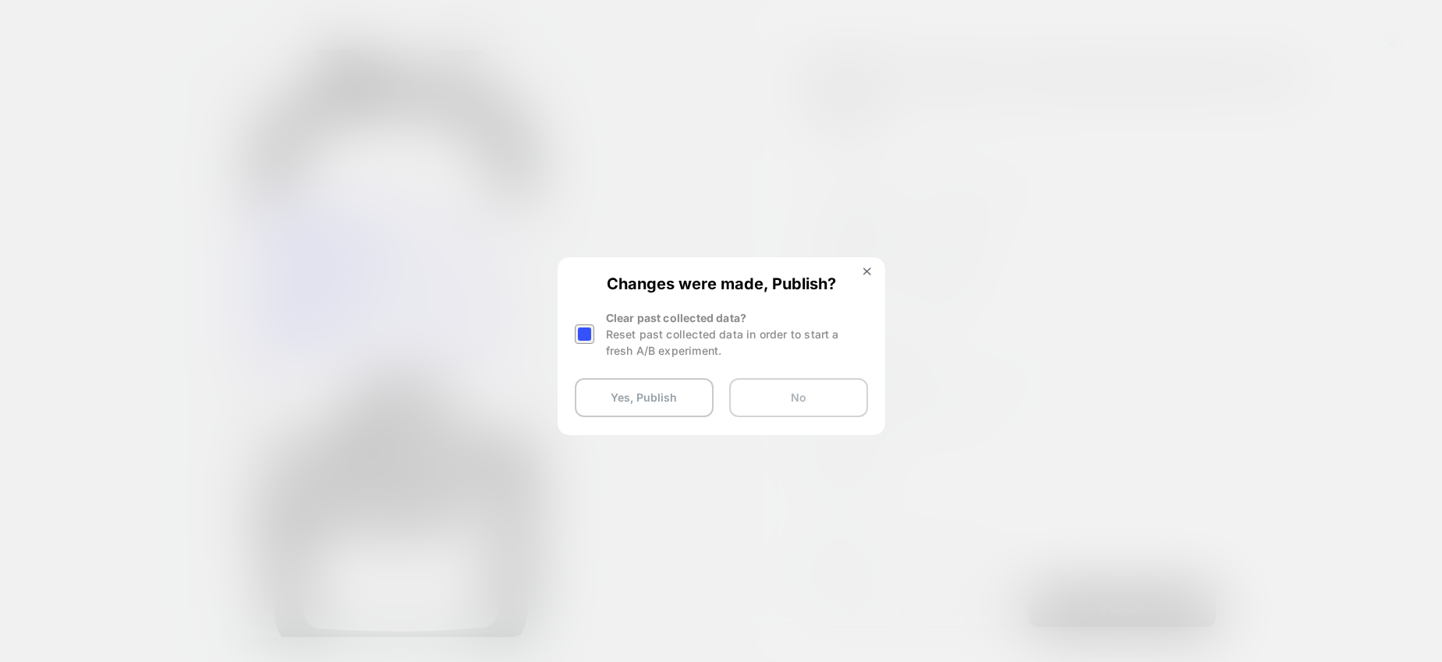
click at [768, 396] on button "No" at bounding box center [798, 397] width 139 height 39
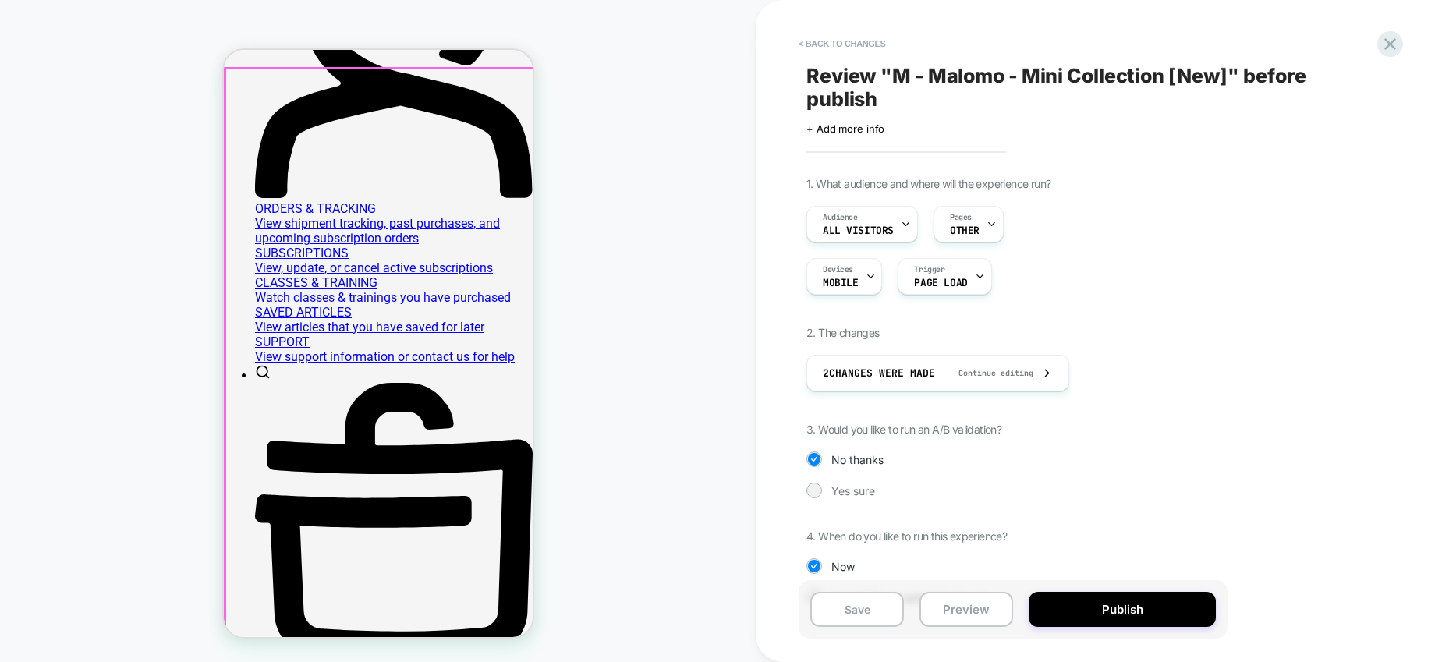
scroll to position [0, 0]
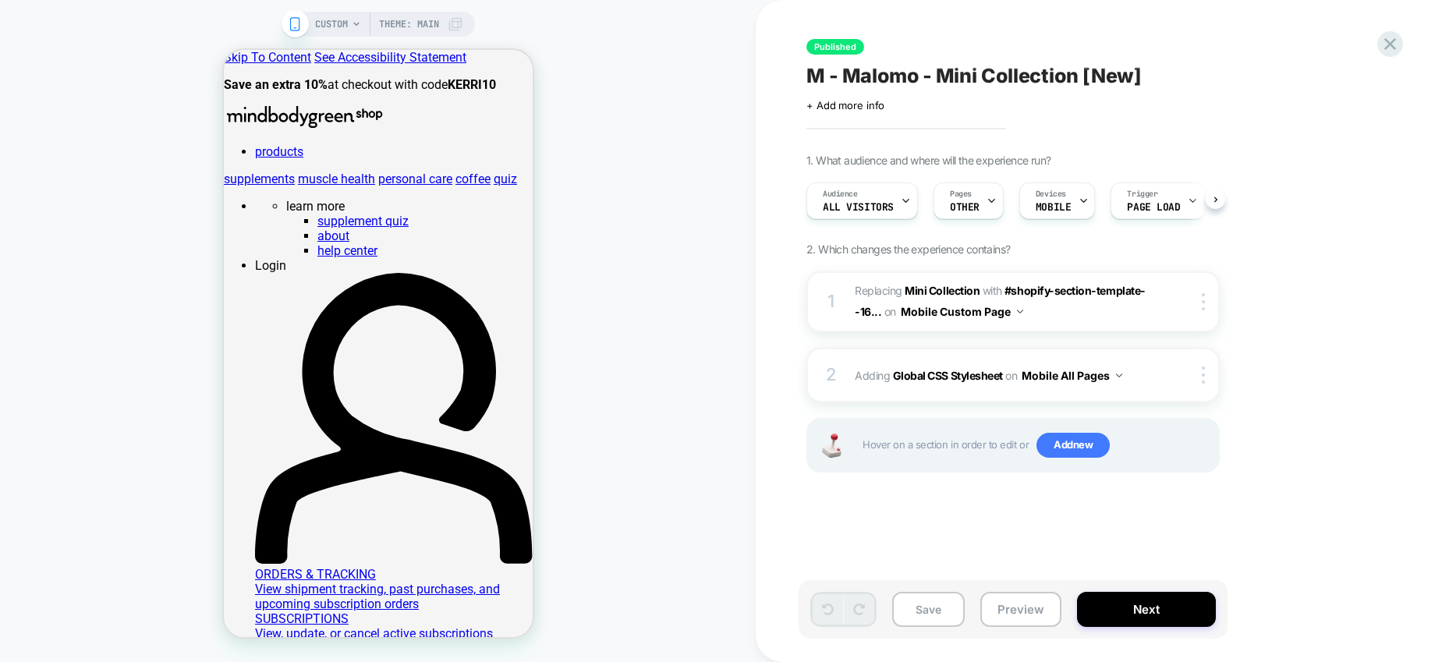
scroll to position [0, 1]
